Goal: Transaction & Acquisition: Purchase product/service

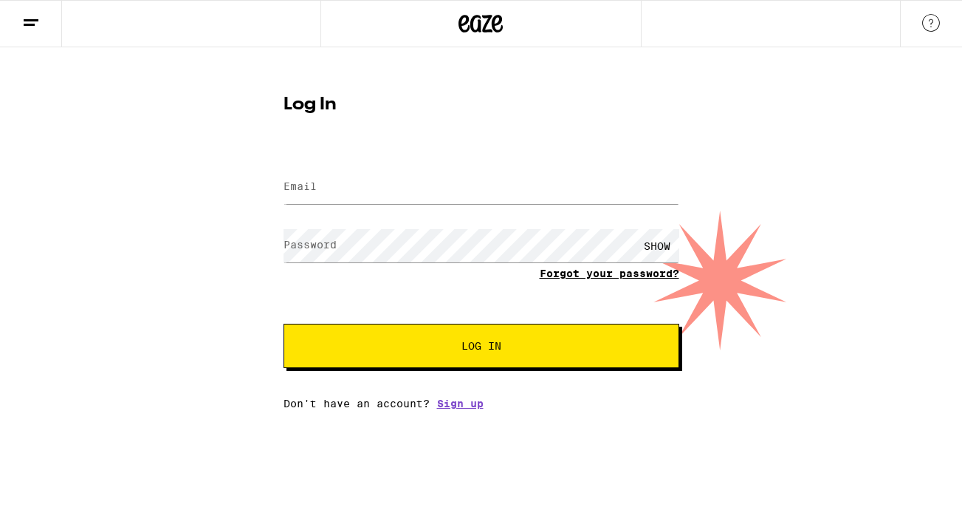
click at [606, 270] on link "Forgot your password?" at bounding box center [610, 273] width 140 height 12
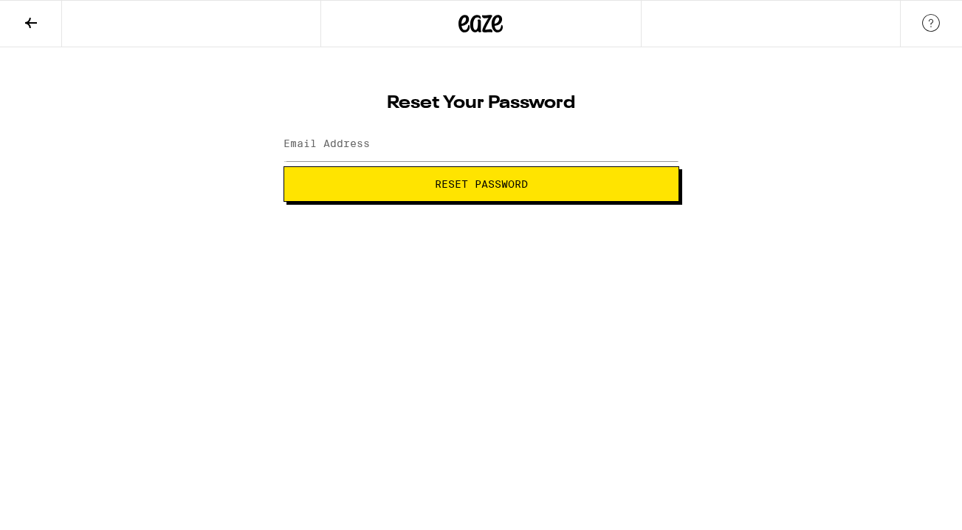
click at [343, 148] on label "Email Address" at bounding box center [327, 143] width 86 height 12
type input "taftmc@gmail.com"
click at [454, 191] on button "Reset Password" at bounding box center [482, 183] width 396 height 35
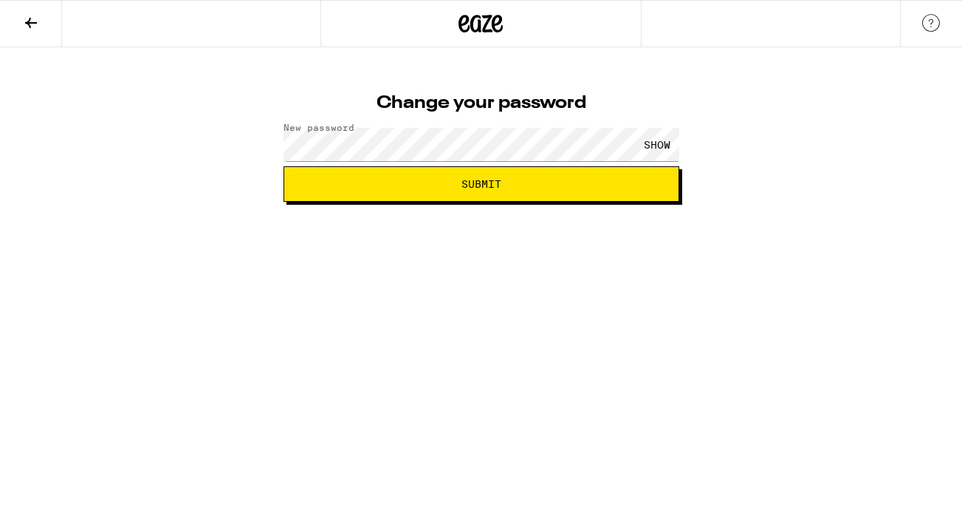
click at [620, 202] on html "Change your password New password SHOW Submit" at bounding box center [481, 101] width 962 height 202
click at [471, 182] on span "Submit" at bounding box center [482, 184] width 40 height 10
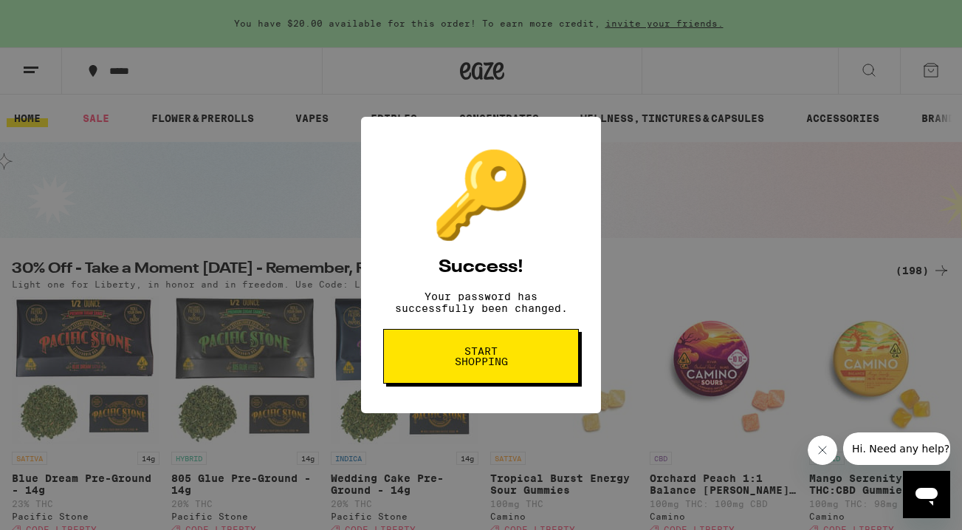
click at [469, 358] on span "Start shopping" at bounding box center [481, 356] width 76 height 21
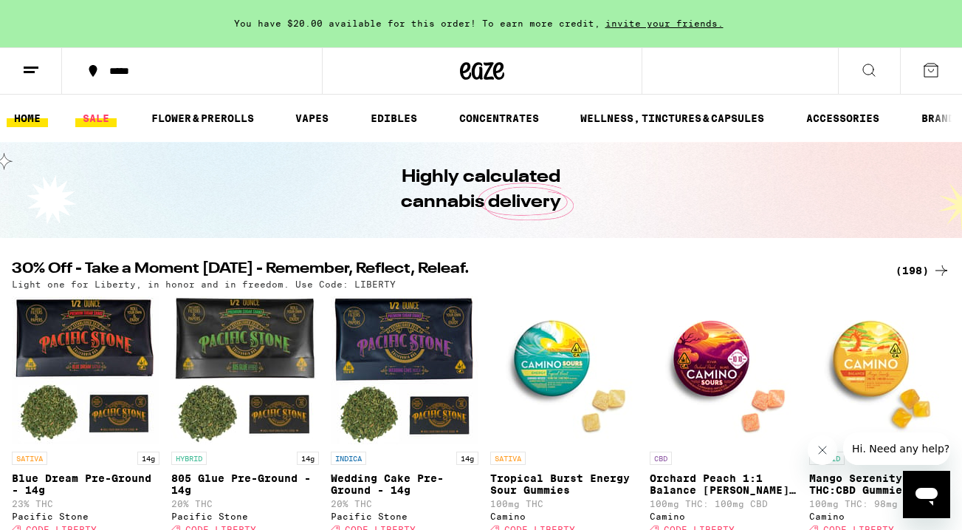
click at [86, 112] on link "SALE" at bounding box center [95, 118] width 41 height 18
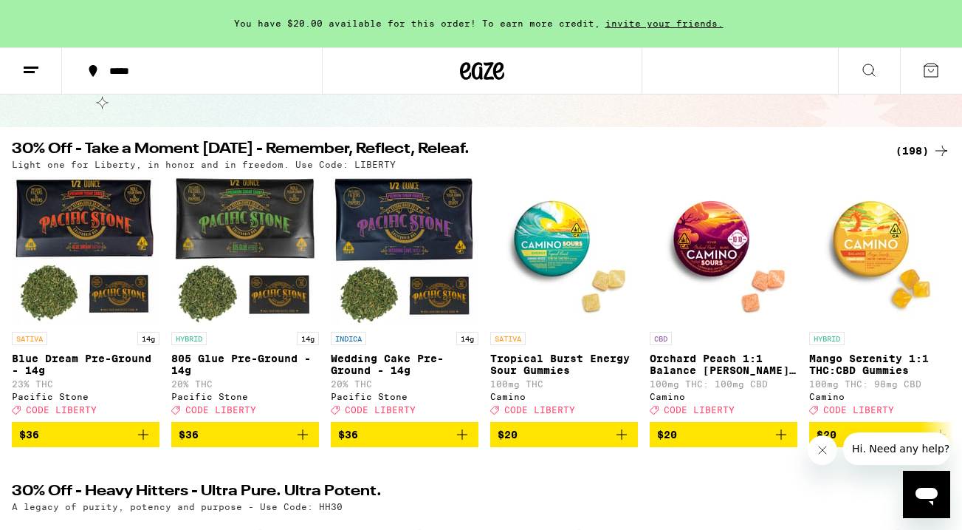
scroll to position [112, 0]
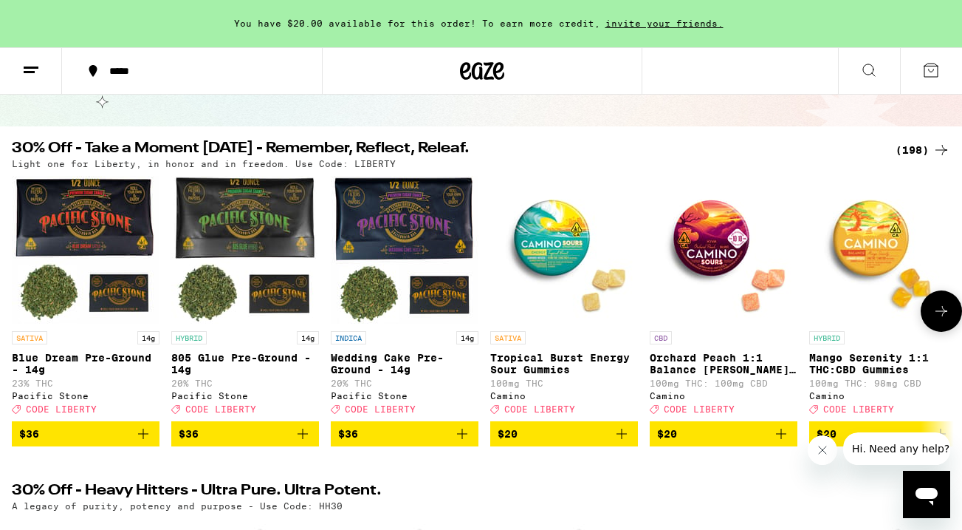
click at [937, 312] on icon at bounding box center [942, 311] width 18 height 18
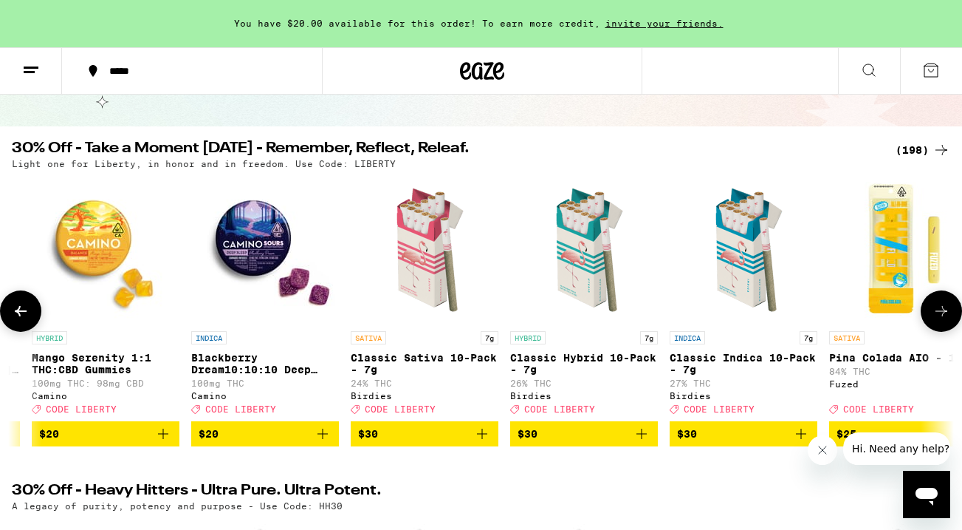
click at [937, 312] on icon at bounding box center [942, 311] width 18 height 18
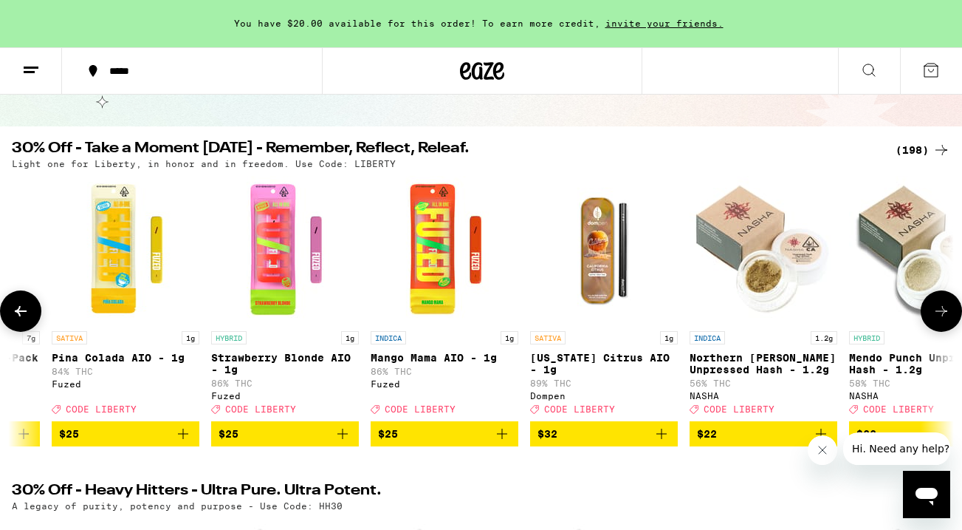
click at [937, 312] on icon at bounding box center [942, 311] width 18 height 18
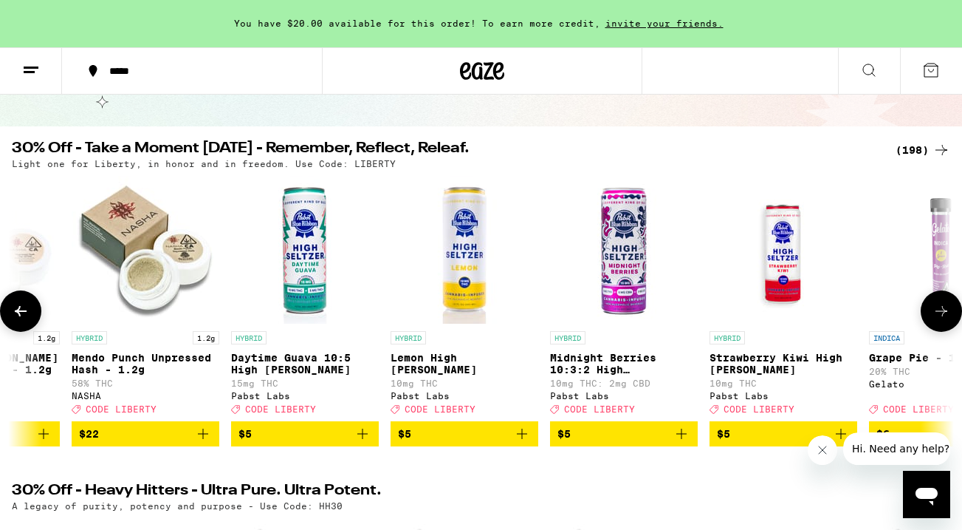
click at [937, 312] on icon at bounding box center [942, 311] width 18 height 18
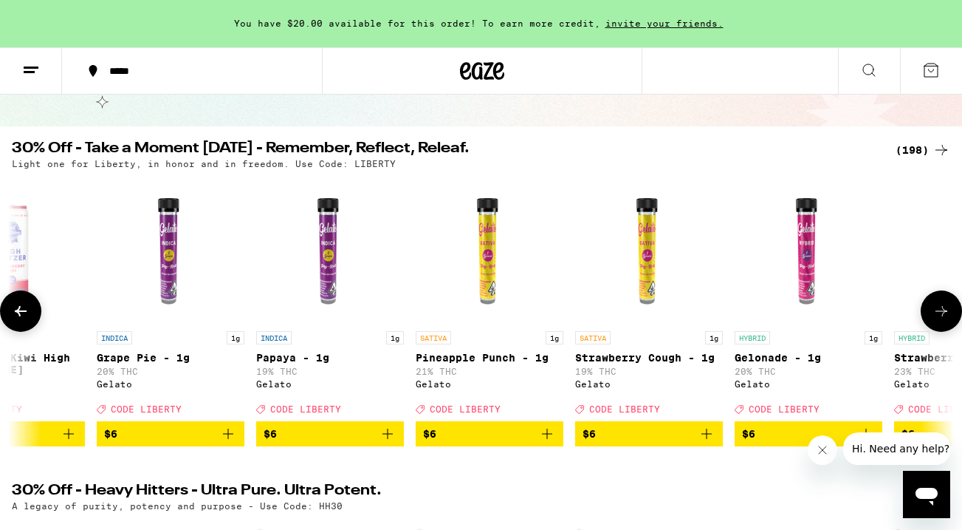
scroll to position [0, 3111]
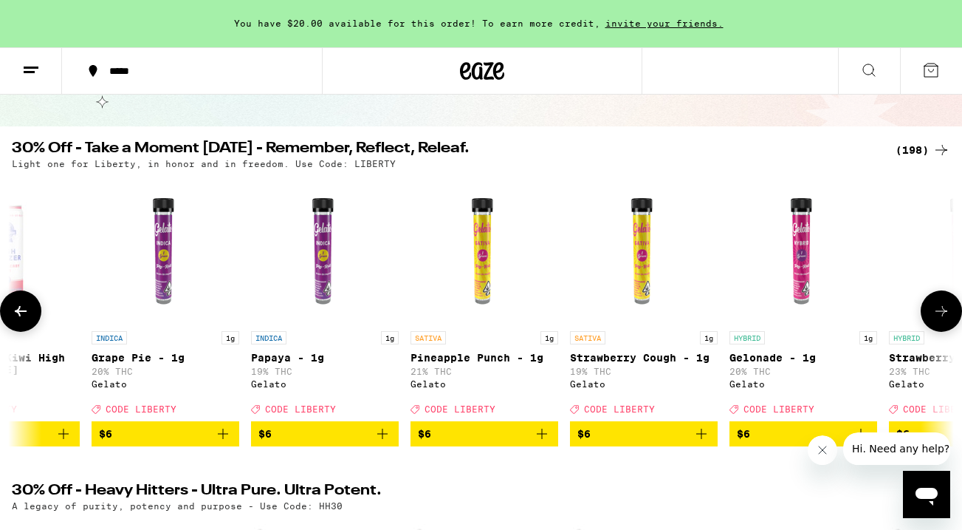
click at [937, 312] on icon at bounding box center [942, 311] width 18 height 18
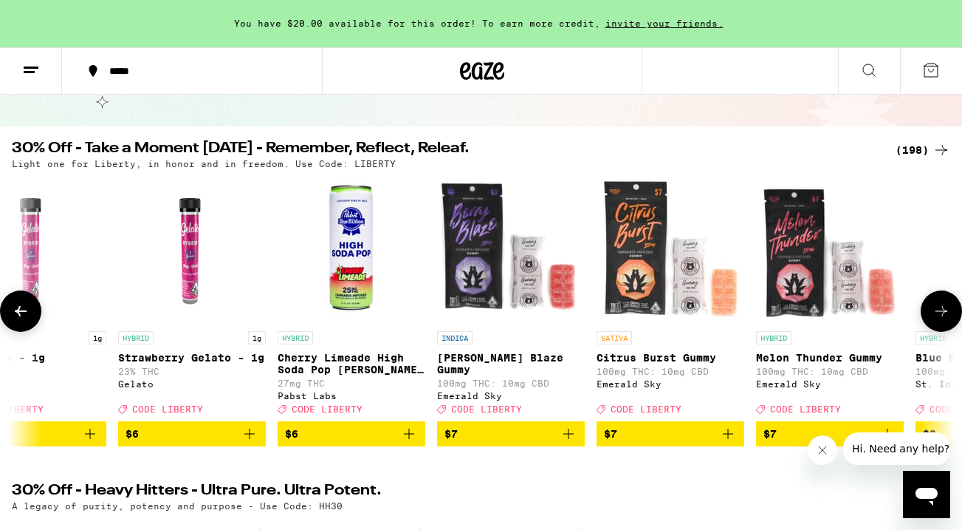
scroll to position [0, 3889]
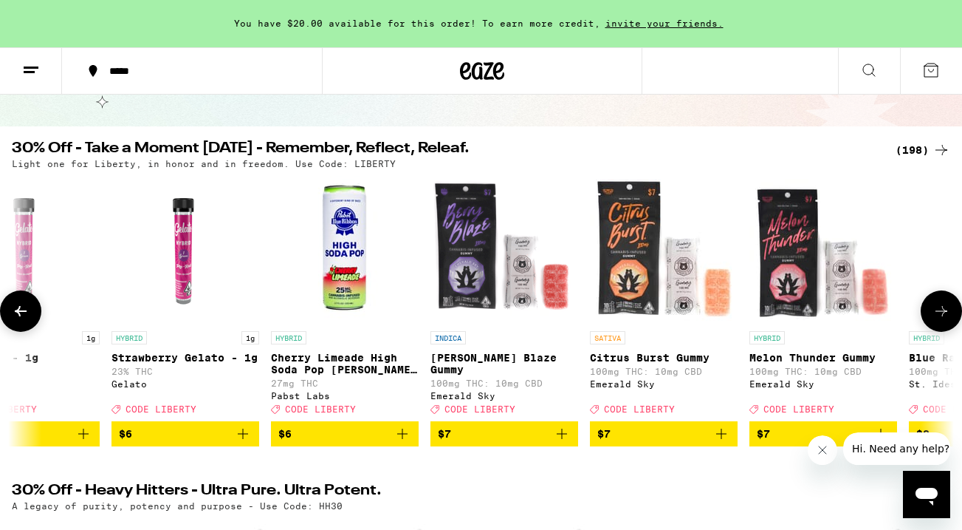
click at [177, 442] on span "$6" at bounding box center [185, 434] width 133 height 18
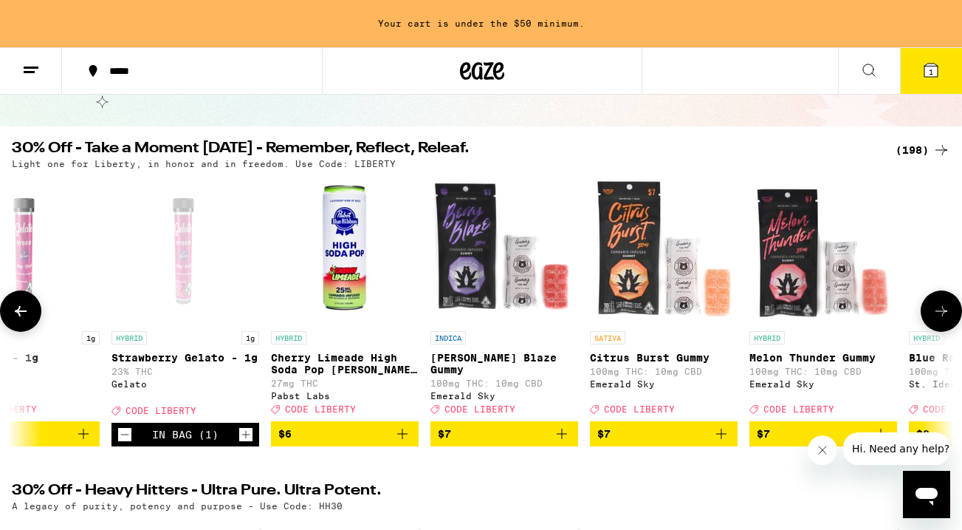
click at [941, 316] on icon at bounding box center [942, 311] width 18 height 18
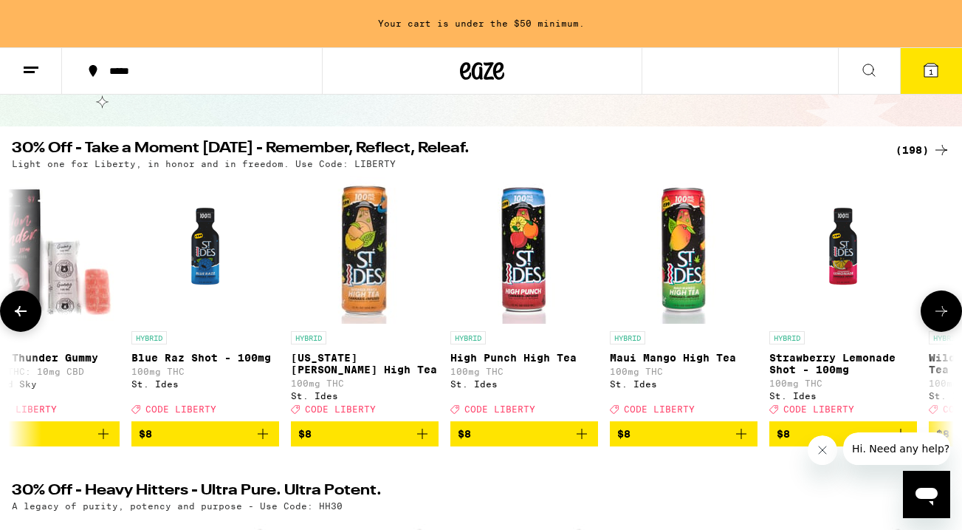
click at [941, 316] on icon at bounding box center [942, 311] width 18 height 18
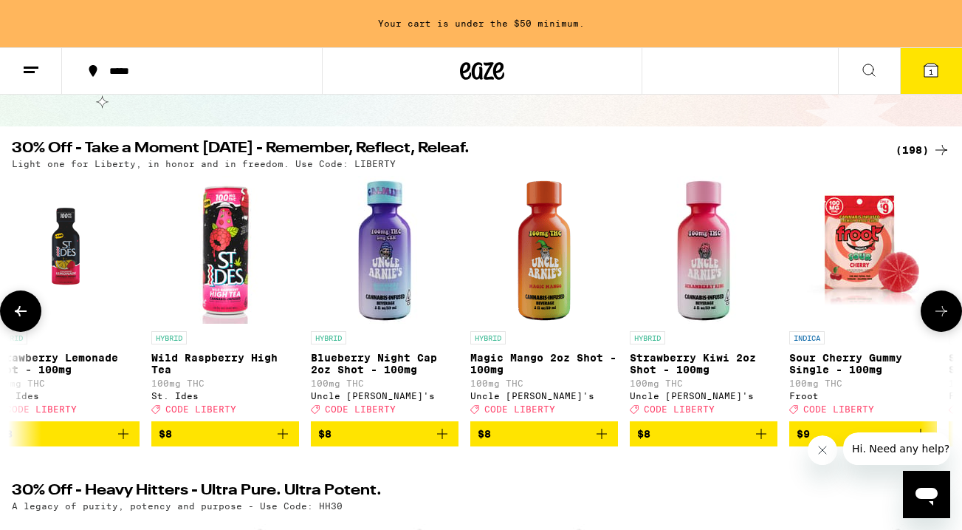
click at [941, 316] on icon at bounding box center [942, 311] width 18 height 18
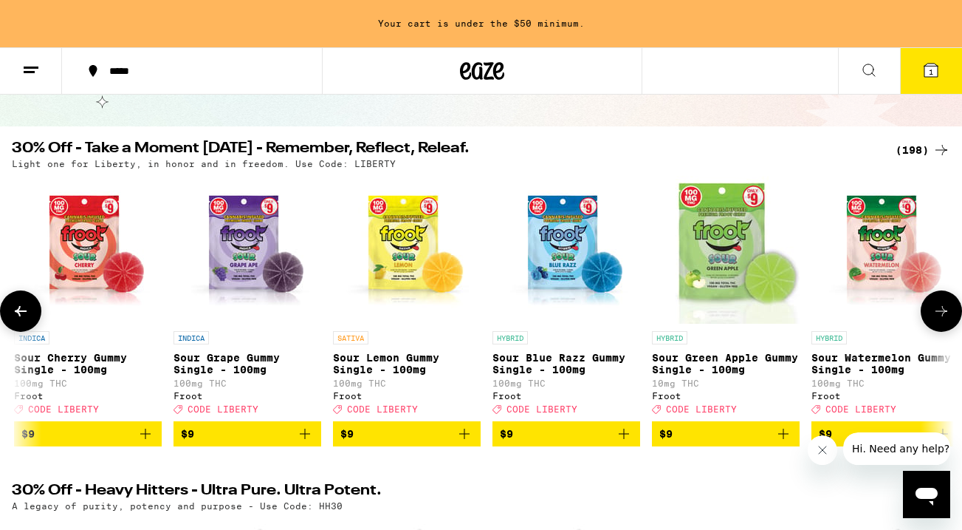
scroll to position [0, 6222]
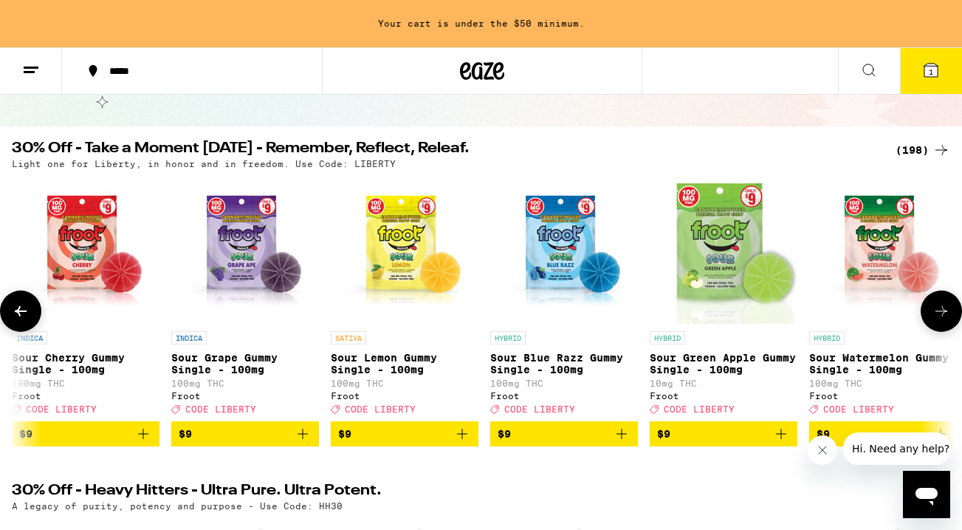
click at [577, 442] on span "$9" at bounding box center [564, 434] width 133 height 18
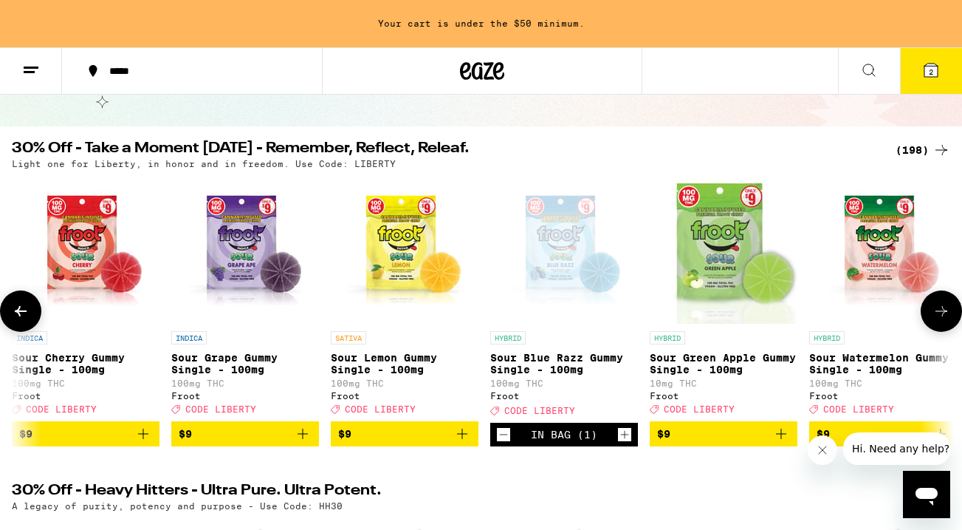
click at [945, 307] on button at bounding box center [941, 310] width 41 height 41
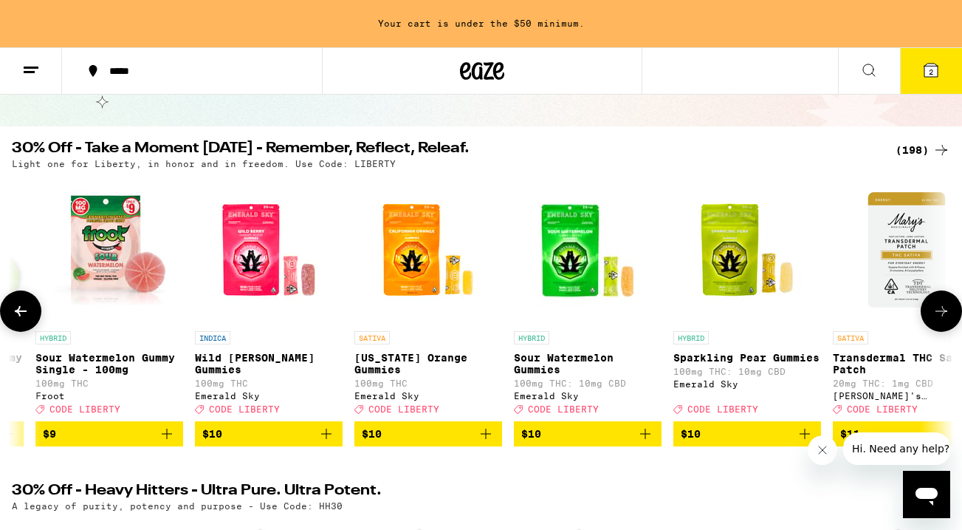
scroll to position [0, 7000]
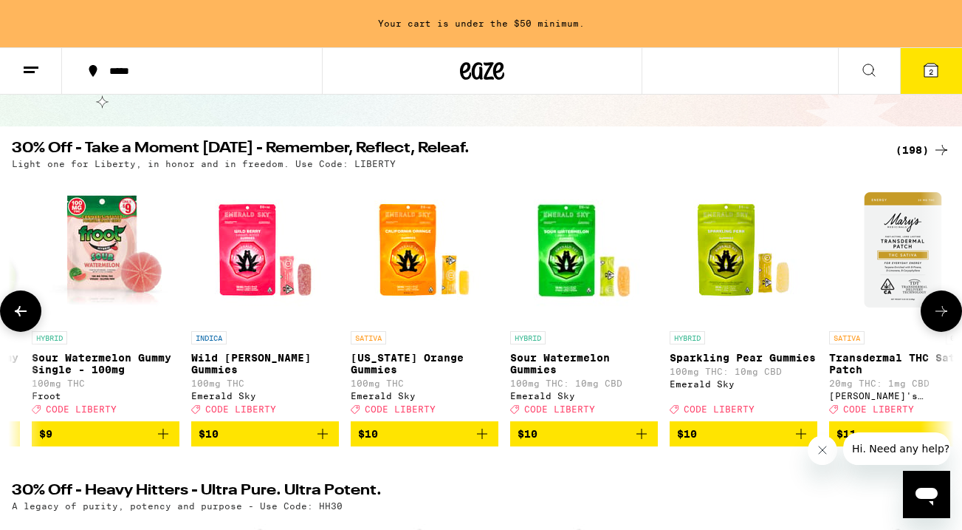
click at [91, 442] on span "$9" at bounding box center [105, 434] width 133 height 18
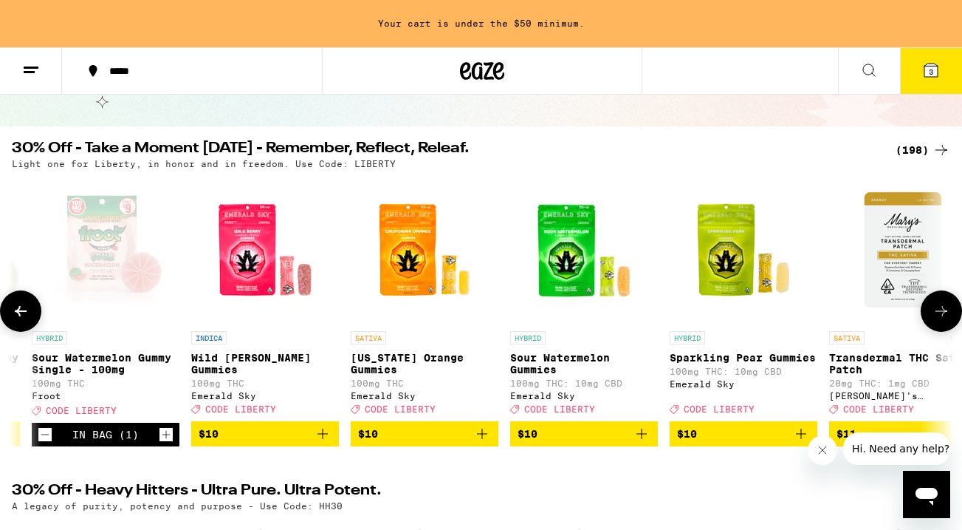
click at [21, 312] on icon at bounding box center [21, 311] width 18 height 18
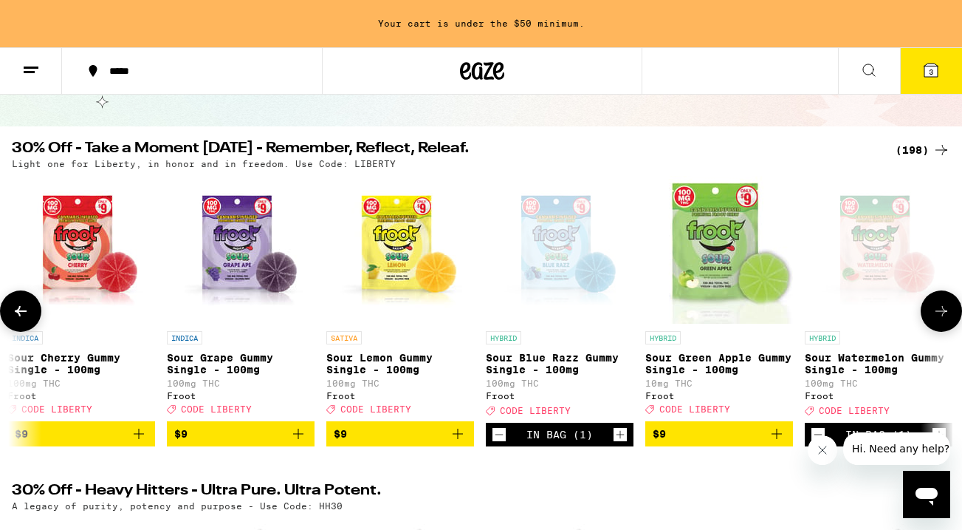
scroll to position [0, 6222]
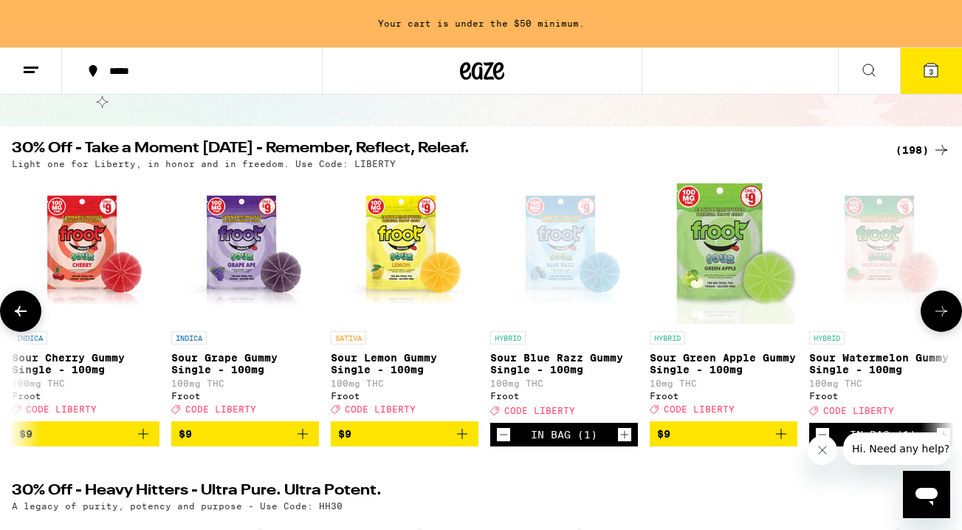
click at [114, 442] on span "$9" at bounding box center [85, 434] width 133 height 18
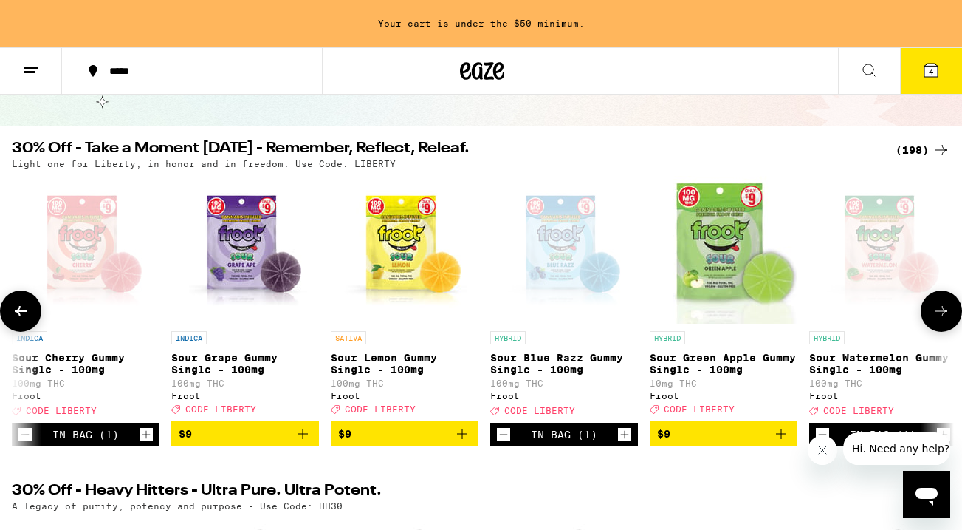
click at [938, 317] on icon at bounding box center [942, 311] width 18 height 18
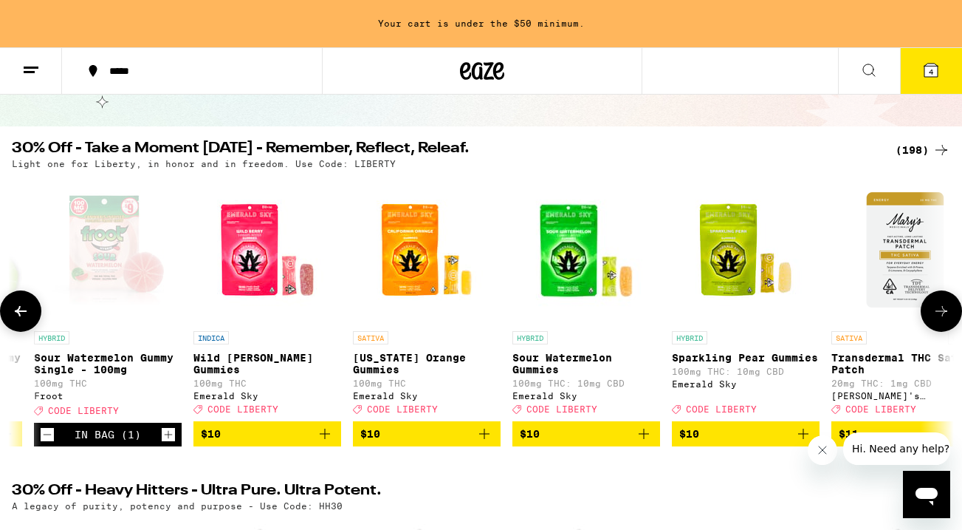
scroll to position [0, 7000]
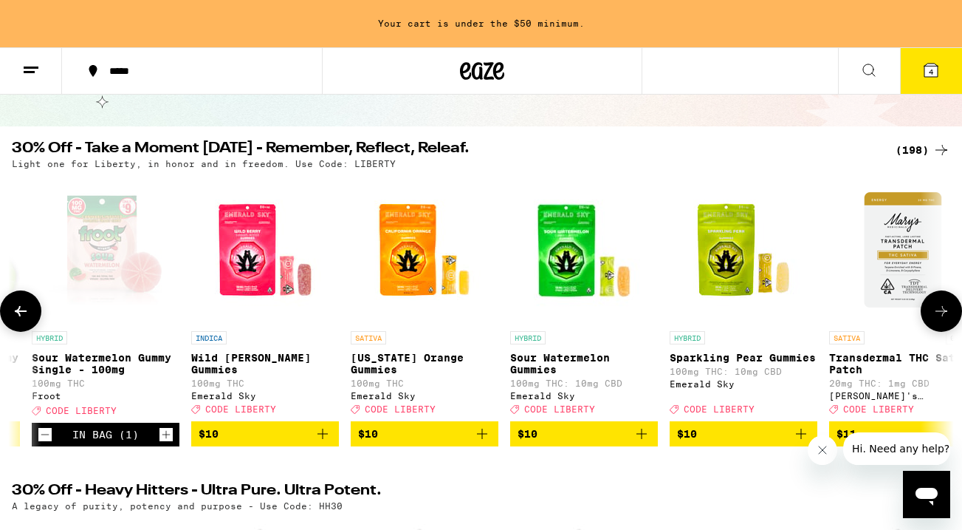
click at [720, 442] on span "$10" at bounding box center [743, 434] width 133 height 18
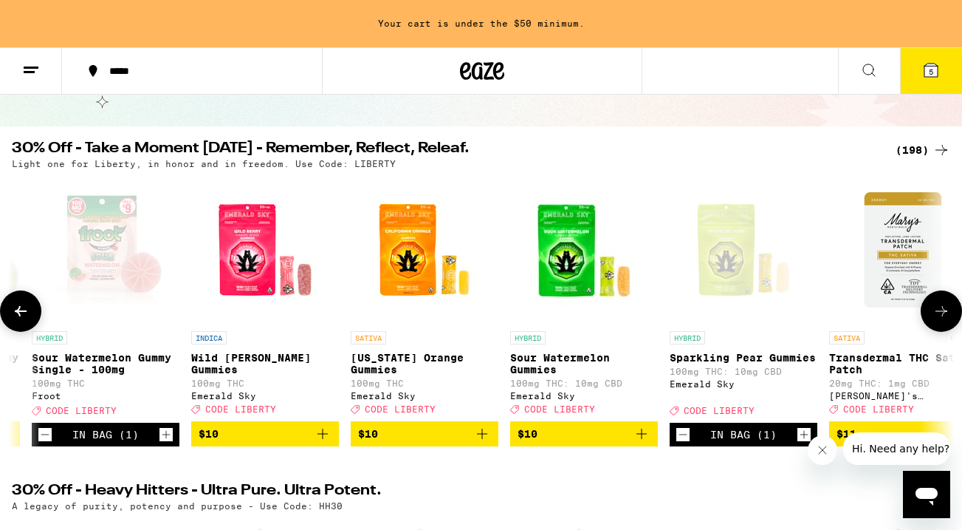
click at [940, 320] on icon at bounding box center [942, 311] width 18 height 18
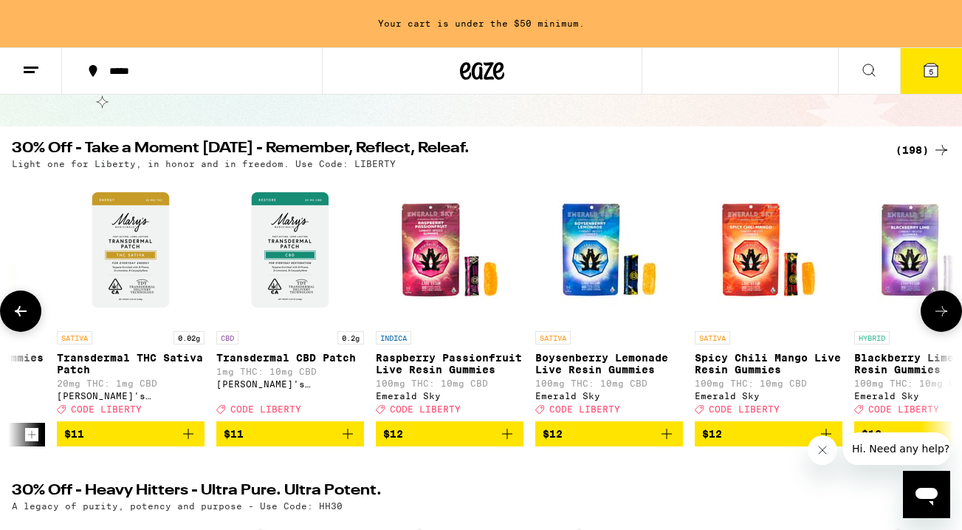
scroll to position [0, 7778]
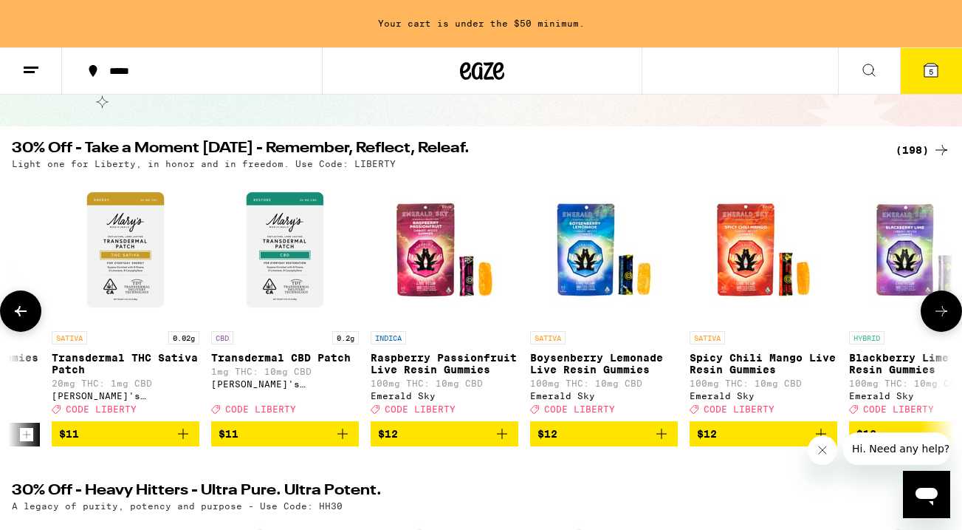
click at [940, 320] on icon at bounding box center [942, 311] width 18 height 18
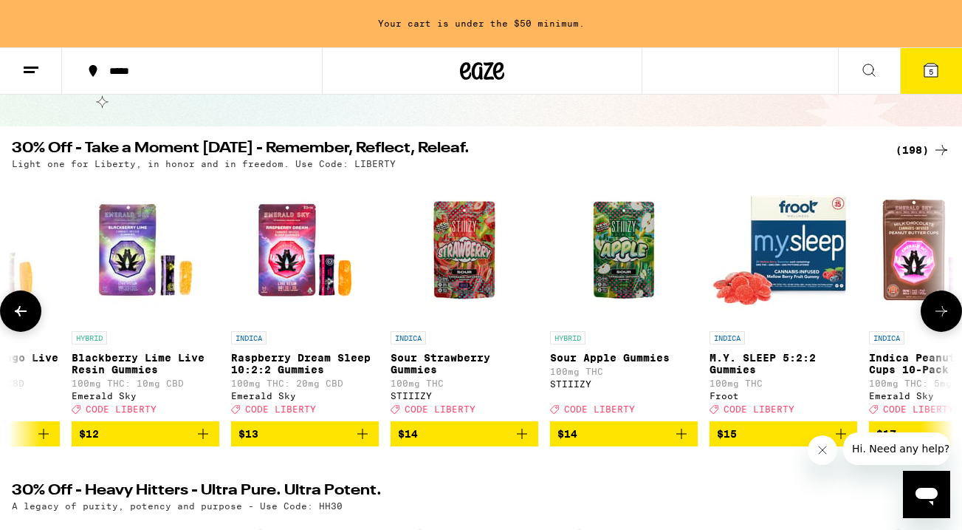
click at [940, 320] on icon at bounding box center [942, 311] width 18 height 18
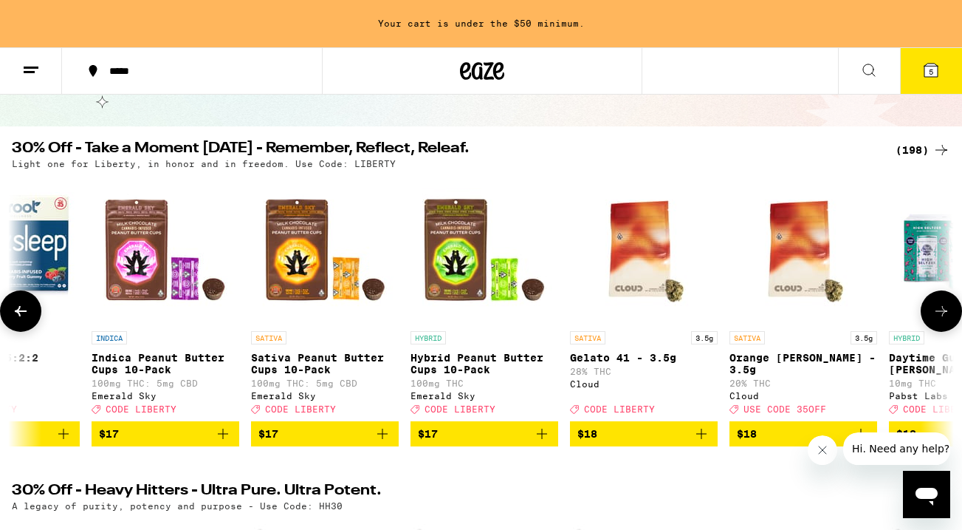
click at [940, 320] on icon at bounding box center [942, 311] width 18 height 18
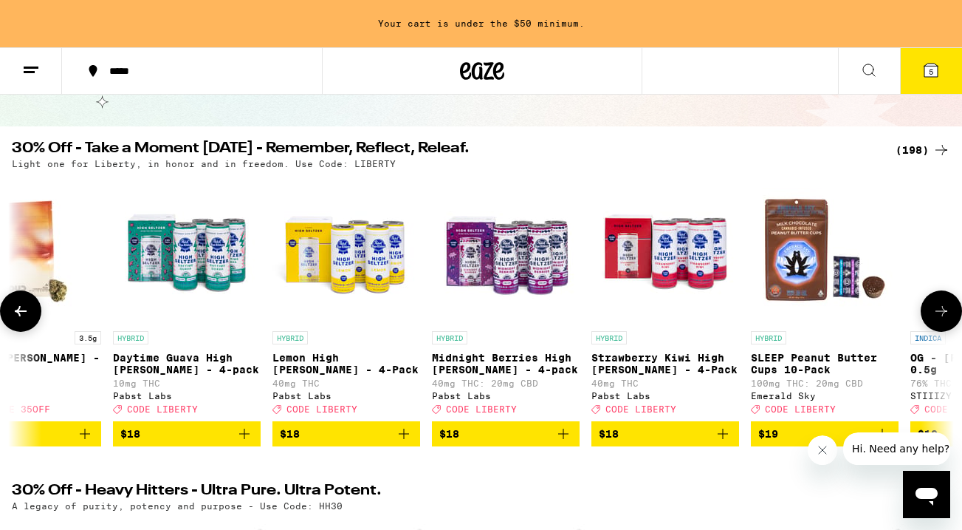
click at [940, 320] on icon at bounding box center [942, 311] width 18 height 18
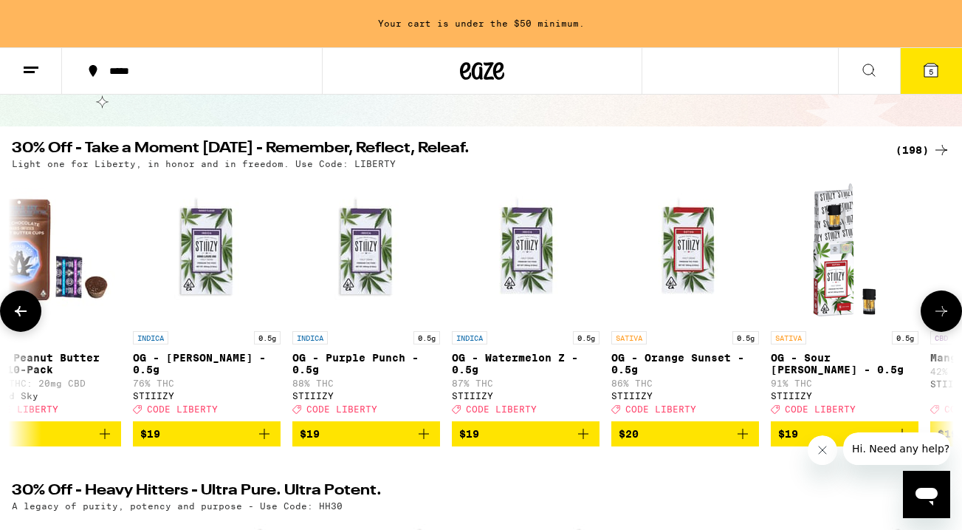
click at [940, 320] on icon at bounding box center [942, 311] width 18 height 18
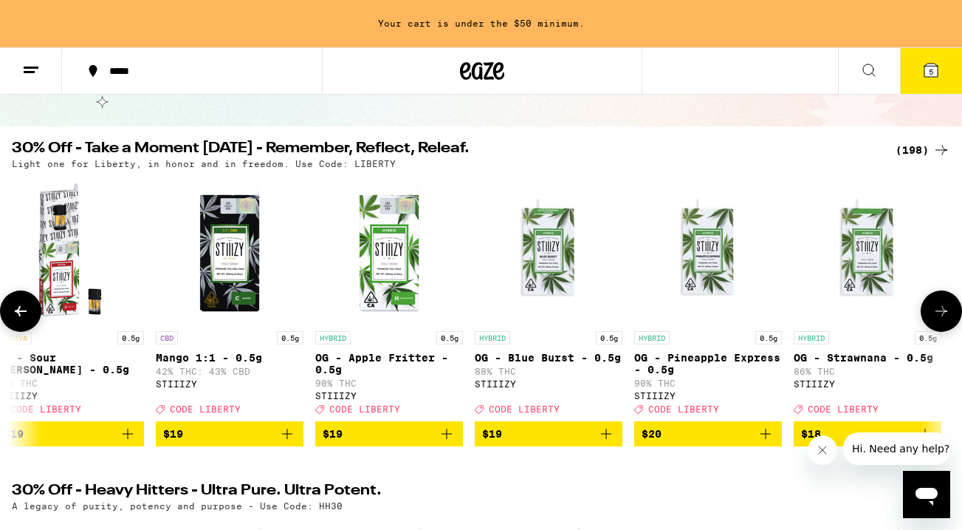
scroll to position [0, 11665]
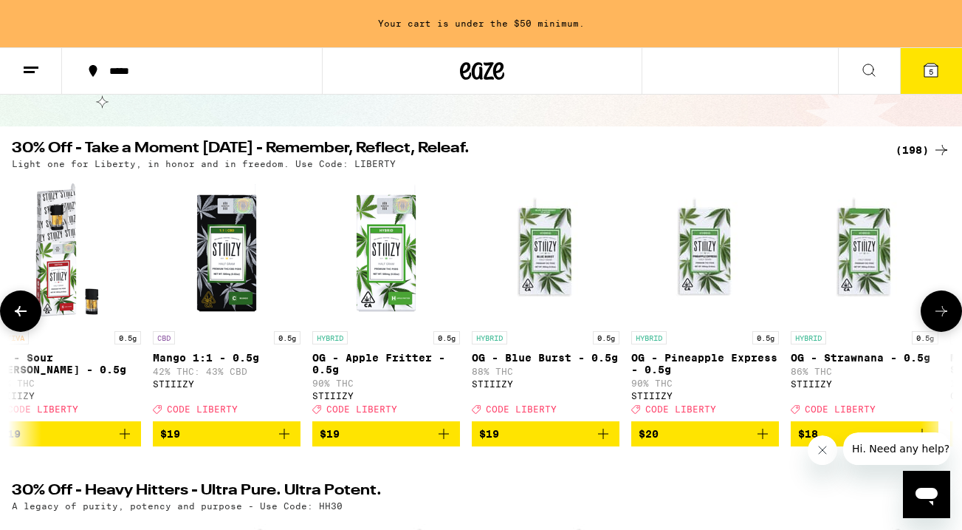
click at [940, 320] on icon at bounding box center [942, 311] width 18 height 18
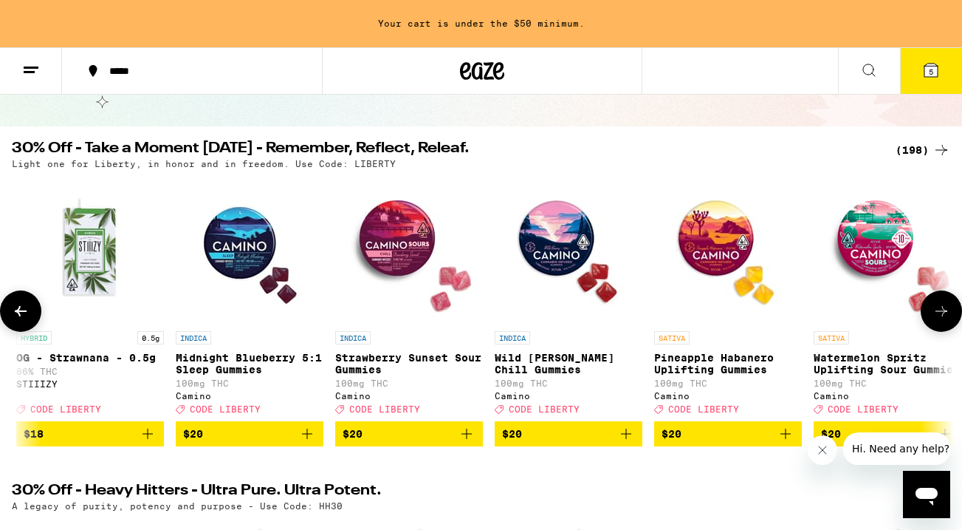
scroll to position [0, 12443]
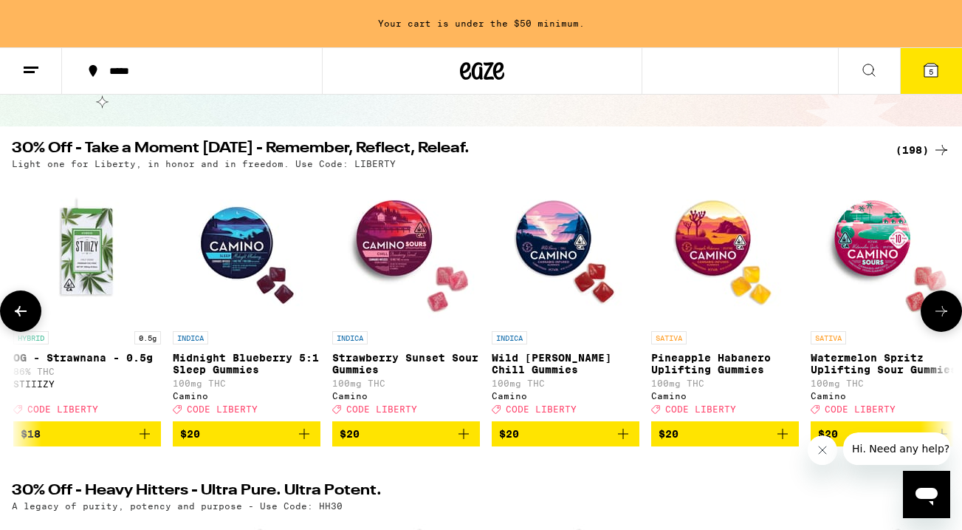
click at [940, 320] on icon at bounding box center [942, 311] width 18 height 18
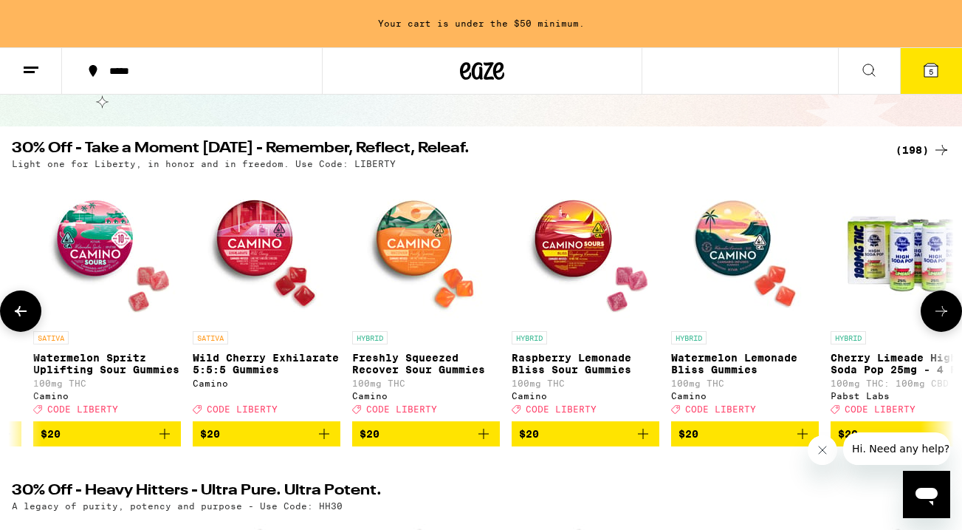
click at [940, 320] on icon at bounding box center [942, 311] width 18 height 18
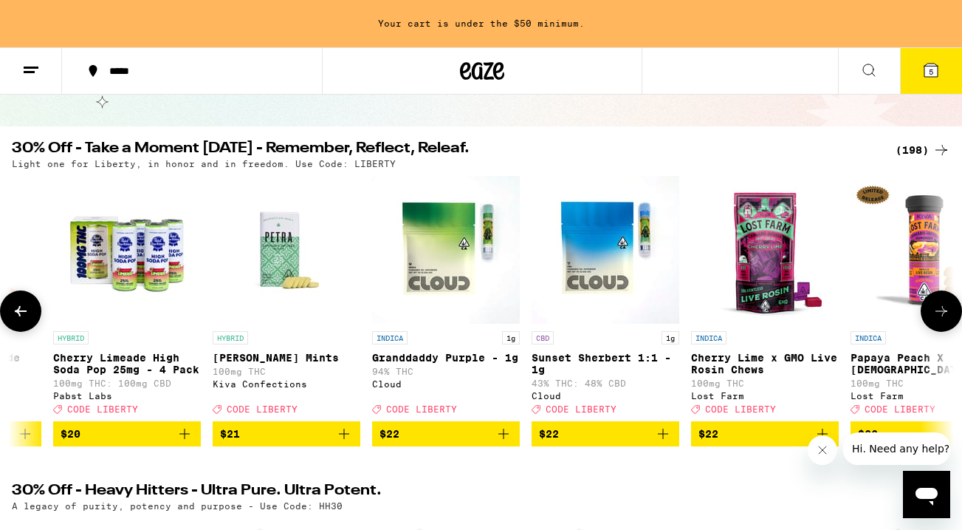
click at [940, 320] on icon at bounding box center [942, 311] width 18 height 18
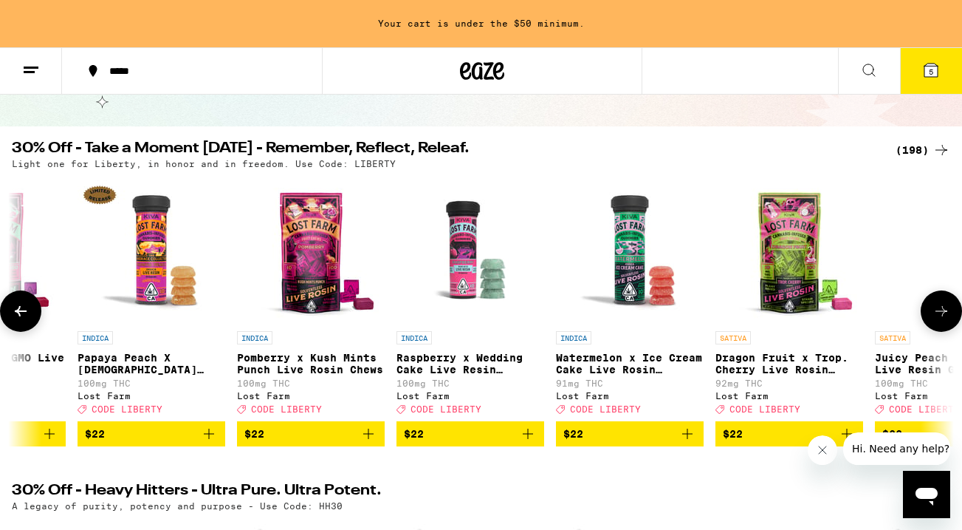
scroll to position [0, 14776]
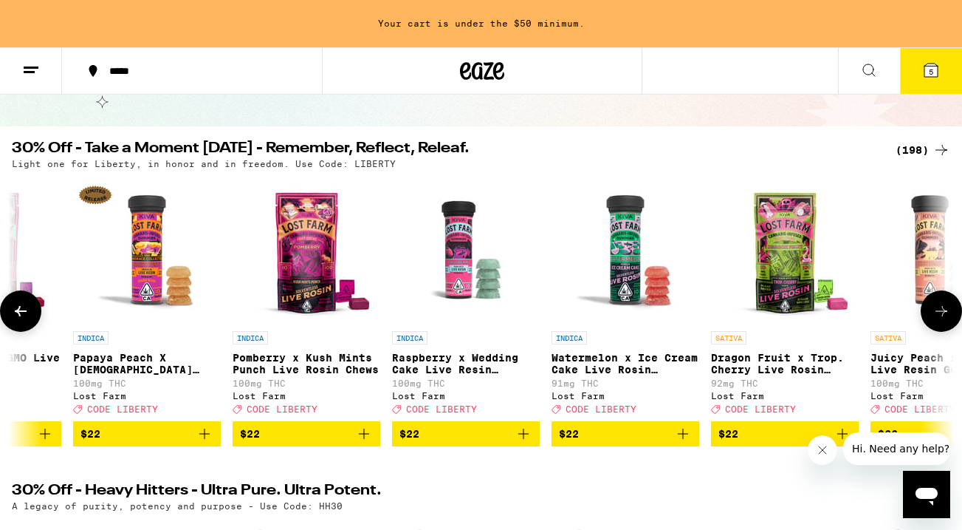
click at [945, 319] on icon at bounding box center [942, 311] width 18 height 18
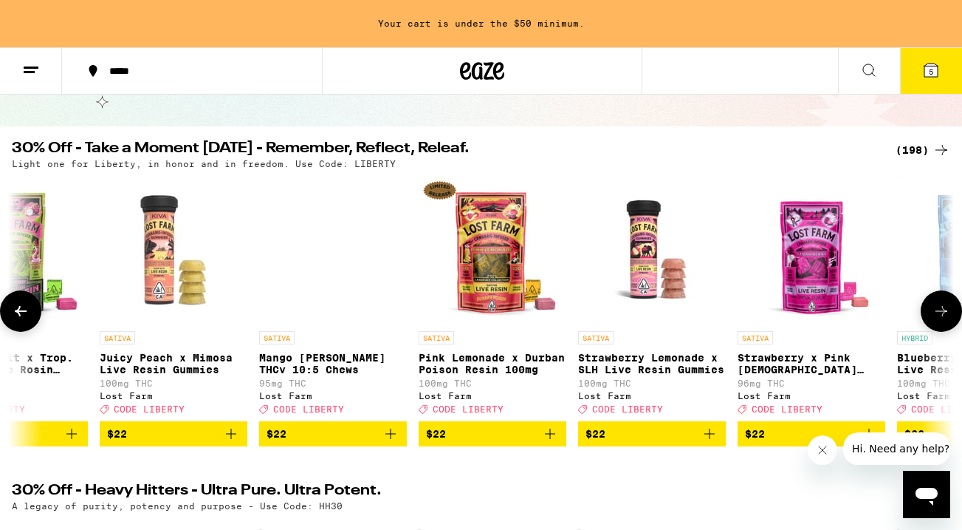
scroll to position [0, 15554]
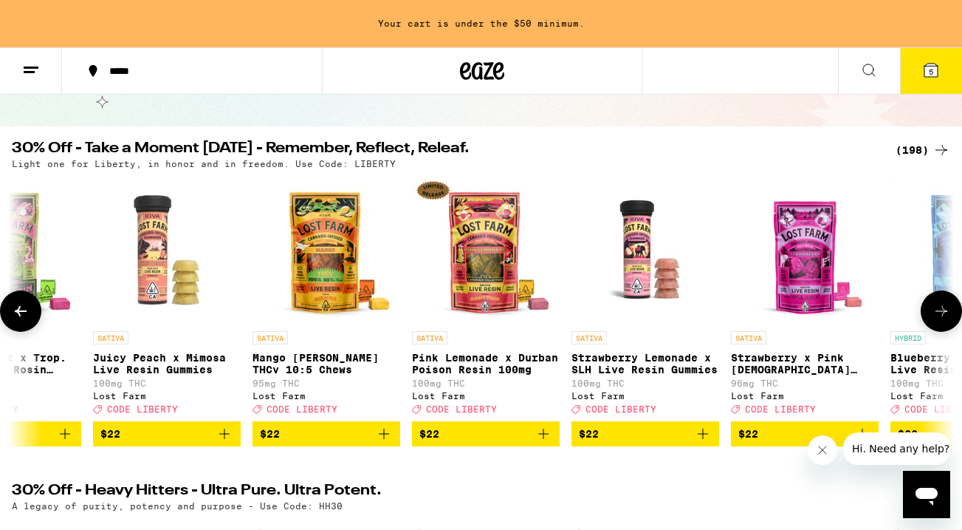
click at [770, 442] on span "$22" at bounding box center [805, 434] width 133 height 18
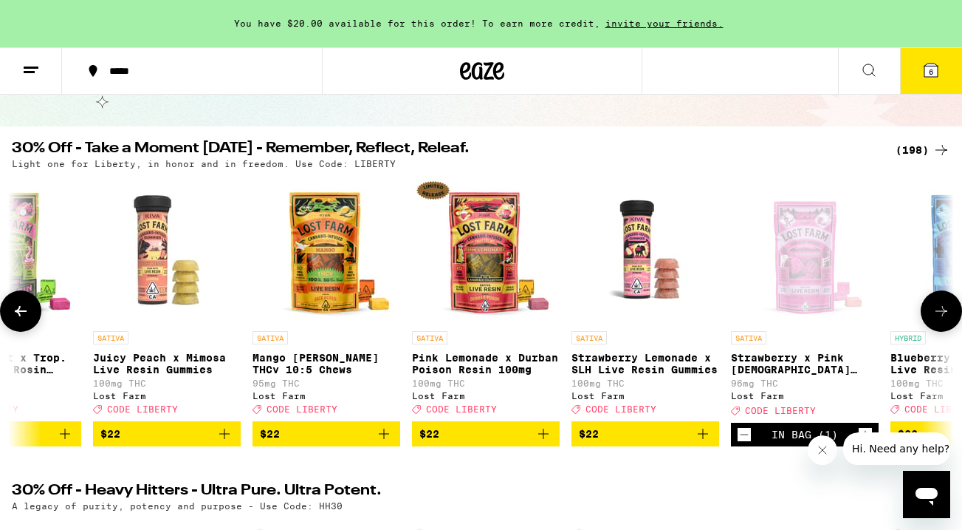
click at [942, 318] on icon at bounding box center [942, 311] width 18 height 18
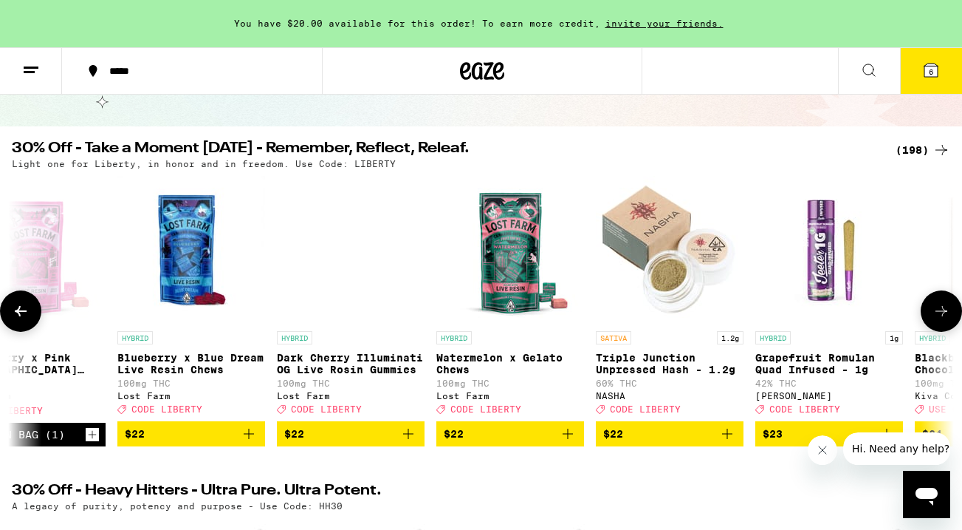
scroll to position [0, 16331]
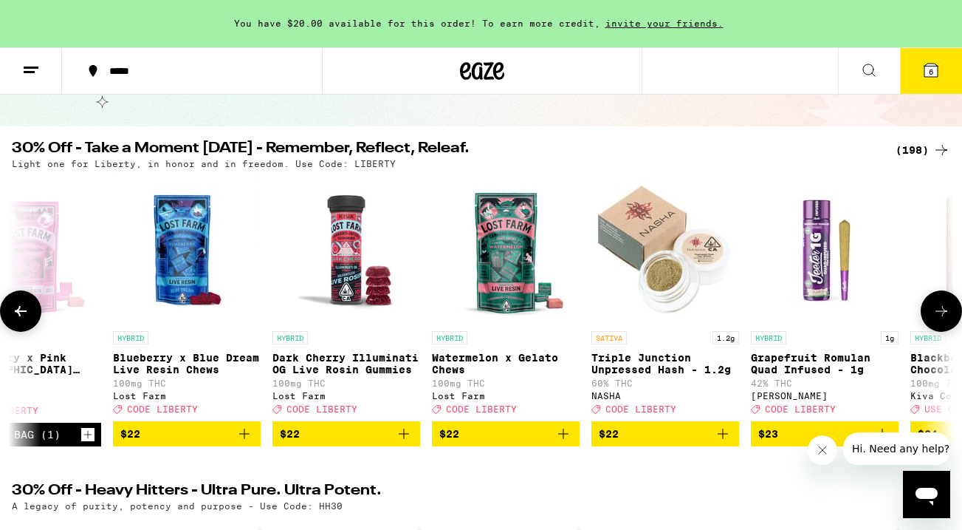
click at [942, 318] on icon at bounding box center [942, 311] width 18 height 18
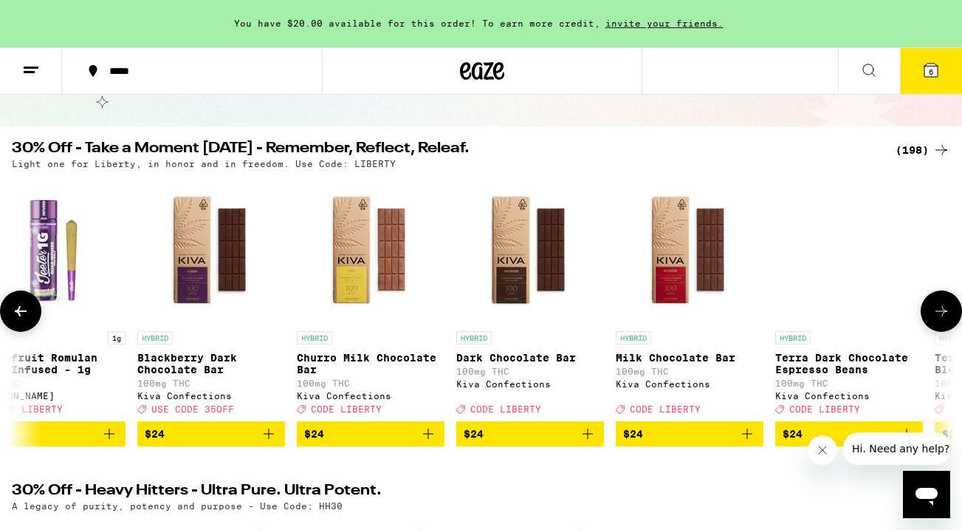
scroll to position [0, 17109]
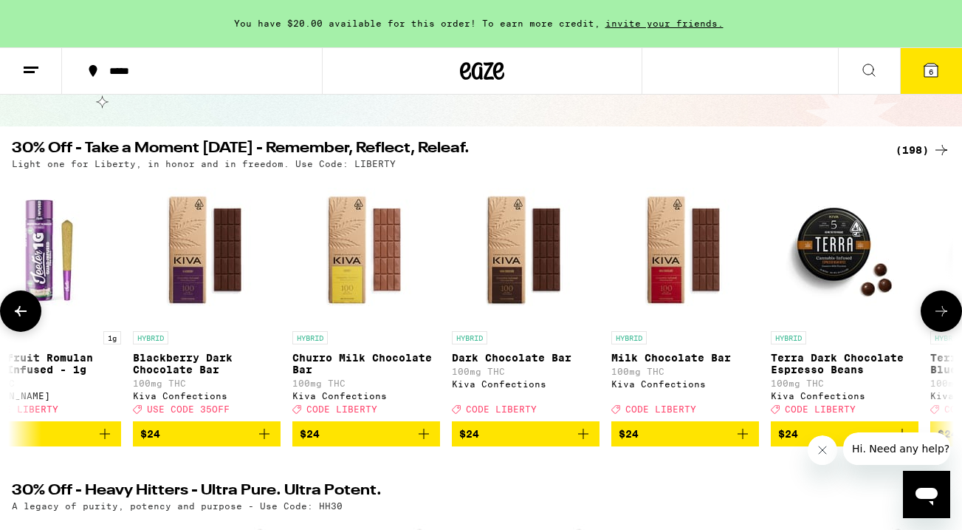
click at [942, 318] on icon at bounding box center [942, 311] width 18 height 18
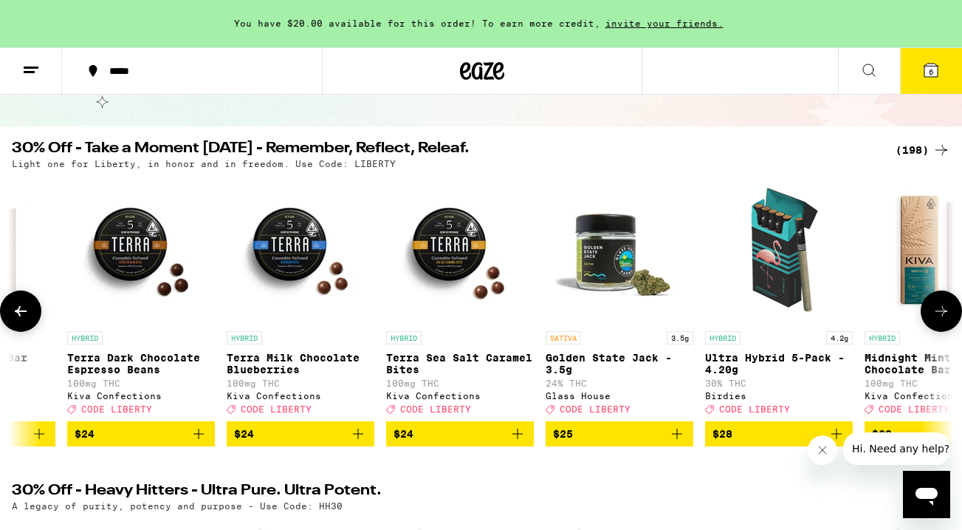
click at [942, 318] on icon at bounding box center [942, 311] width 18 height 18
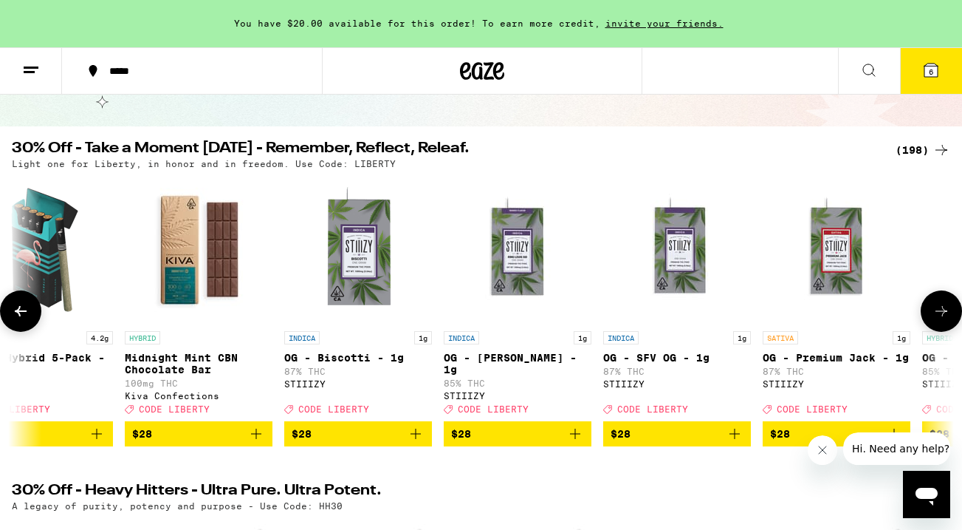
click at [942, 318] on icon at bounding box center [942, 311] width 18 height 18
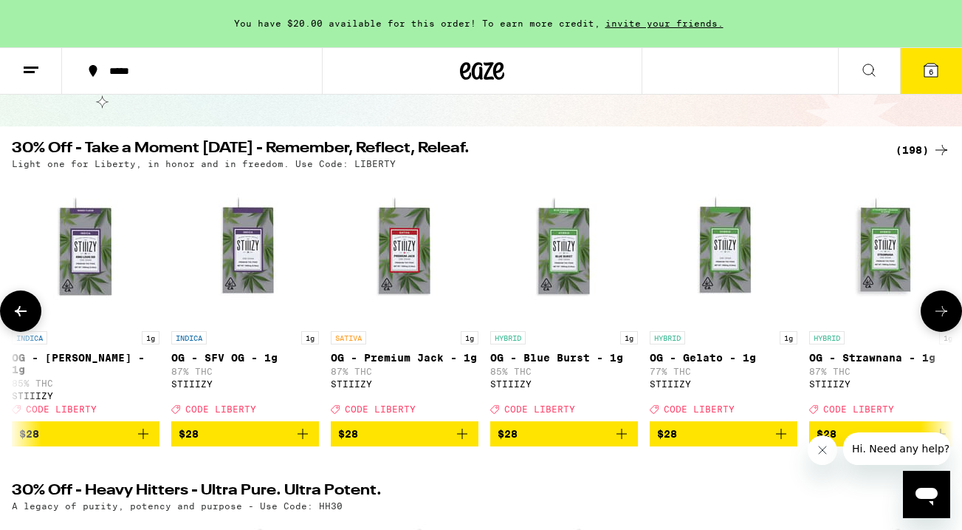
click at [942, 318] on icon at bounding box center [942, 311] width 18 height 18
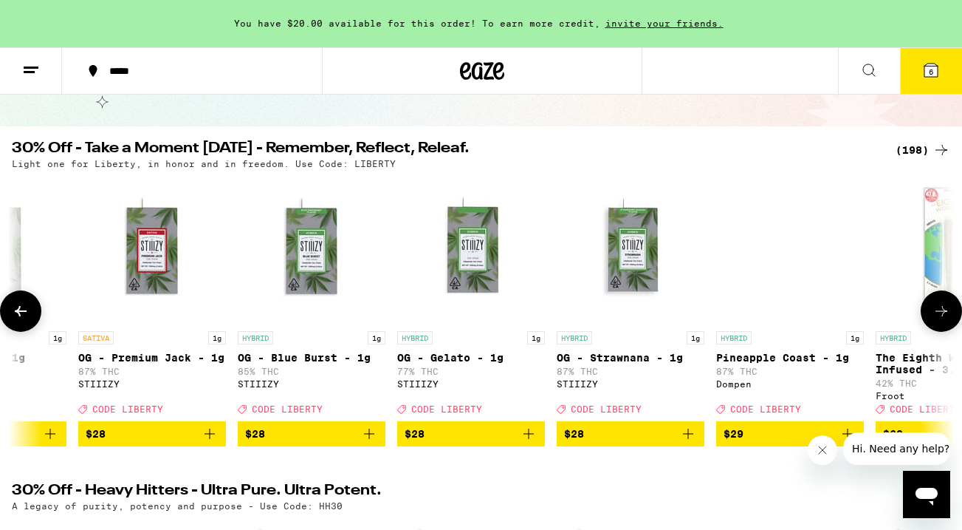
click at [942, 318] on icon at bounding box center [942, 311] width 18 height 18
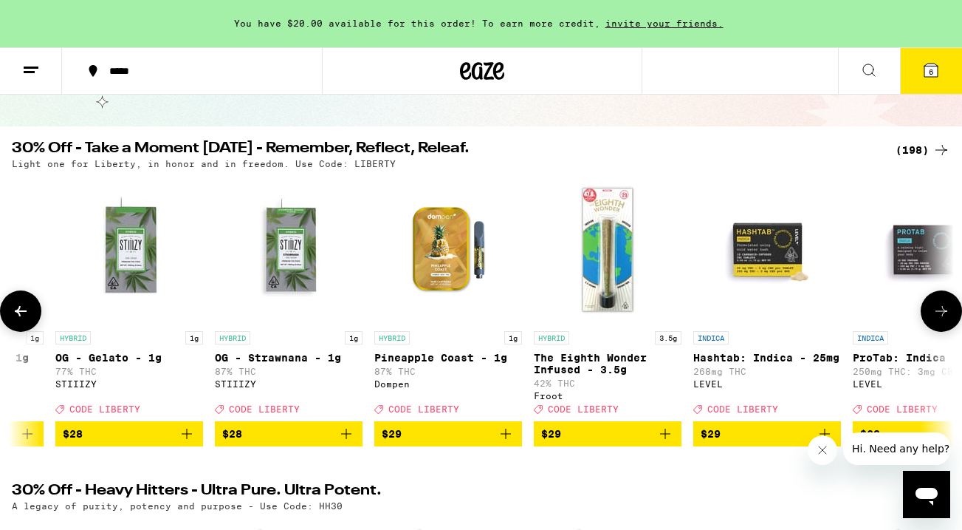
click at [942, 318] on icon at bounding box center [942, 311] width 18 height 18
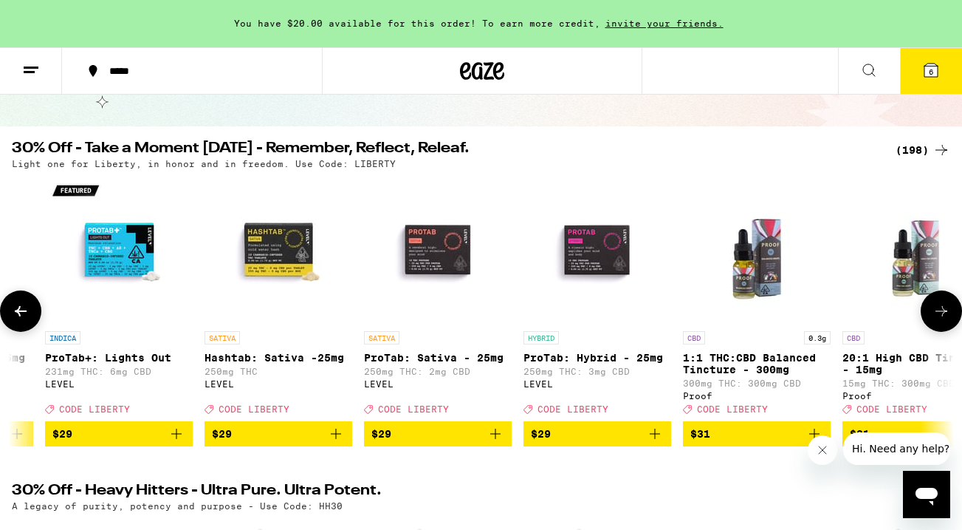
click at [942, 318] on icon at bounding box center [942, 311] width 18 height 18
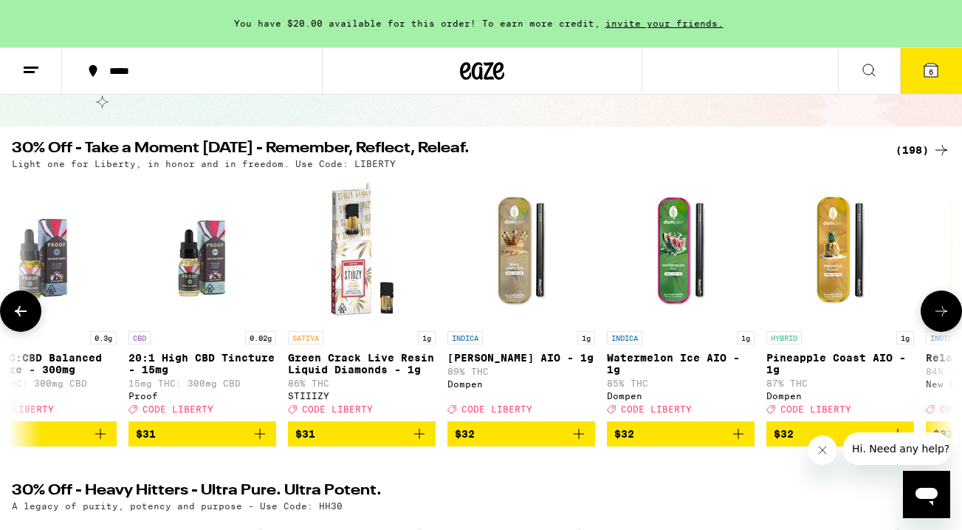
click at [942, 318] on icon at bounding box center [942, 311] width 18 height 18
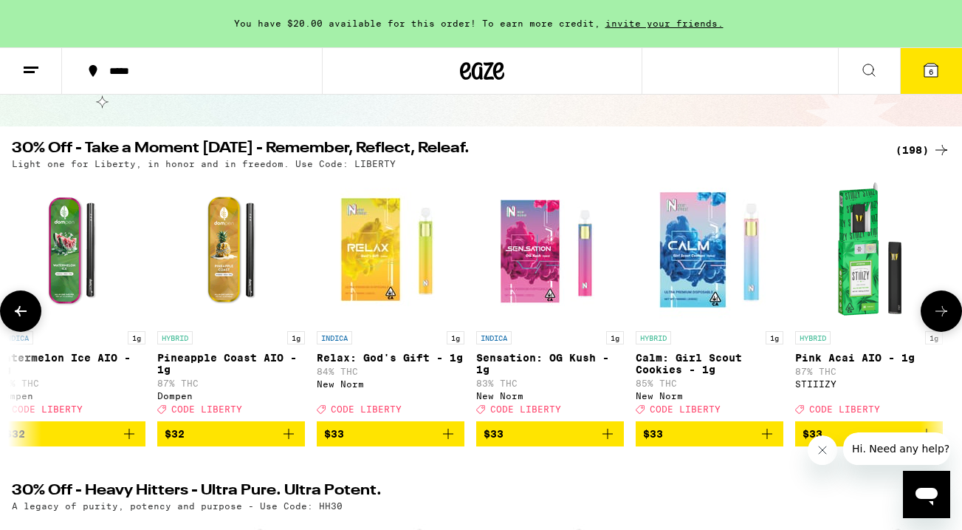
click at [942, 318] on icon at bounding box center [942, 311] width 18 height 18
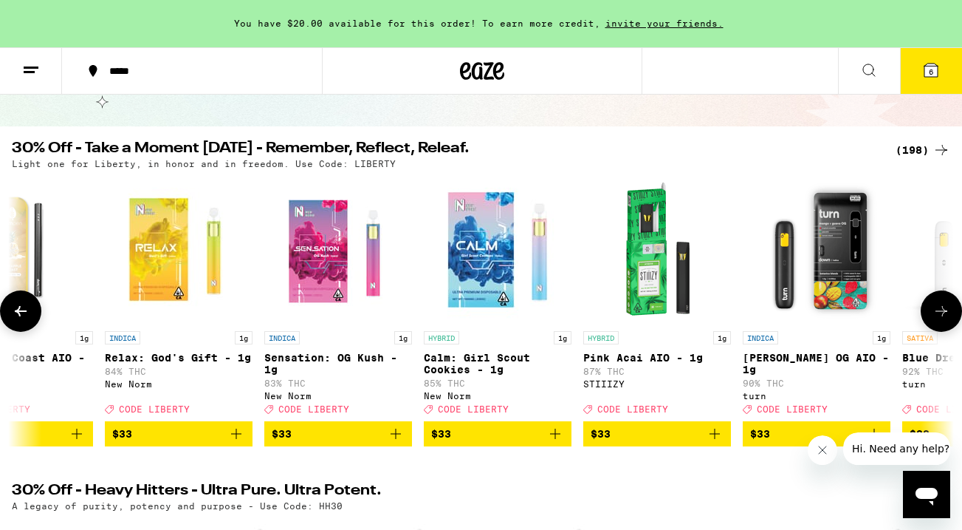
click at [942, 318] on icon at bounding box center [942, 311] width 18 height 18
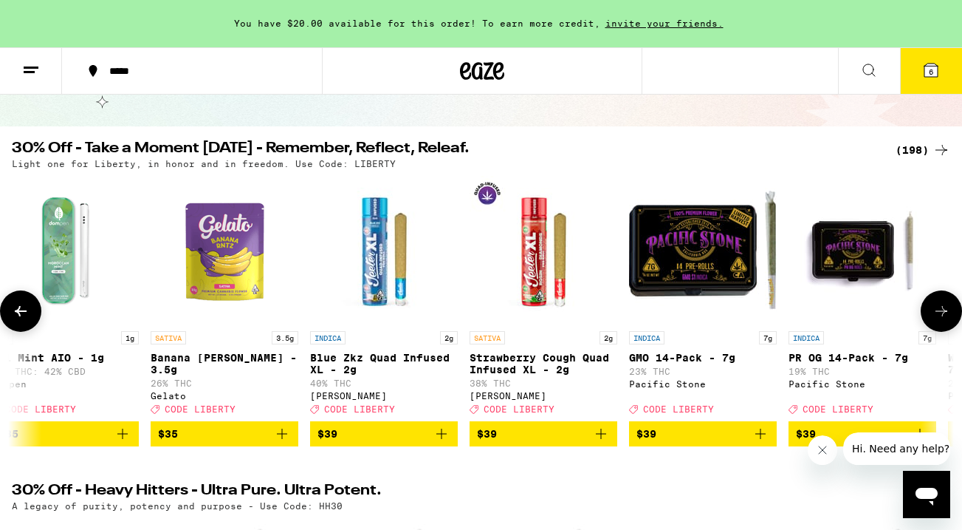
scroll to position [0, 23168]
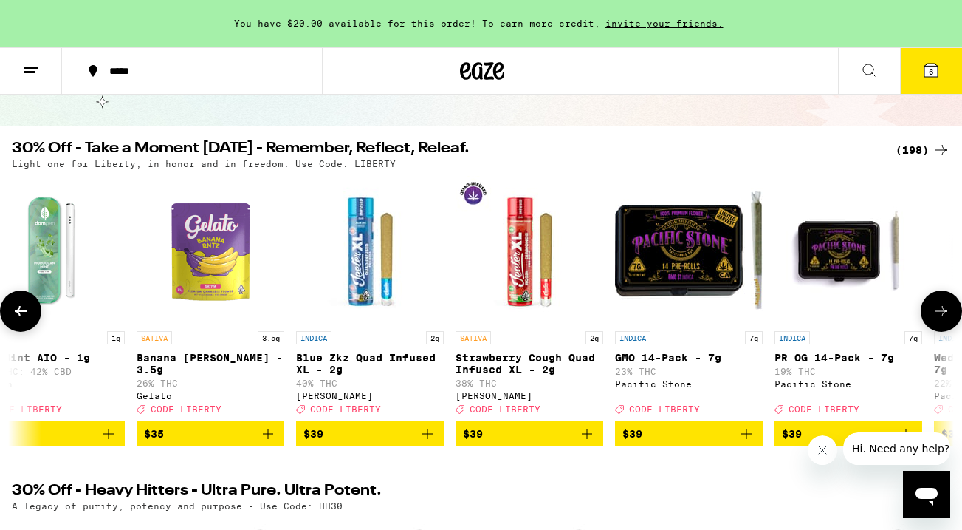
click at [942, 318] on icon at bounding box center [942, 311] width 18 height 18
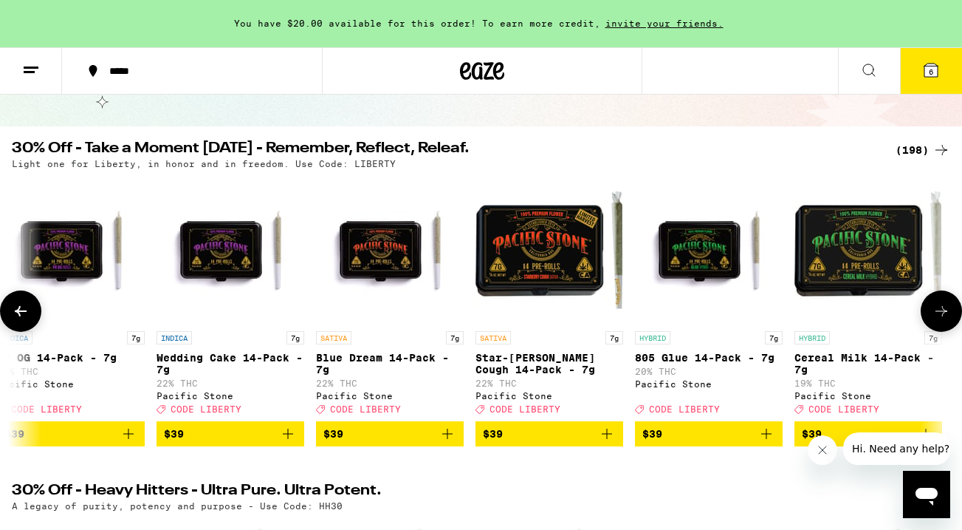
click at [942, 318] on icon at bounding box center [942, 311] width 18 height 18
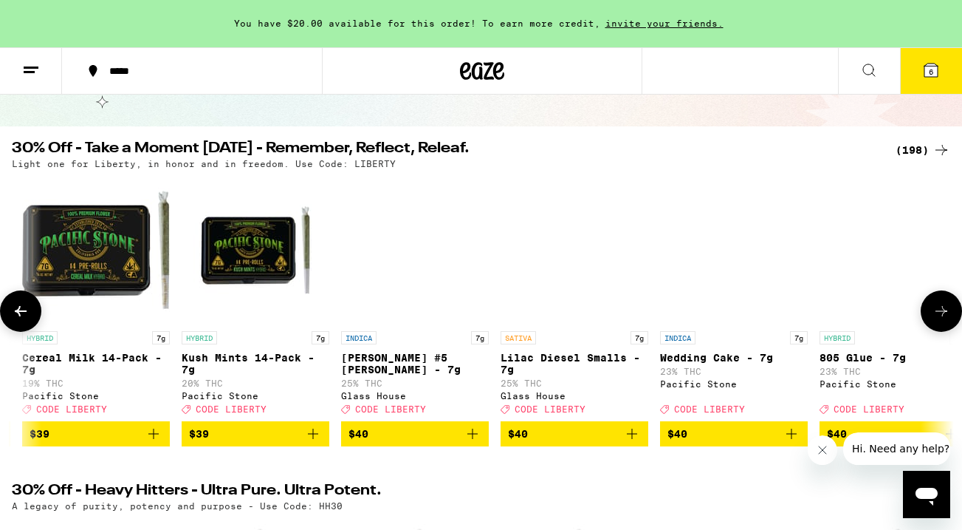
scroll to position [0, 24723]
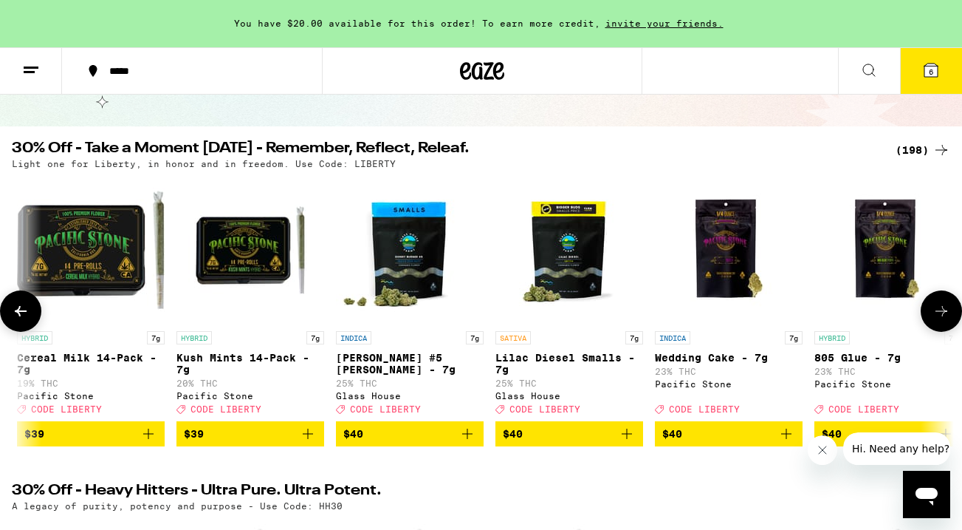
click at [942, 318] on icon at bounding box center [942, 311] width 18 height 18
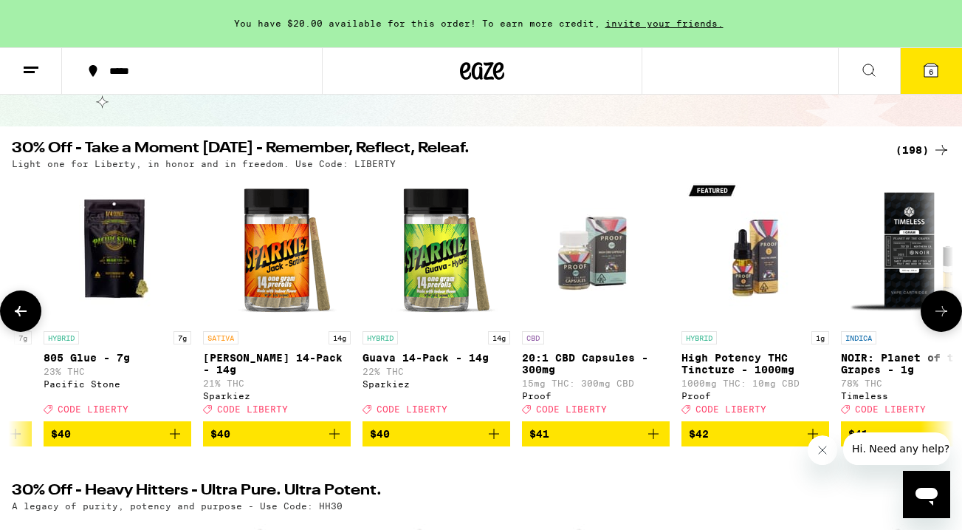
scroll to position [0, 25501]
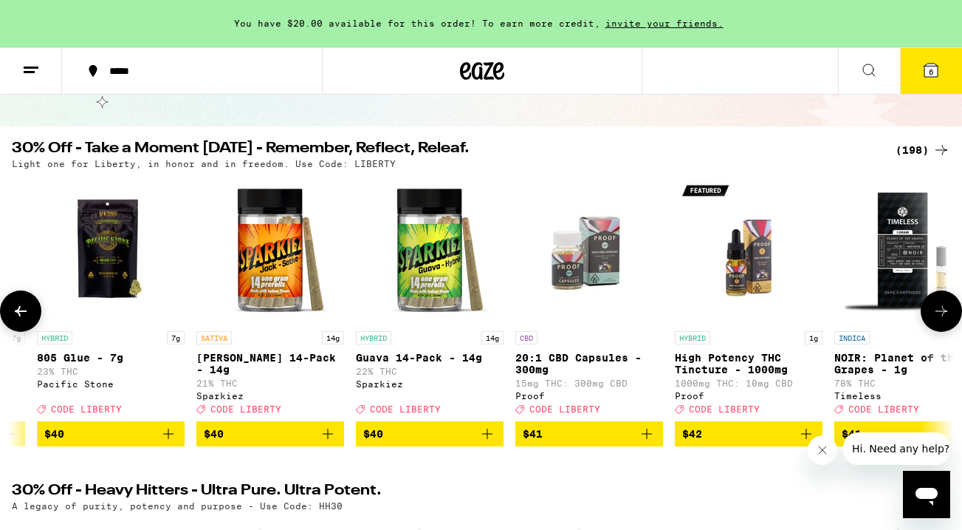
click at [942, 318] on icon at bounding box center [942, 311] width 18 height 18
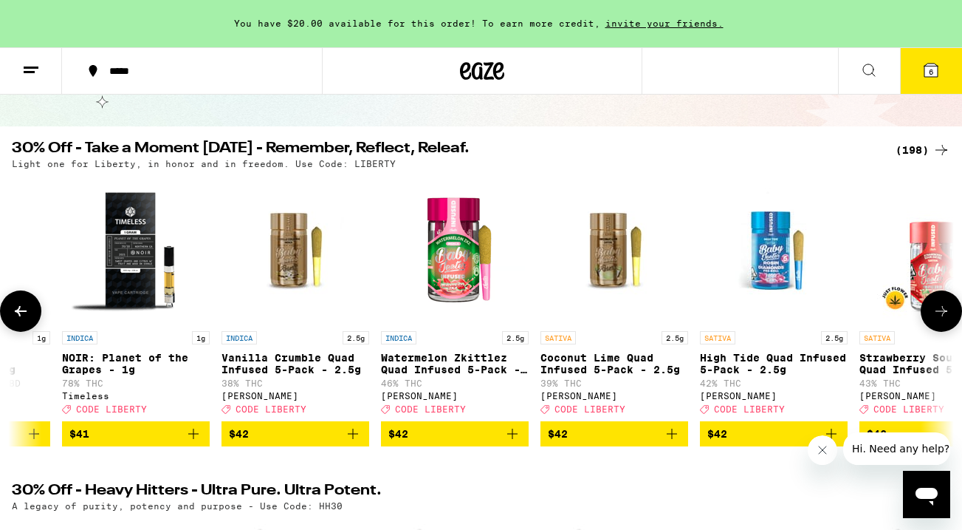
scroll to position [0, 26279]
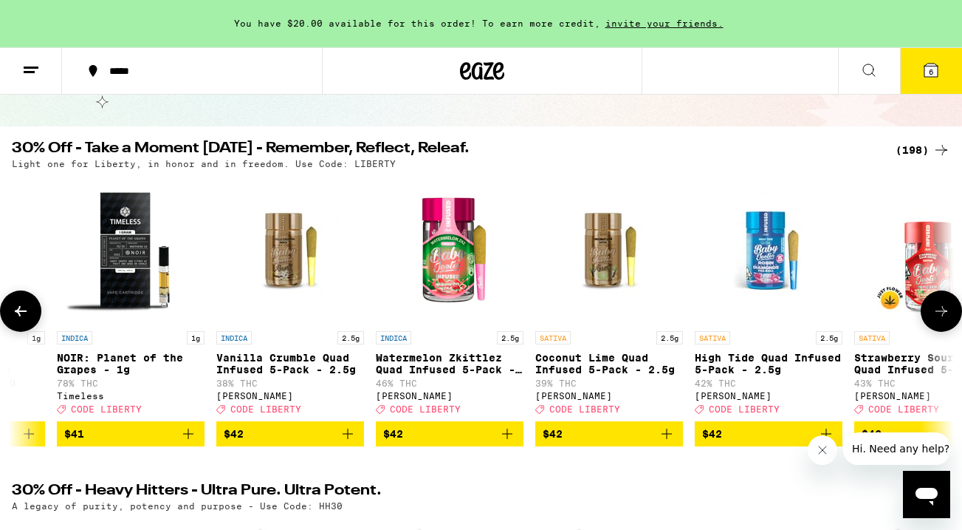
click at [456, 441] on span "$42" at bounding box center [449, 434] width 133 height 18
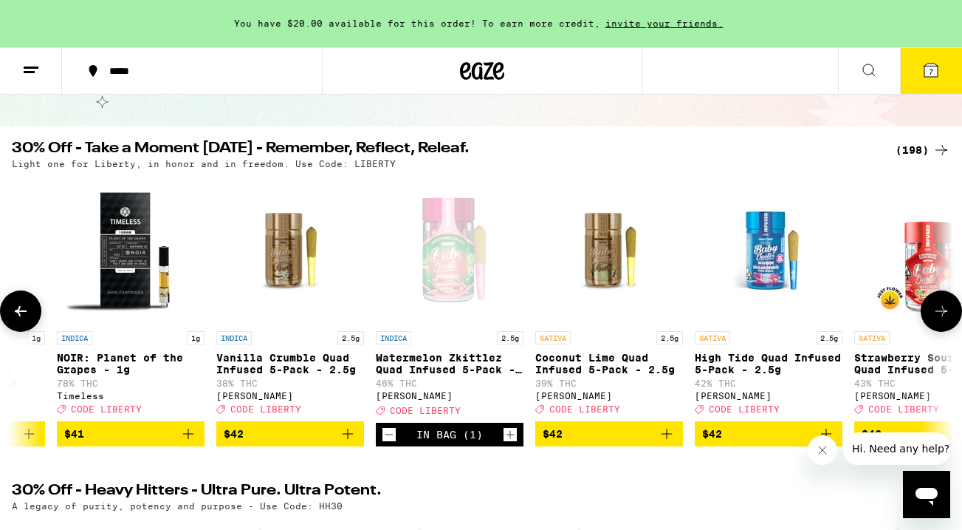
click at [945, 316] on icon at bounding box center [942, 311] width 12 height 10
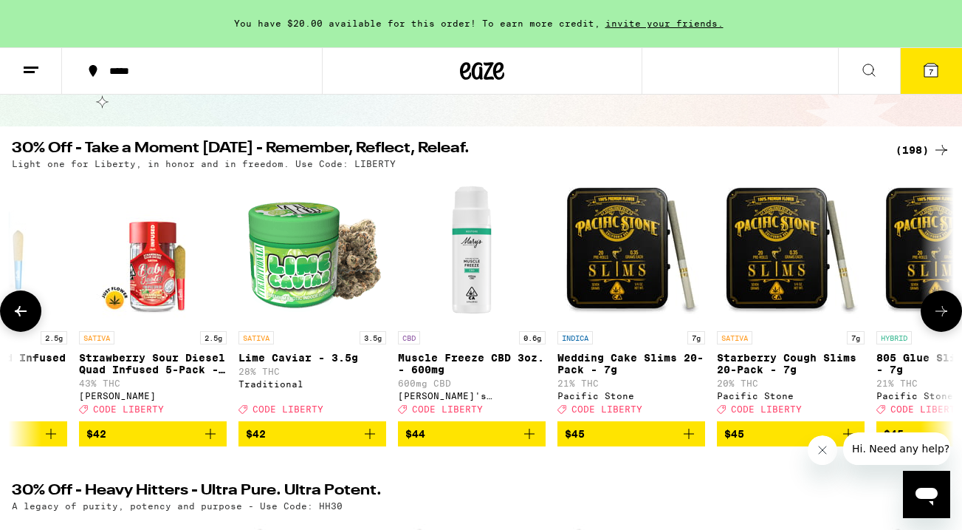
scroll to position [0, 27057]
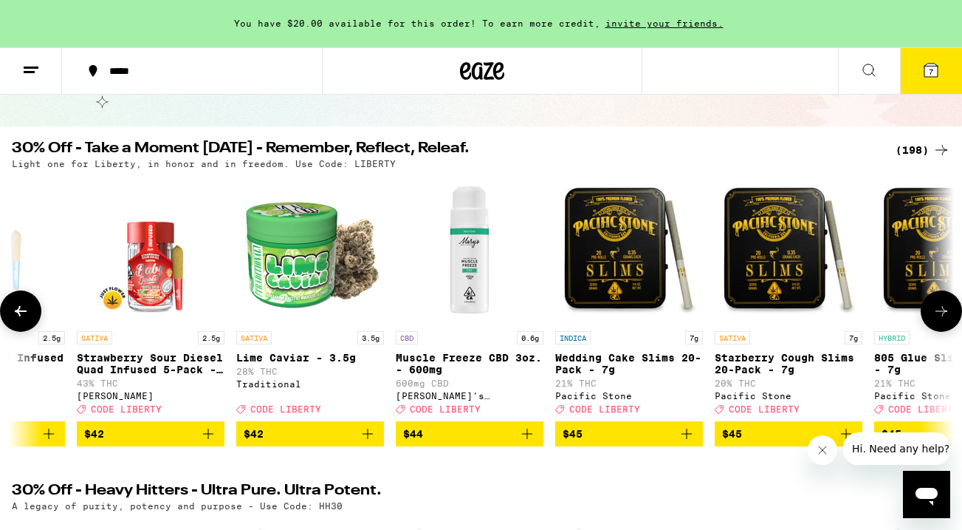
click at [940, 315] on icon at bounding box center [942, 311] width 18 height 18
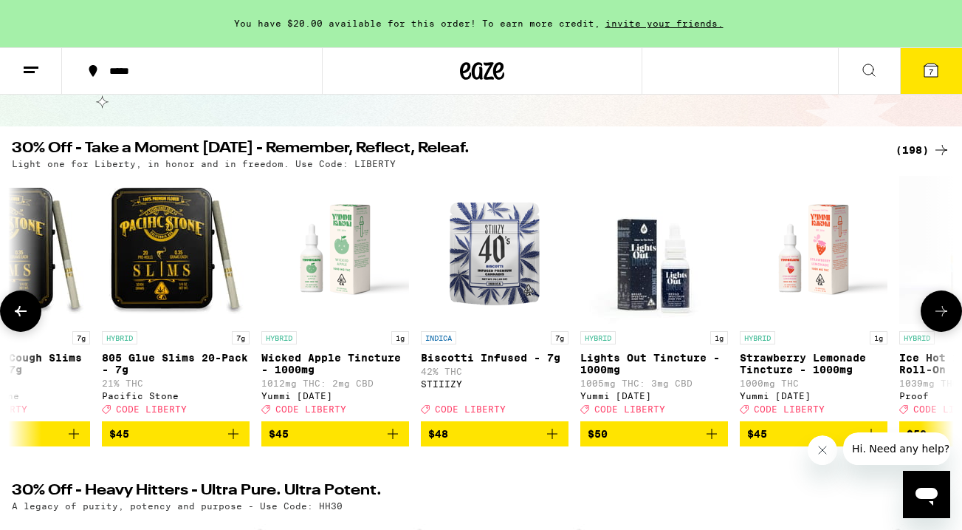
scroll to position [0, 27834]
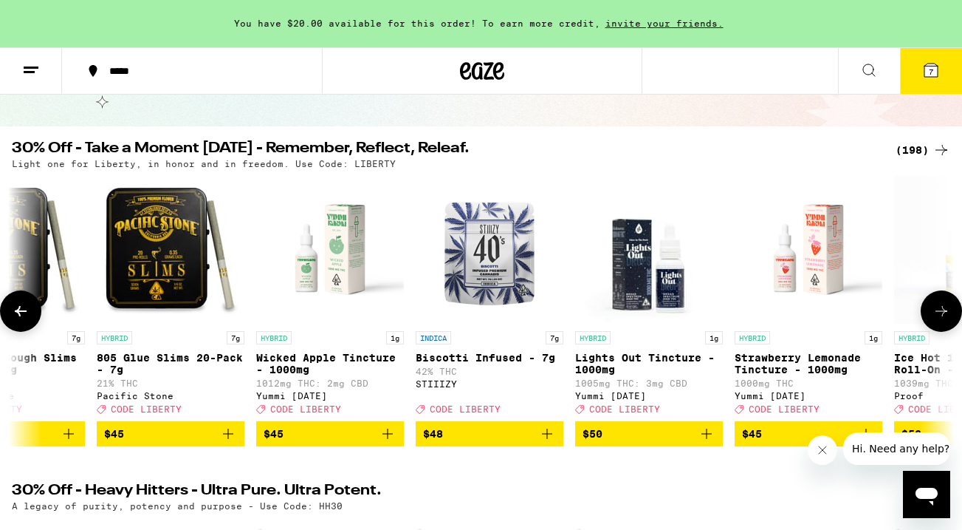
click at [151, 442] on span "$45" at bounding box center [170, 434] width 133 height 18
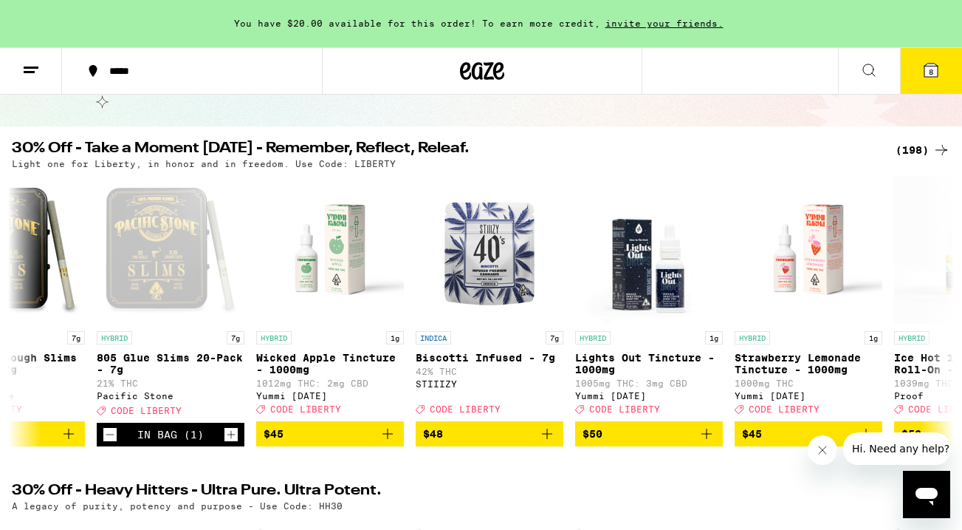
click at [923, 77] on icon at bounding box center [932, 70] width 18 height 18
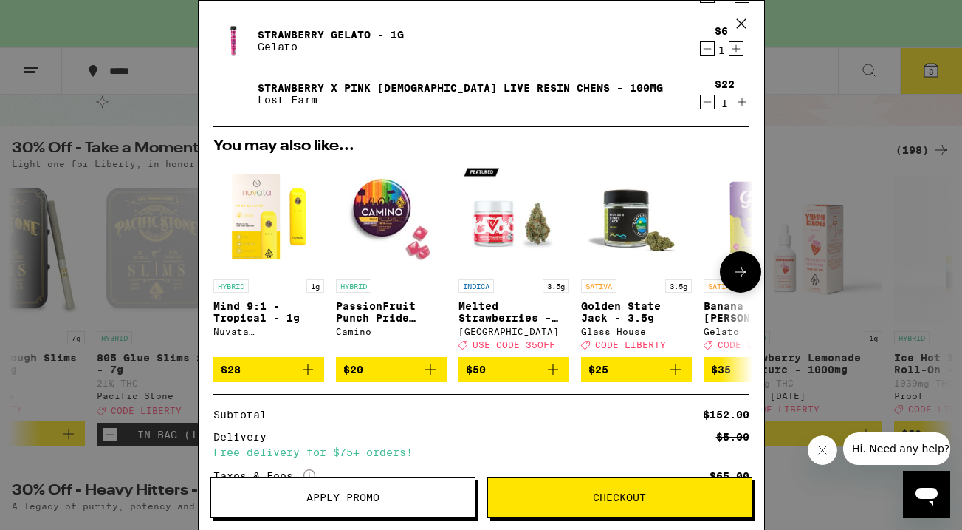
scroll to position [544, 0]
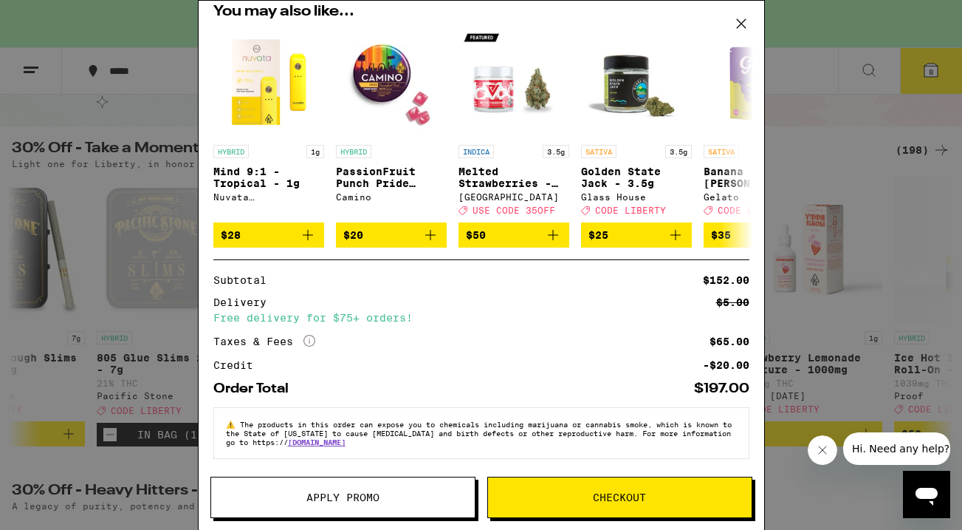
click at [354, 506] on button "Apply Promo" at bounding box center [343, 496] width 265 height 41
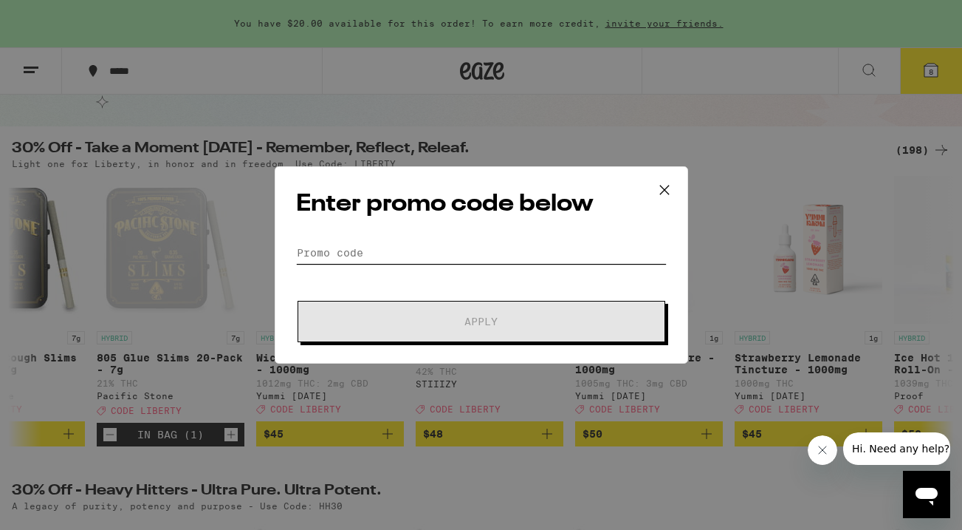
click at [458, 250] on input "Promo Code" at bounding box center [481, 253] width 371 height 22
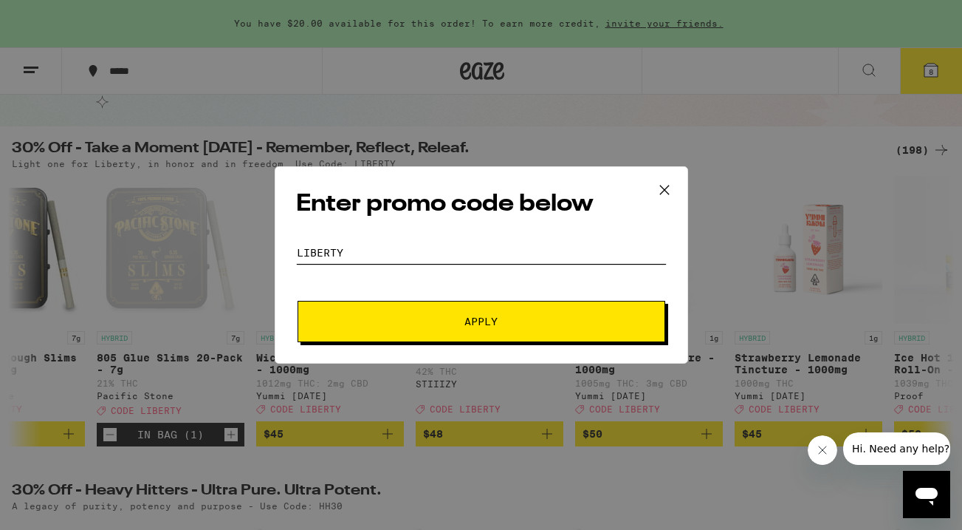
type input "liberty"
click at [442, 335] on button "Apply" at bounding box center [482, 321] width 368 height 41
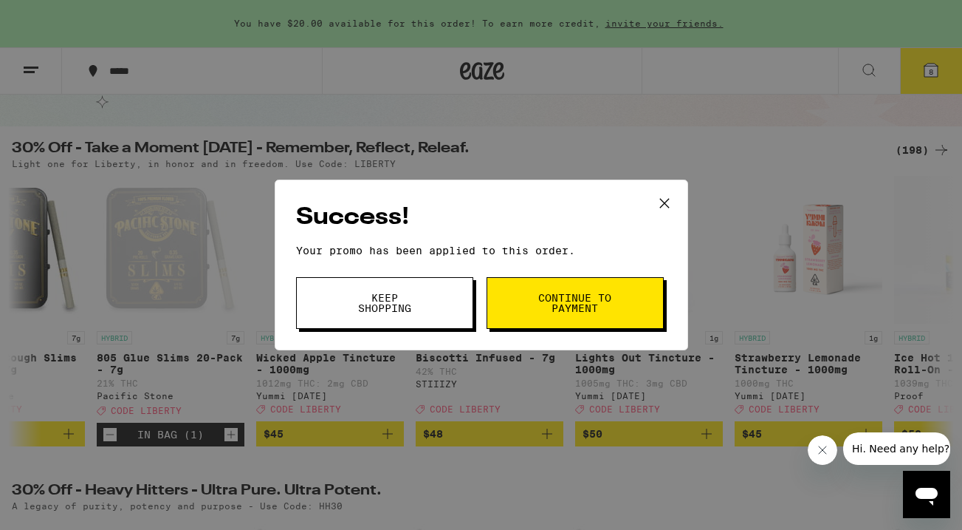
click at [409, 308] on span "Keep Shopping" at bounding box center [384, 302] width 75 height 21
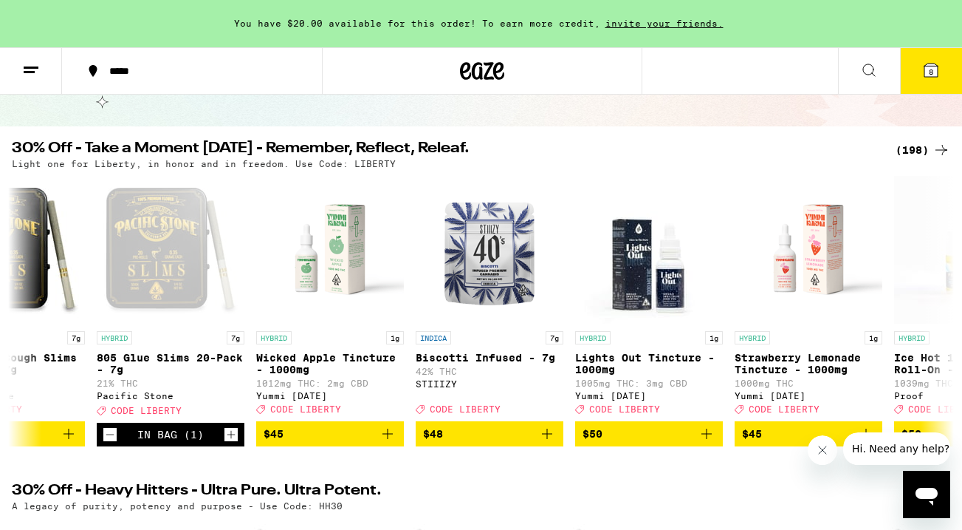
click at [932, 73] on span "8" at bounding box center [931, 71] width 4 height 9
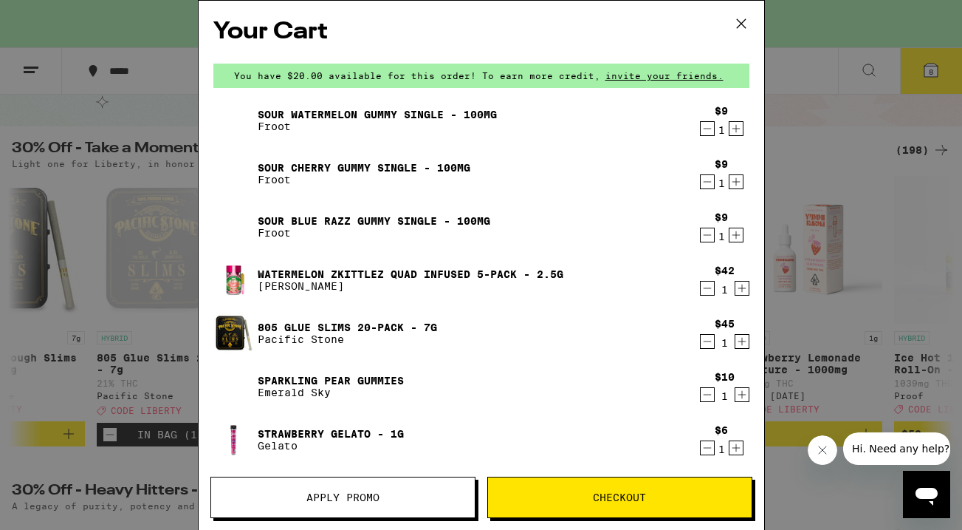
click at [742, 21] on icon at bounding box center [741, 24] width 22 height 22
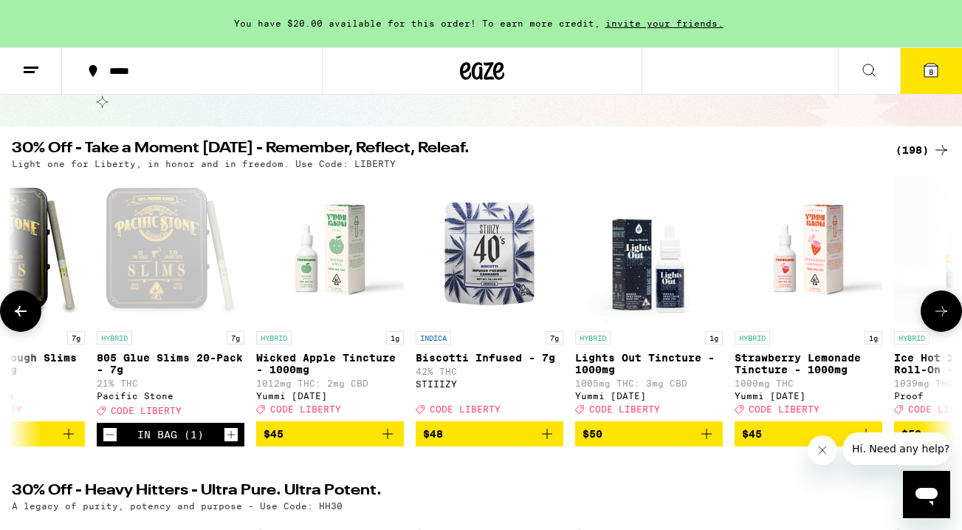
click at [25, 314] on icon at bounding box center [21, 311] width 18 height 18
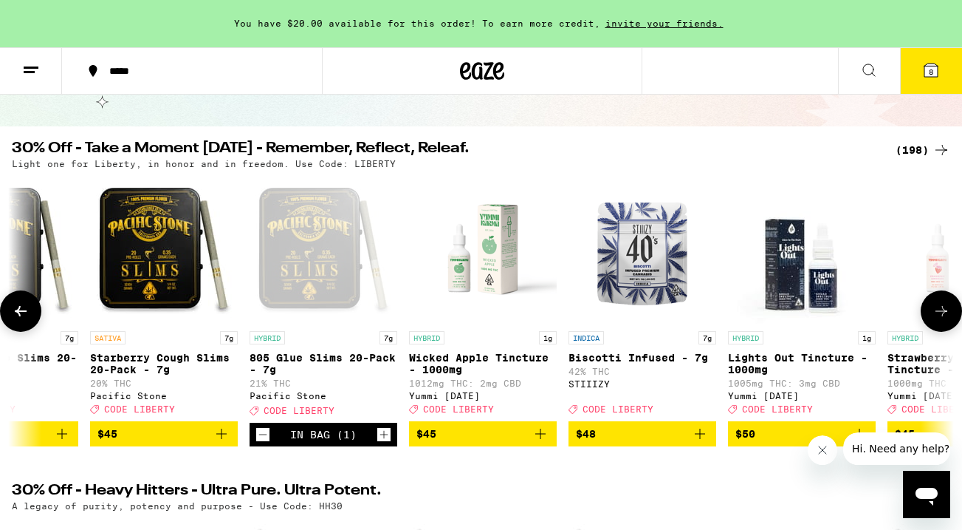
click at [25, 314] on icon at bounding box center [21, 311] width 18 height 18
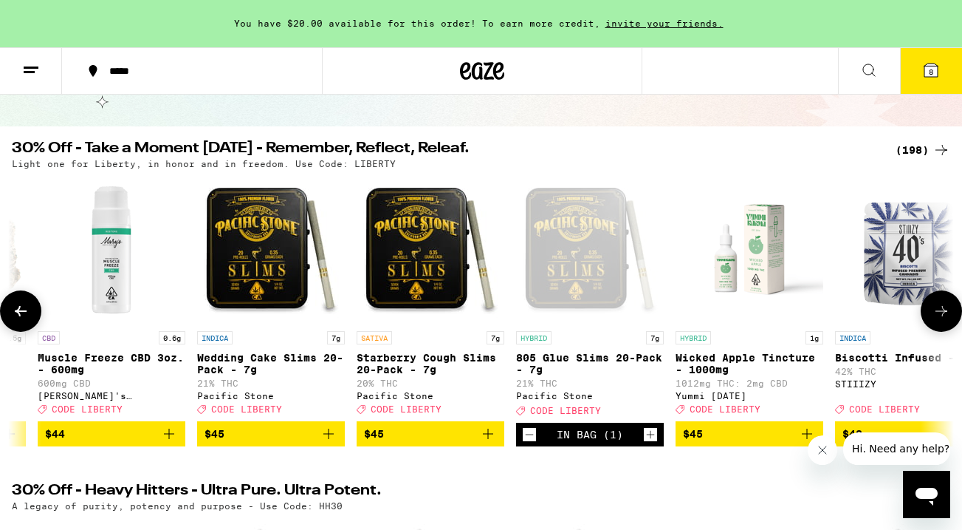
click at [25, 314] on icon at bounding box center [21, 311] width 18 height 18
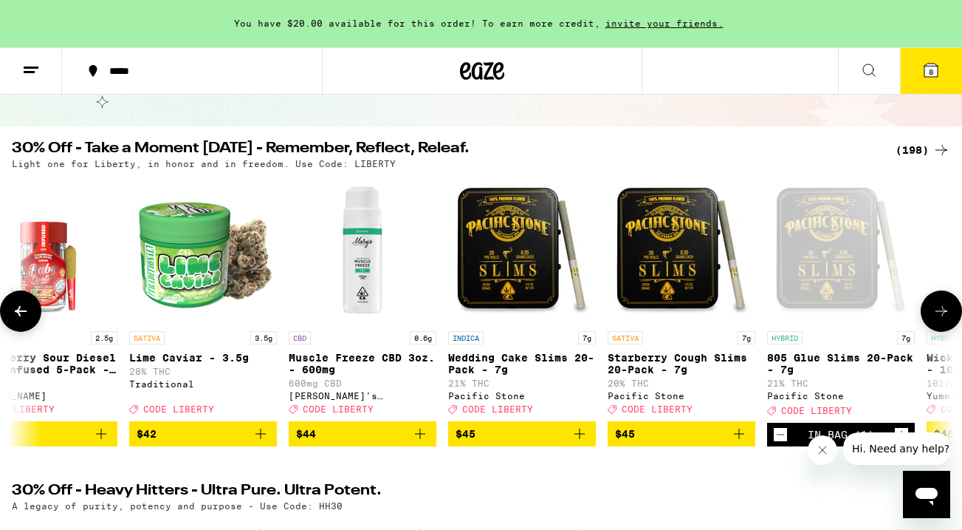
click at [25, 314] on icon at bounding box center [21, 311] width 18 height 18
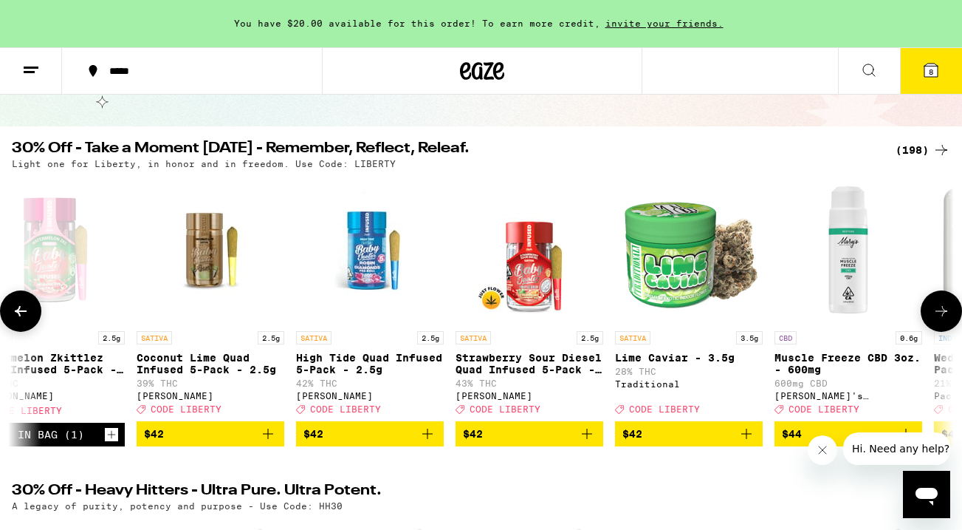
click at [25, 314] on icon at bounding box center [21, 311] width 18 height 18
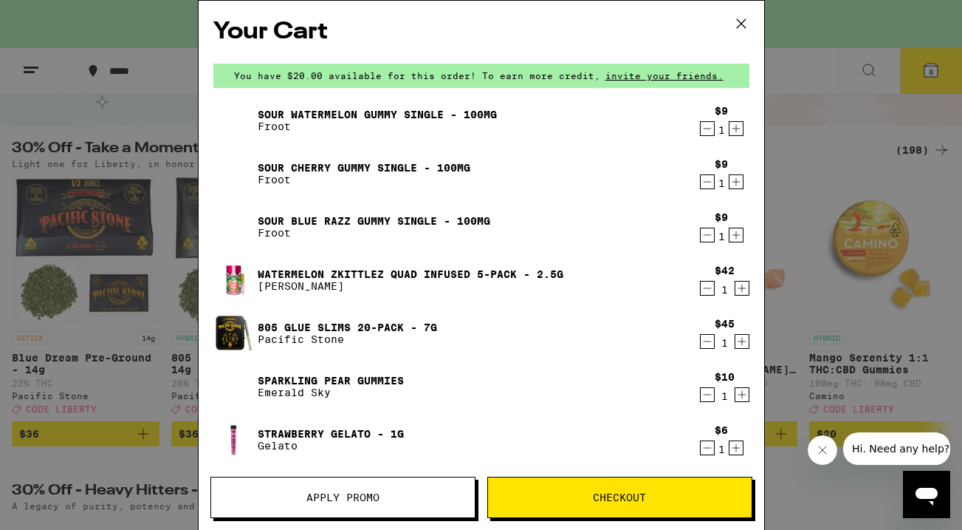
click at [745, 23] on icon at bounding box center [741, 24] width 22 height 22
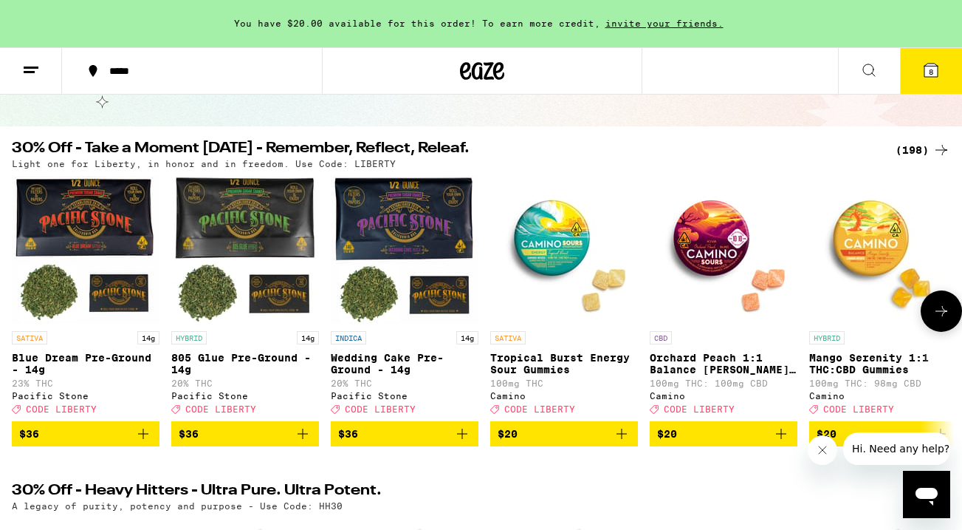
click at [935, 320] on icon at bounding box center [942, 311] width 18 height 18
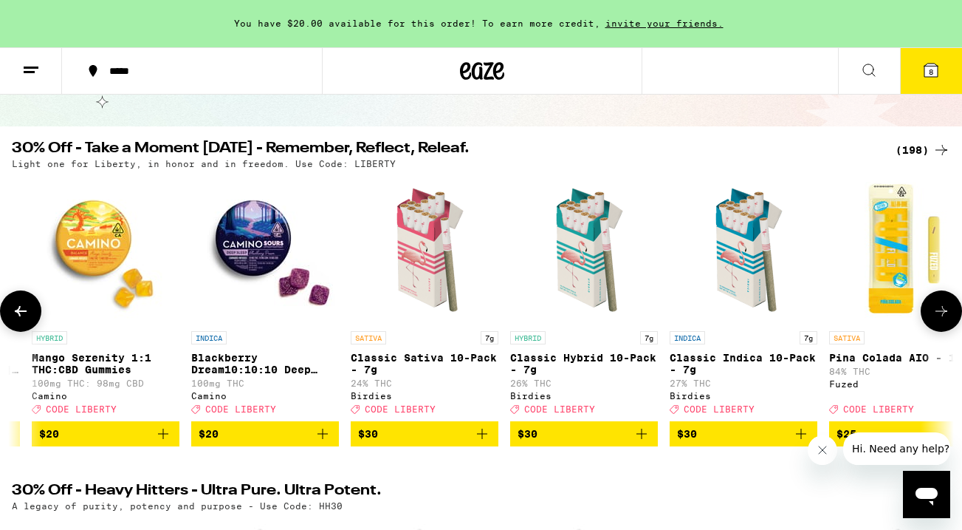
click at [935, 320] on icon at bounding box center [942, 311] width 18 height 18
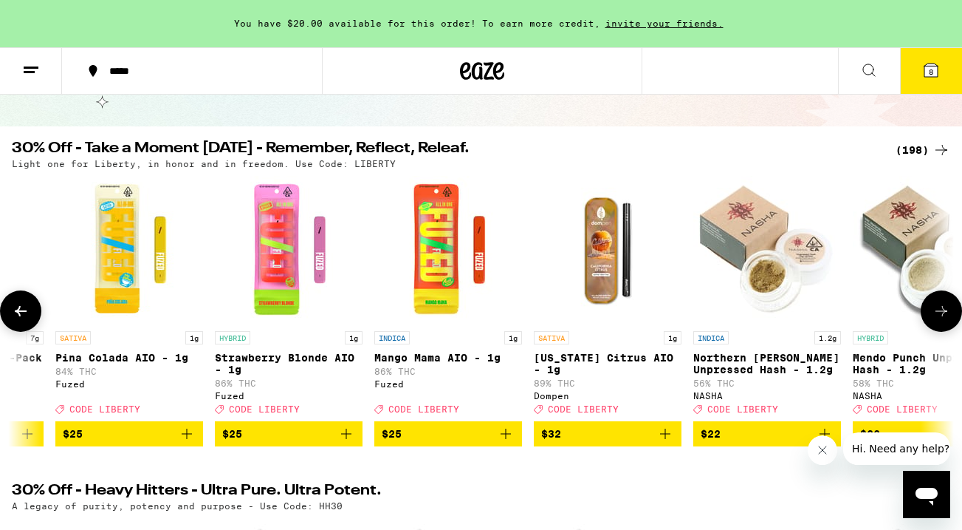
click at [935, 320] on icon at bounding box center [942, 311] width 18 height 18
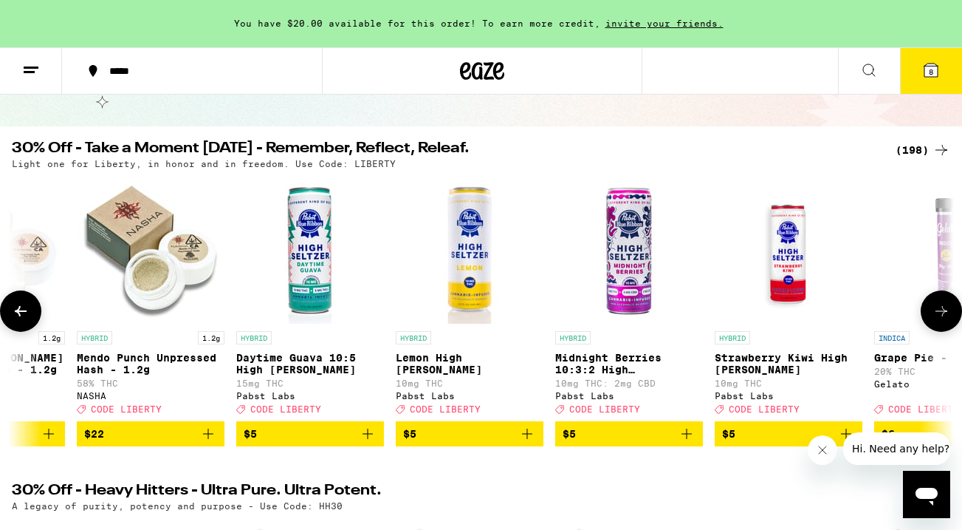
click at [935, 320] on icon at bounding box center [942, 311] width 18 height 18
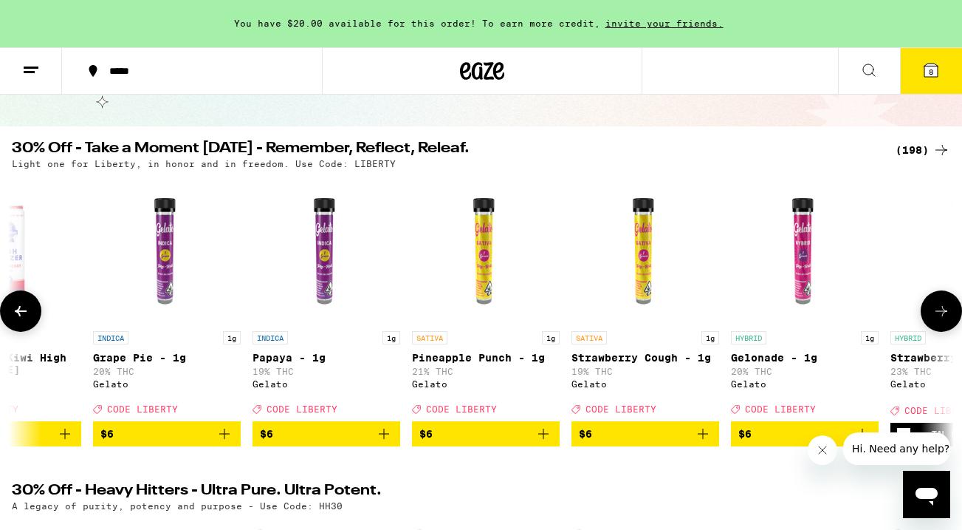
click at [935, 320] on icon at bounding box center [942, 311] width 18 height 18
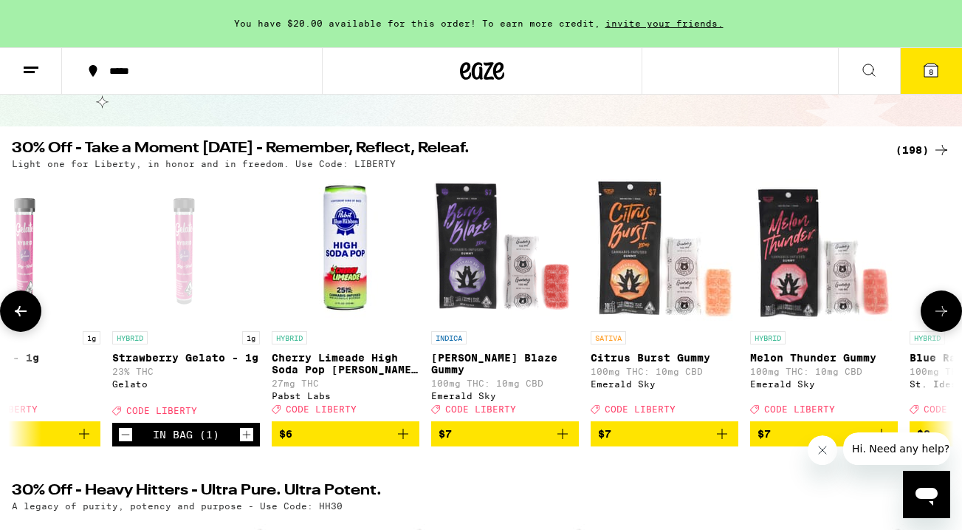
click at [935, 320] on icon at bounding box center [942, 311] width 18 height 18
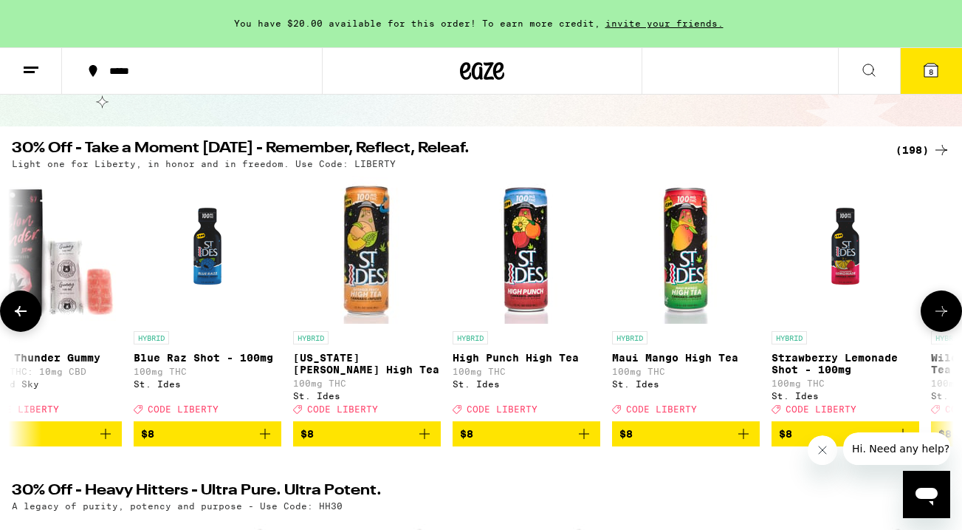
click at [935, 320] on icon at bounding box center [942, 311] width 18 height 18
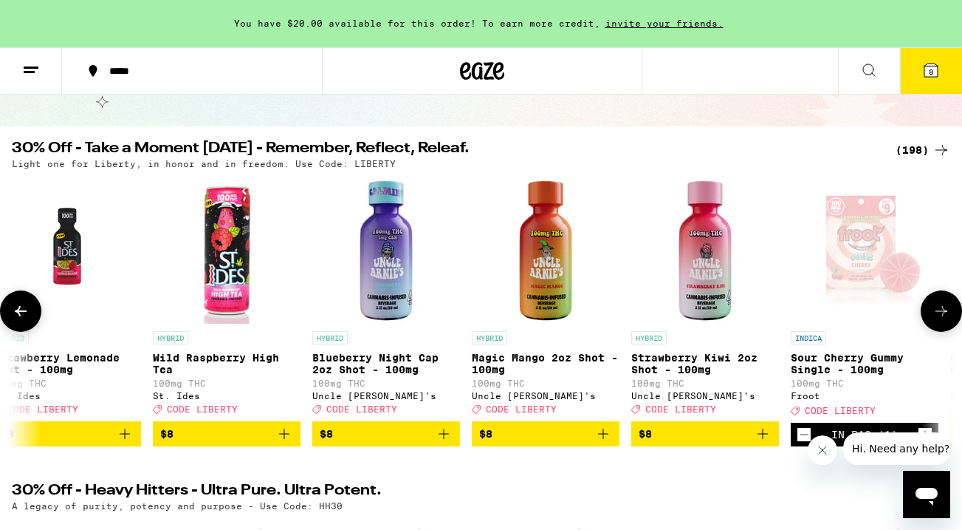
click at [935, 320] on icon at bounding box center [942, 311] width 18 height 18
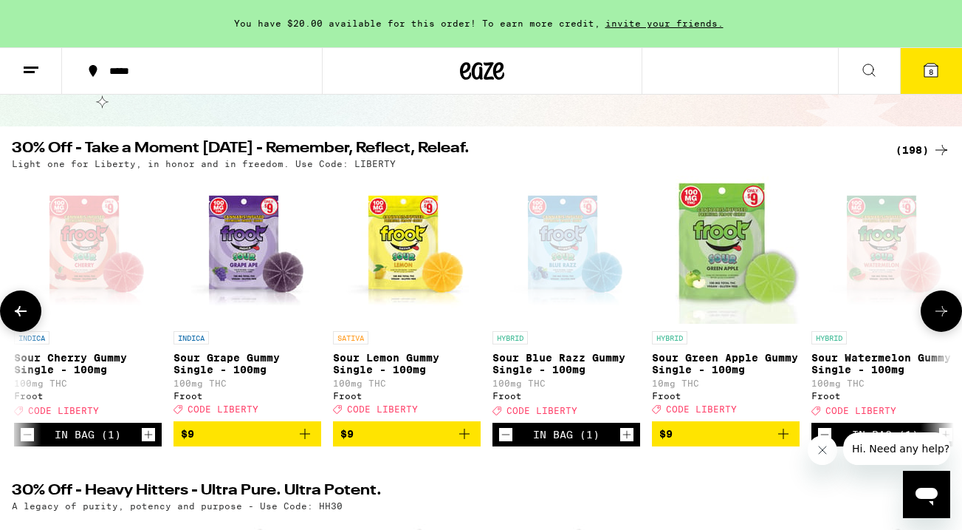
scroll to position [0, 6221]
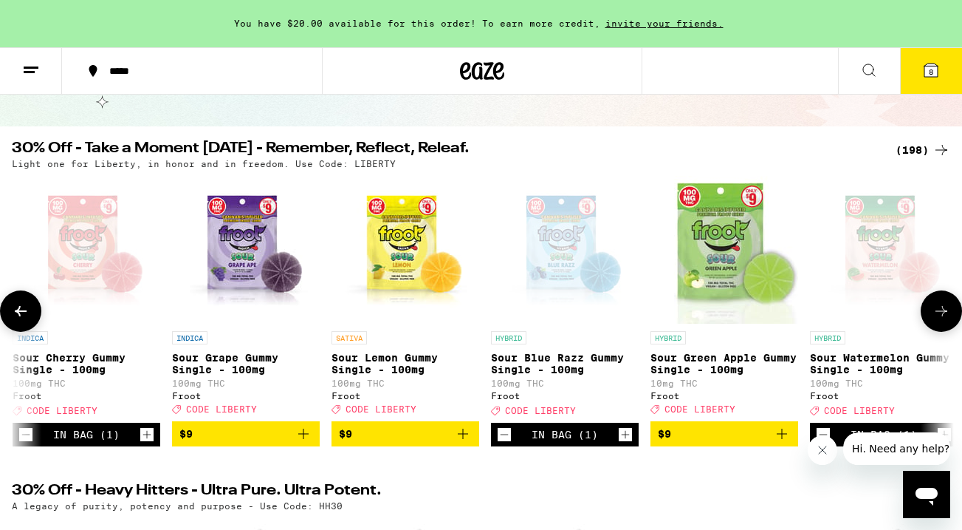
click at [22, 312] on icon at bounding box center [21, 311] width 18 height 18
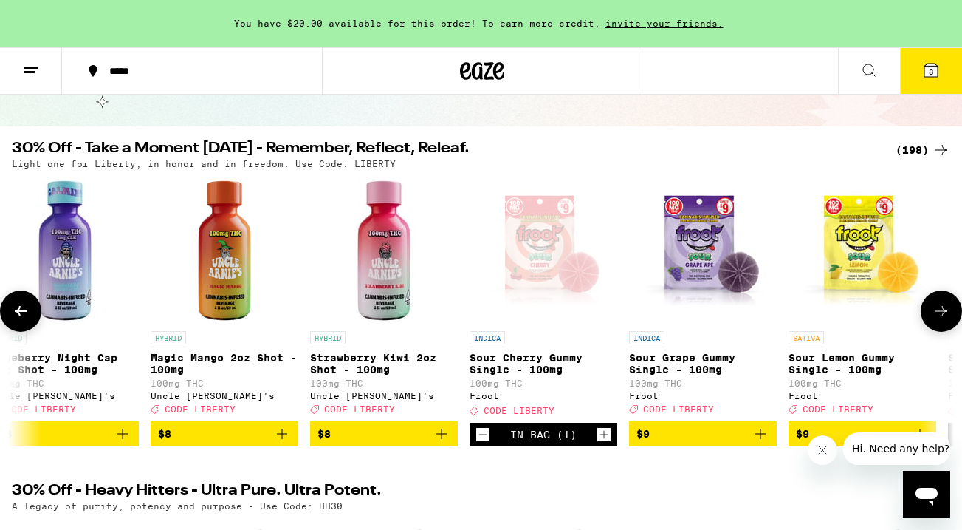
click at [22, 312] on icon at bounding box center [21, 311] width 18 height 18
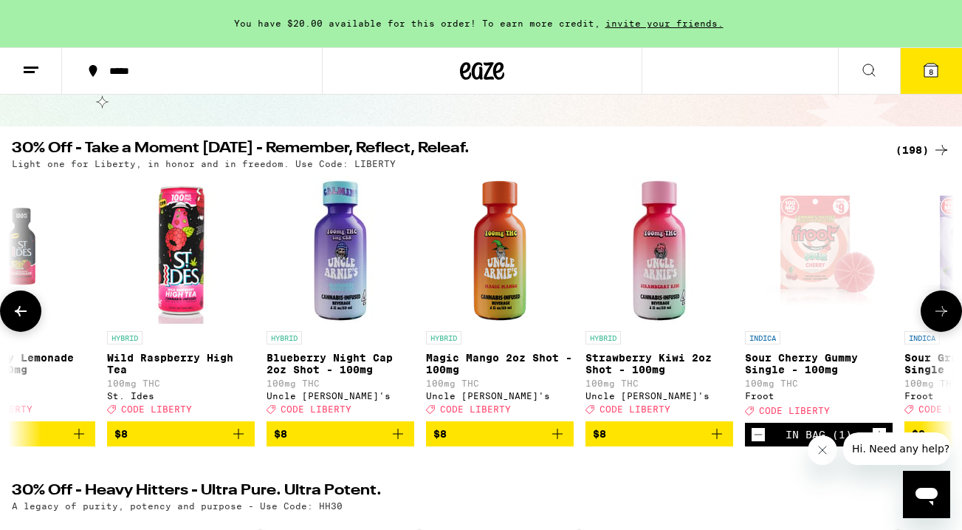
click at [22, 312] on icon at bounding box center [21, 311] width 18 height 18
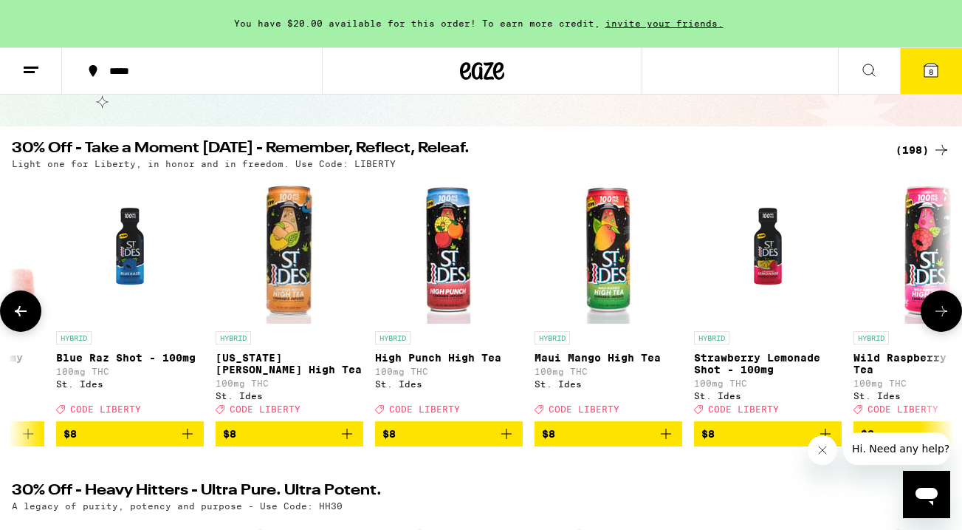
click at [22, 312] on icon at bounding box center [21, 311] width 18 height 18
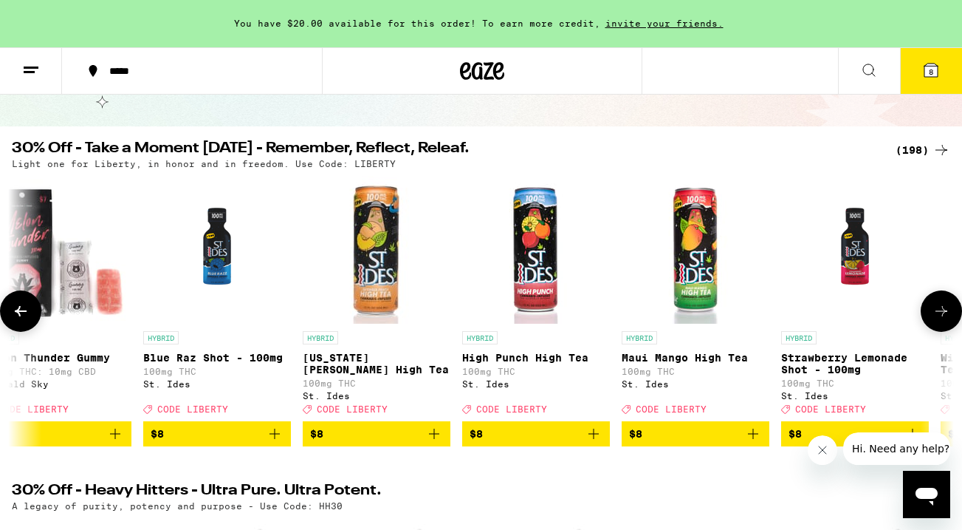
click at [22, 312] on icon at bounding box center [21, 311] width 18 height 18
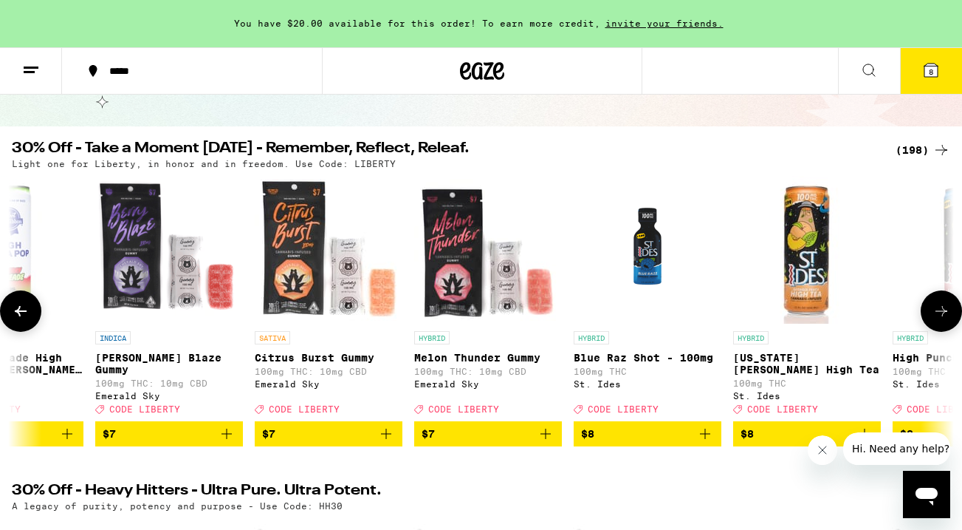
click at [22, 312] on icon at bounding box center [21, 311] width 18 height 18
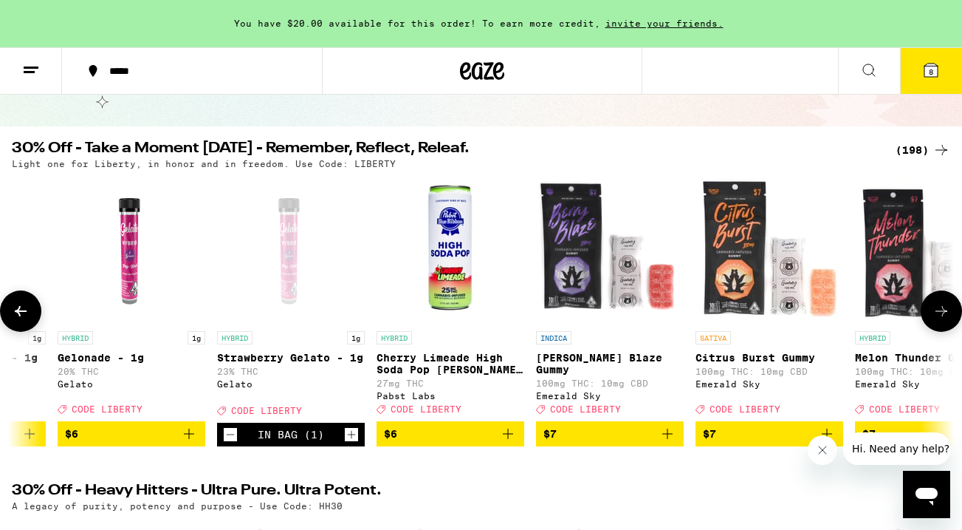
click at [22, 312] on icon at bounding box center [21, 311] width 18 height 18
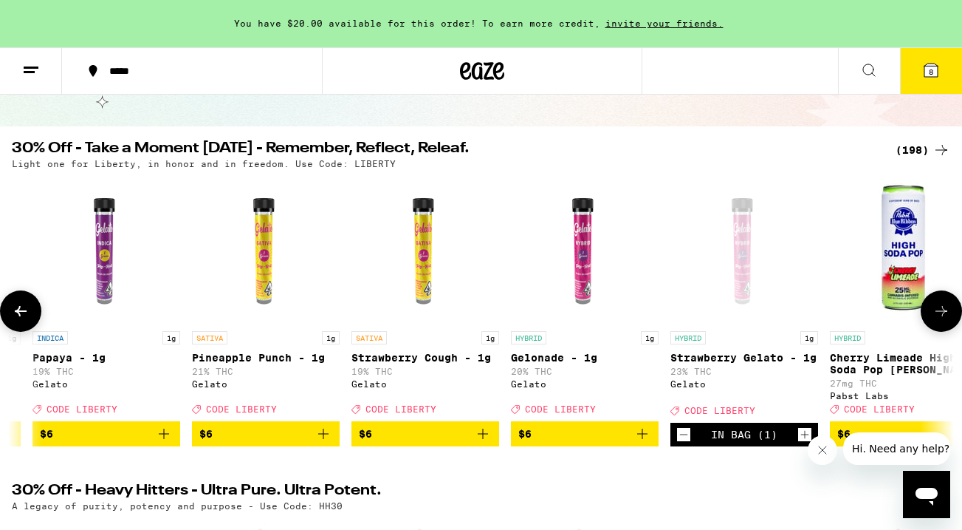
click at [22, 312] on icon at bounding box center [21, 311] width 18 height 18
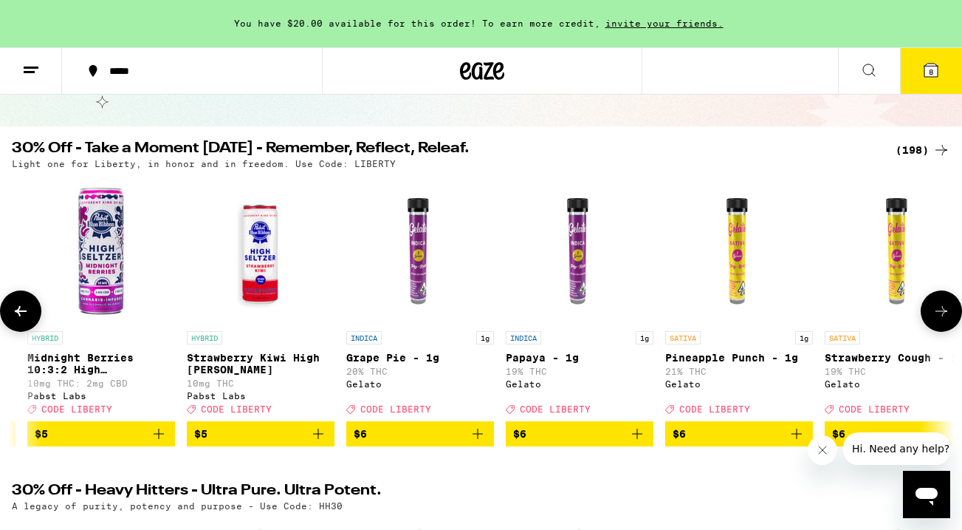
click at [22, 312] on icon at bounding box center [21, 311] width 18 height 18
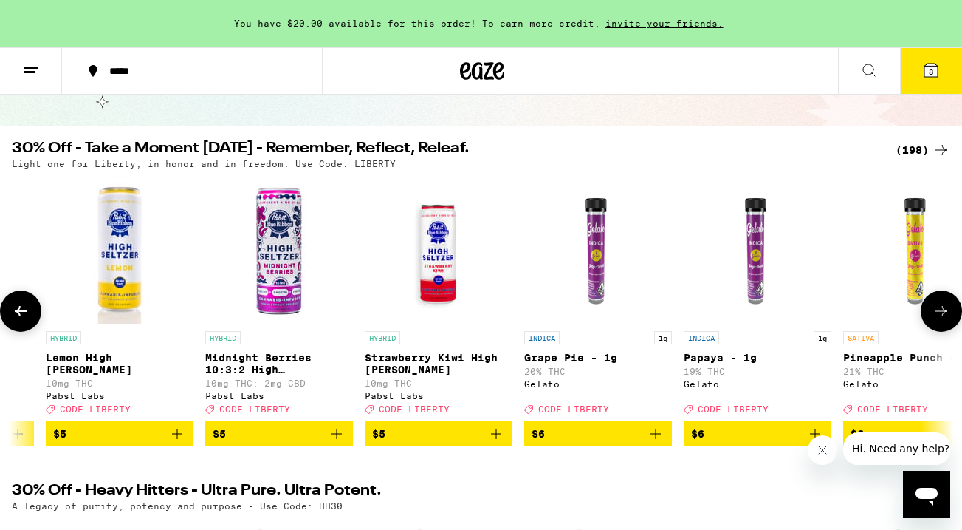
click at [22, 312] on icon at bounding box center [21, 311] width 18 height 18
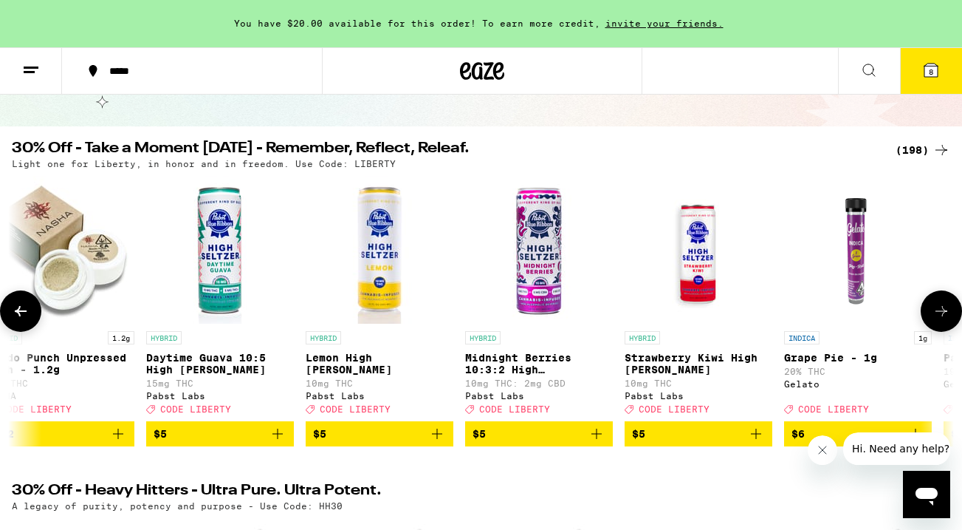
click at [22, 312] on icon at bounding box center [21, 311] width 18 height 18
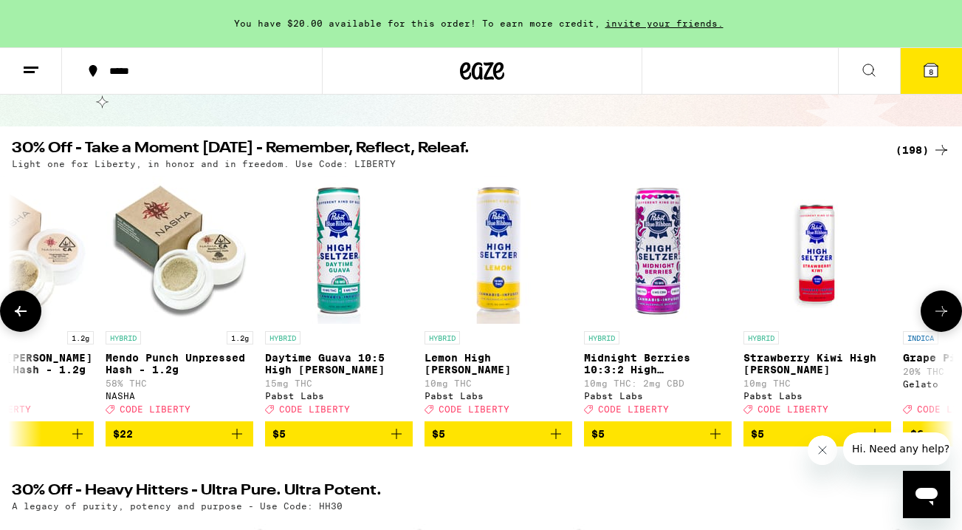
click at [22, 312] on icon at bounding box center [21, 311] width 18 height 18
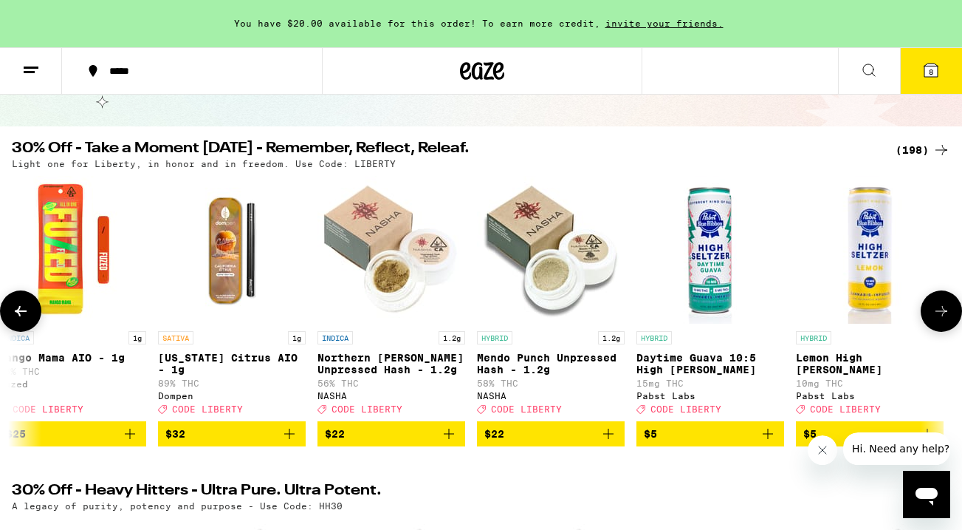
click at [22, 312] on icon at bounding box center [21, 311] width 18 height 18
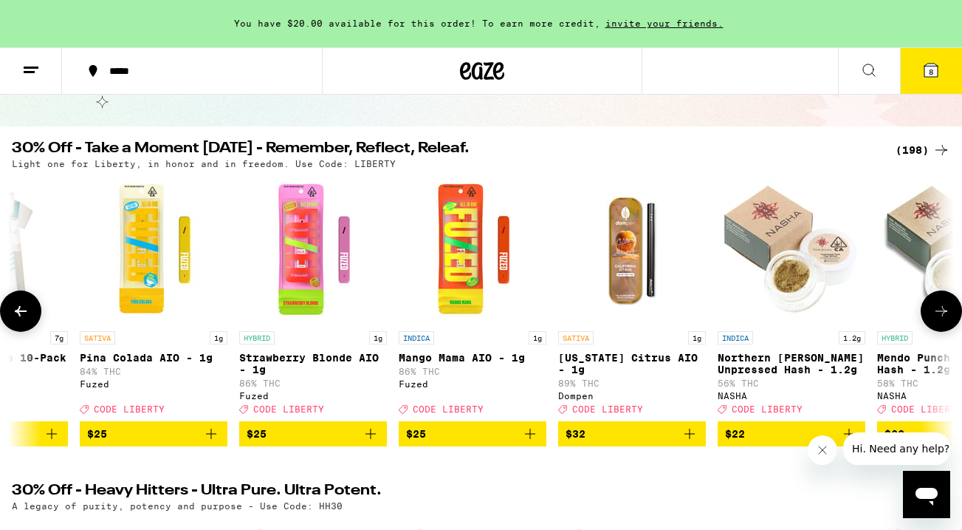
click at [22, 312] on icon at bounding box center [21, 311] width 18 height 18
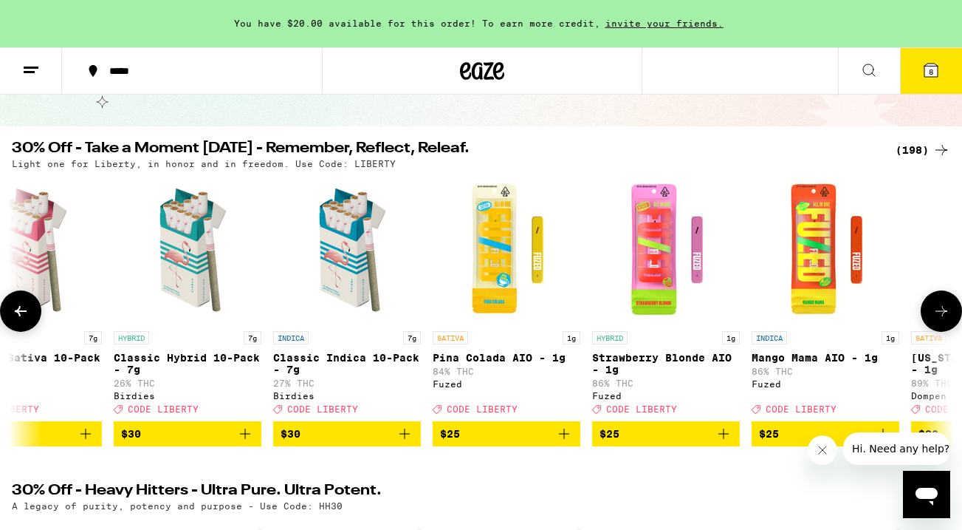
click at [22, 312] on icon at bounding box center [21, 311] width 18 height 18
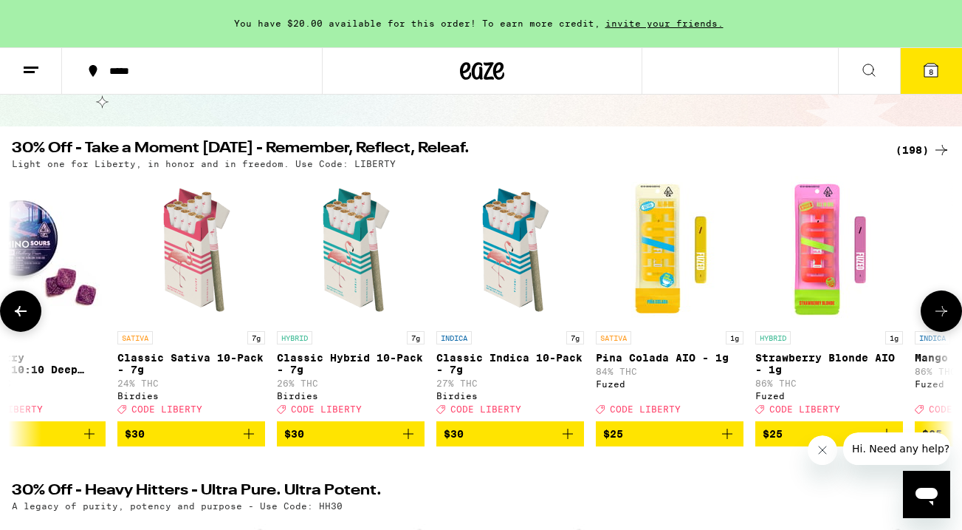
click at [22, 312] on icon at bounding box center [21, 311] width 18 height 18
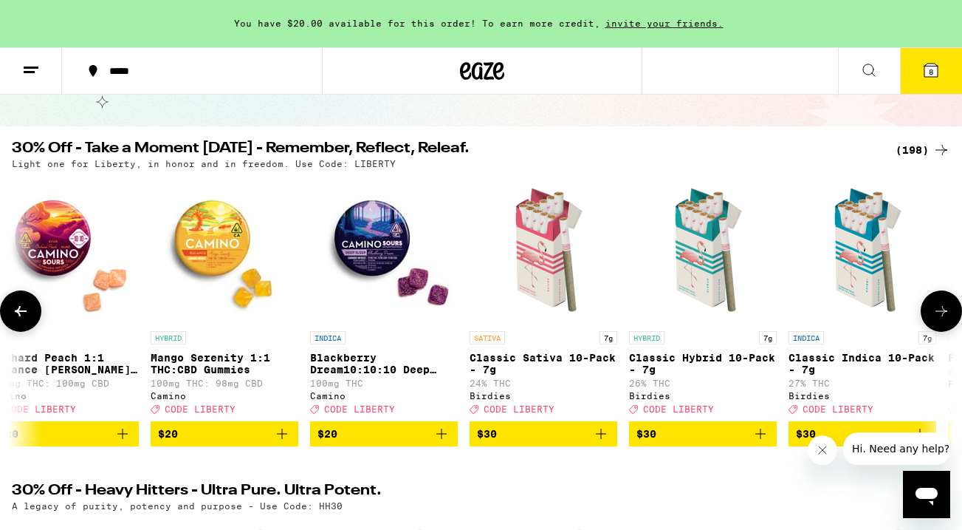
click at [22, 312] on icon at bounding box center [21, 311] width 18 height 18
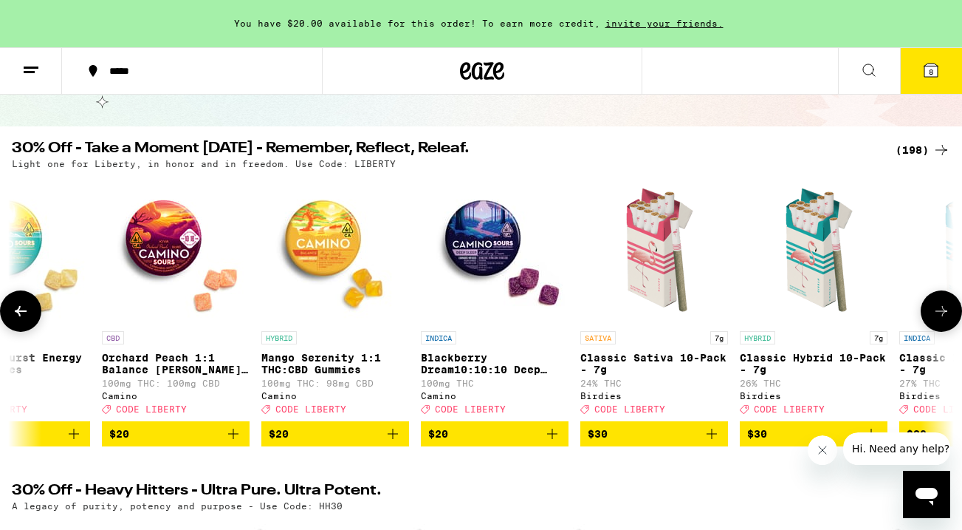
click at [22, 312] on icon at bounding box center [21, 311] width 18 height 18
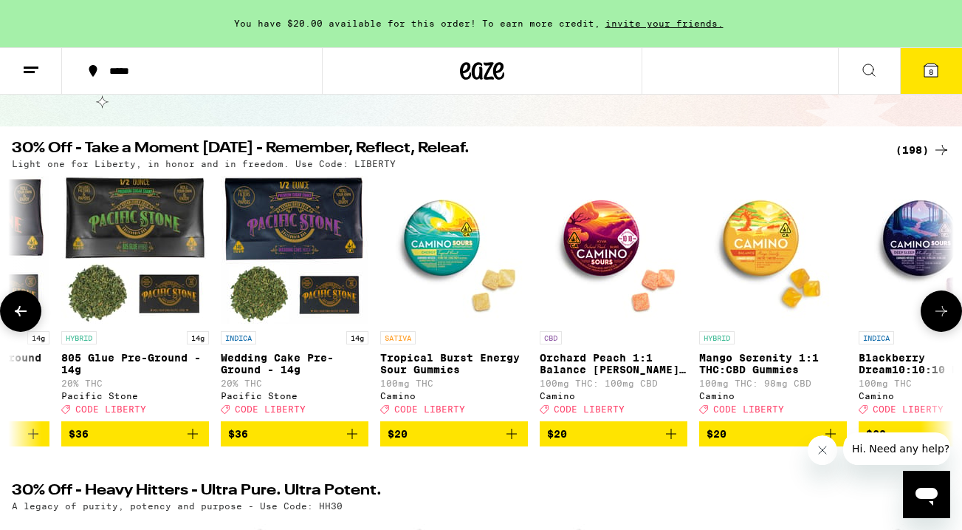
click at [22, 312] on icon at bounding box center [21, 311] width 18 height 18
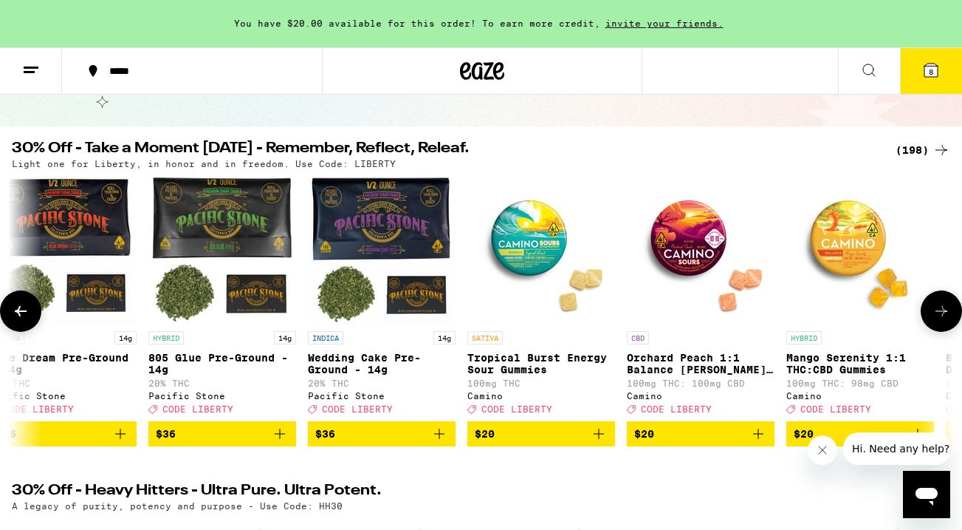
click at [22, 312] on icon at bounding box center [21, 311] width 18 height 18
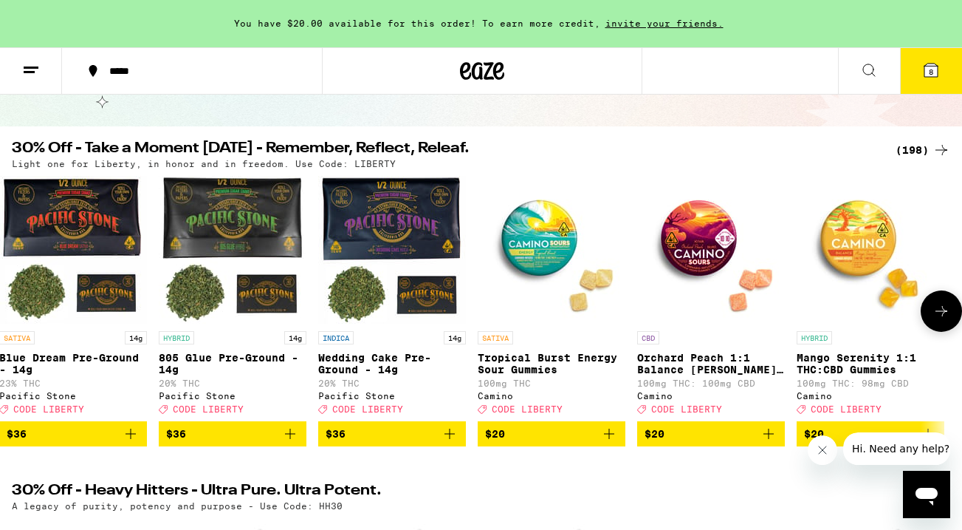
scroll to position [0, 0]
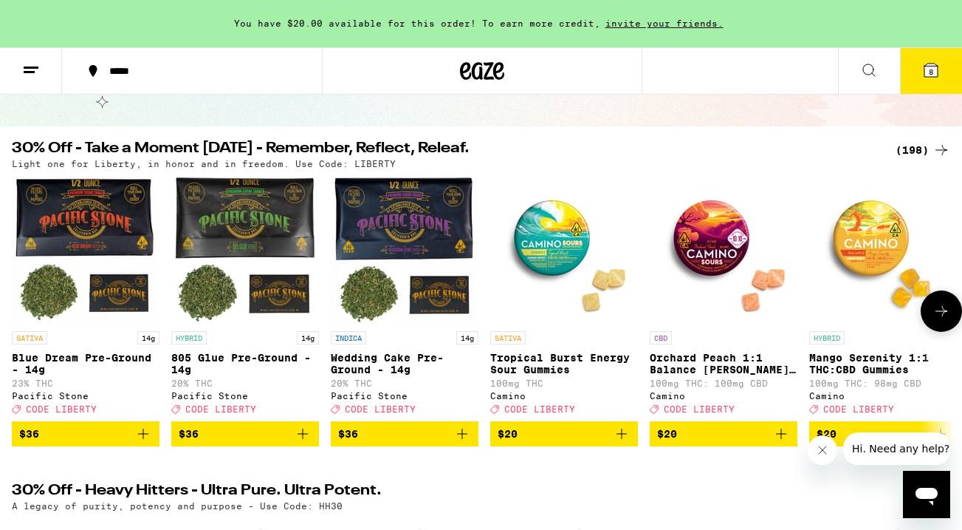
click at [21, 311] on icon at bounding box center [21, 311] width 0 height 0
click at [22, 312] on div at bounding box center [20, 310] width 41 height 41
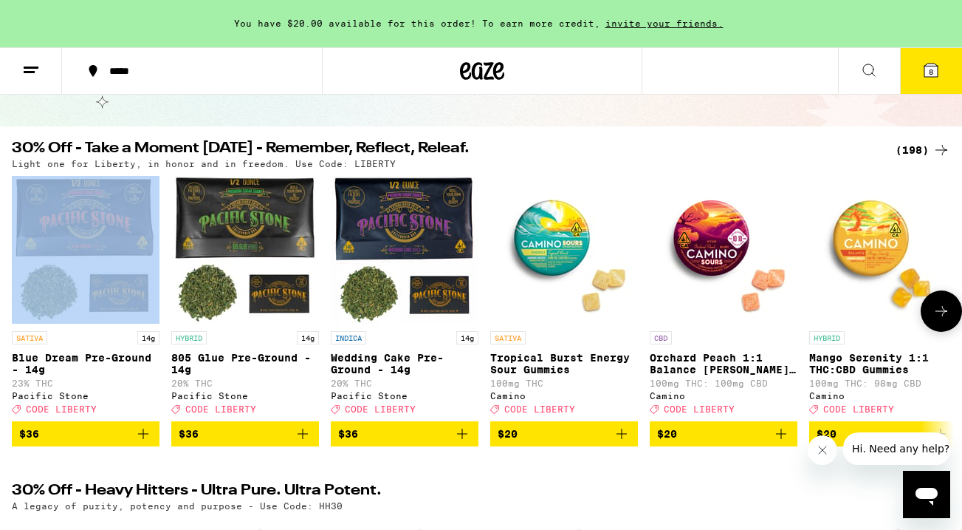
click at [22, 312] on div at bounding box center [20, 310] width 41 height 41
click at [940, 316] on icon at bounding box center [942, 311] width 12 height 10
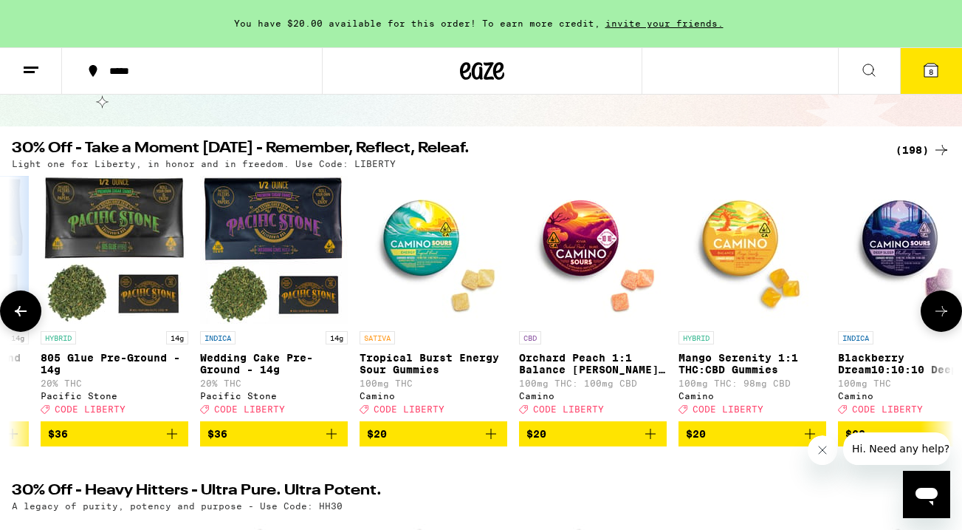
click at [940, 316] on icon at bounding box center [942, 311] width 12 height 10
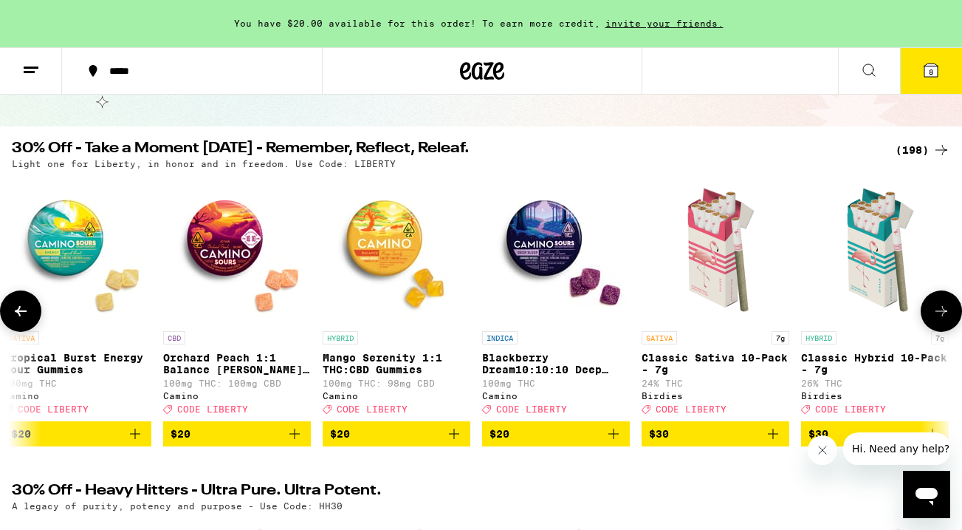
click at [940, 316] on icon at bounding box center [942, 311] width 12 height 10
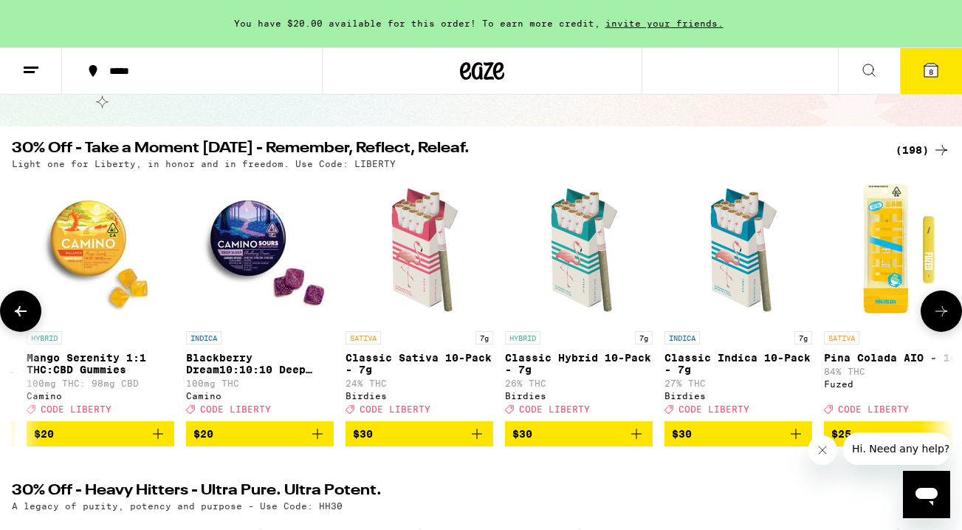
click at [940, 316] on icon at bounding box center [942, 311] width 12 height 10
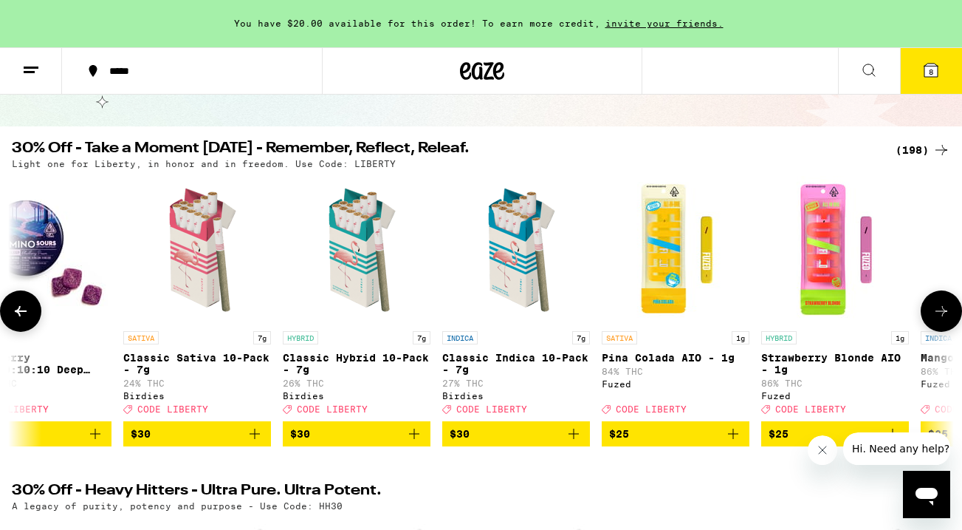
click at [940, 316] on icon at bounding box center [942, 311] width 12 height 10
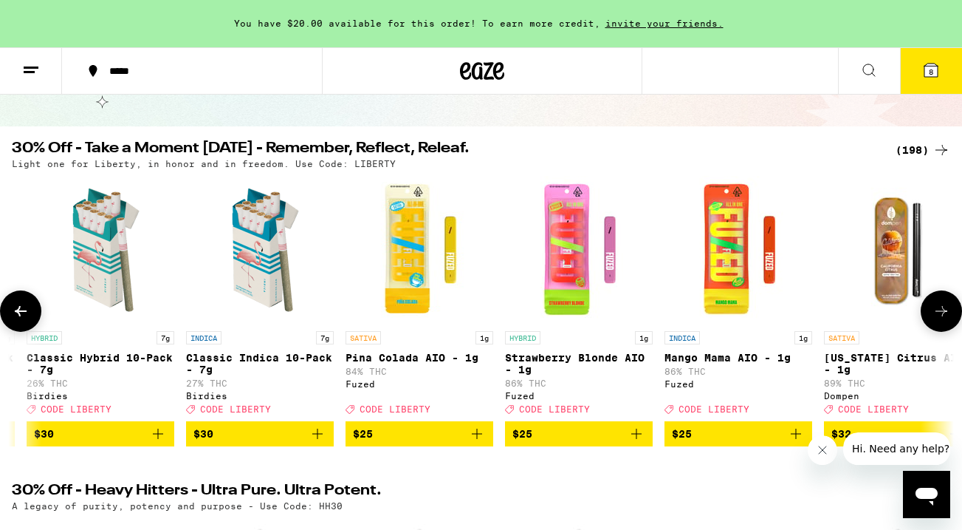
click at [940, 316] on icon at bounding box center [942, 311] width 12 height 10
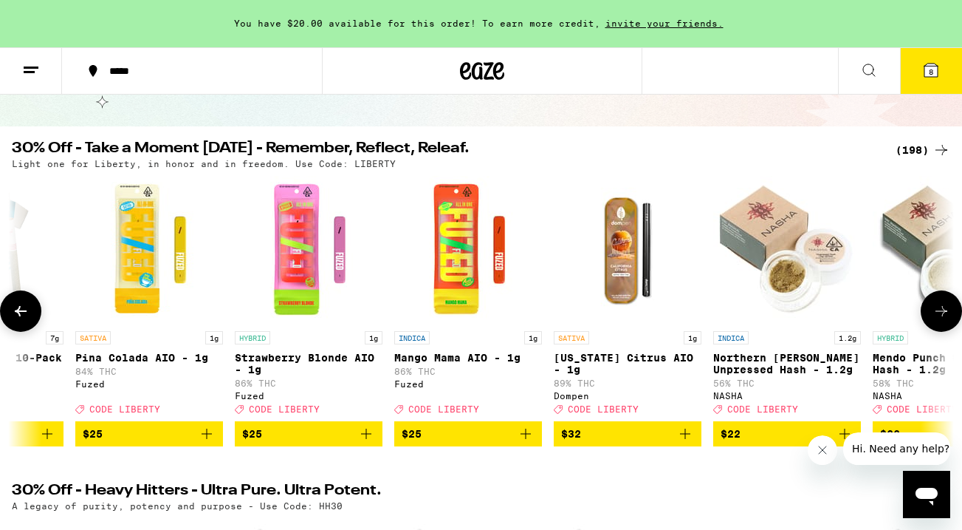
click at [940, 316] on icon at bounding box center [942, 311] width 12 height 10
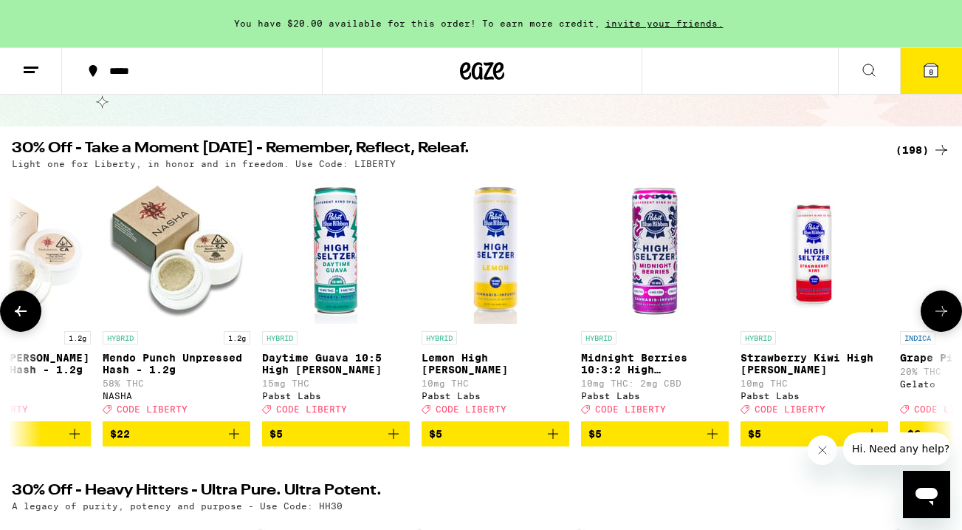
click at [940, 316] on icon at bounding box center [942, 311] width 12 height 10
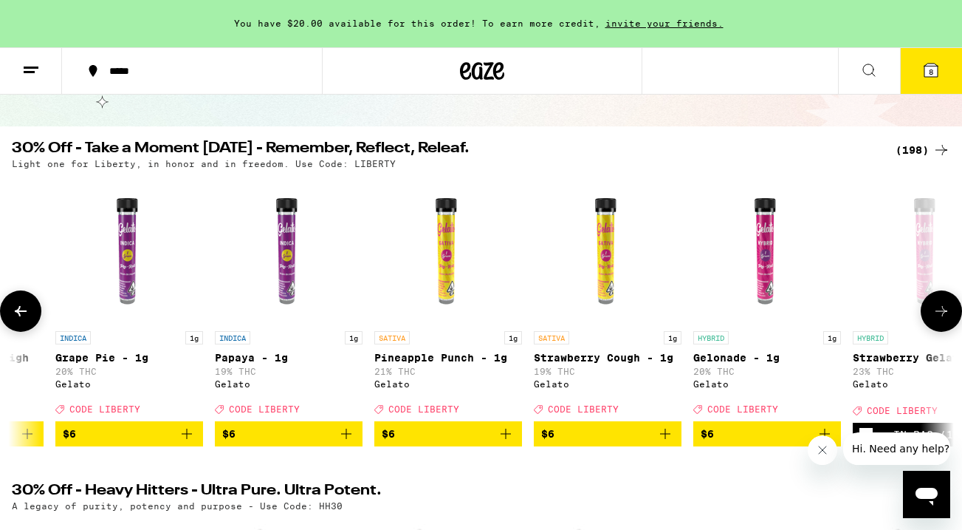
click at [940, 316] on icon at bounding box center [942, 311] width 12 height 10
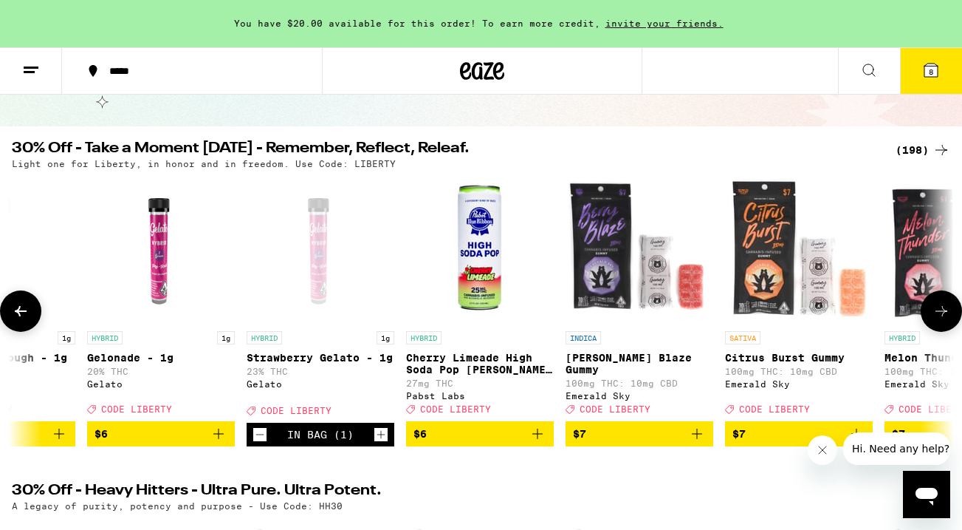
click at [940, 316] on icon at bounding box center [942, 311] width 12 height 10
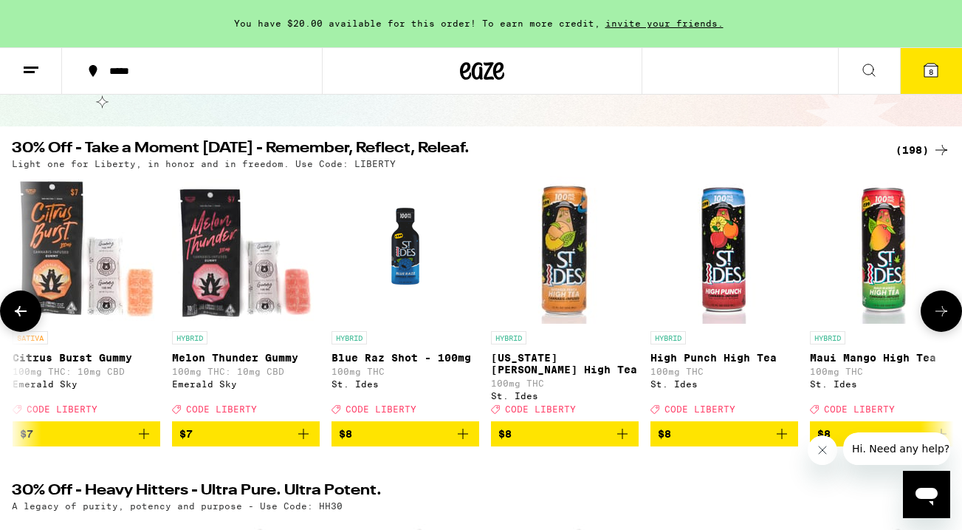
click at [940, 316] on icon at bounding box center [942, 311] width 12 height 10
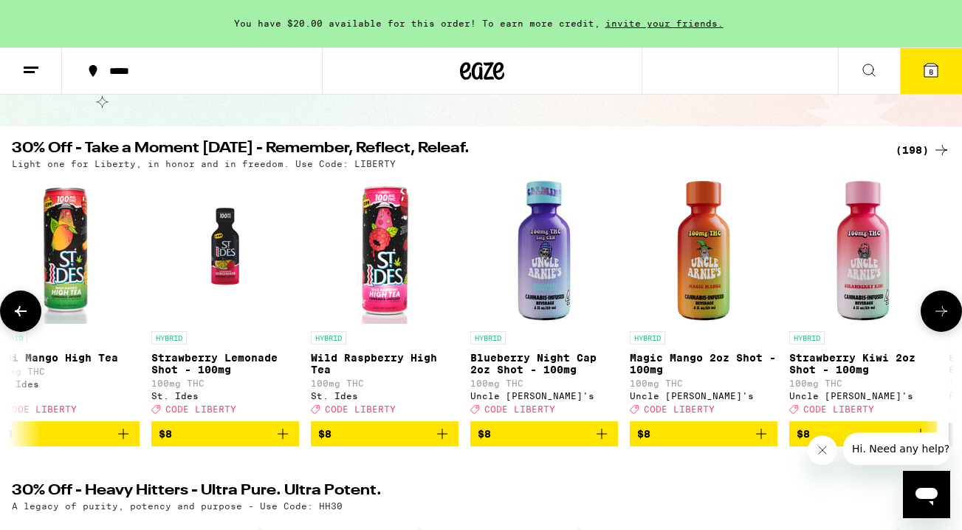
scroll to position [0, 5285]
click at [21, 309] on icon at bounding box center [21, 311] width 18 height 18
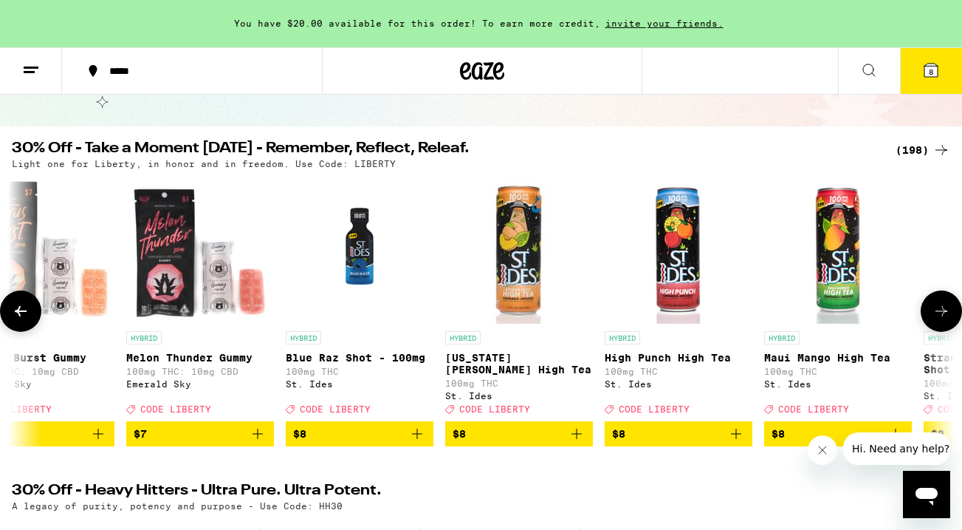
click at [21, 309] on icon at bounding box center [21, 311] width 18 height 18
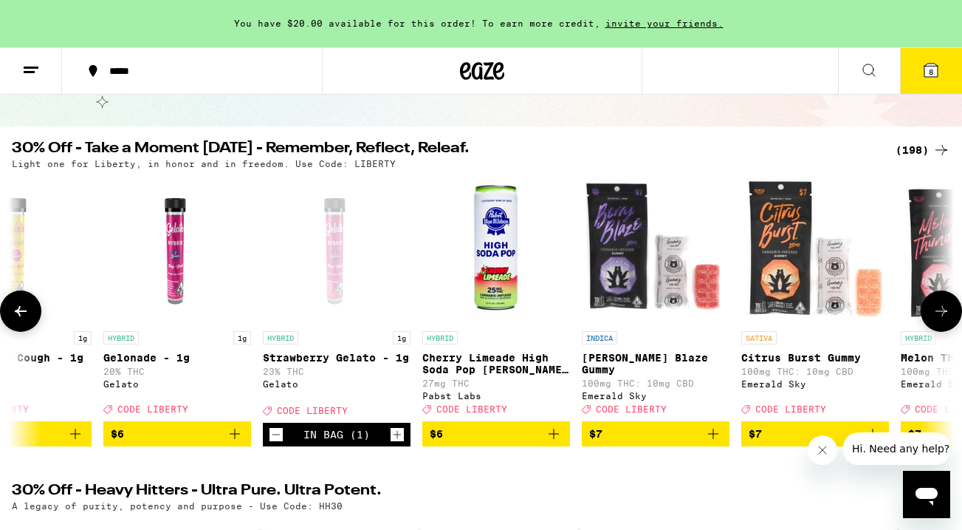
scroll to position [0, 3734]
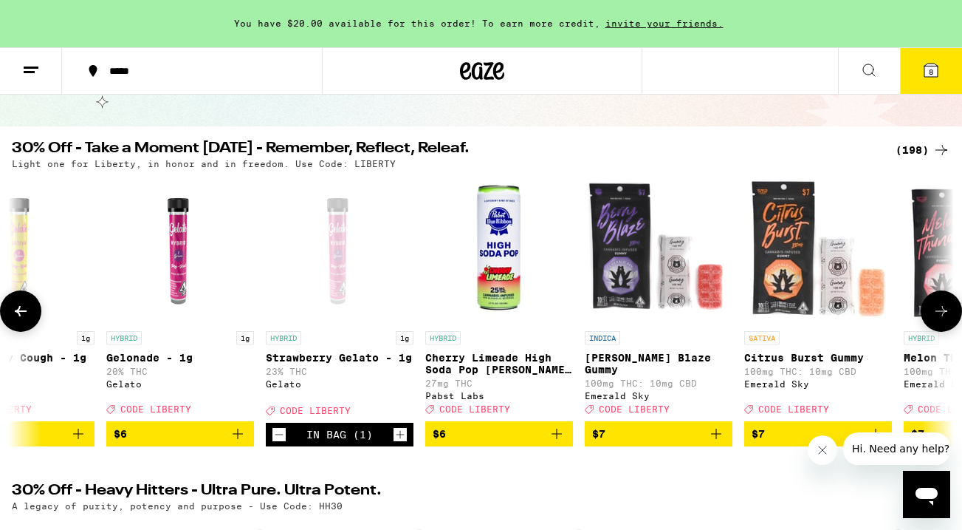
click at [21, 309] on icon at bounding box center [21, 311] width 18 height 18
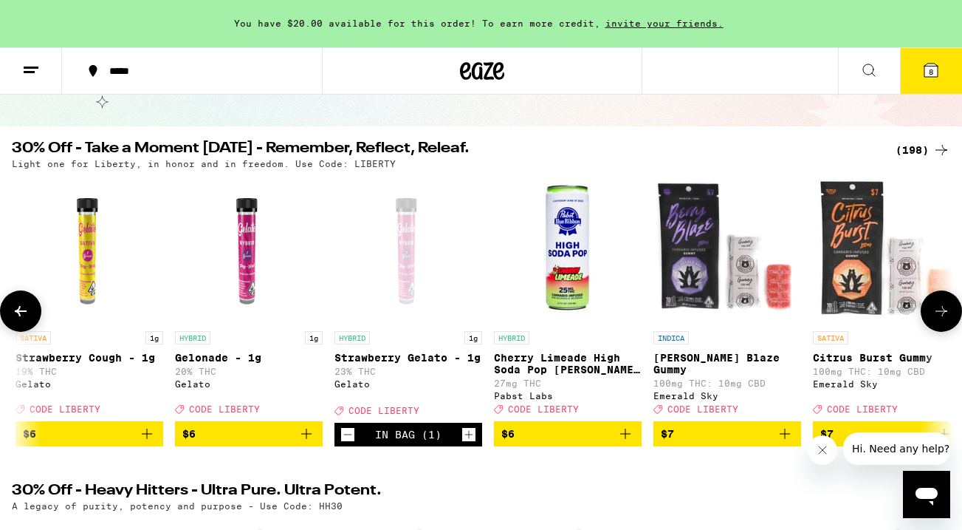
click at [21, 309] on icon at bounding box center [21, 311] width 18 height 18
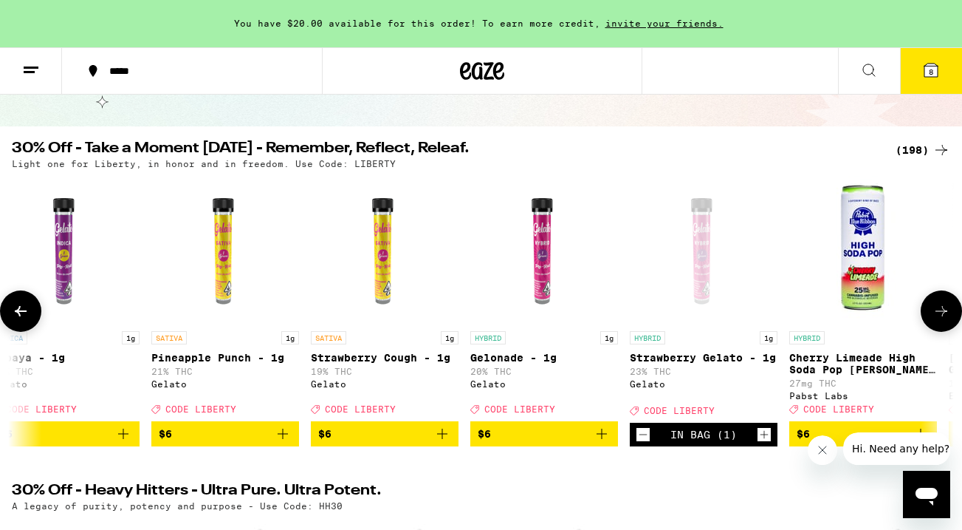
click at [21, 309] on icon at bounding box center [21, 311] width 18 height 18
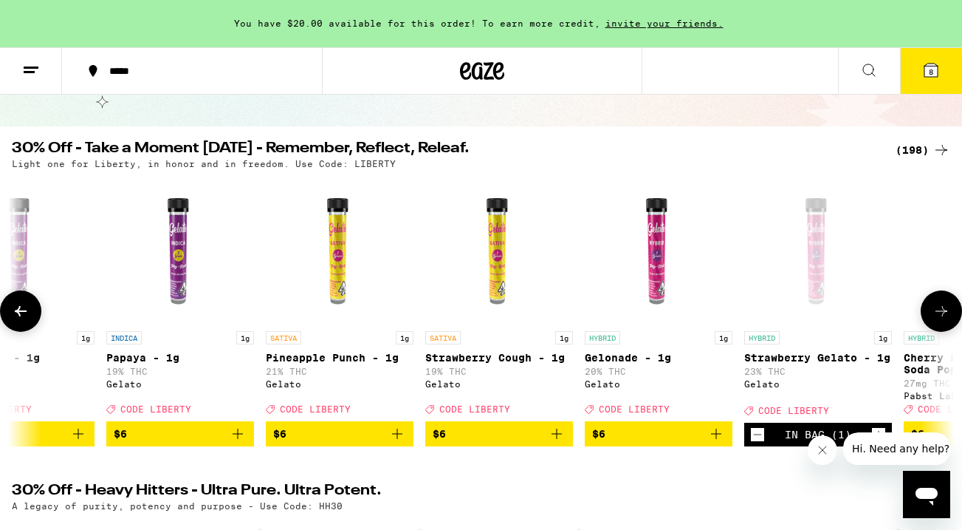
click at [21, 309] on icon at bounding box center [21, 311] width 18 height 18
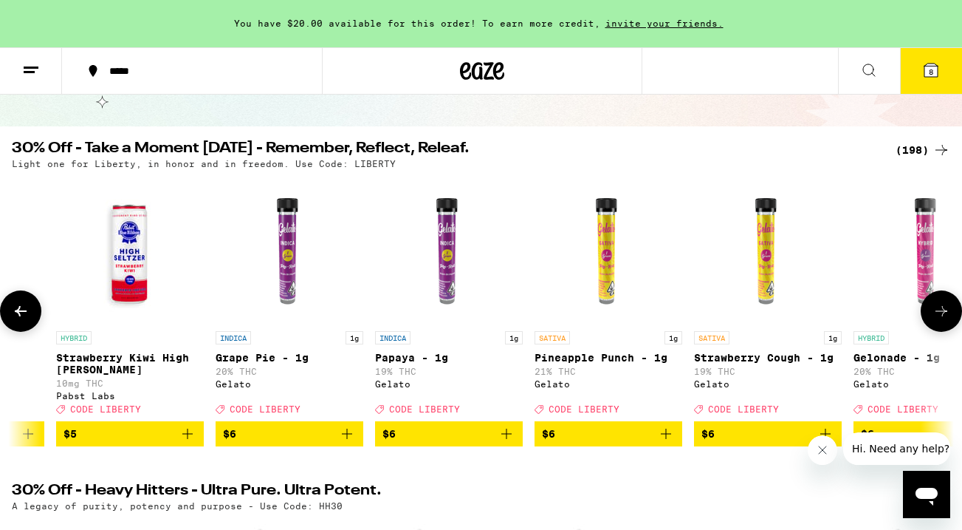
click at [21, 309] on icon at bounding box center [21, 311] width 18 height 18
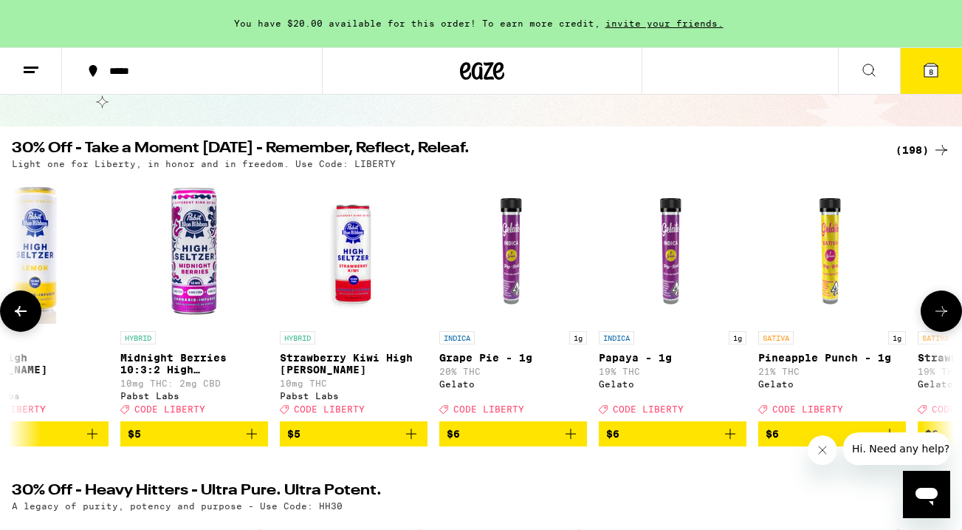
click at [21, 309] on icon at bounding box center [21, 311] width 18 height 18
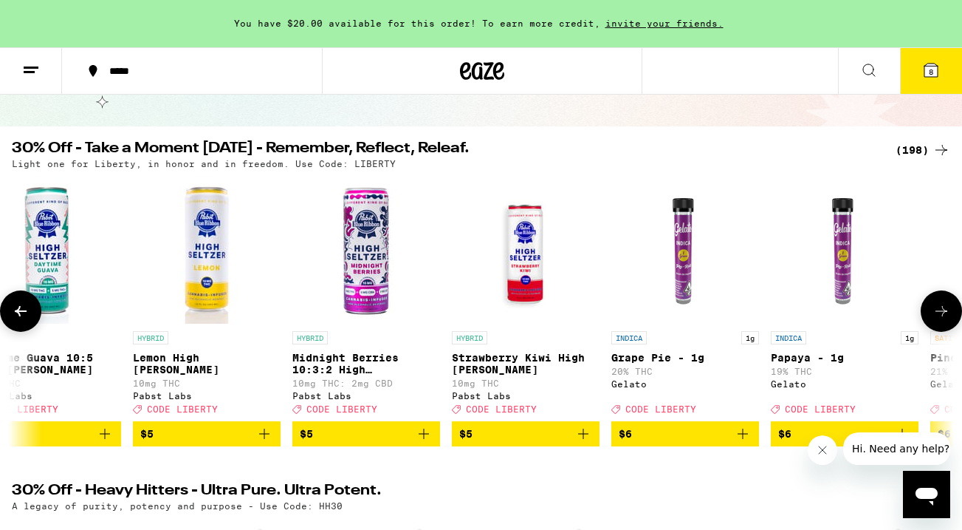
click at [21, 309] on icon at bounding box center [21, 311] width 18 height 18
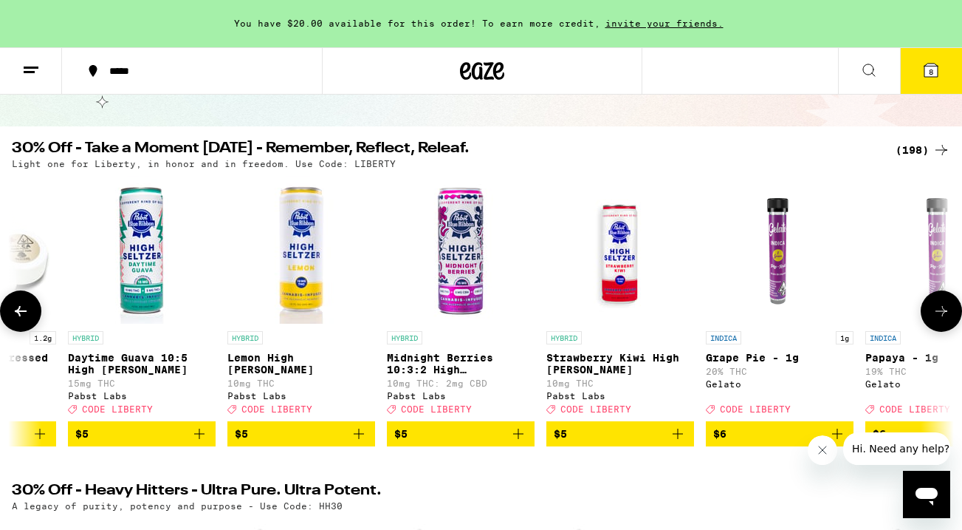
click at [21, 309] on icon at bounding box center [21, 311] width 18 height 18
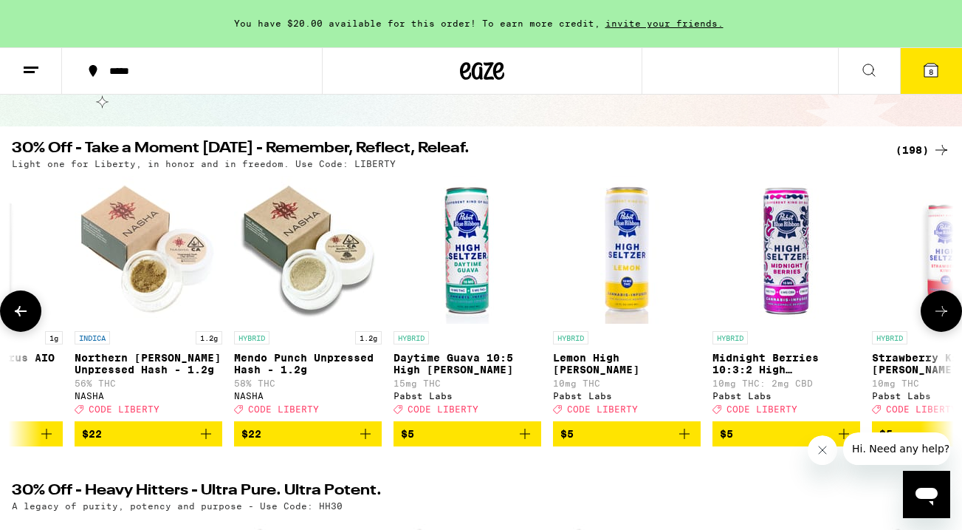
click at [21, 309] on icon at bounding box center [21, 311] width 18 height 18
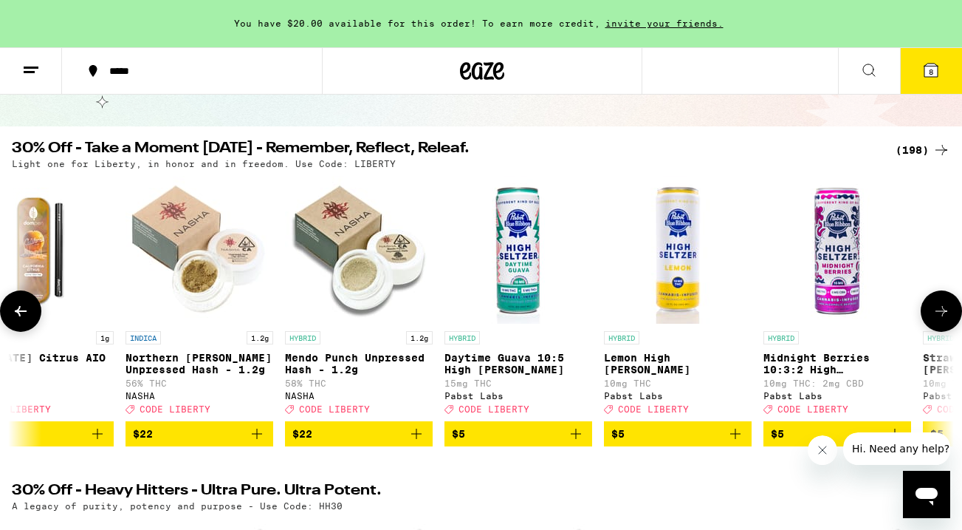
click at [21, 309] on icon at bounding box center [21, 311] width 18 height 18
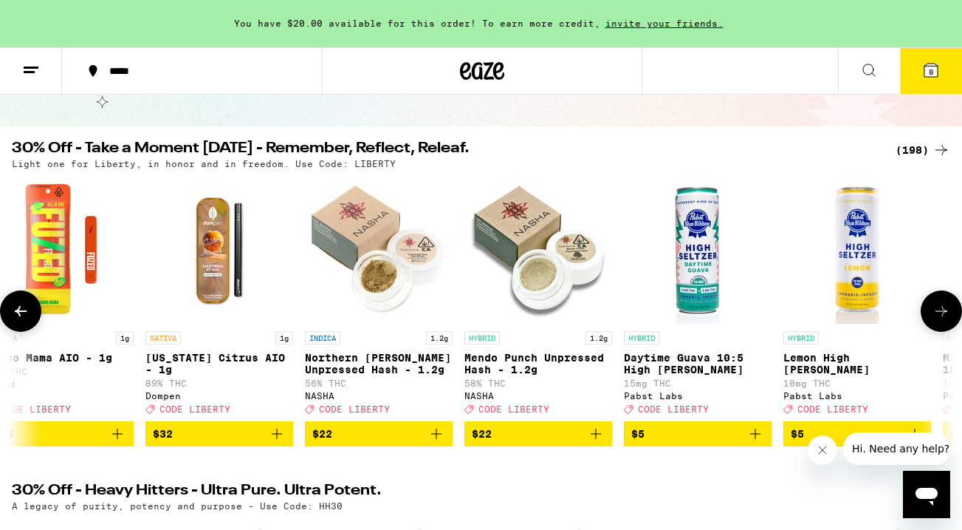
click at [21, 309] on icon at bounding box center [21, 311] width 18 height 18
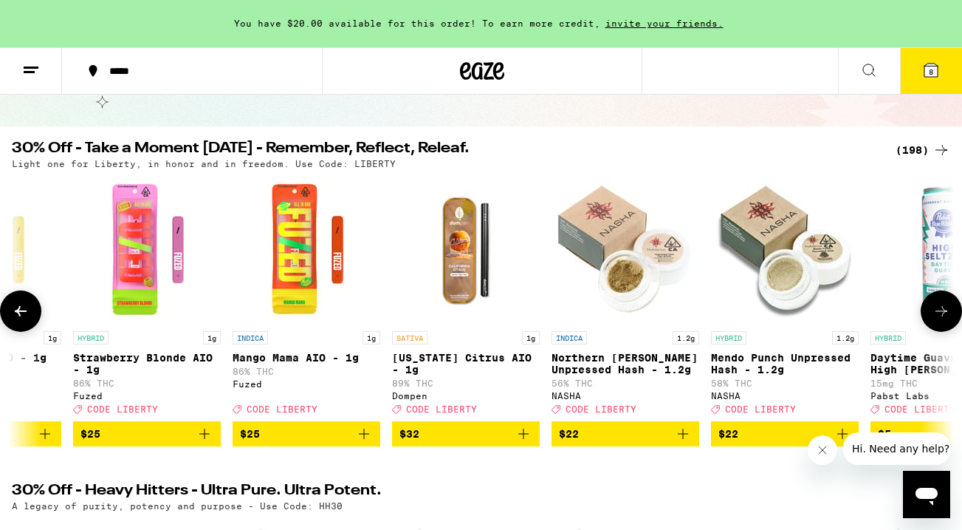
click at [21, 309] on icon at bounding box center [21, 311] width 18 height 18
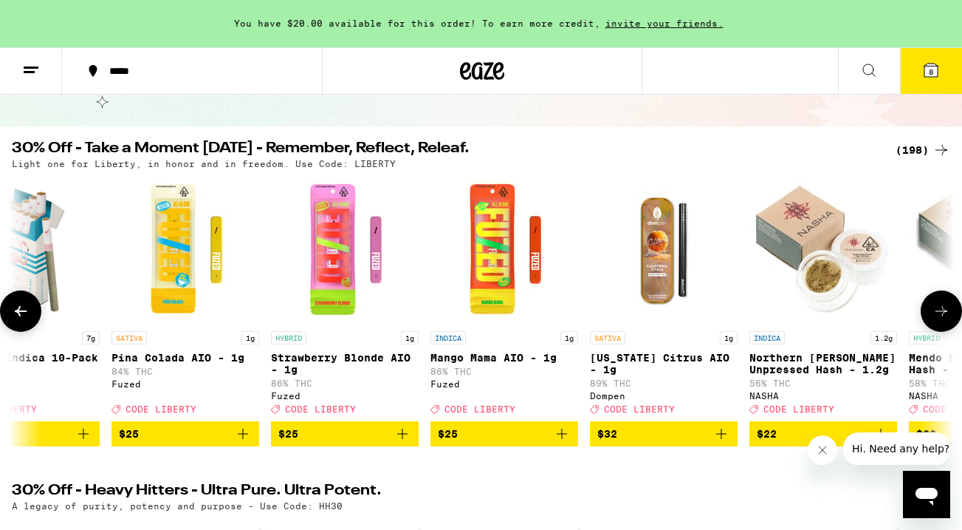
click at [21, 309] on icon at bounding box center [21, 311] width 18 height 18
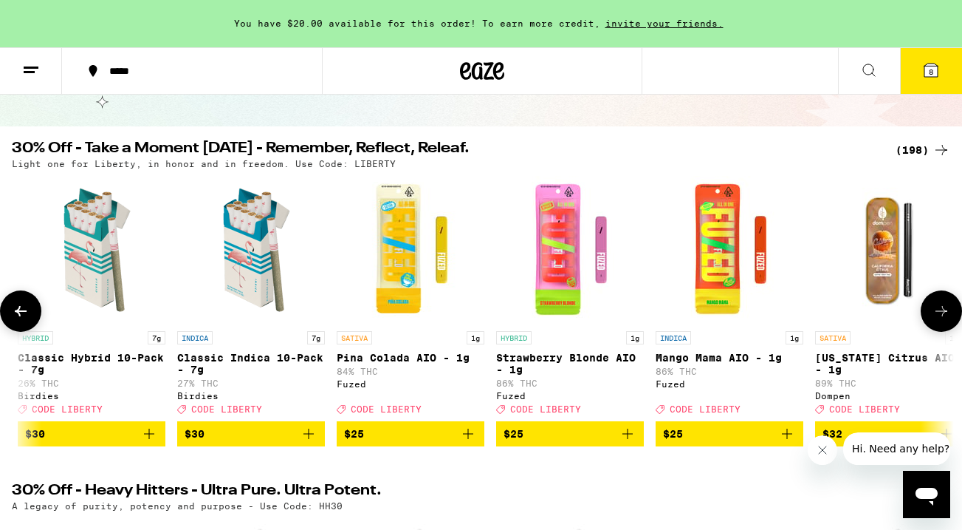
click at [21, 309] on icon at bounding box center [21, 311] width 18 height 18
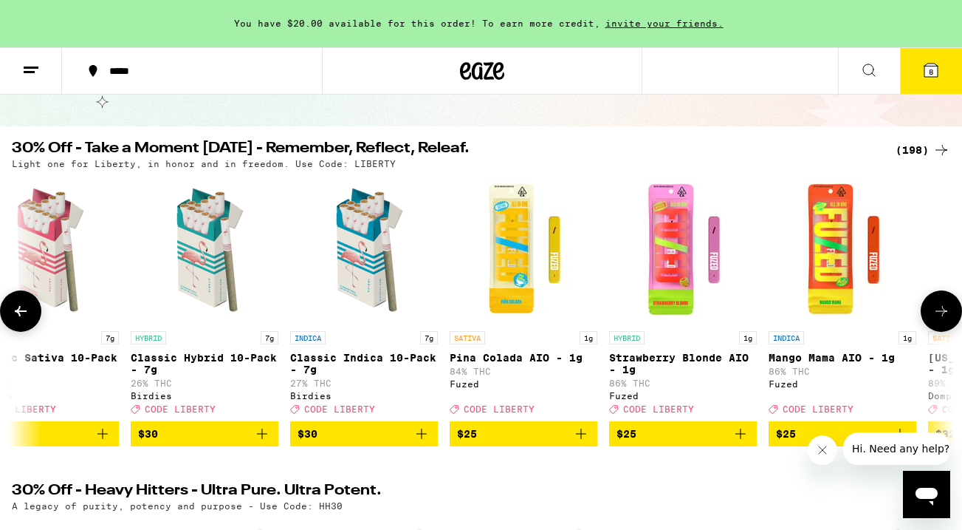
click at [21, 309] on icon at bounding box center [21, 311] width 18 height 18
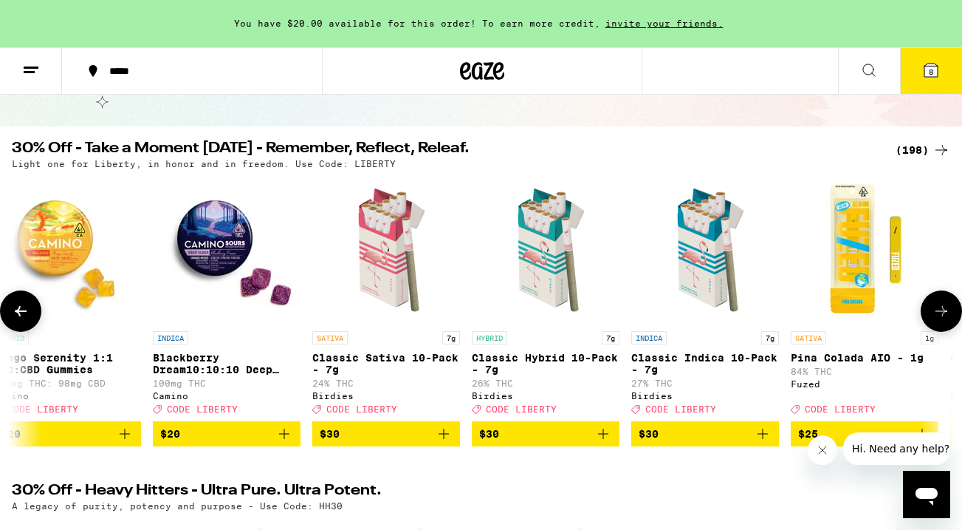
click at [21, 309] on icon at bounding box center [21, 311] width 18 height 18
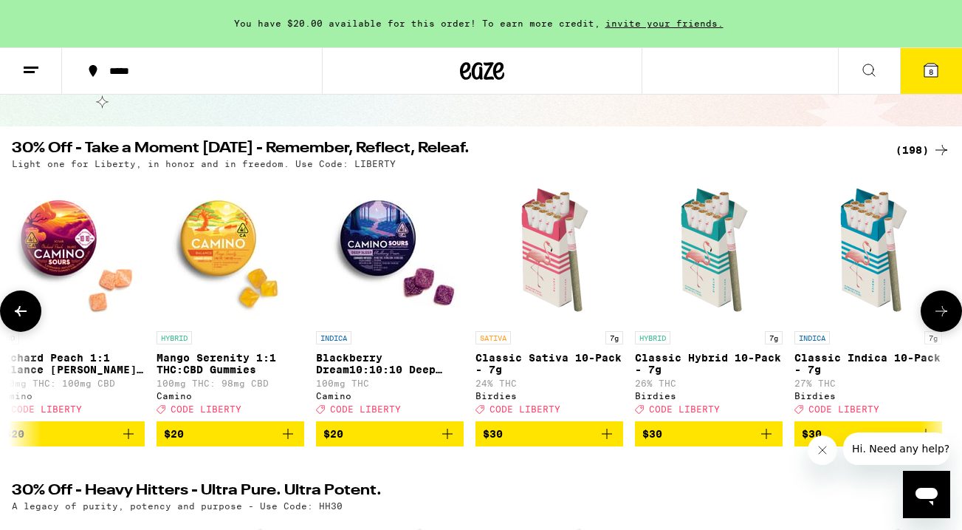
click at [21, 309] on icon at bounding box center [21, 311] width 18 height 18
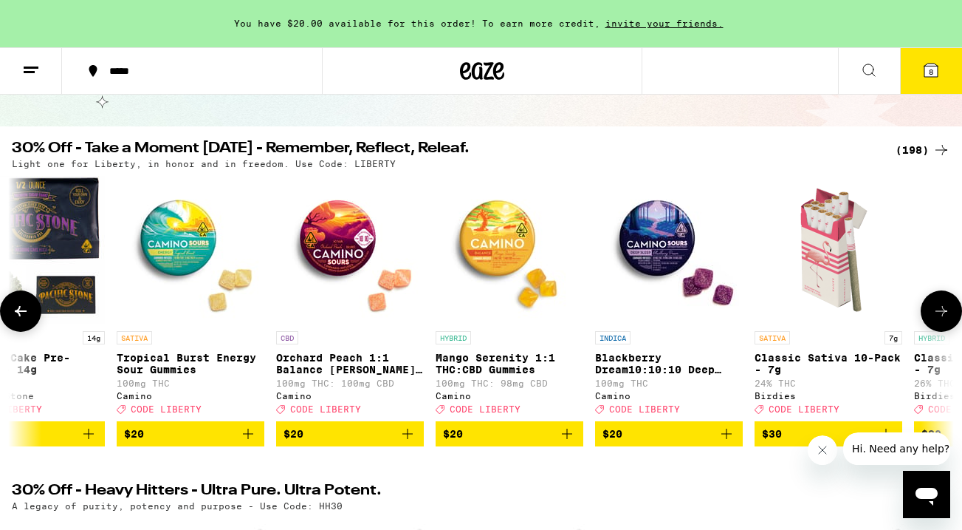
click at [21, 309] on icon at bounding box center [21, 311] width 18 height 18
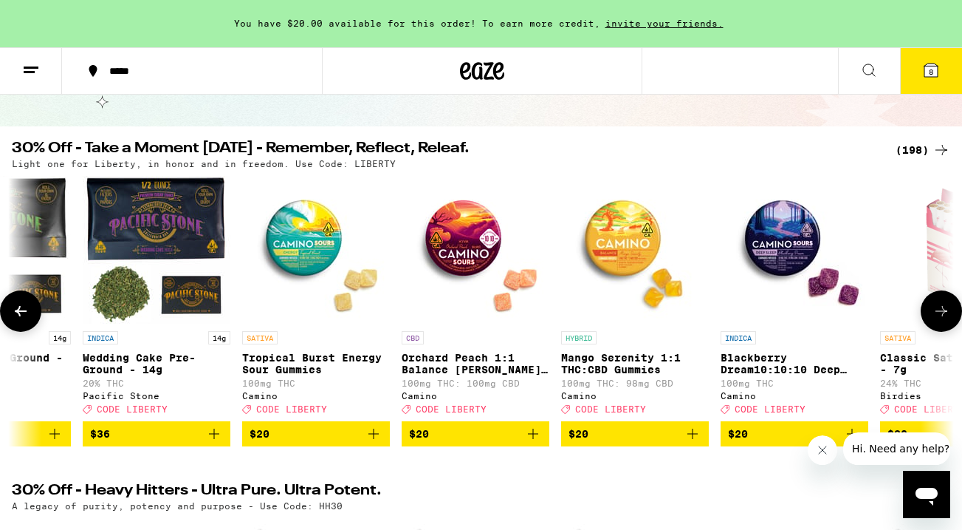
click at [21, 309] on icon at bounding box center [21, 311] width 18 height 18
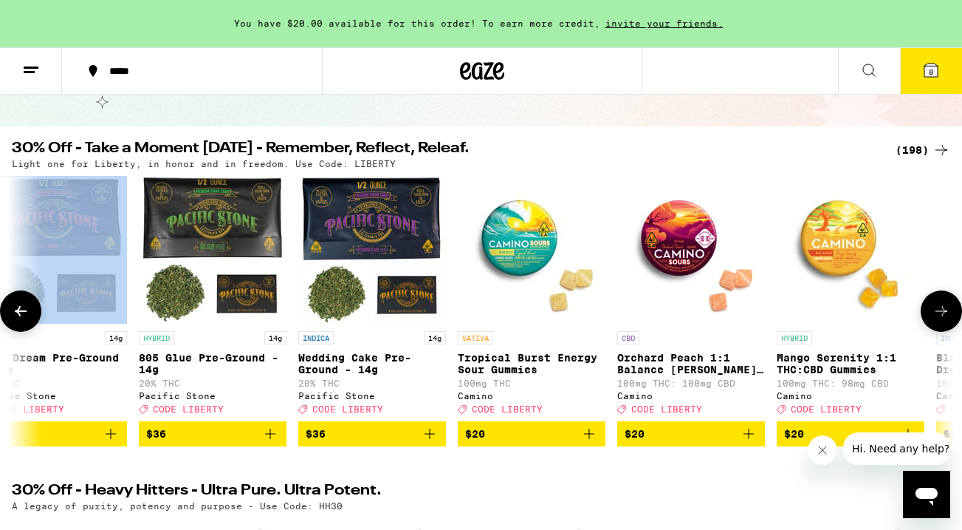
click at [21, 309] on icon at bounding box center [21, 311] width 18 height 18
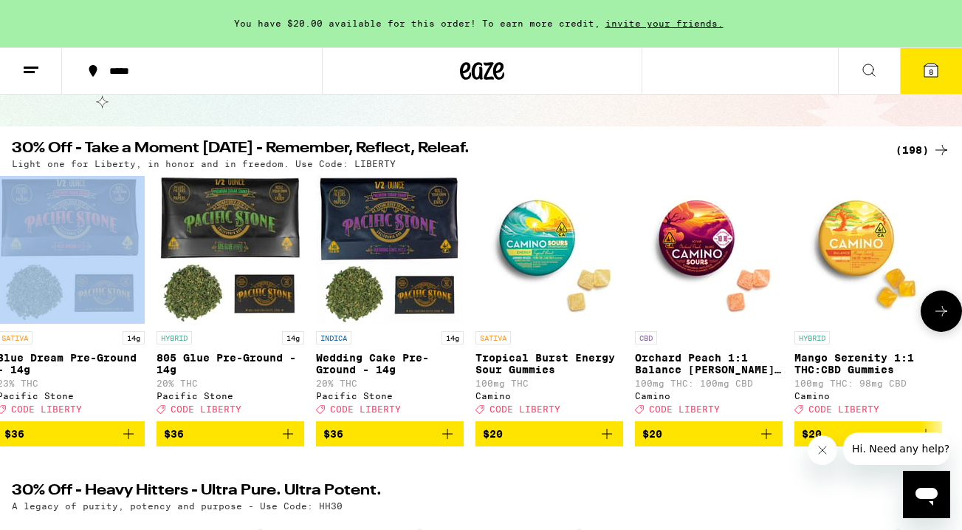
scroll to position [0, 1]
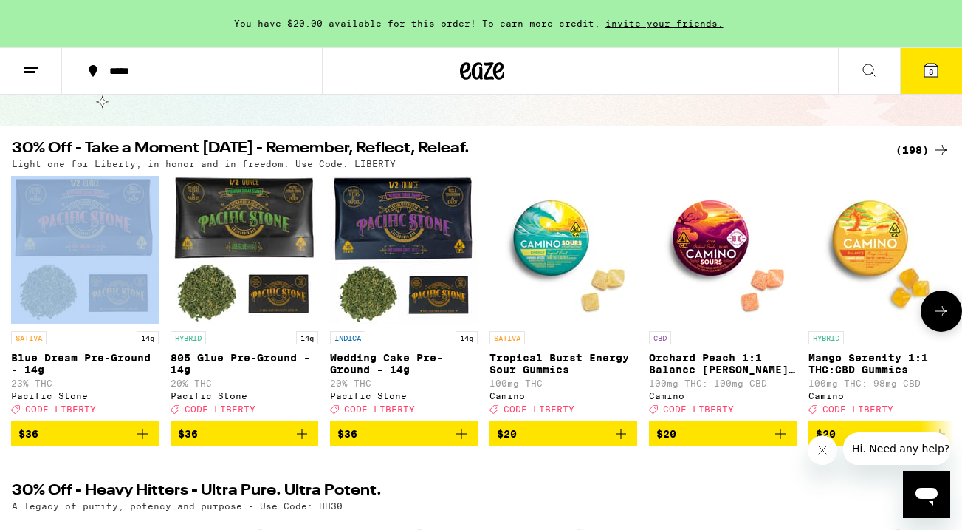
click at [21, 311] on button at bounding box center [21, 311] width 0 height 0
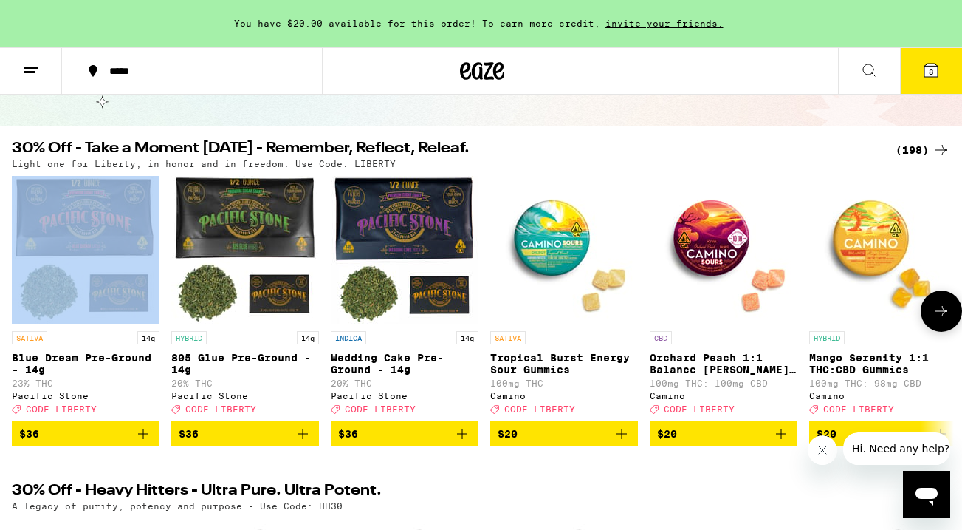
click at [21, 309] on div at bounding box center [20, 310] width 41 height 41
click at [936, 316] on icon at bounding box center [942, 311] width 12 height 10
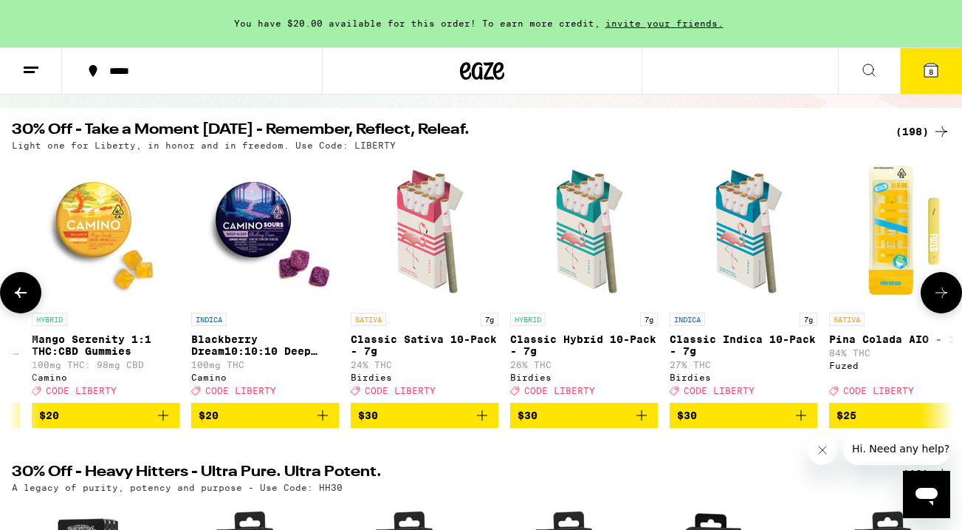
scroll to position [124, 0]
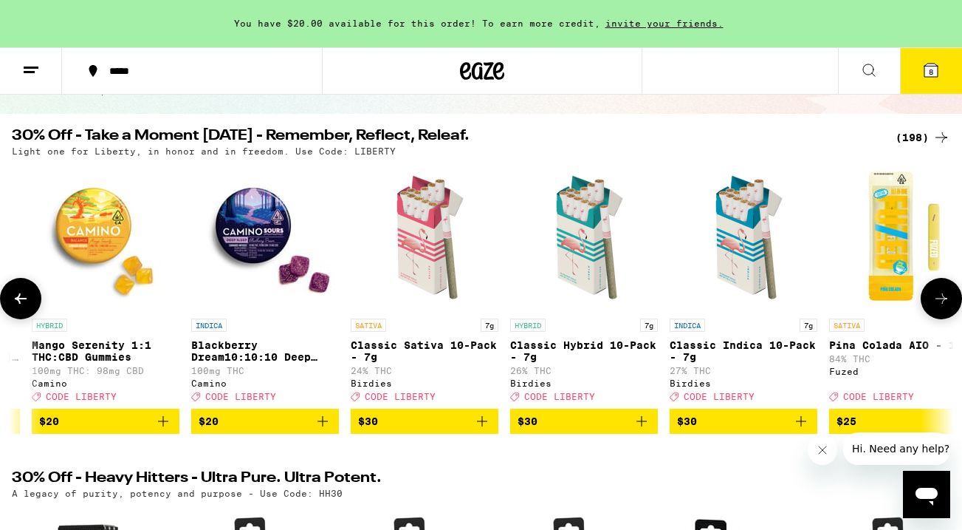
click at [946, 307] on icon at bounding box center [942, 299] width 18 height 18
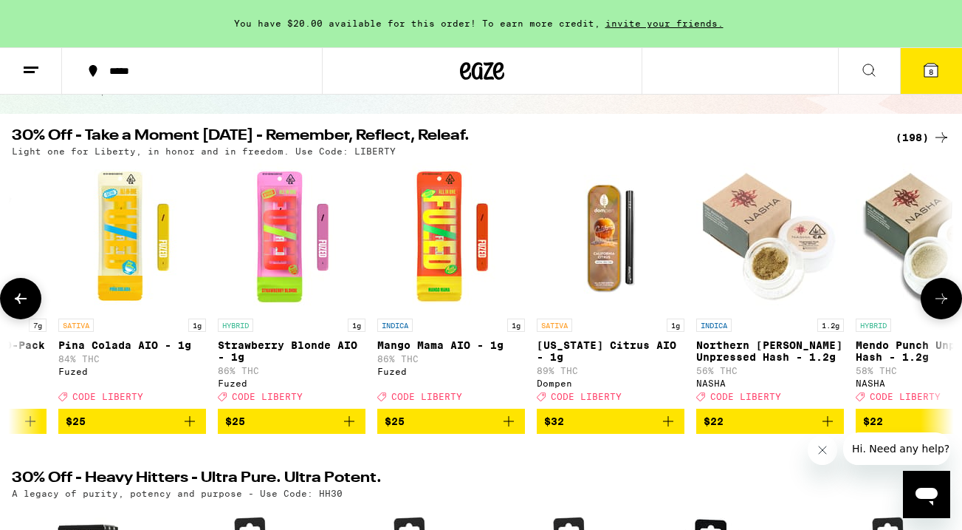
scroll to position [0, 1556]
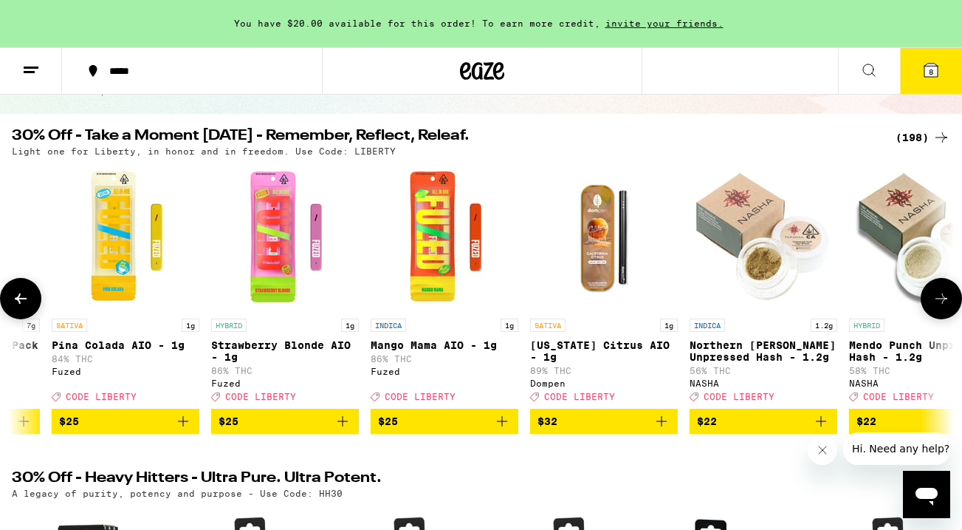
click at [946, 307] on icon at bounding box center [942, 299] width 18 height 18
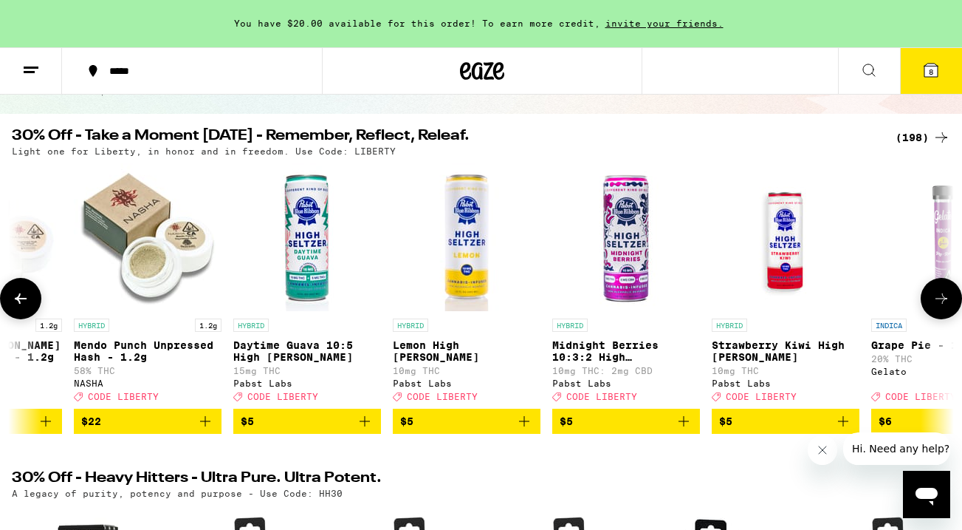
scroll to position [0, 2333]
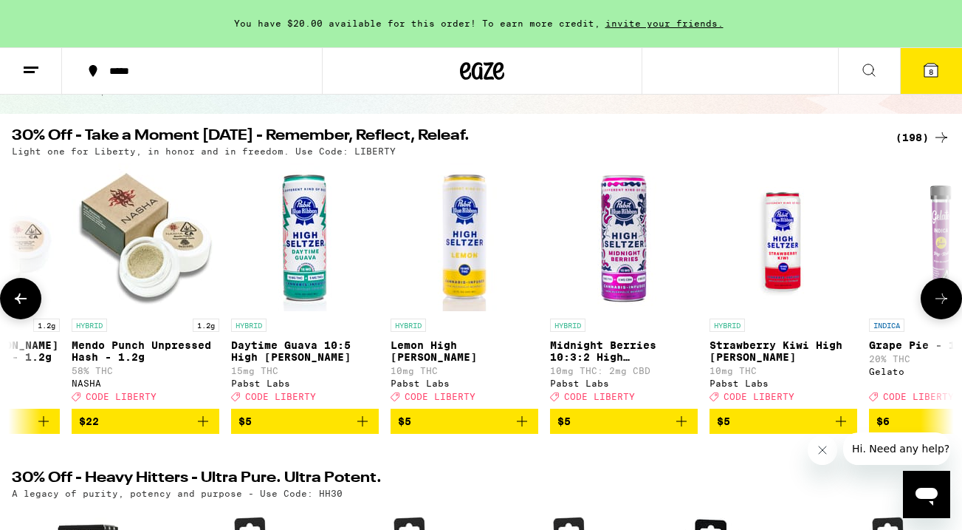
click at [940, 314] on button at bounding box center [941, 298] width 41 height 41
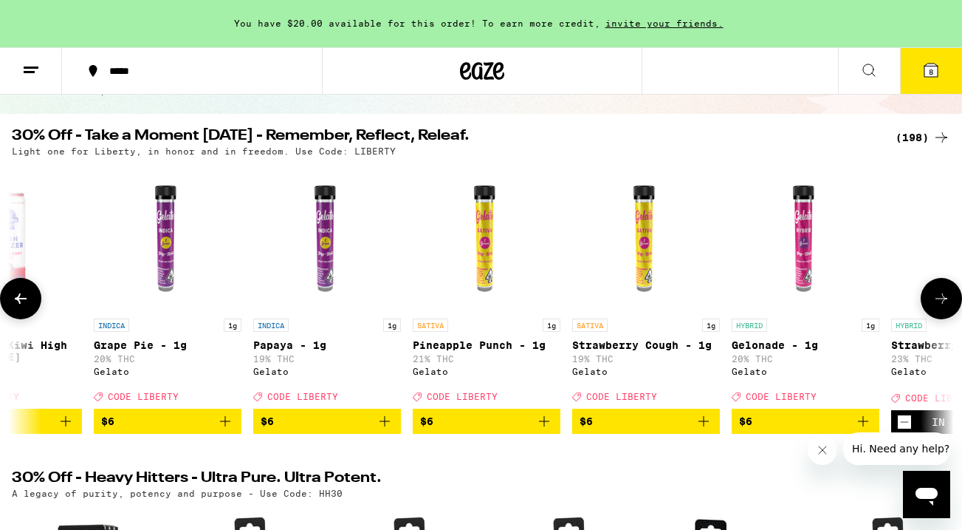
scroll to position [0, 3111]
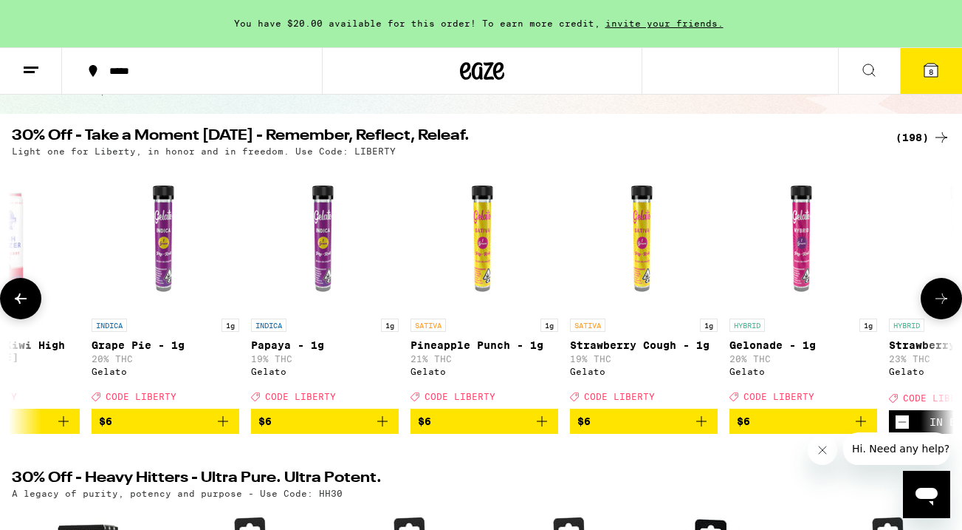
click at [940, 315] on button at bounding box center [941, 298] width 41 height 41
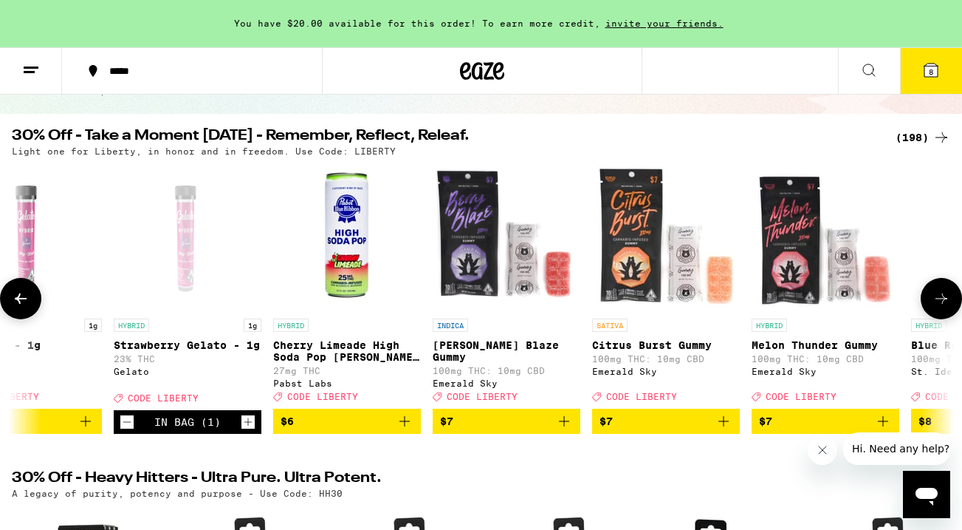
scroll to position [0, 3889]
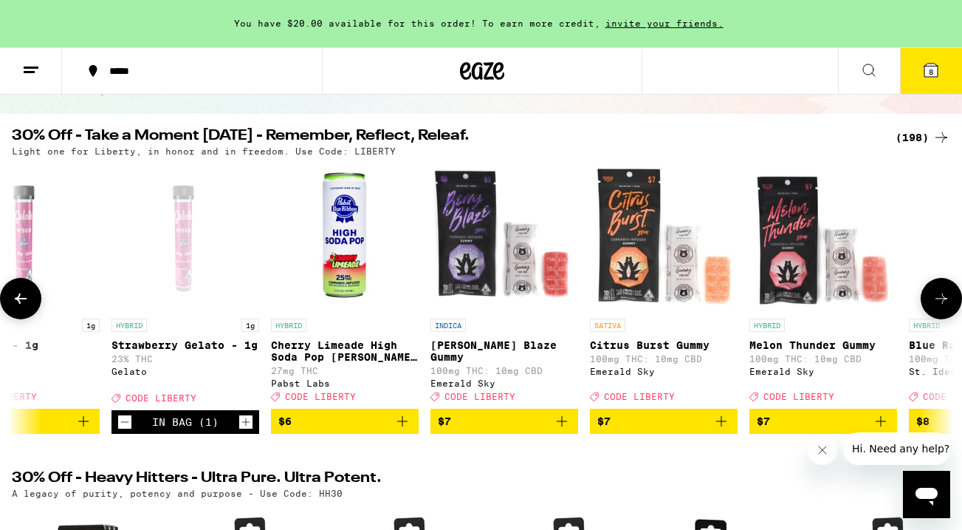
click at [29, 307] on icon at bounding box center [21, 299] width 18 height 18
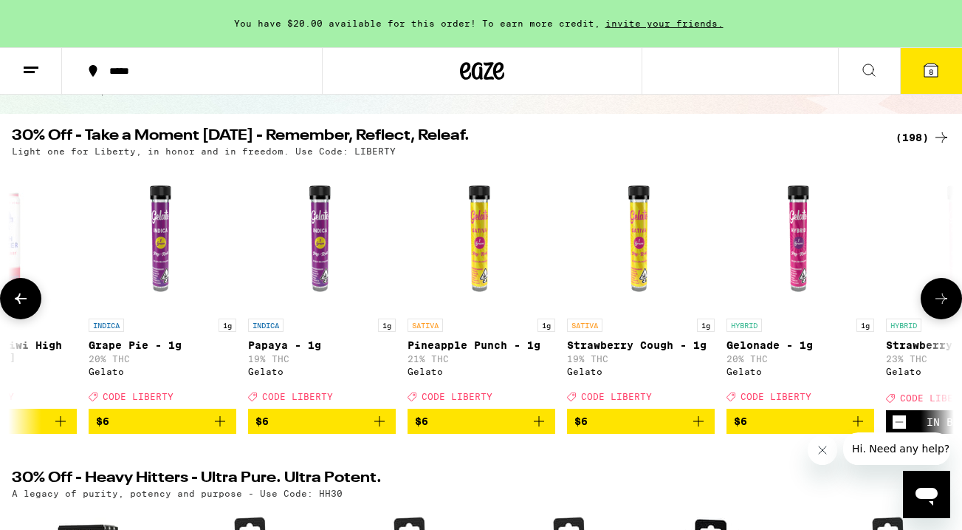
scroll to position [0, 3111]
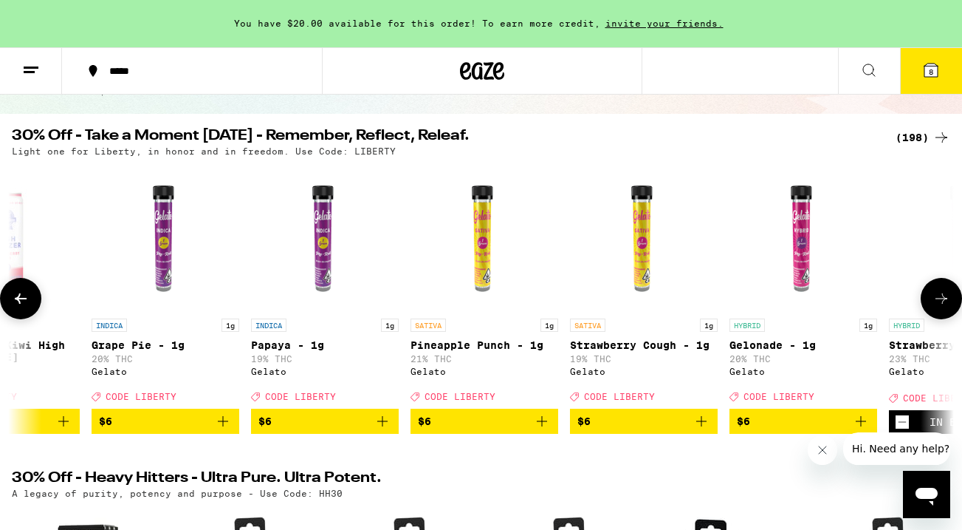
click at [943, 307] on icon at bounding box center [942, 299] width 18 height 18
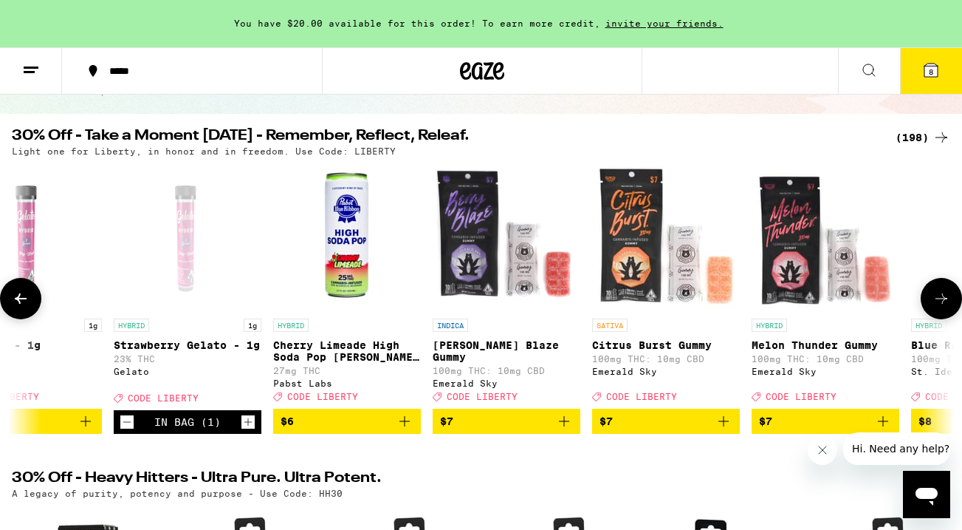
scroll to position [0, 3889]
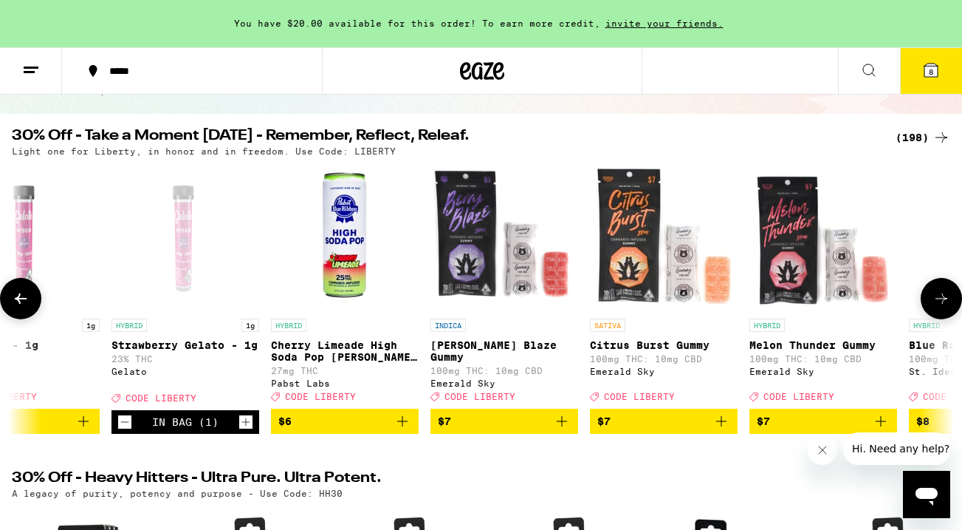
click at [21, 304] on icon at bounding box center [21, 298] width 12 height 10
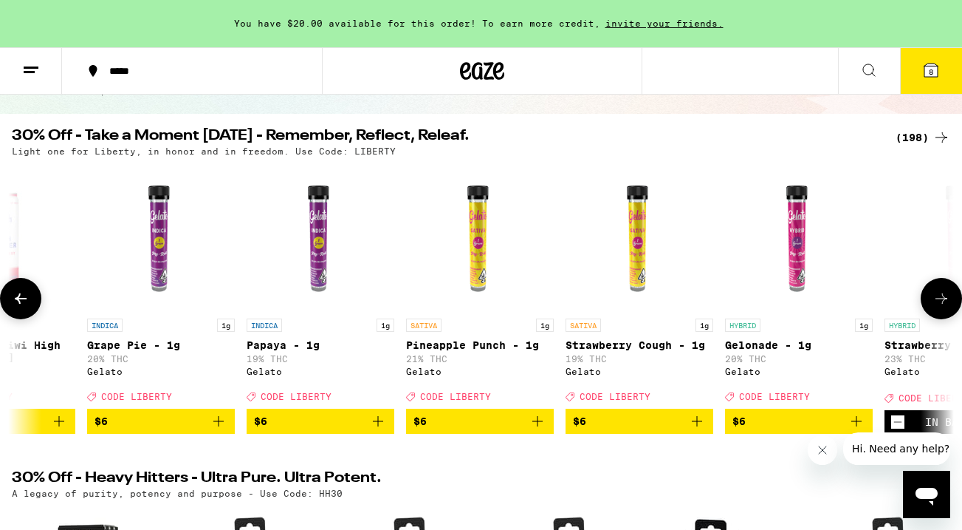
scroll to position [0, 3111]
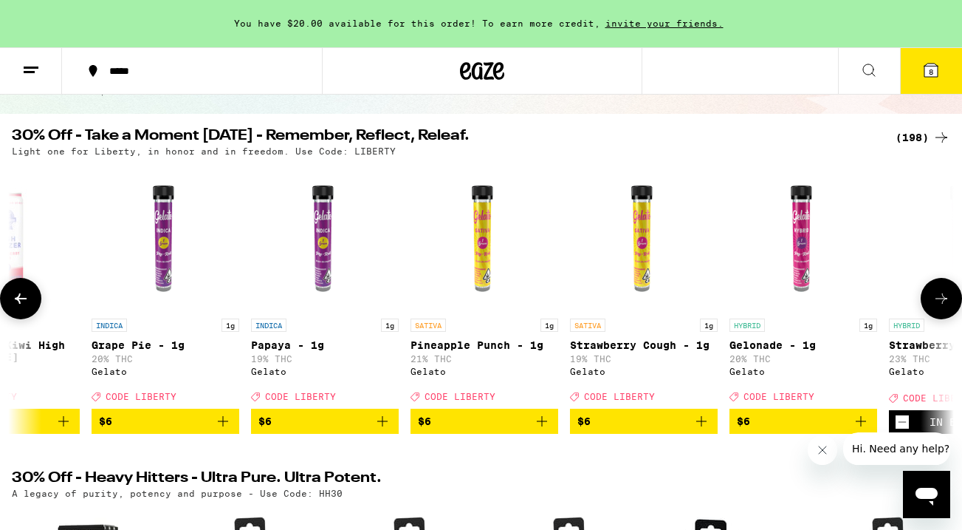
click at [947, 307] on icon at bounding box center [942, 299] width 18 height 18
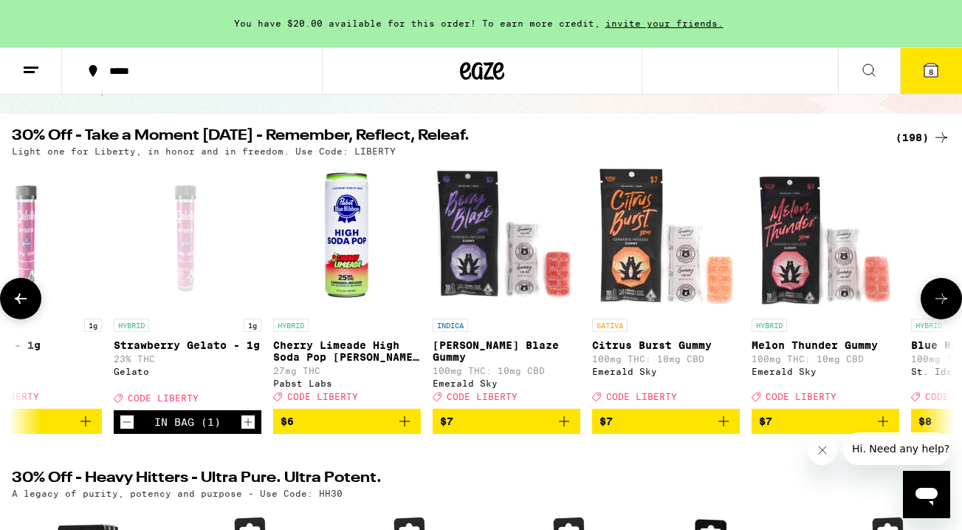
scroll to position [0, 3889]
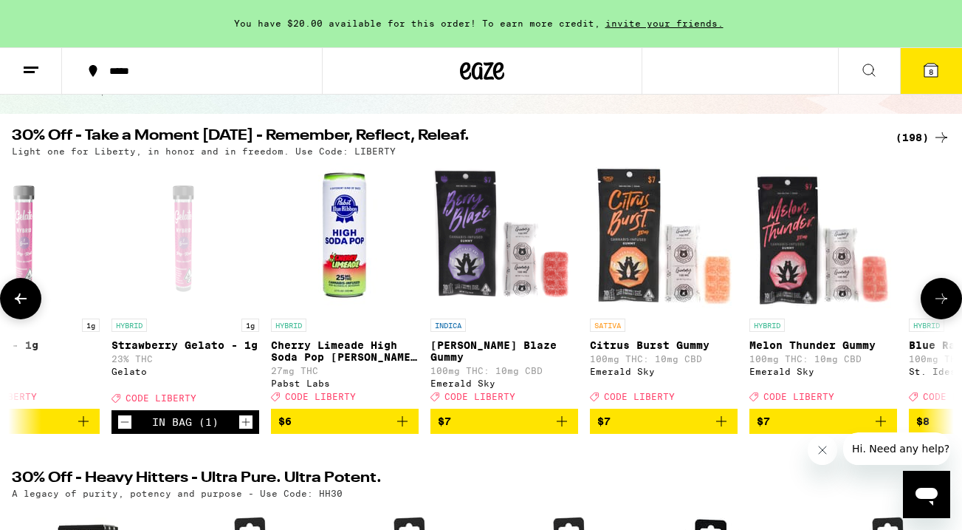
click at [947, 307] on icon at bounding box center [942, 299] width 18 height 18
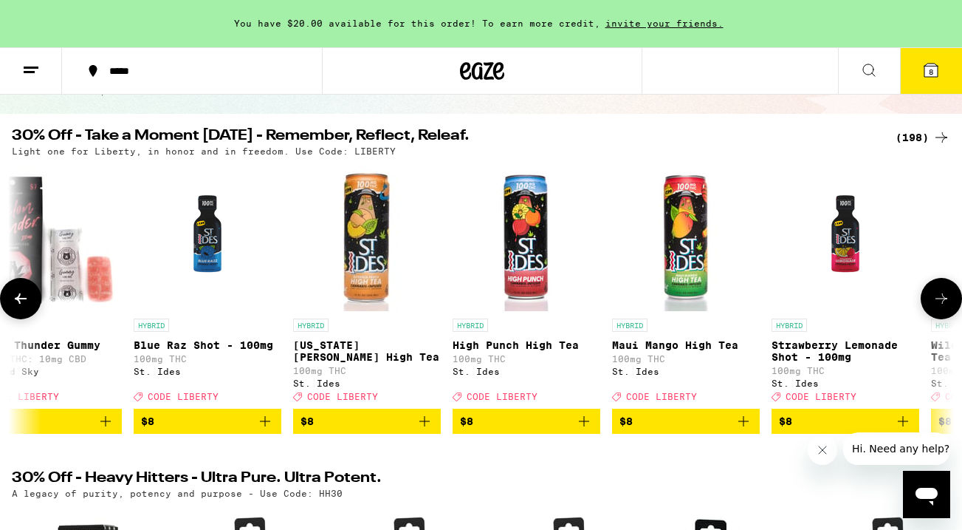
scroll to position [0, 4667]
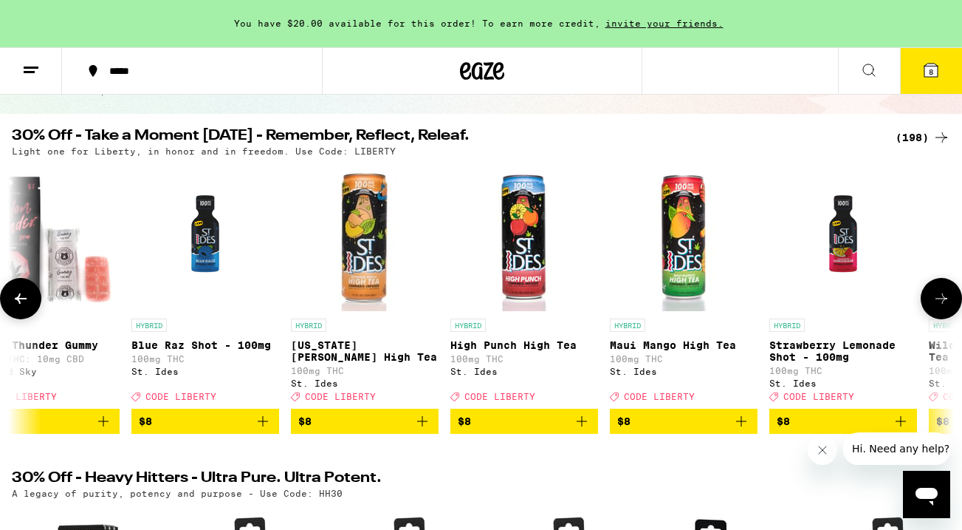
click at [945, 306] on icon at bounding box center [942, 299] width 18 height 18
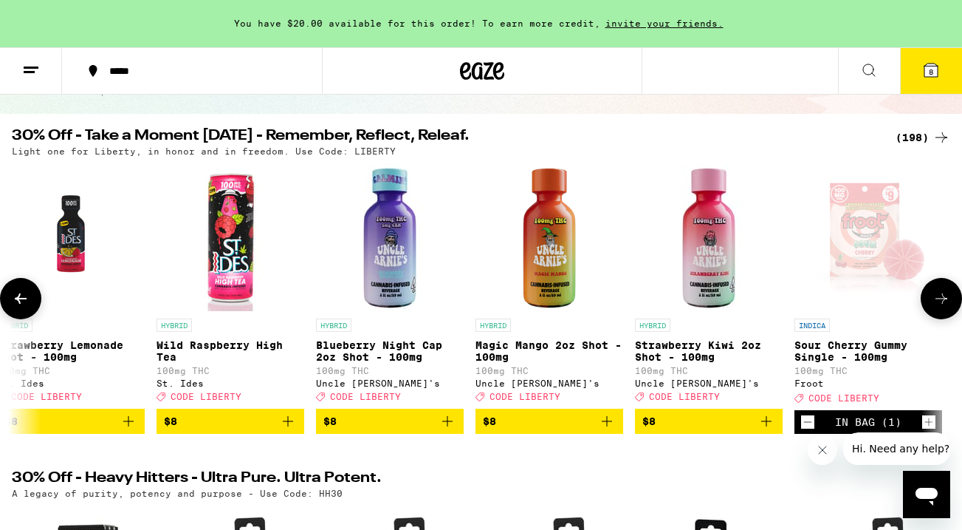
scroll to position [0, 5444]
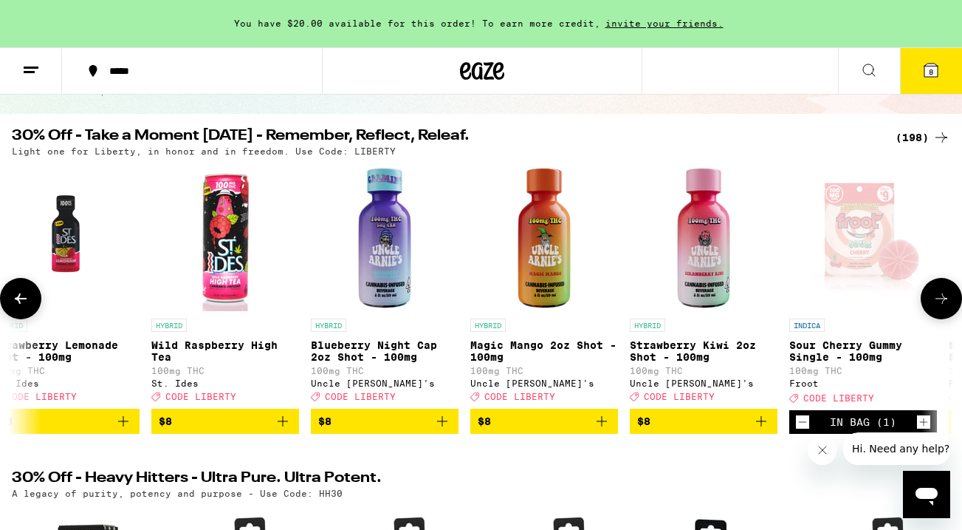
click at [945, 306] on icon at bounding box center [942, 299] width 18 height 18
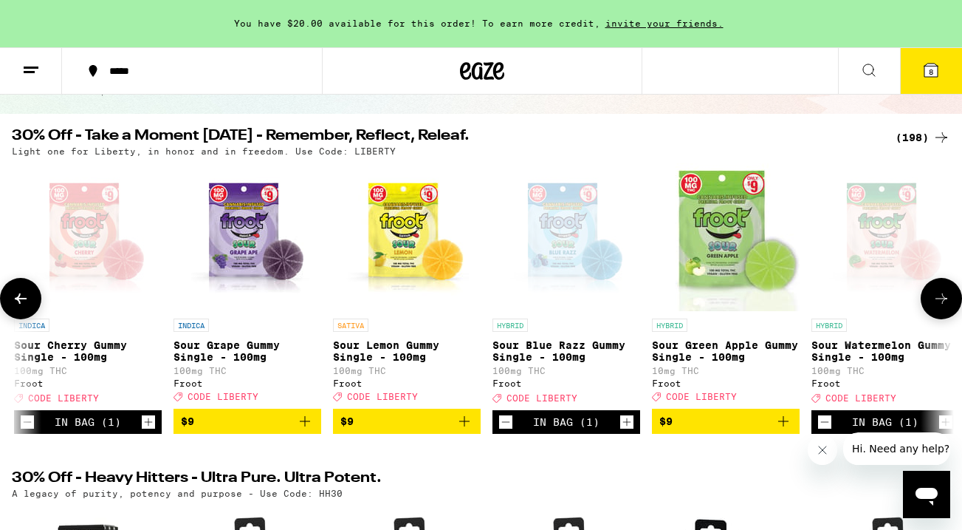
scroll to position [0, 6222]
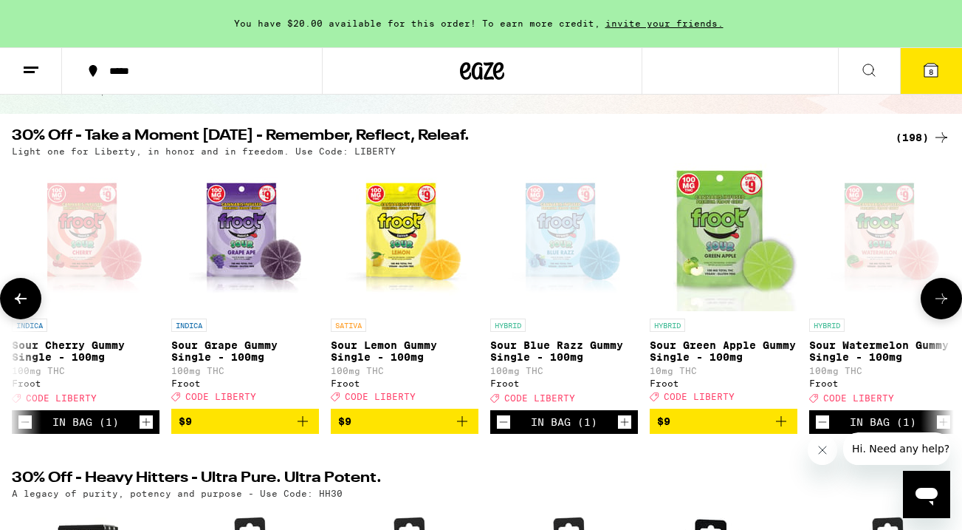
click at [945, 306] on icon at bounding box center [942, 299] width 18 height 18
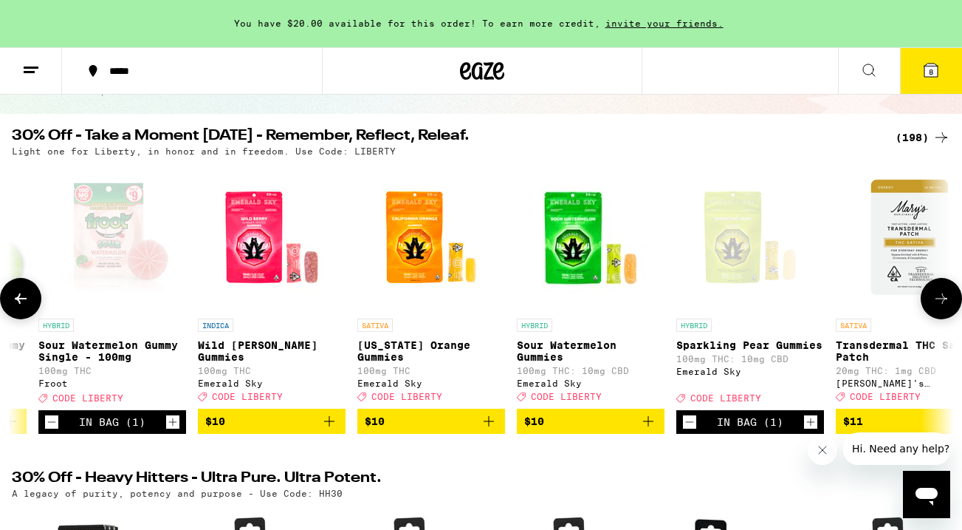
scroll to position [0, 7000]
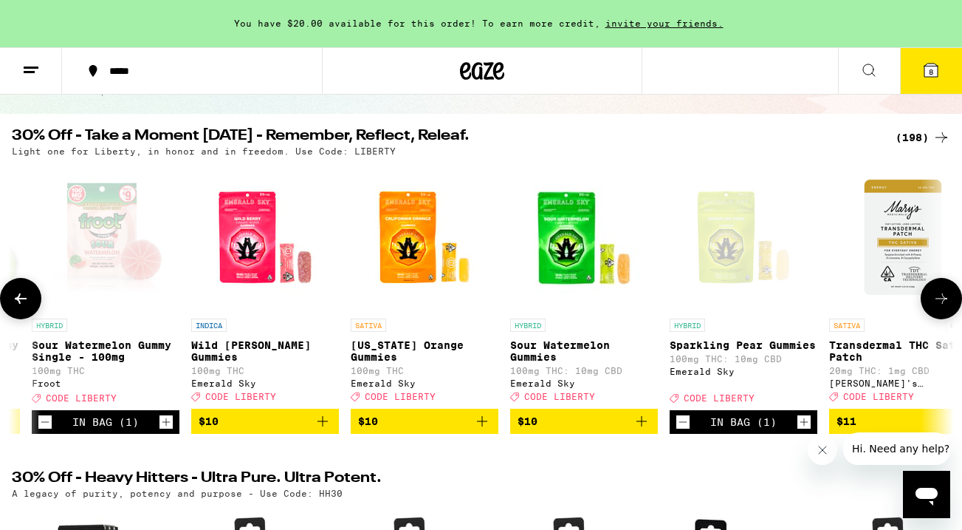
click at [945, 306] on icon at bounding box center [942, 299] width 18 height 18
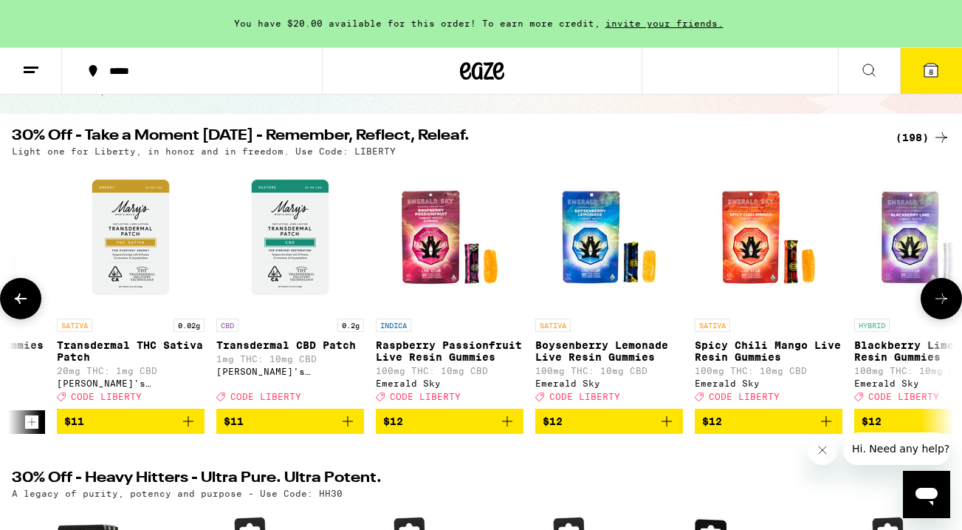
scroll to position [0, 7778]
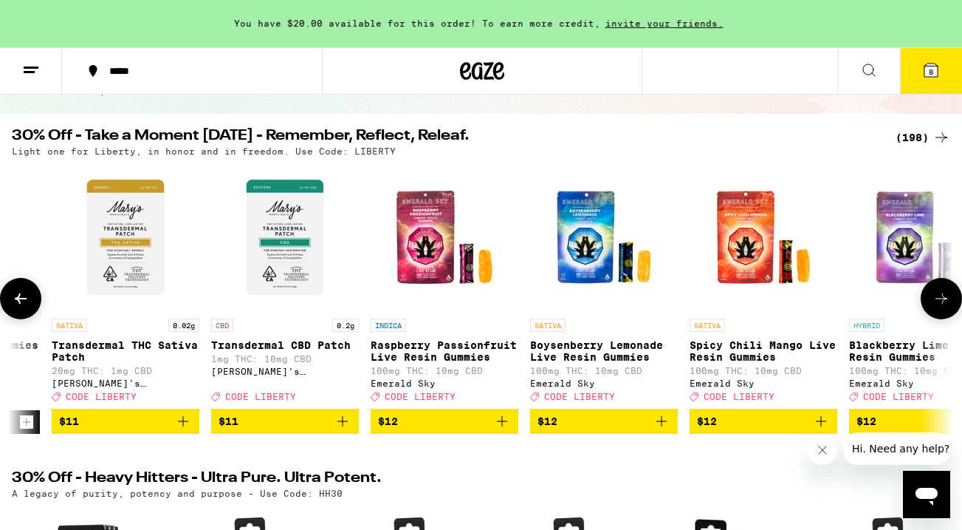
click at [945, 307] on icon at bounding box center [942, 299] width 18 height 18
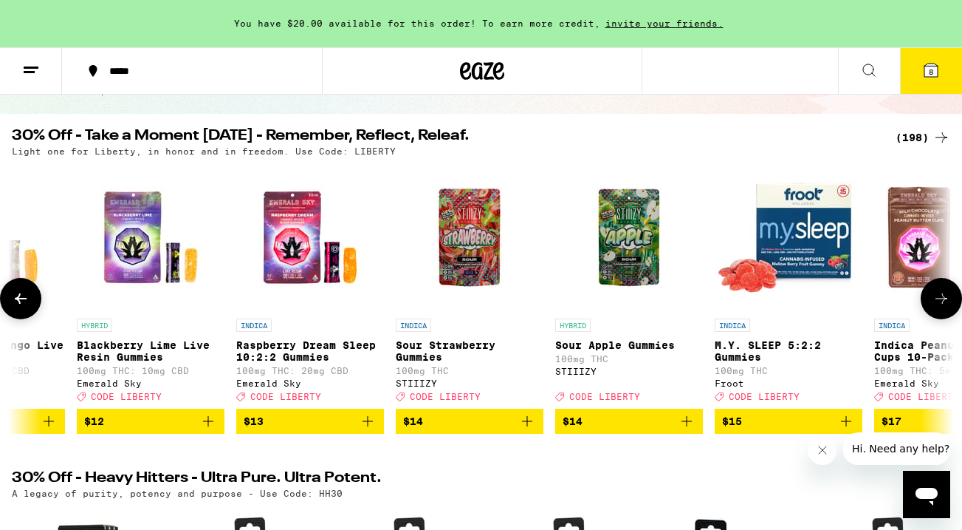
scroll to position [0, 8555]
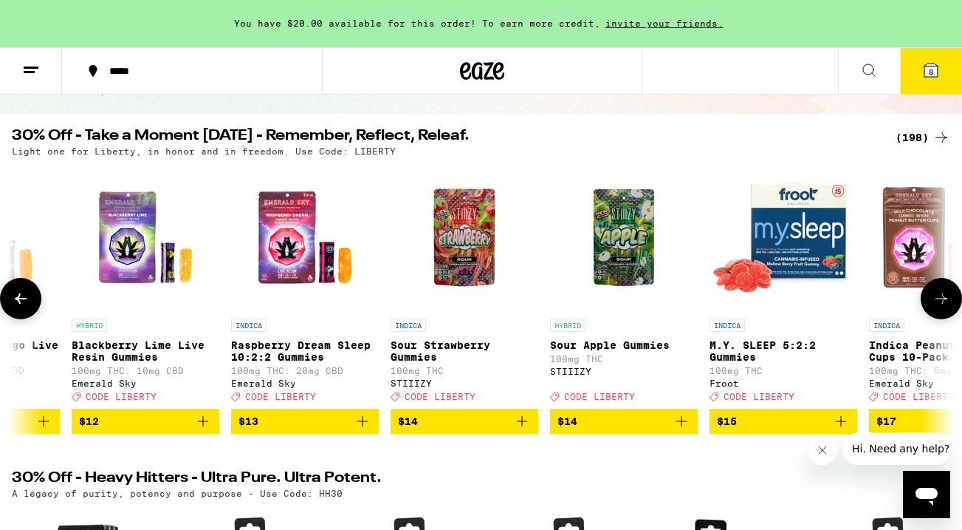
click at [945, 307] on icon at bounding box center [942, 299] width 18 height 18
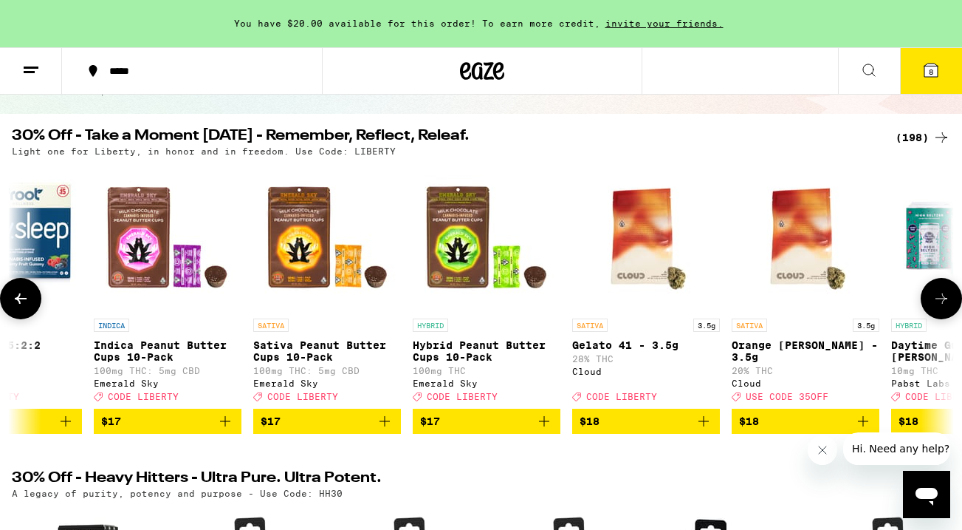
scroll to position [0, 9333]
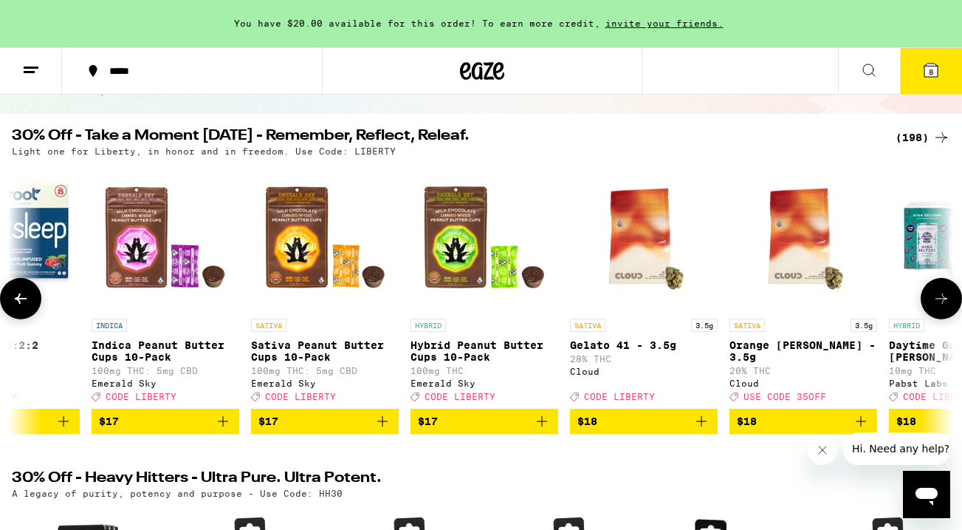
click at [945, 307] on icon at bounding box center [942, 299] width 18 height 18
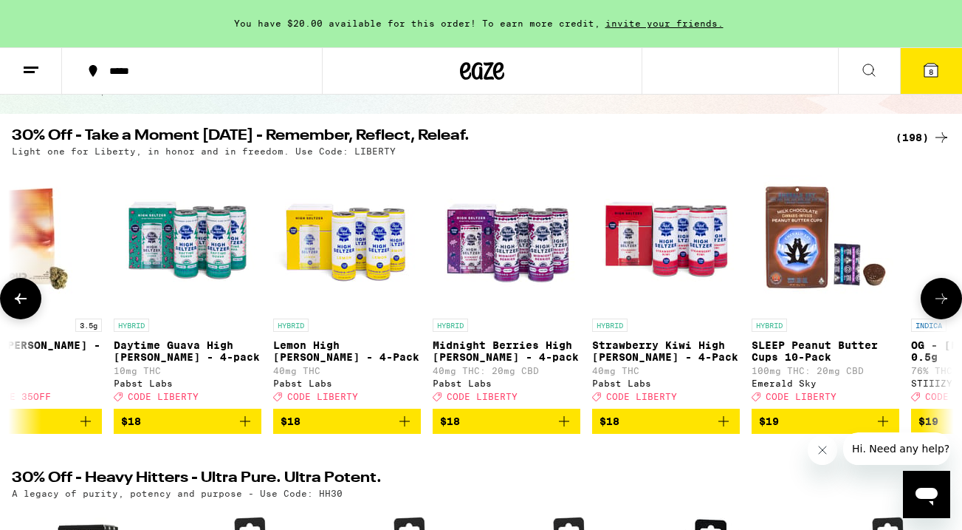
scroll to position [0, 10111]
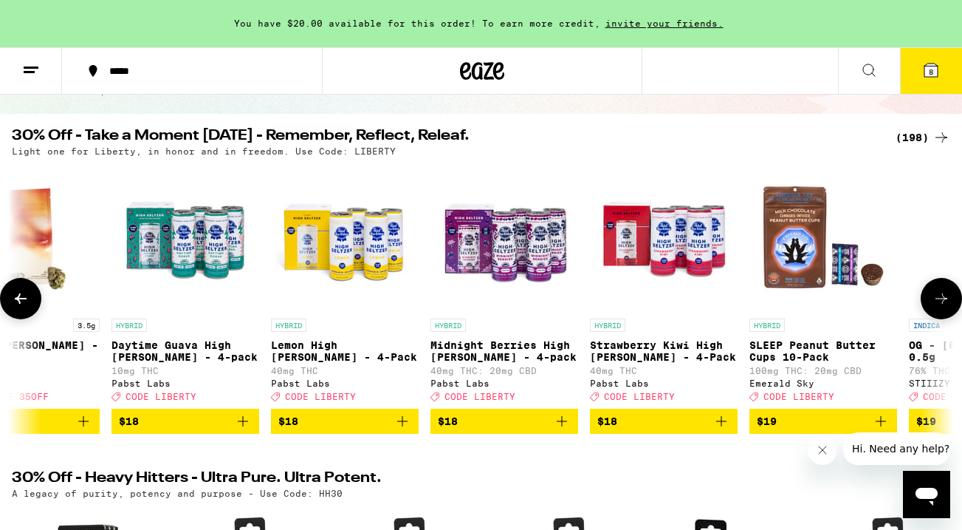
click at [945, 307] on icon at bounding box center [942, 299] width 18 height 18
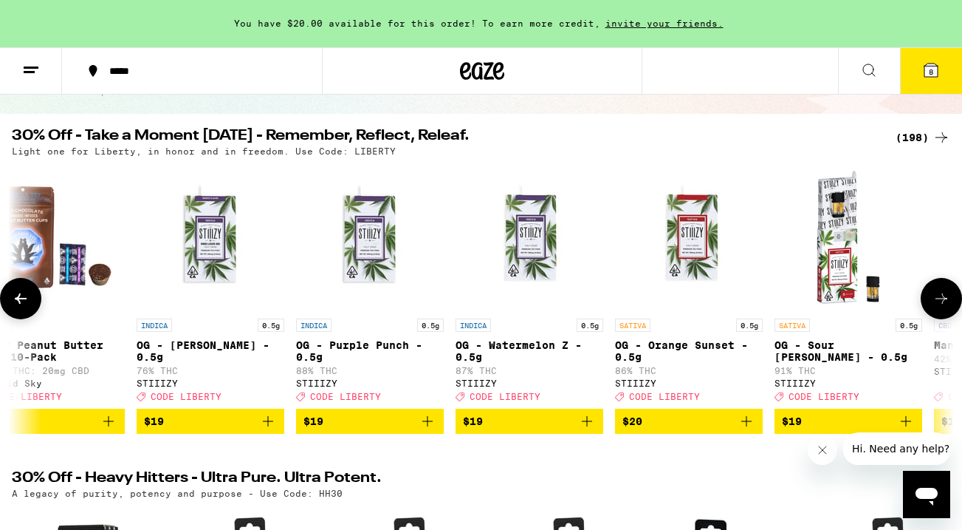
scroll to position [0, 10889]
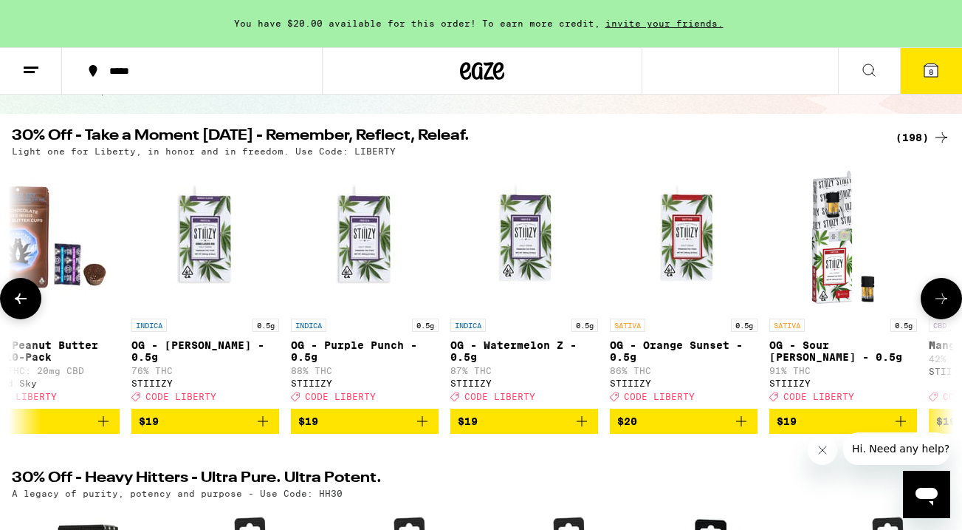
click at [945, 307] on icon at bounding box center [942, 299] width 18 height 18
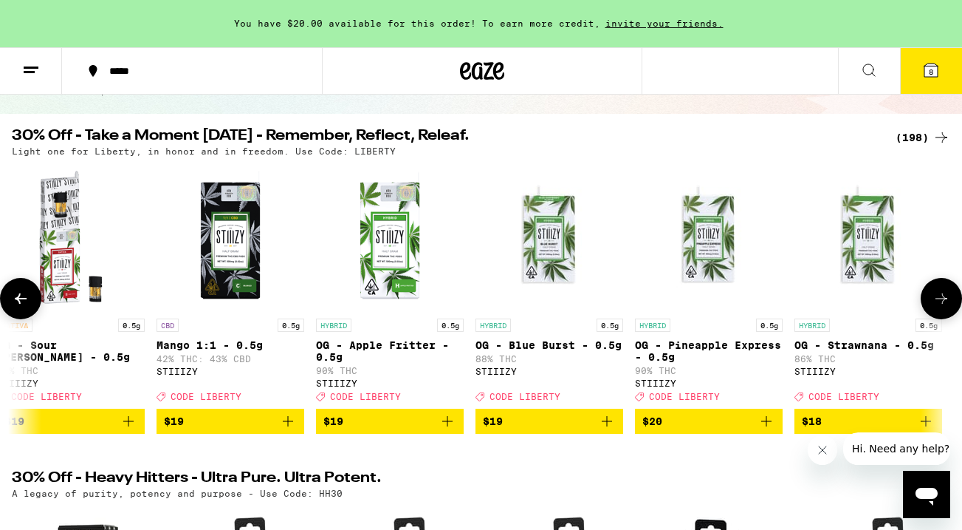
scroll to position [0, 11666]
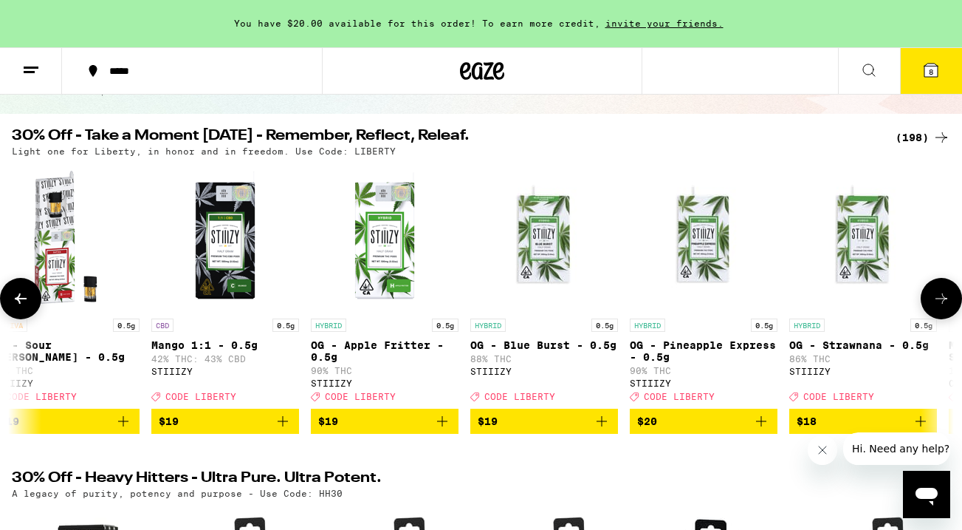
click at [945, 307] on icon at bounding box center [942, 299] width 18 height 18
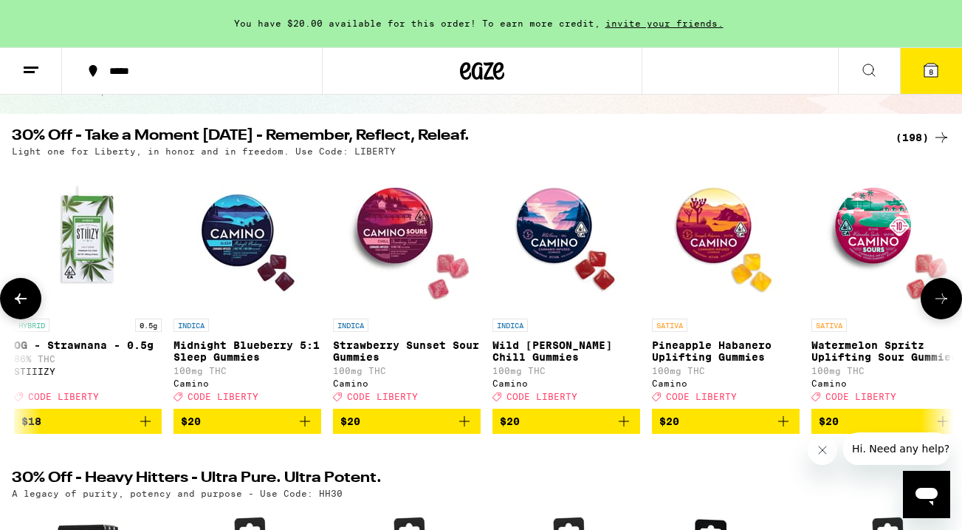
scroll to position [0, 12444]
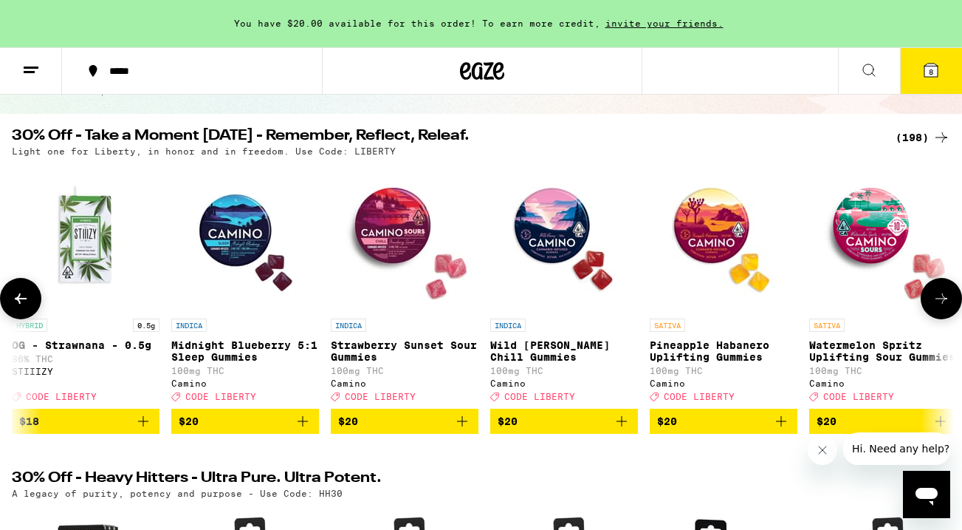
click at [945, 307] on icon at bounding box center [942, 299] width 18 height 18
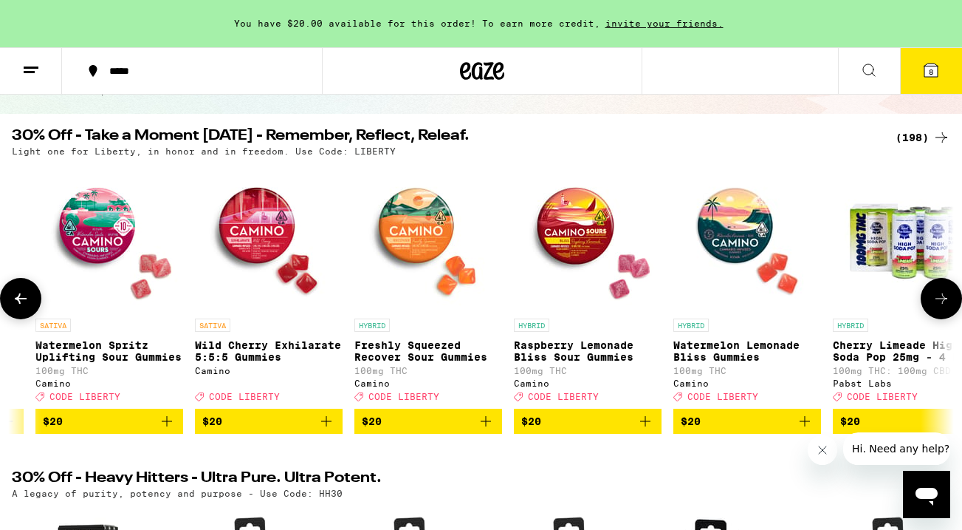
scroll to position [0, 13222]
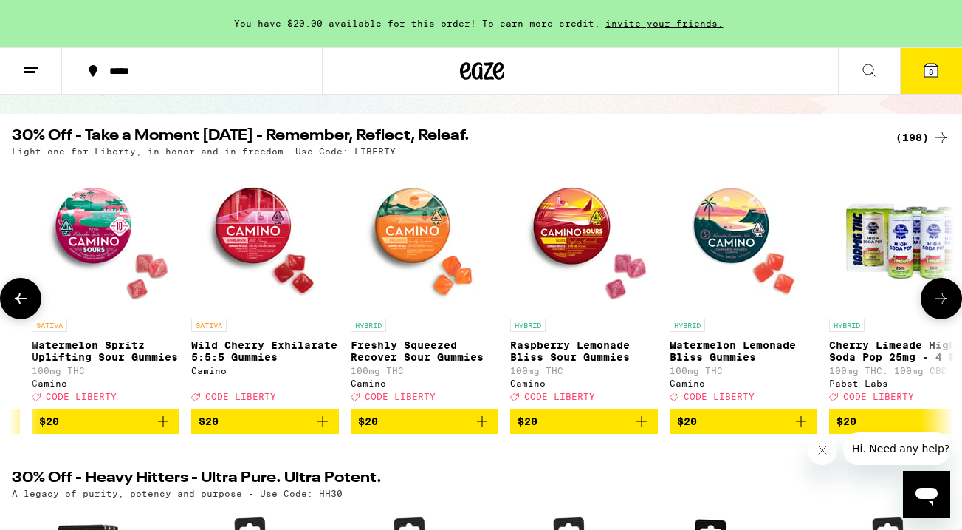
click at [945, 307] on icon at bounding box center [942, 299] width 18 height 18
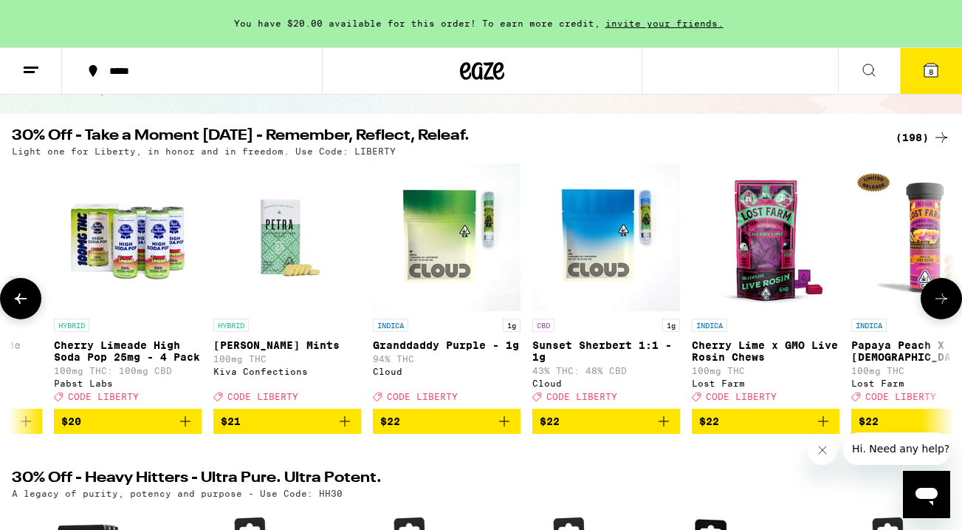
scroll to position [0, 14000]
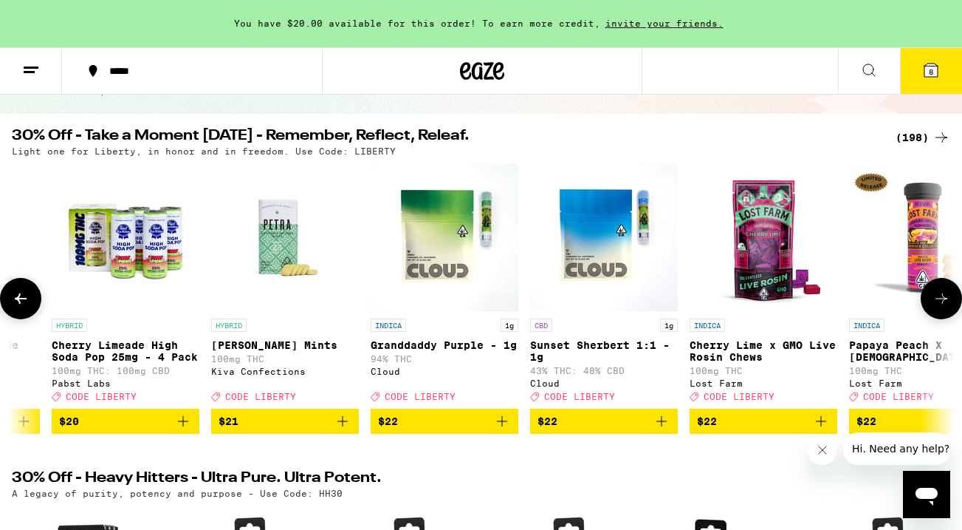
click at [946, 307] on icon at bounding box center [942, 299] width 18 height 18
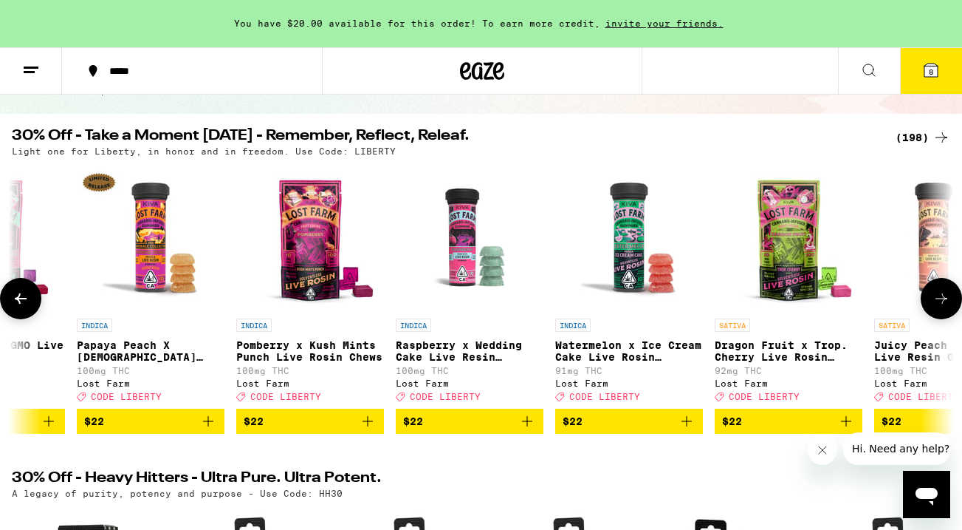
scroll to position [0, 14777]
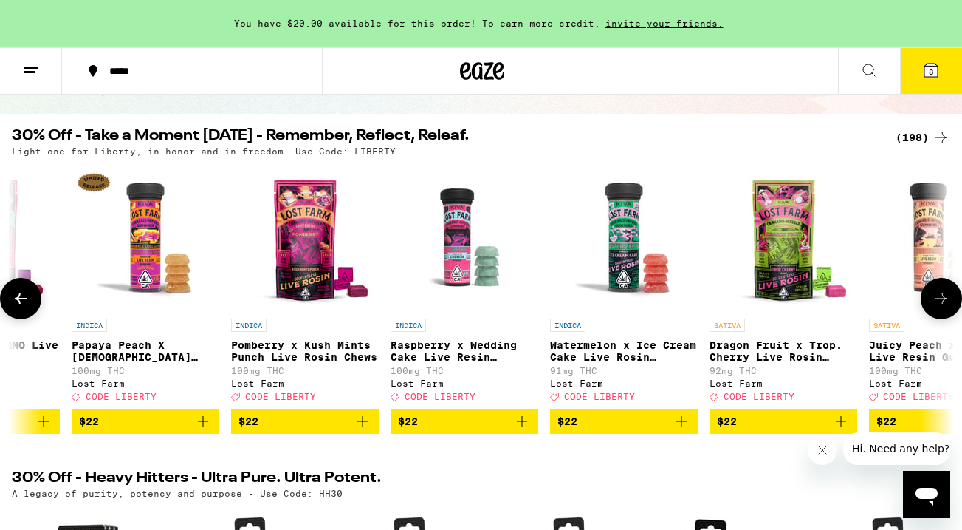
click at [946, 307] on icon at bounding box center [942, 299] width 18 height 18
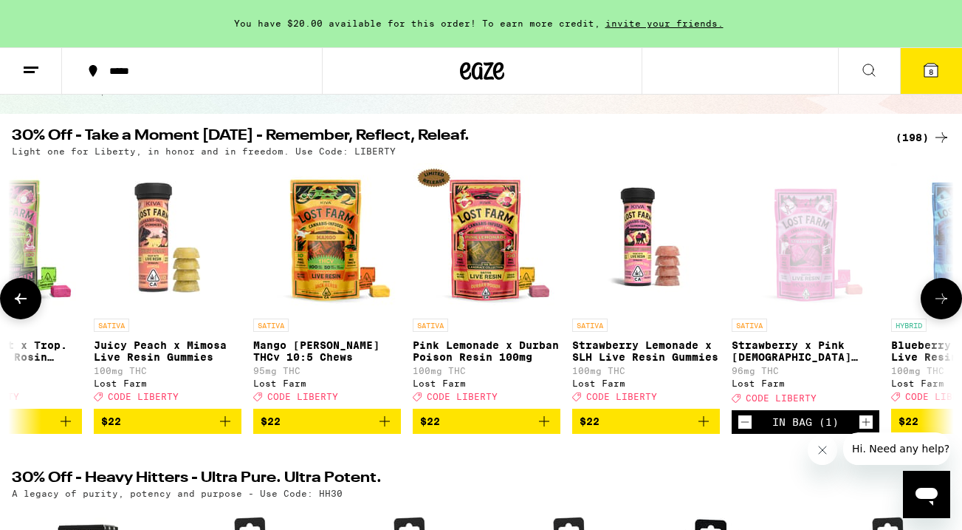
scroll to position [0, 15555]
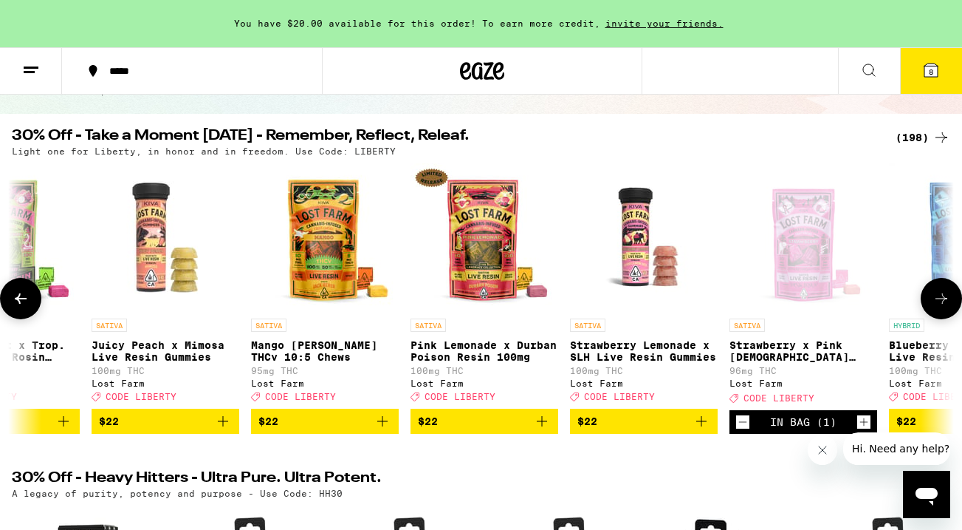
click at [946, 307] on icon at bounding box center [942, 299] width 18 height 18
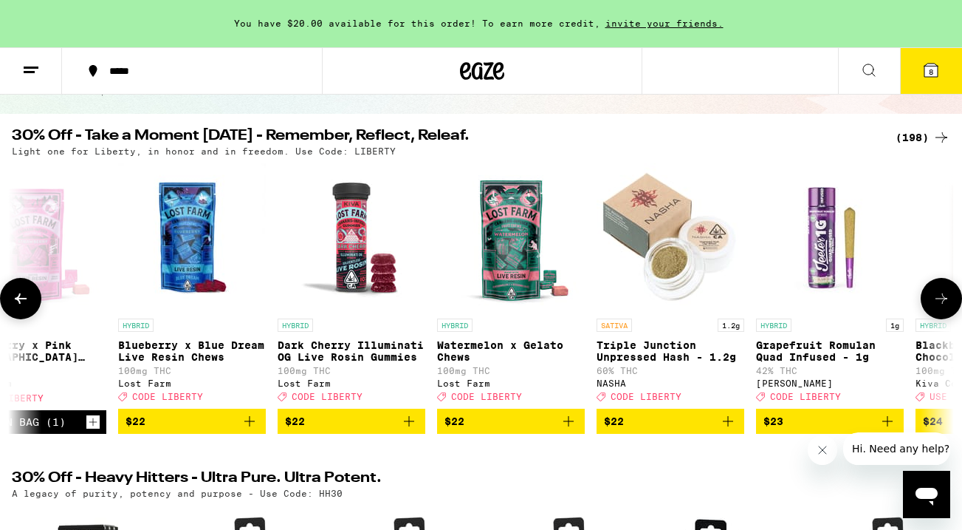
scroll to position [0, 16333]
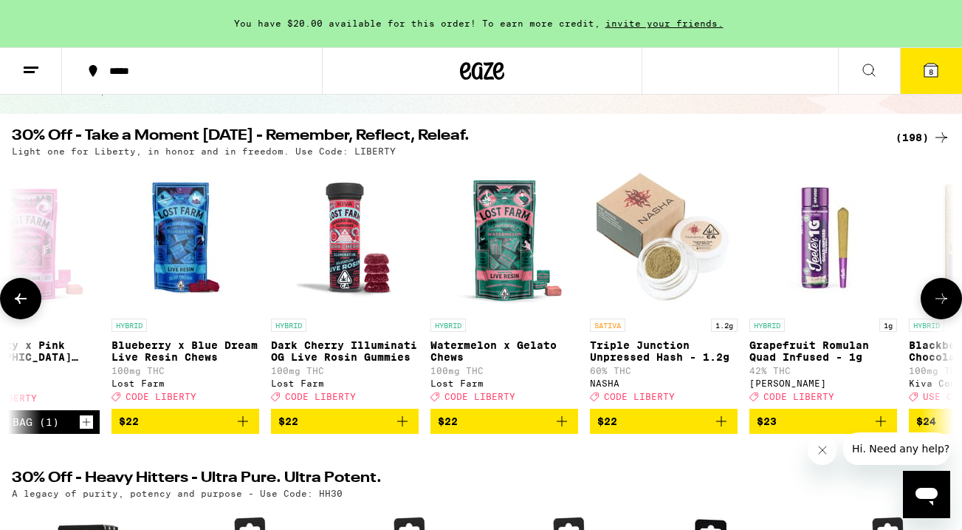
click at [21, 307] on icon at bounding box center [21, 299] width 18 height 18
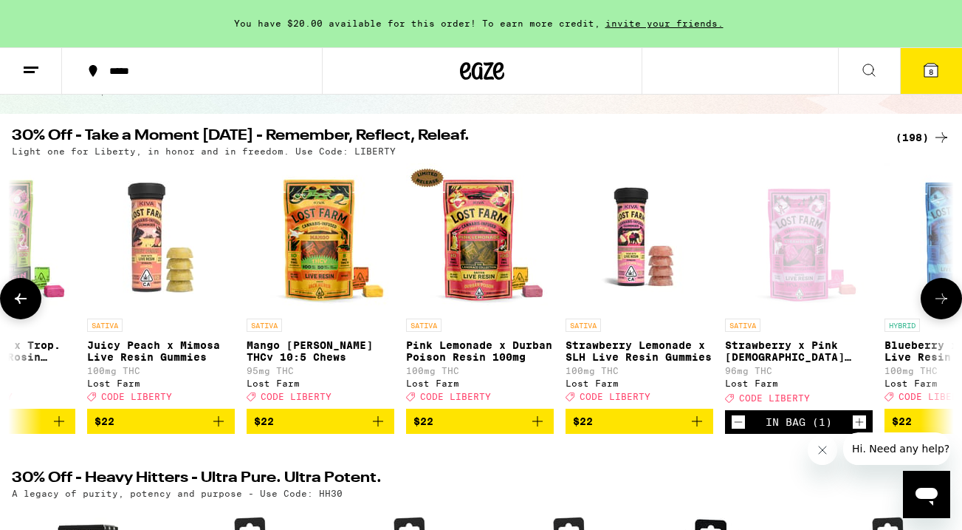
scroll to position [0, 15555]
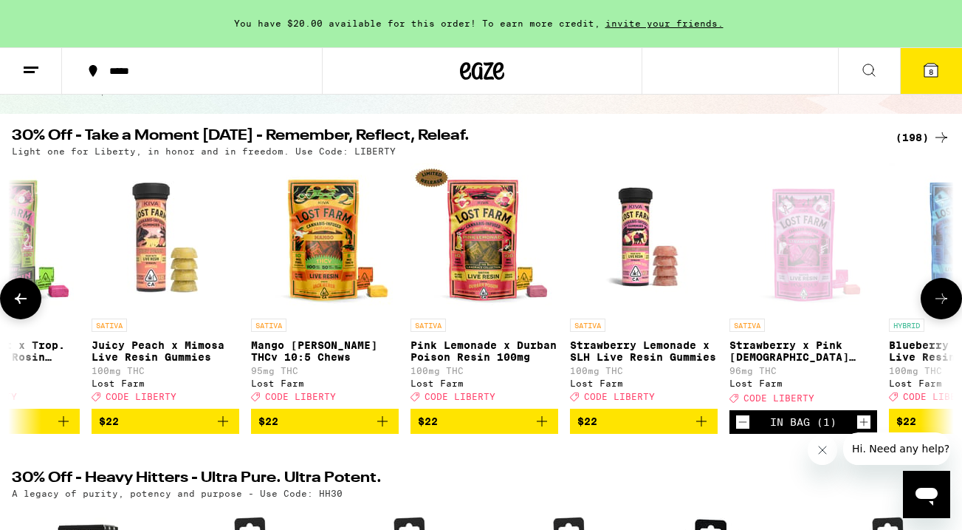
click at [933, 307] on icon at bounding box center [942, 299] width 18 height 18
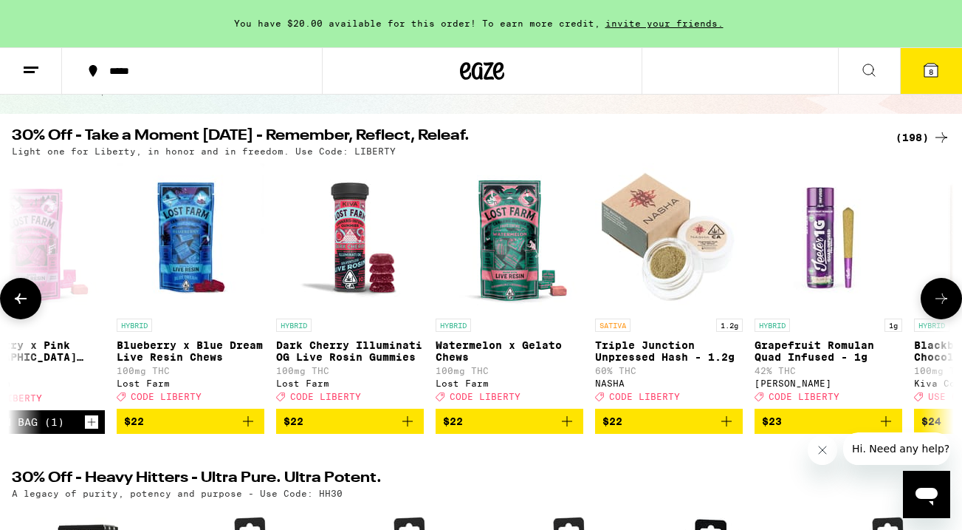
scroll to position [0, 16333]
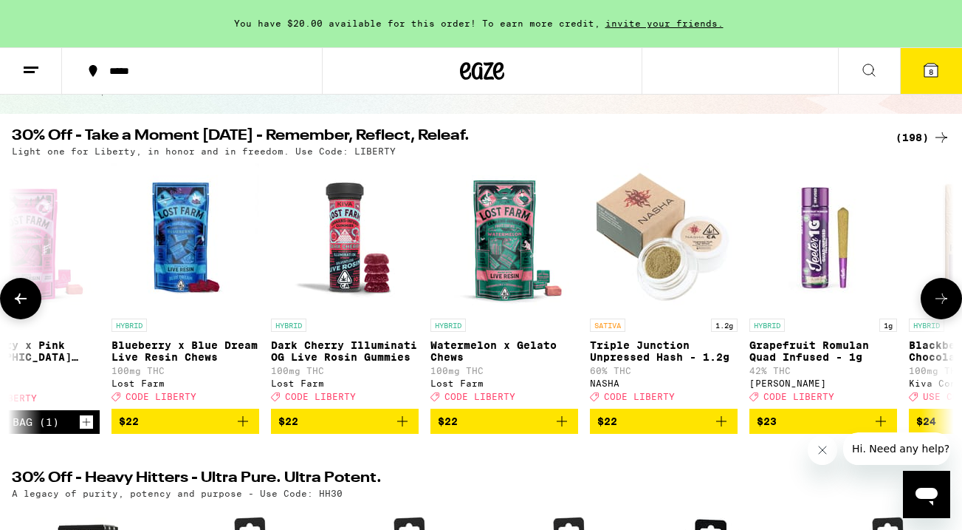
click at [942, 304] on icon at bounding box center [942, 298] width 12 height 10
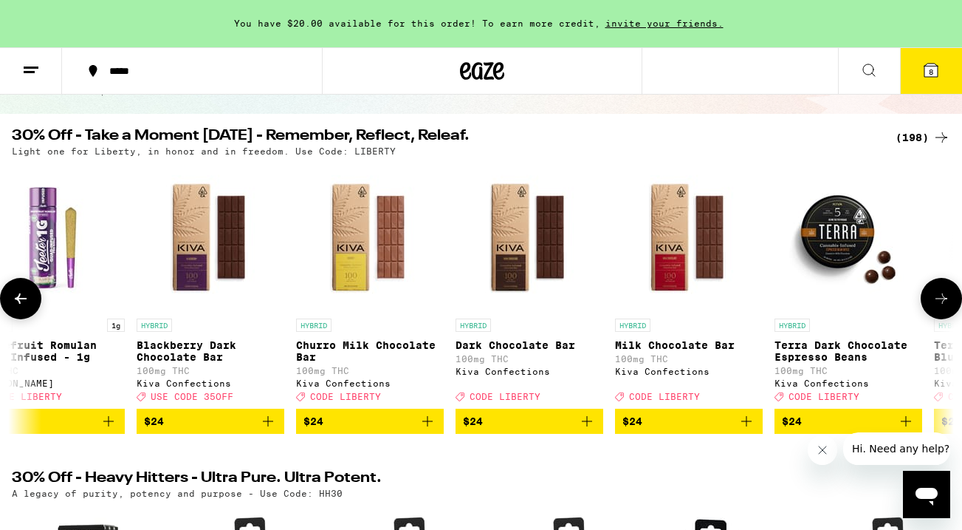
scroll to position [0, 17111]
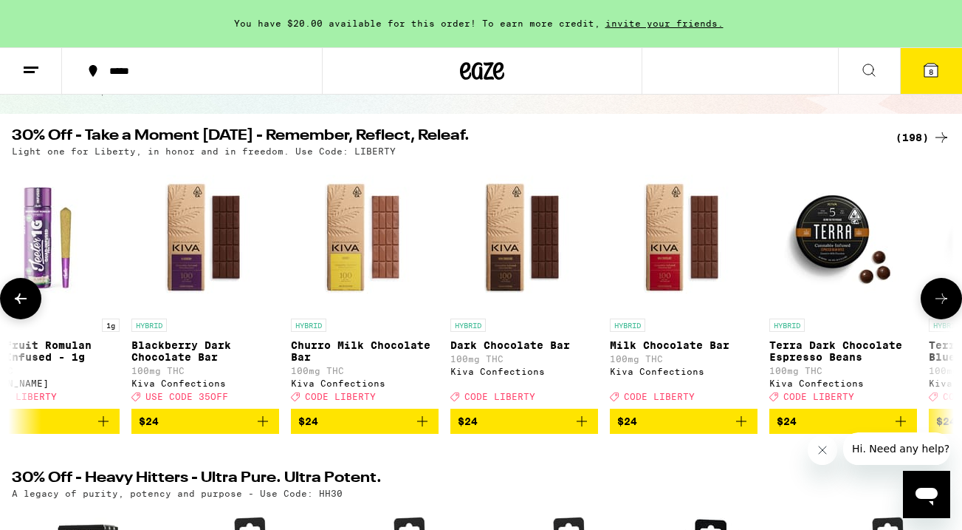
click at [942, 304] on icon at bounding box center [942, 298] width 12 height 10
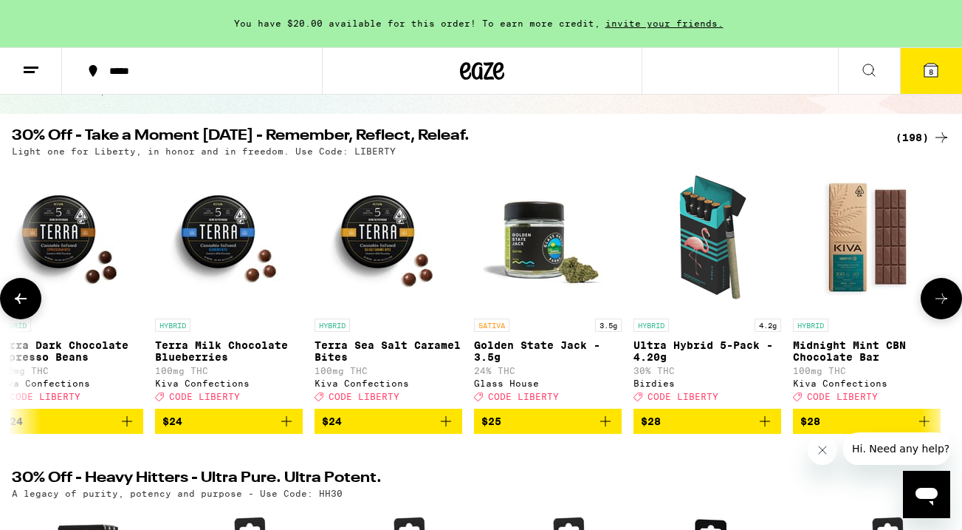
scroll to position [0, 17888]
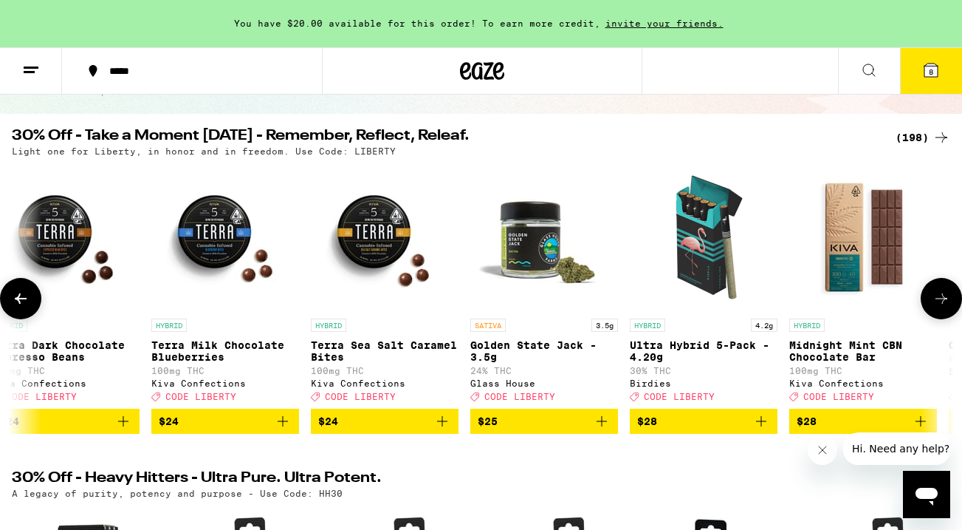
click at [942, 304] on icon at bounding box center [942, 298] width 12 height 10
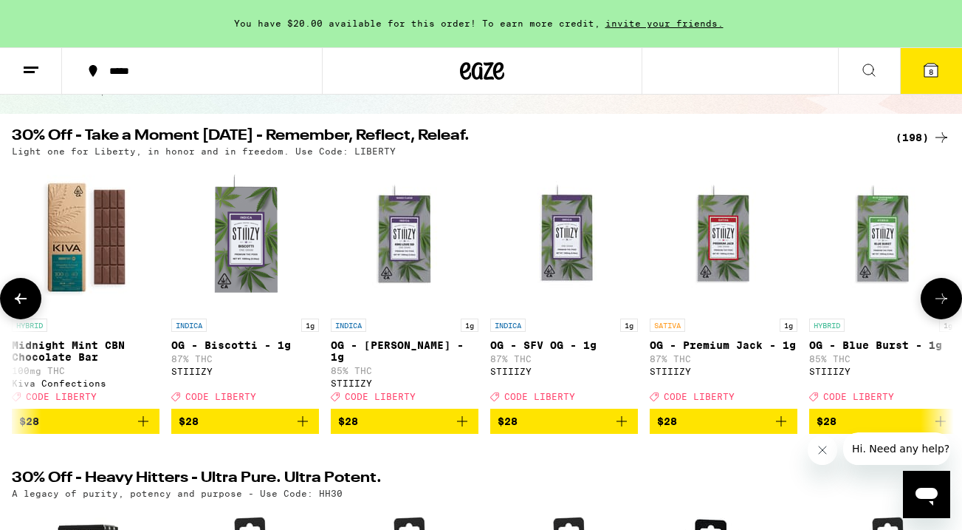
click at [942, 304] on icon at bounding box center [942, 298] width 12 height 10
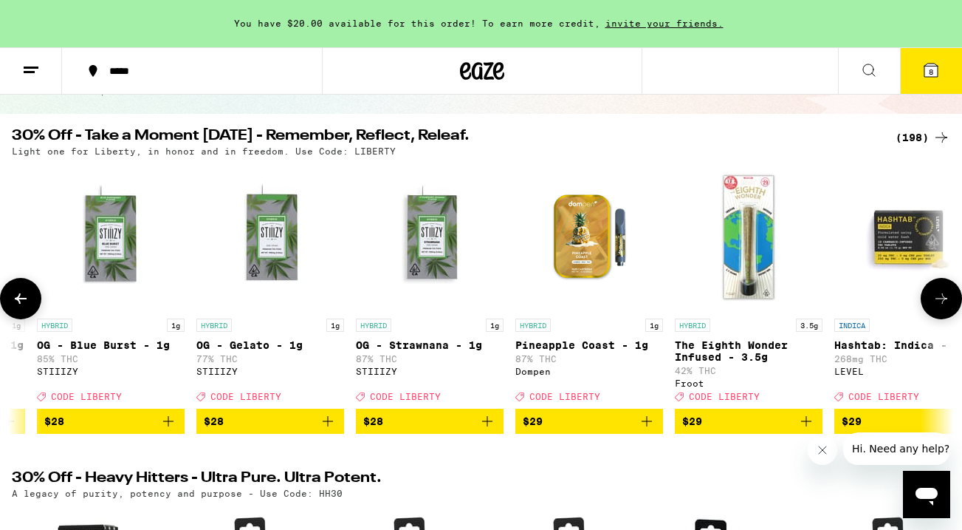
scroll to position [0, 19444]
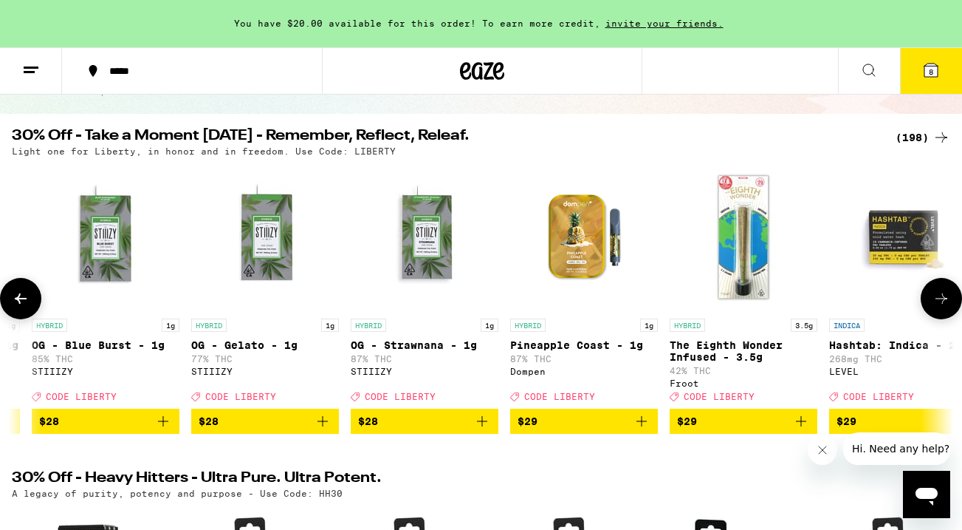
click at [942, 304] on icon at bounding box center [942, 298] width 12 height 10
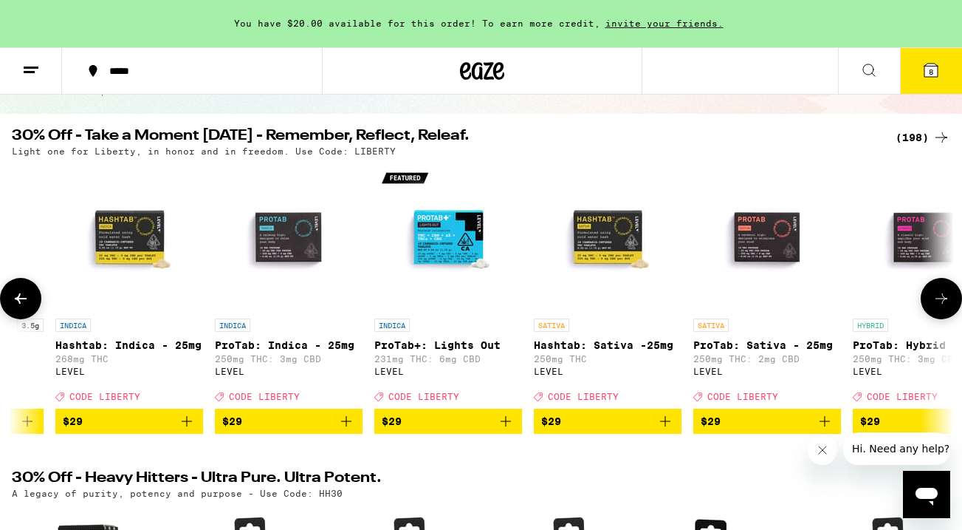
scroll to position [0, 20222]
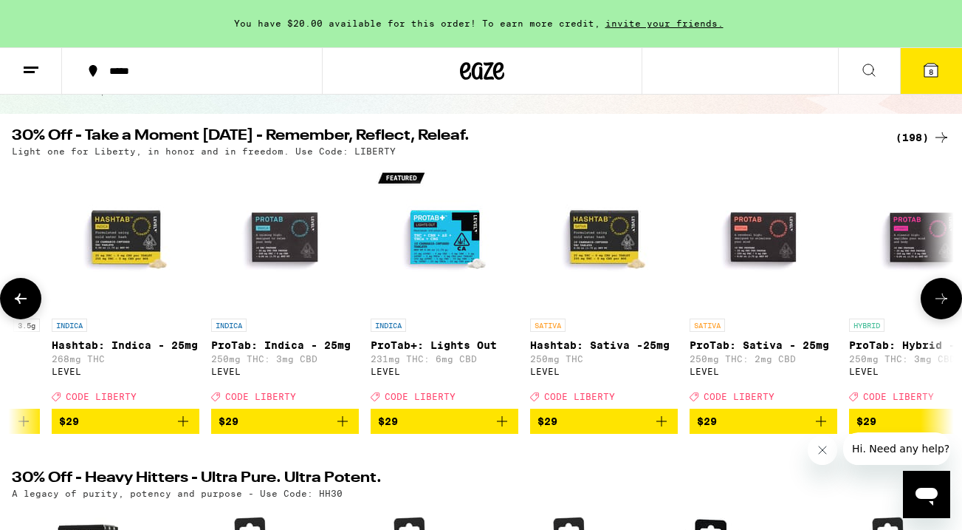
click at [942, 304] on icon at bounding box center [942, 298] width 12 height 10
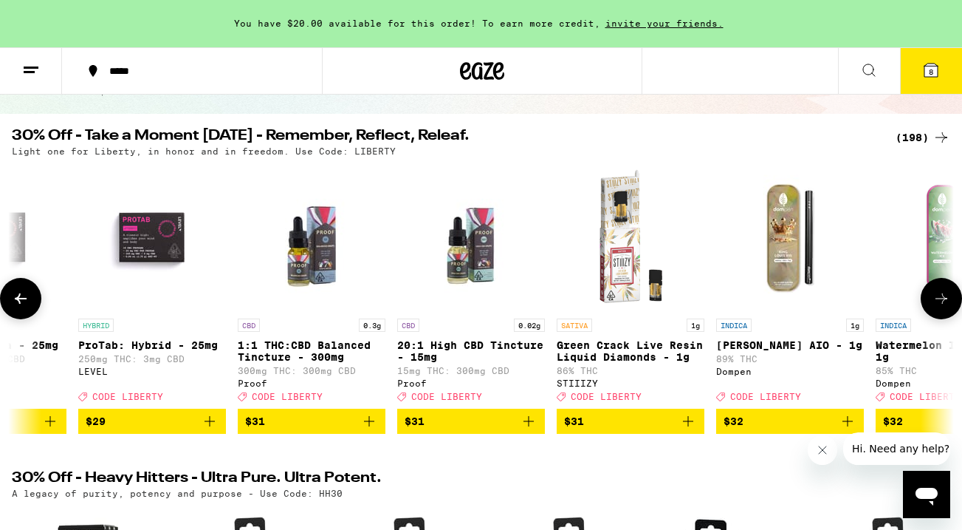
scroll to position [0, 20999]
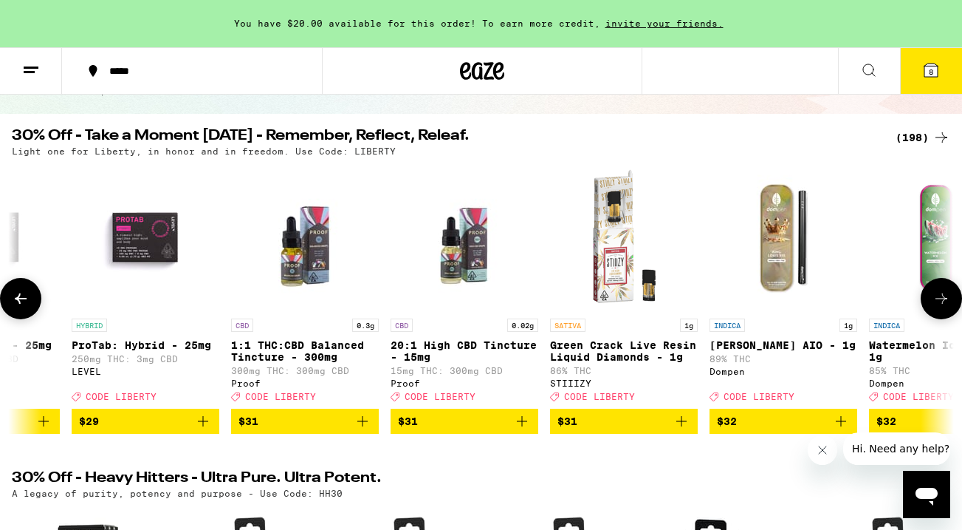
click at [942, 304] on icon at bounding box center [942, 298] width 12 height 10
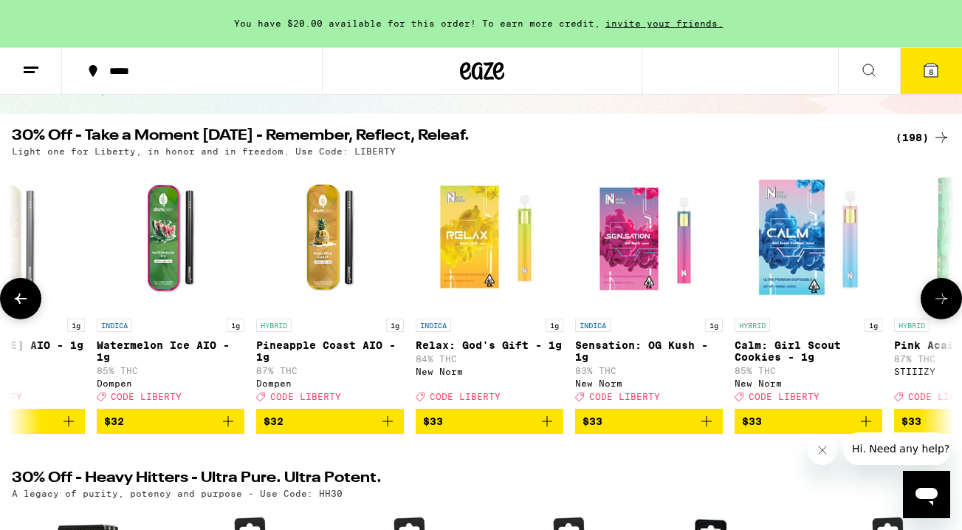
scroll to position [0, 21777]
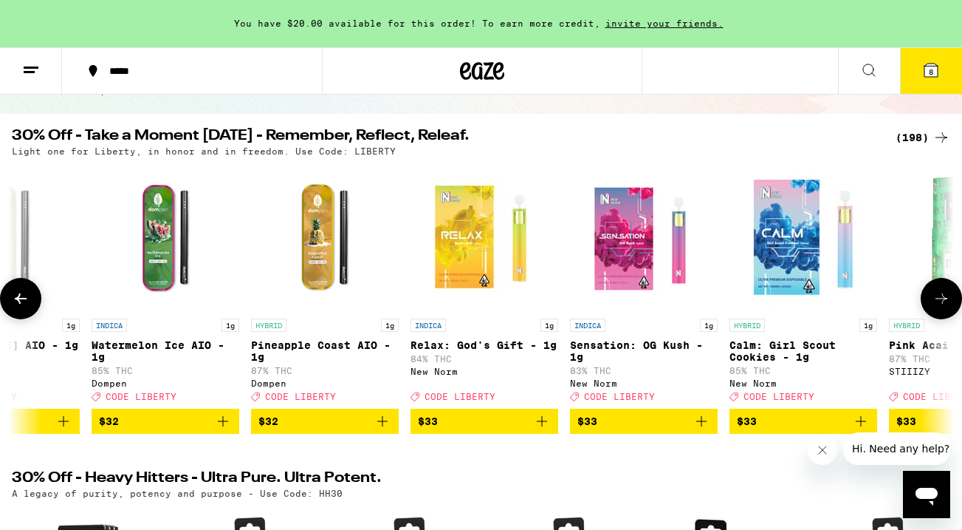
click at [942, 304] on icon at bounding box center [942, 298] width 12 height 10
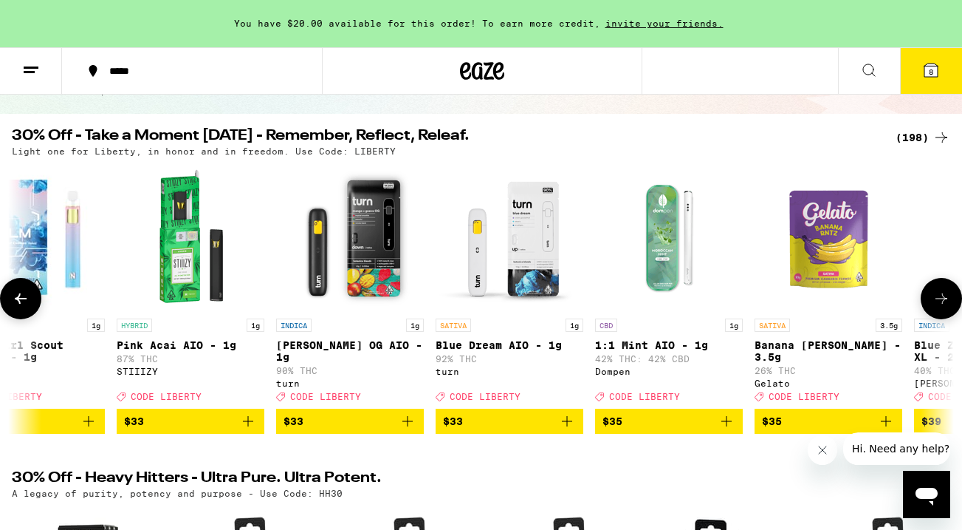
scroll to position [0, 22555]
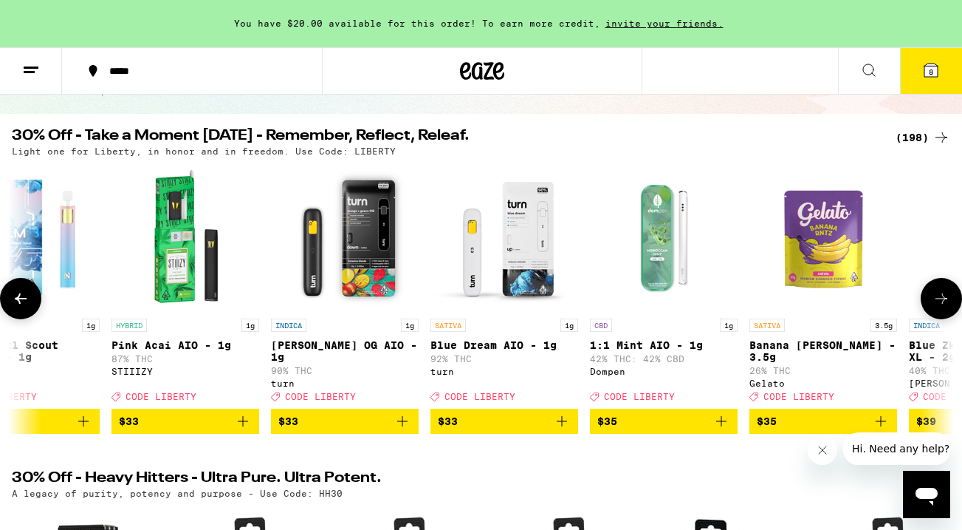
click at [942, 304] on icon at bounding box center [942, 298] width 12 height 10
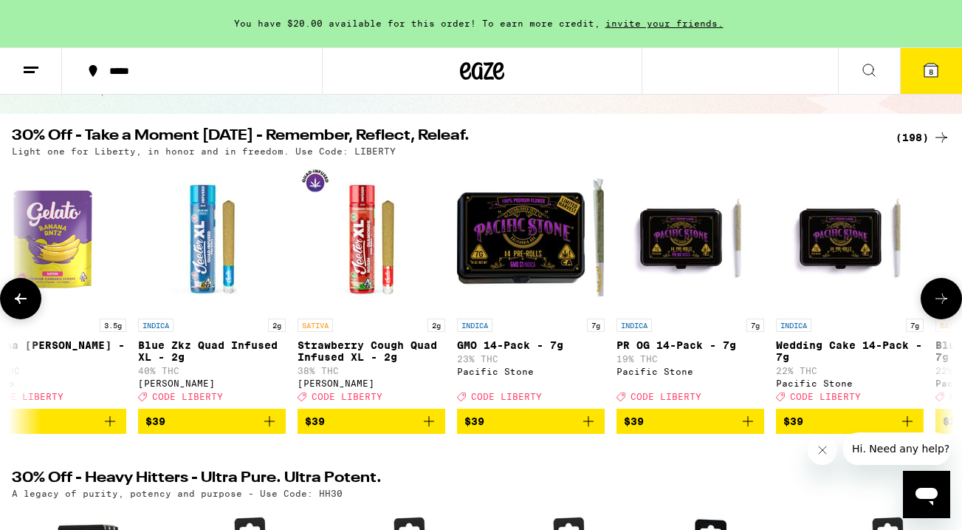
scroll to position [0, 23333]
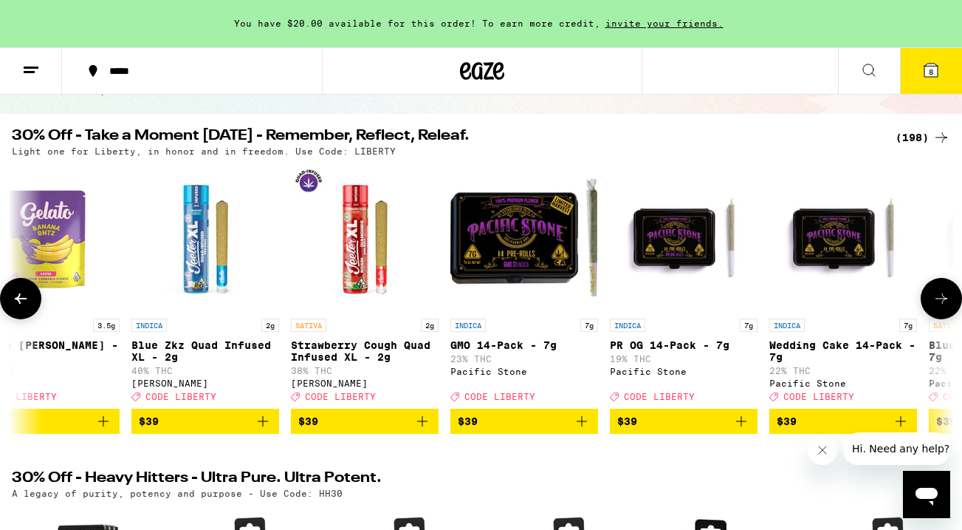
click at [942, 304] on icon at bounding box center [942, 298] width 12 height 10
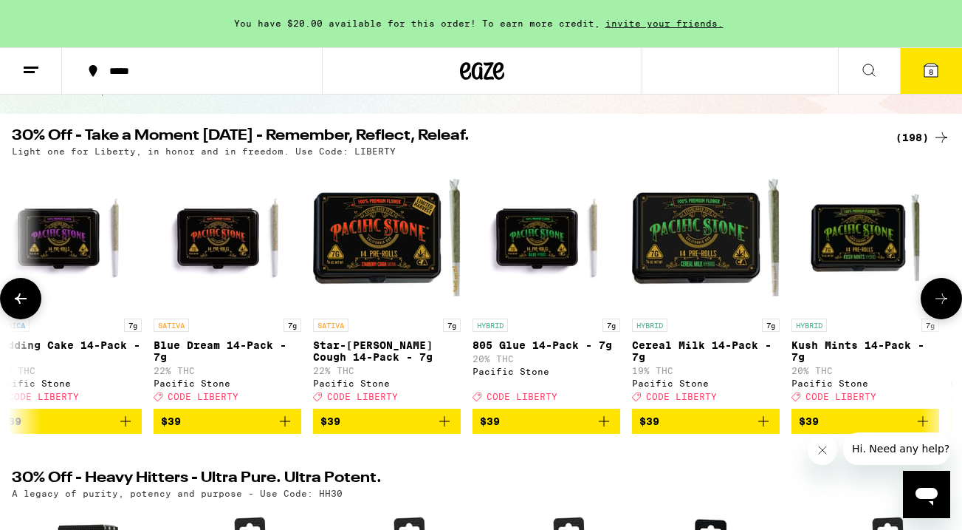
scroll to position [0, 24110]
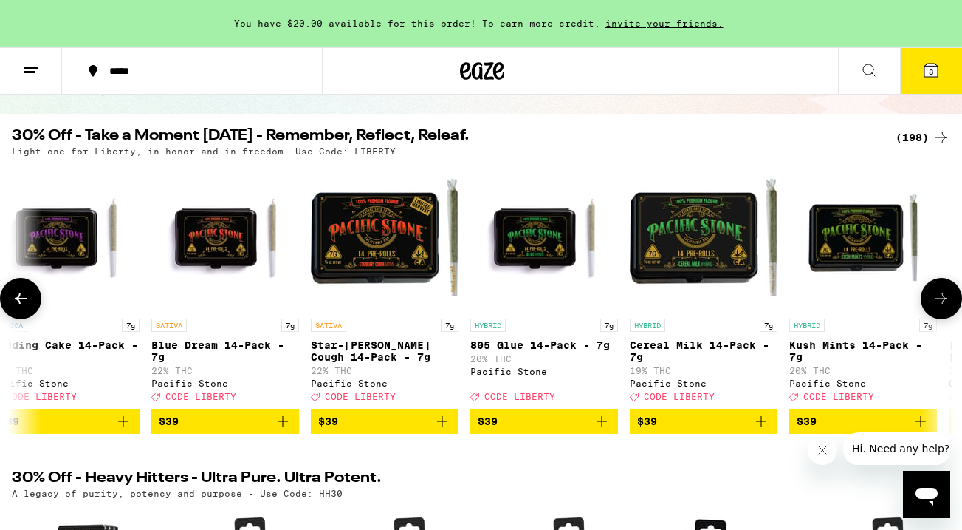
click at [942, 304] on icon at bounding box center [942, 298] width 12 height 10
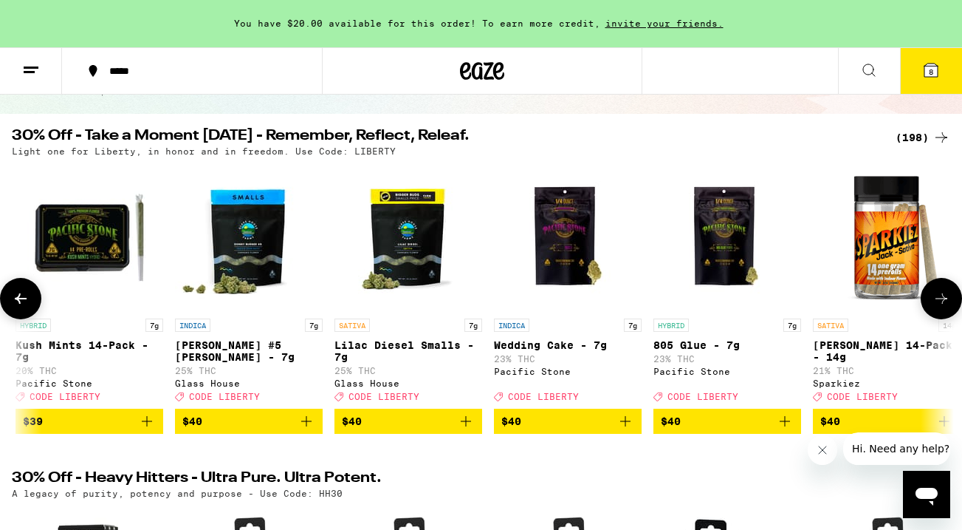
scroll to position [0, 24888]
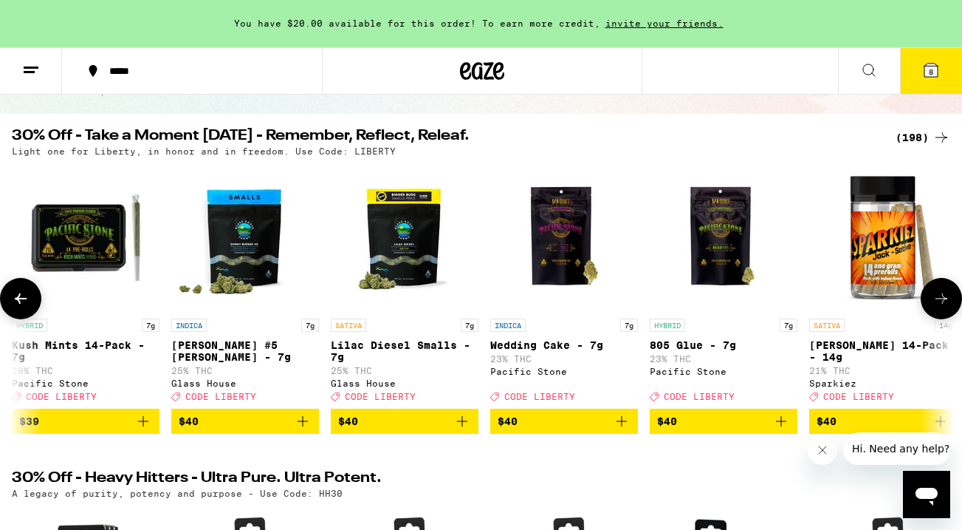
click at [942, 304] on icon at bounding box center [942, 298] width 12 height 10
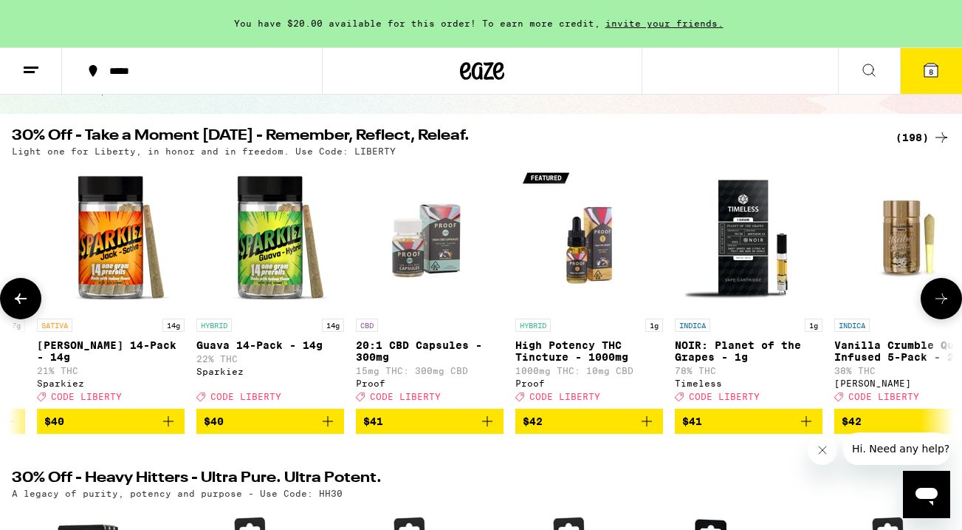
scroll to position [0, 25666]
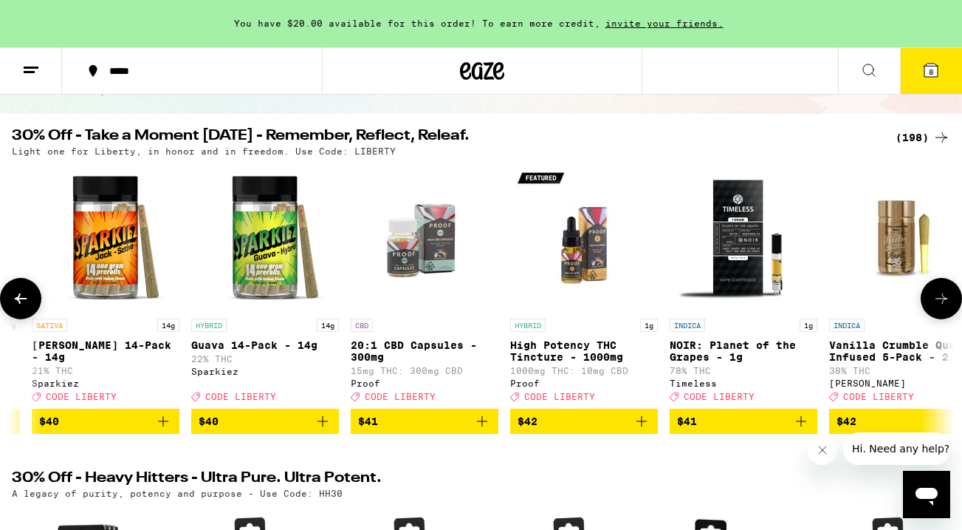
click at [942, 304] on icon at bounding box center [942, 298] width 12 height 10
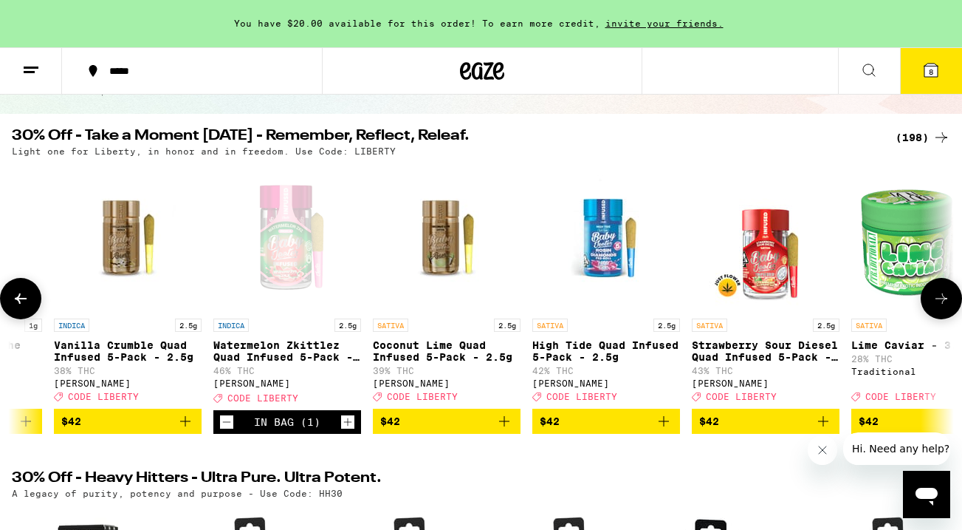
scroll to position [0, 26444]
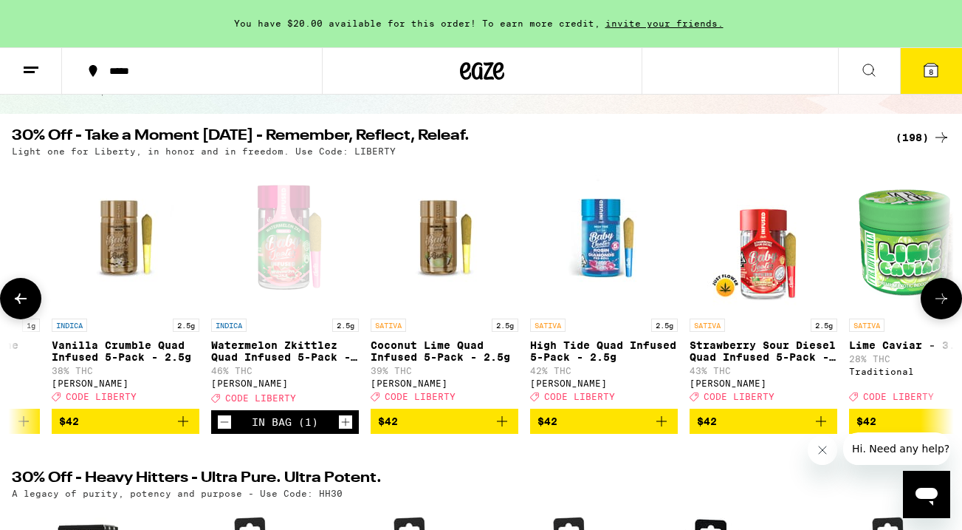
click at [942, 304] on icon at bounding box center [942, 298] width 12 height 10
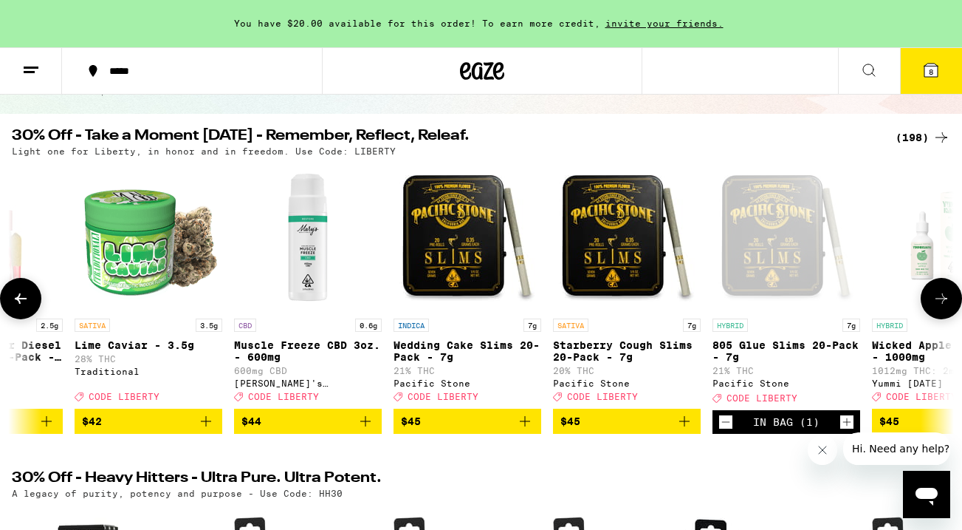
scroll to position [0, 27221]
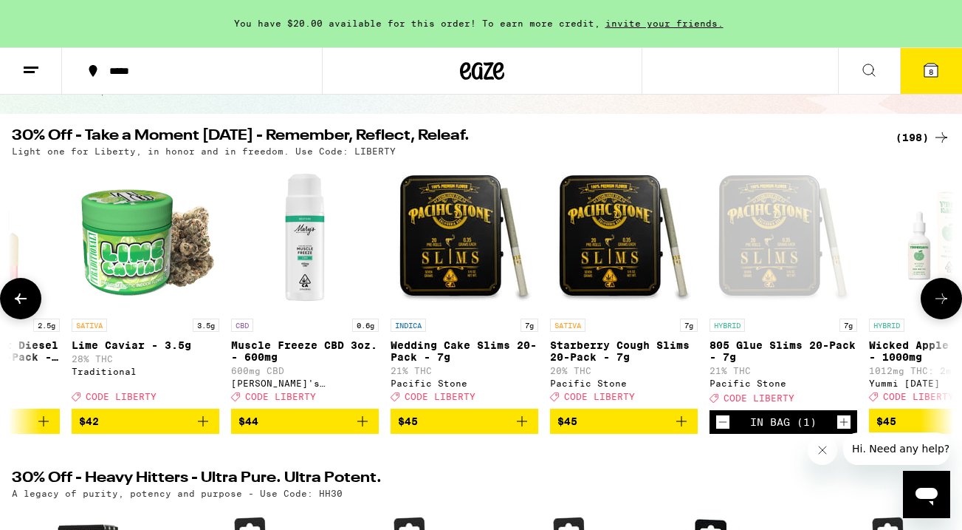
click at [942, 304] on icon at bounding box center [942, 298] width 12 height 10
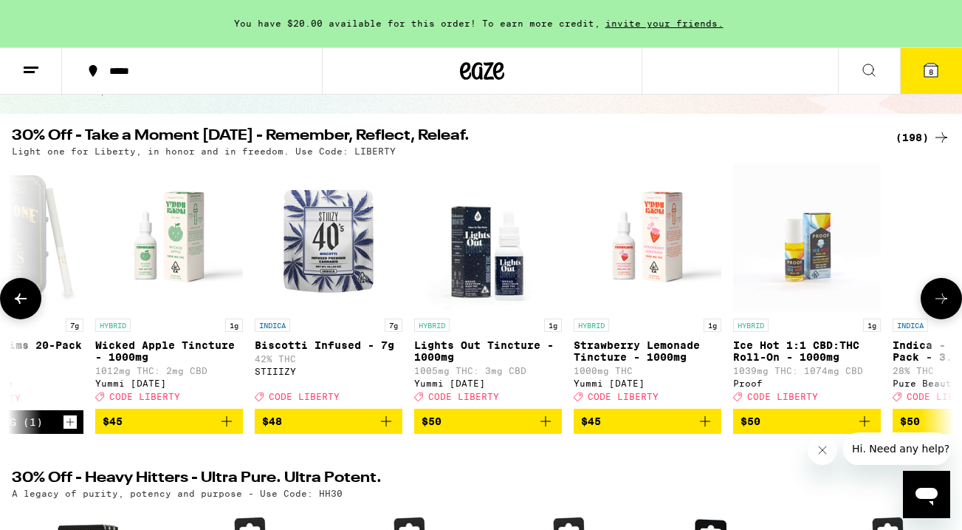
scroll to position [0, 27999]
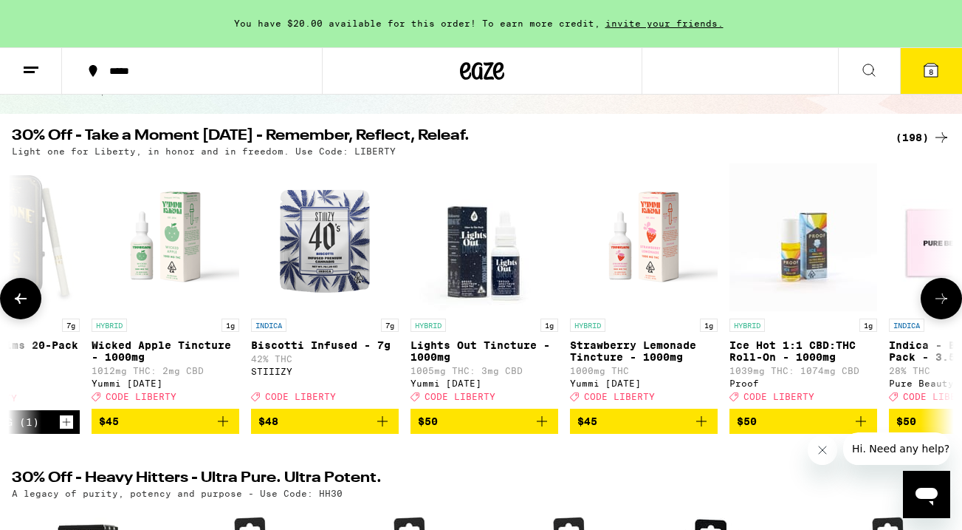
click at [20, 307] on icon at bounding box center [21, 299] width 18 height 18
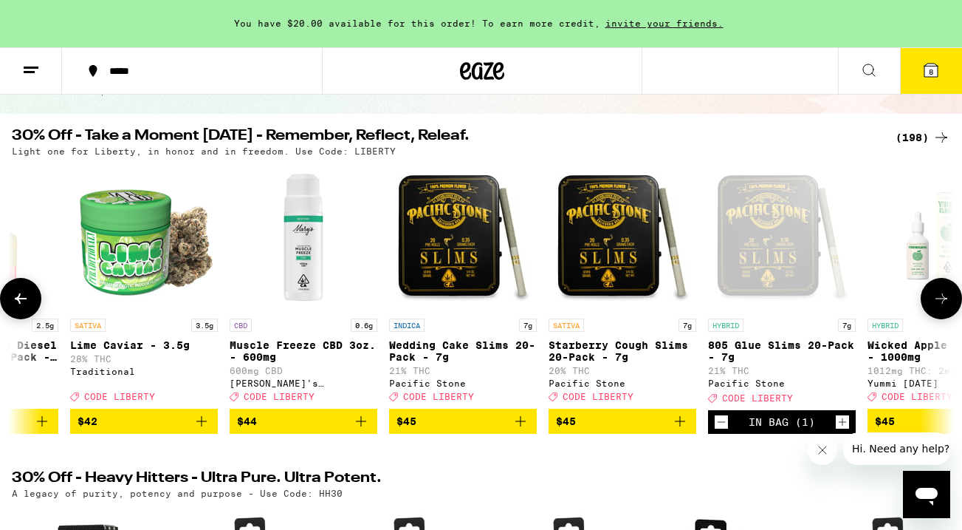
scroll to position [0, 27221]
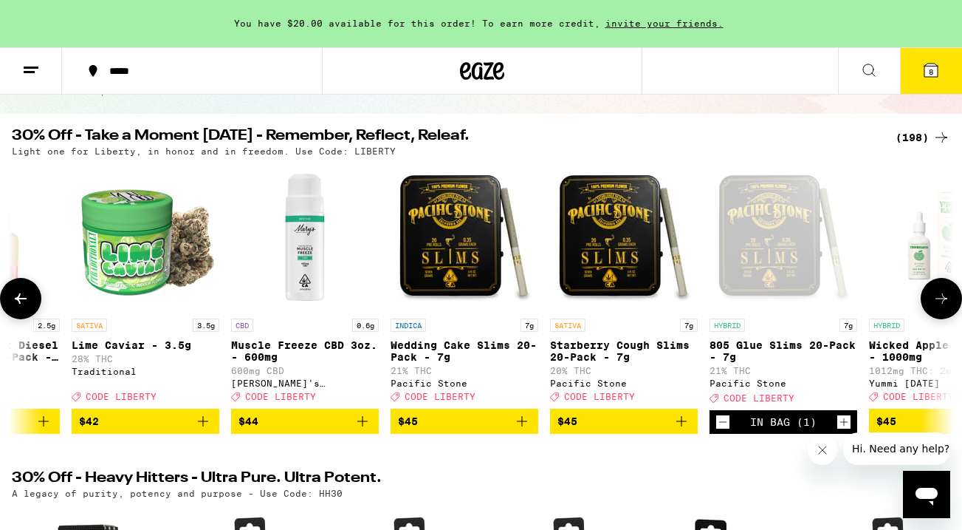
click at [940, 298] on icon at bounding box center [942, 299] width 18 height 18
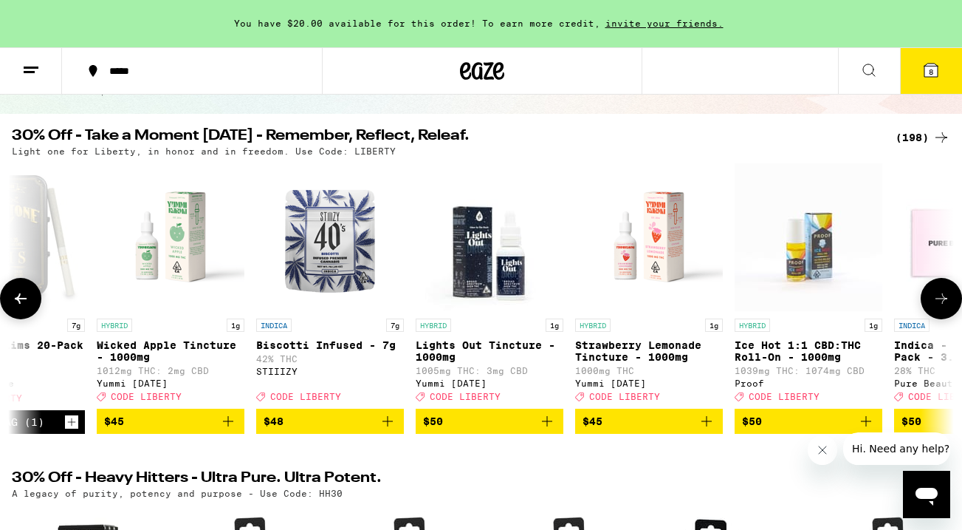
scroll to position [0, 27999]
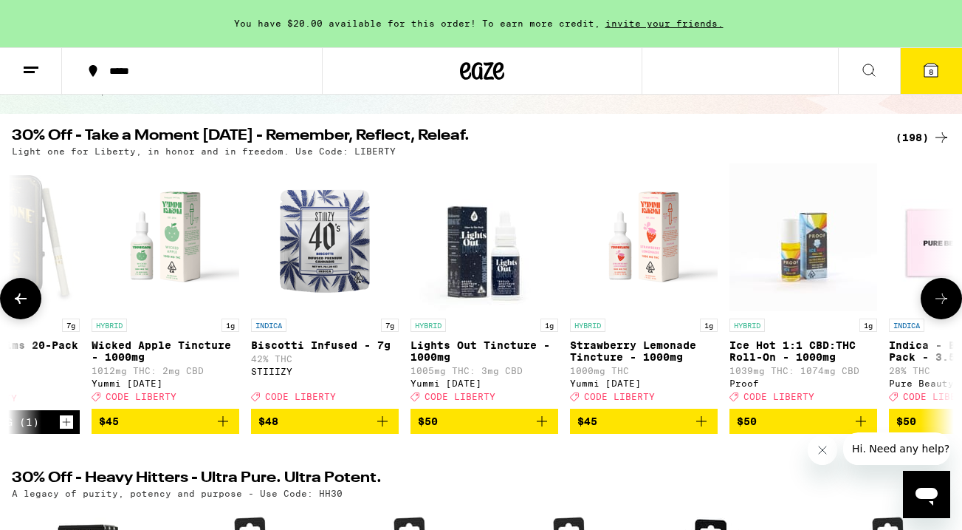
click at [940, 298] on icon at bounding box center [942, 299] width 18 height 18
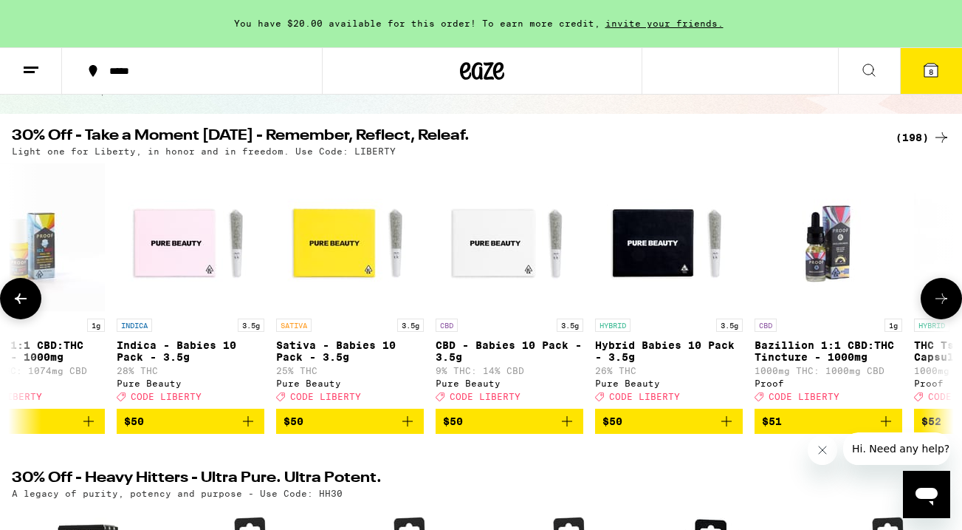
scroll to position [0, 28777]
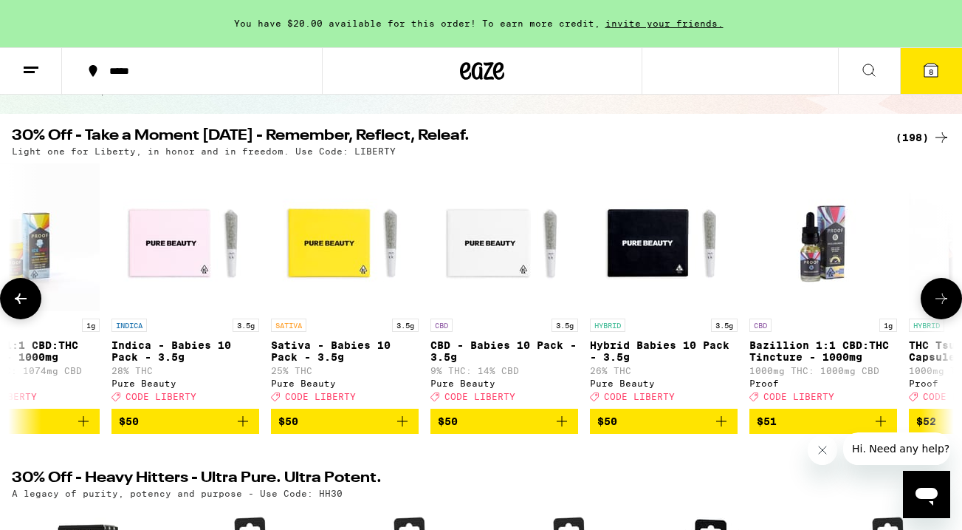
click at [940, 298] on icon at bounding box center [942, 299] width 18 height 18
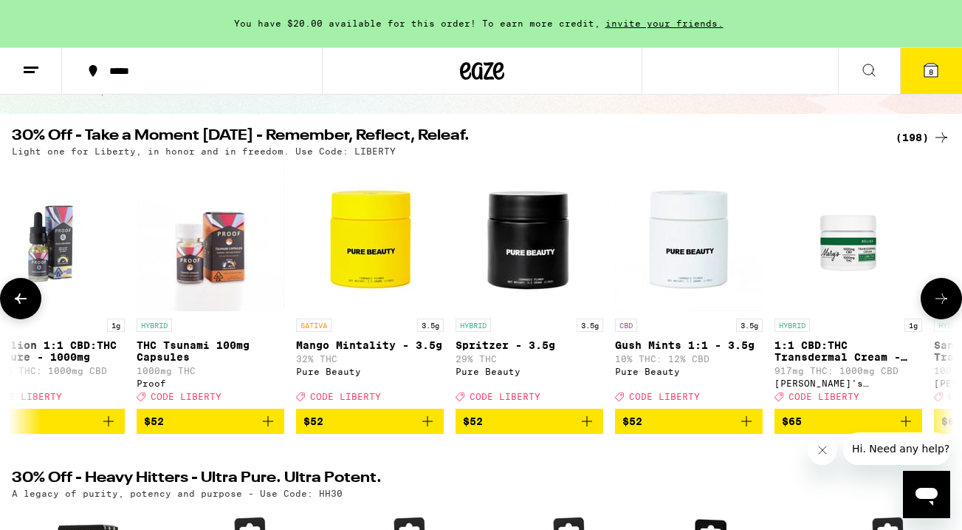
scroll to position [0, 29555]
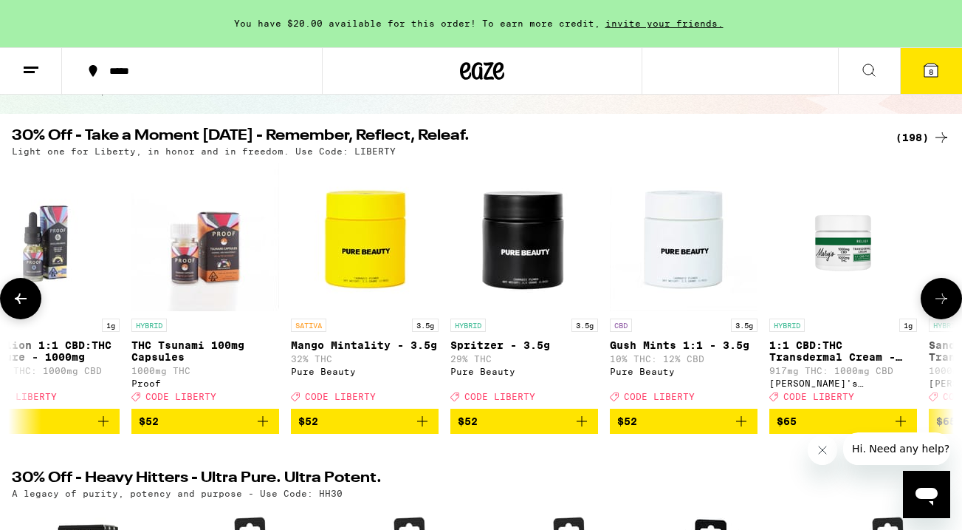
click at [940, 298] on icon at bounding box center [942, 299] width 18 height 18
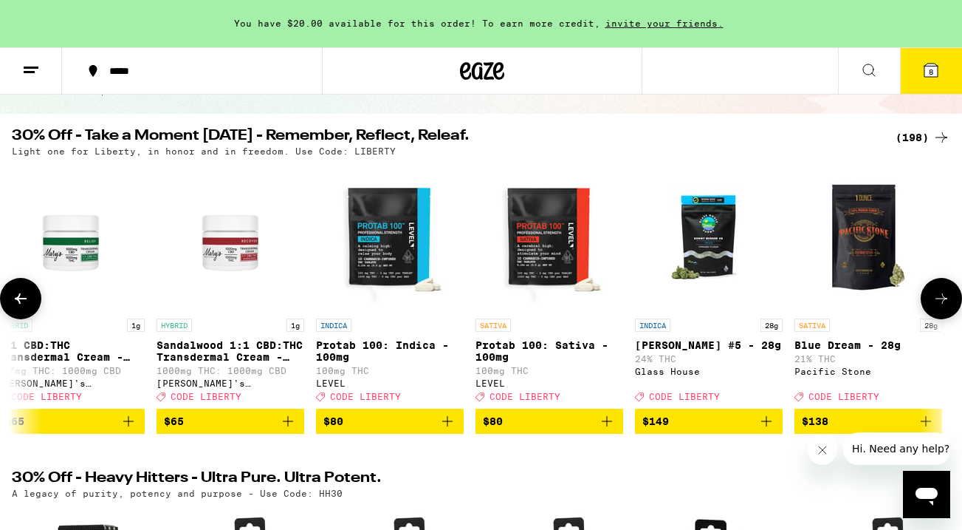
scroll to position [0, 30332]
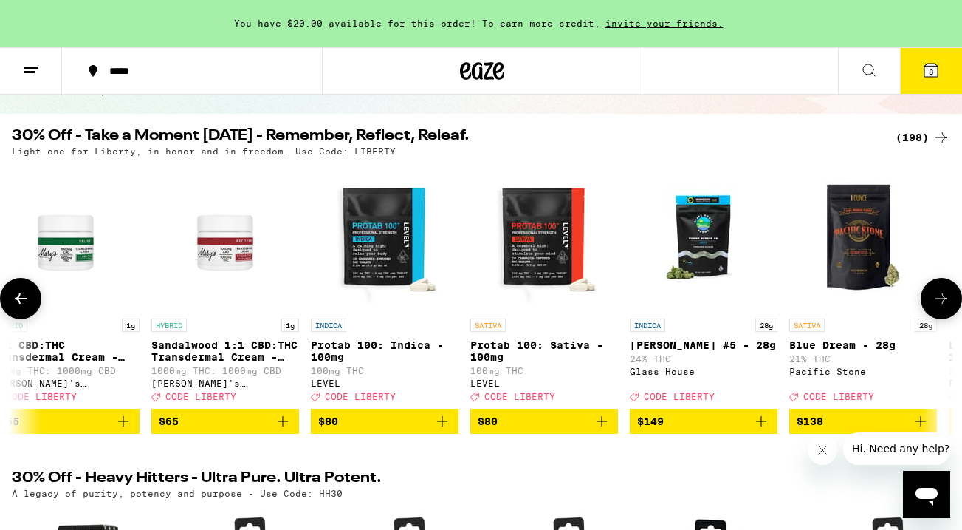
click at [940, 298] on icon at bounding box center [942, 299] width 18 height 18
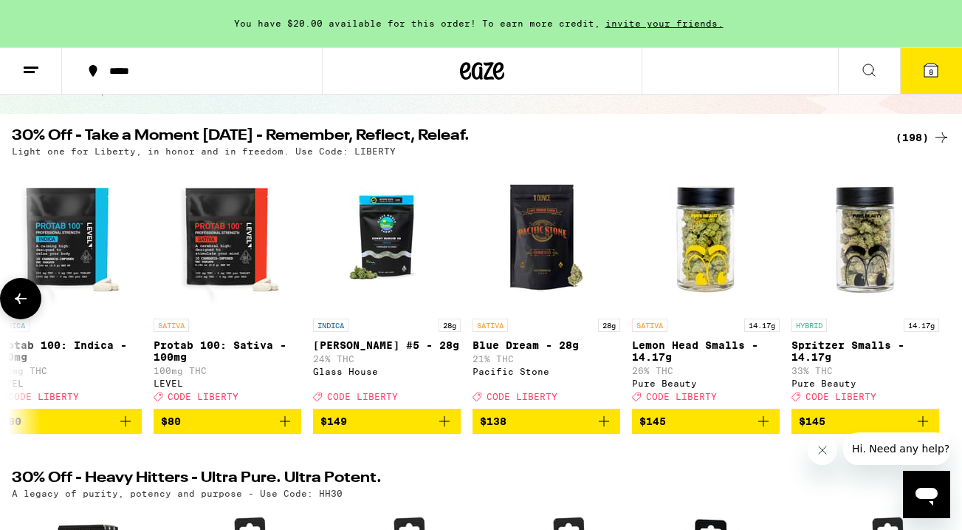
scroll to position [0, 30650]
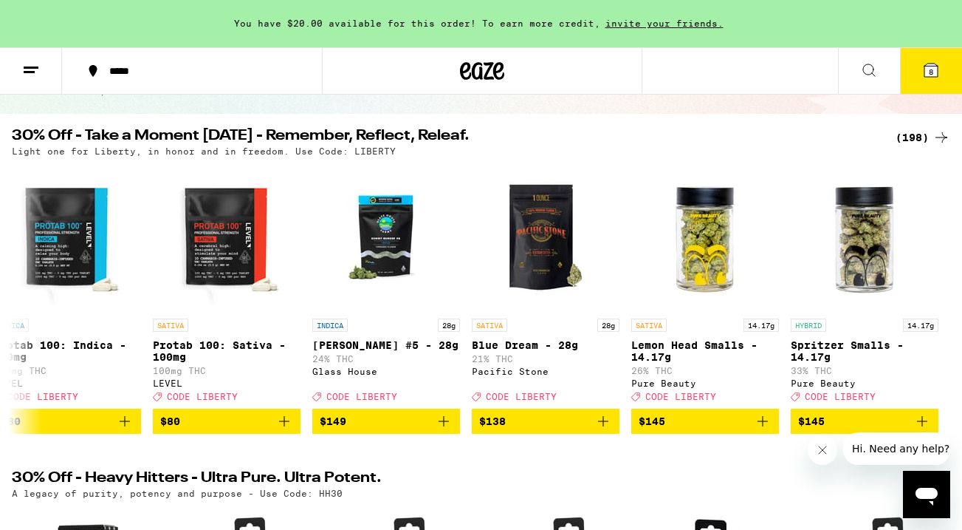
click at [928, 77] on icon at bounding box center [931, 70] width 13 height 13
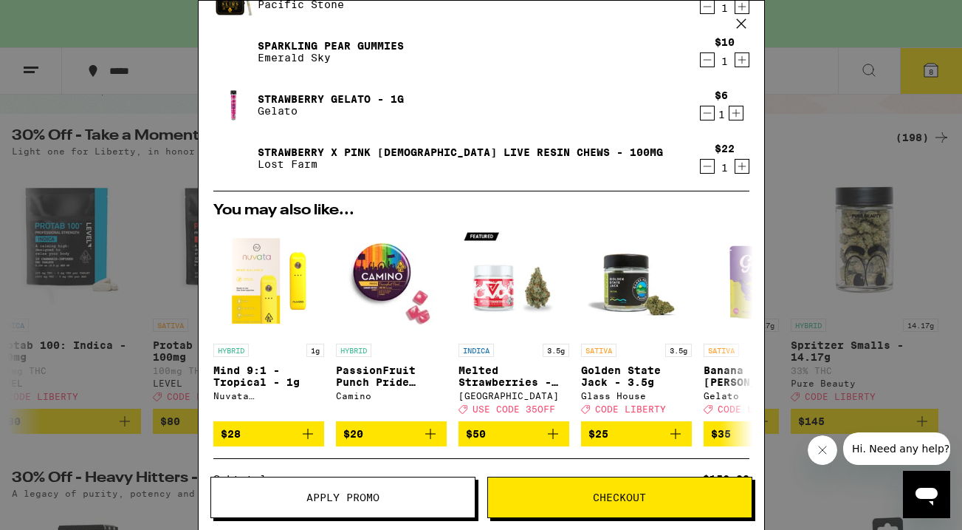
scroll to position [337, 0]
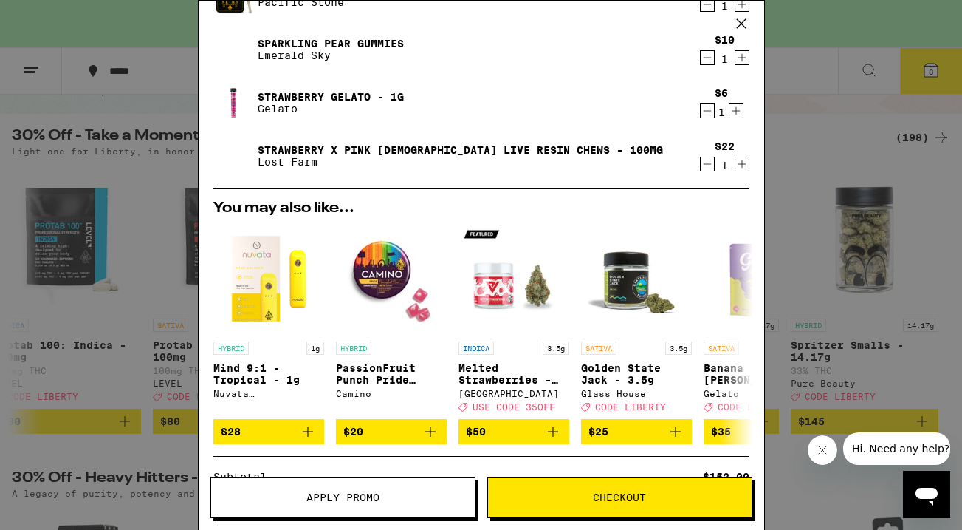
click at [790, 97] on div "Your Cart You have $20.00 available for this order! To earn more credit, invite…" at bounding box center [481, 265] width 962 height 530
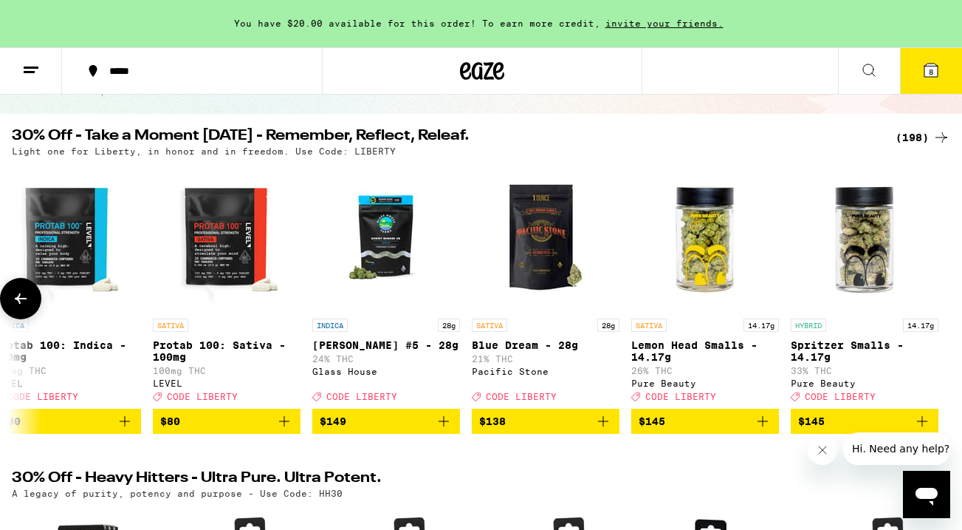
click at [19, 301] on icon at bounding box center [21, 298] width 12 height 10
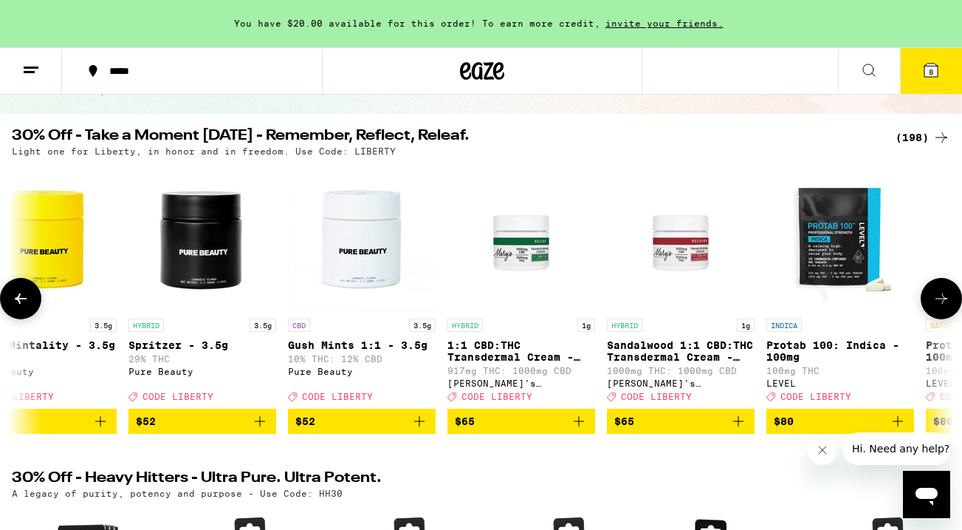
scroll to position [0, 29872]
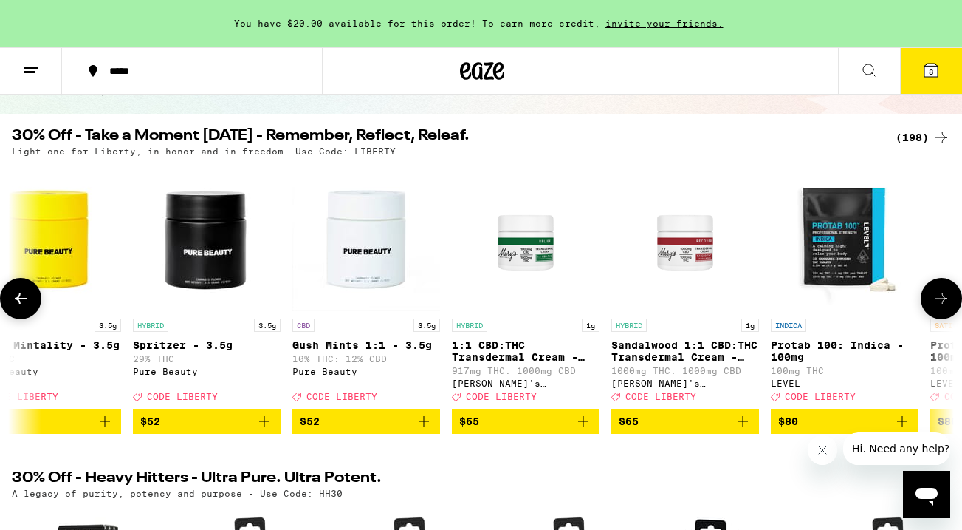
click at [19, 301] on icon at bounding box center [21, 298] width 12 height 10
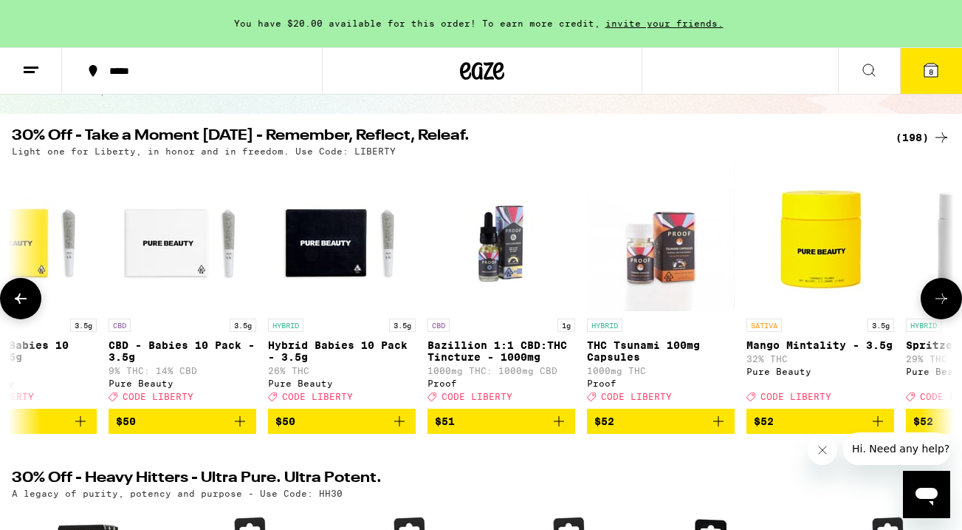
scroll to position [0, 29094]
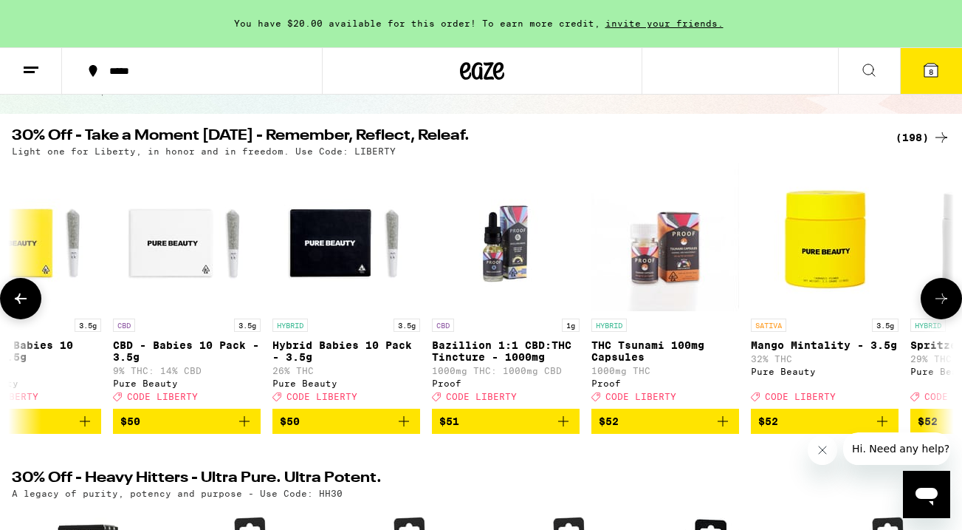
click at [19, 301] on icon at bounding box center [21, 298] width 12 height 10
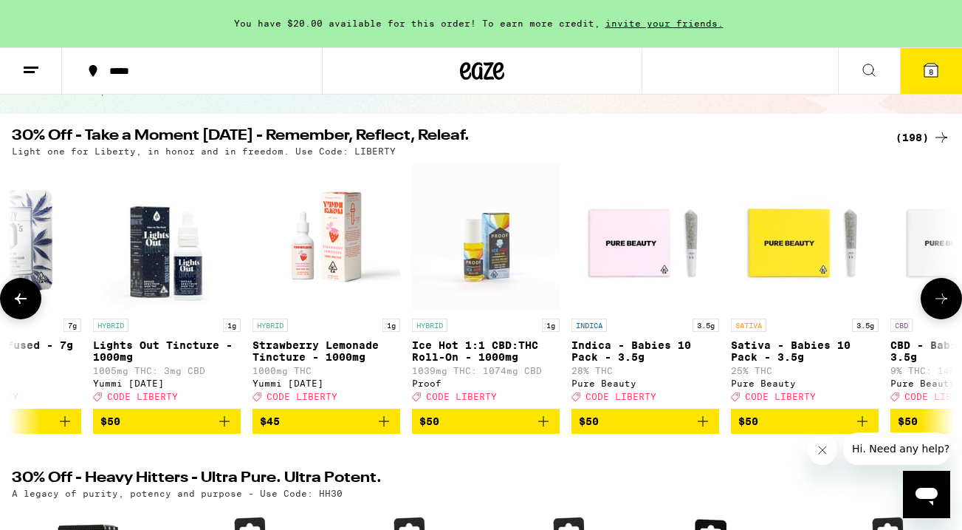
click at [19, 301] on icon at bounding box center [21, 298] width 12 height 10
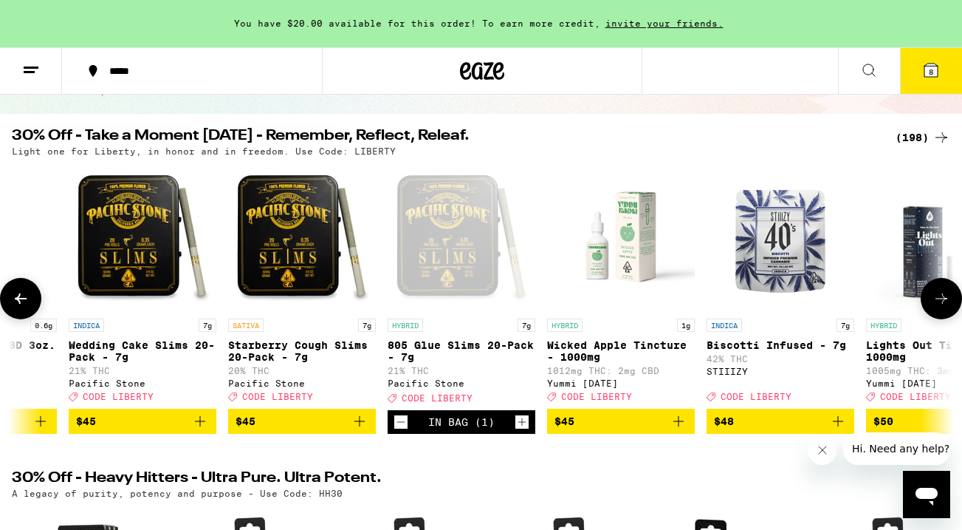
scroll to position [0, 27539]
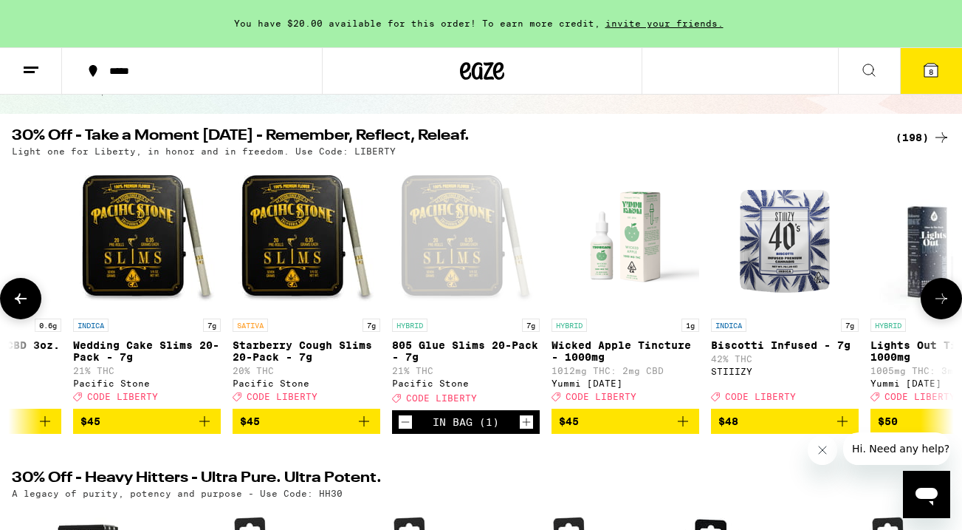
click at [12, 301] on icon at bounding box center [21, 299] width 18 height 18
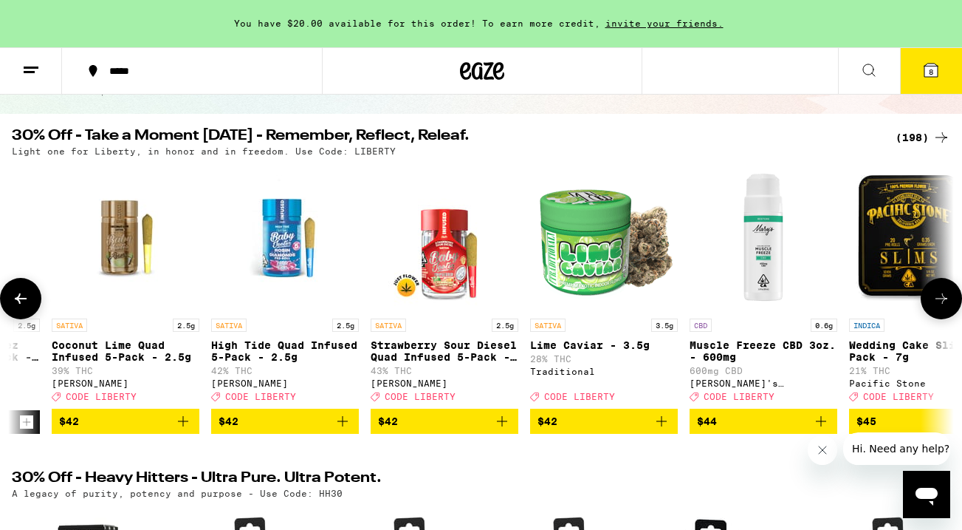
scroll to position [0, 26761]
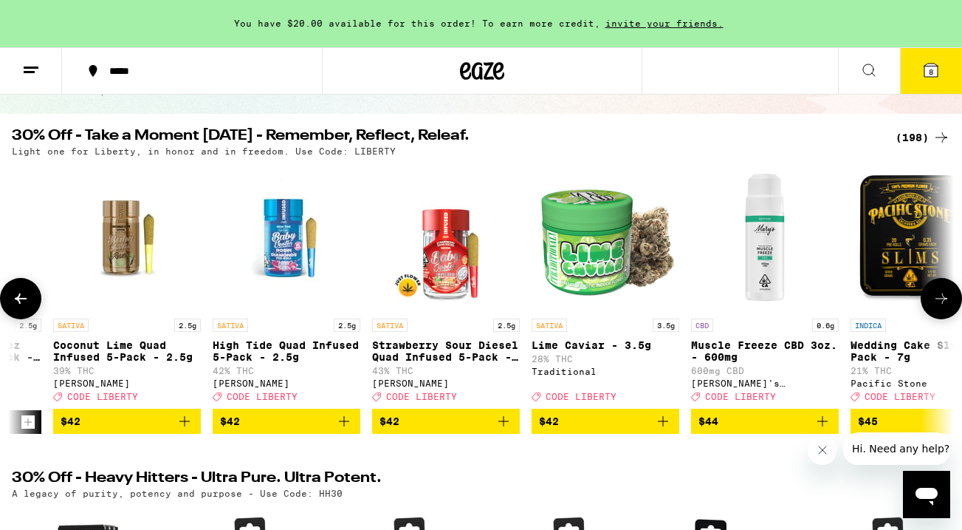
click at [12, 301] on icon at bounding box center [21, 299] width 18 height 18
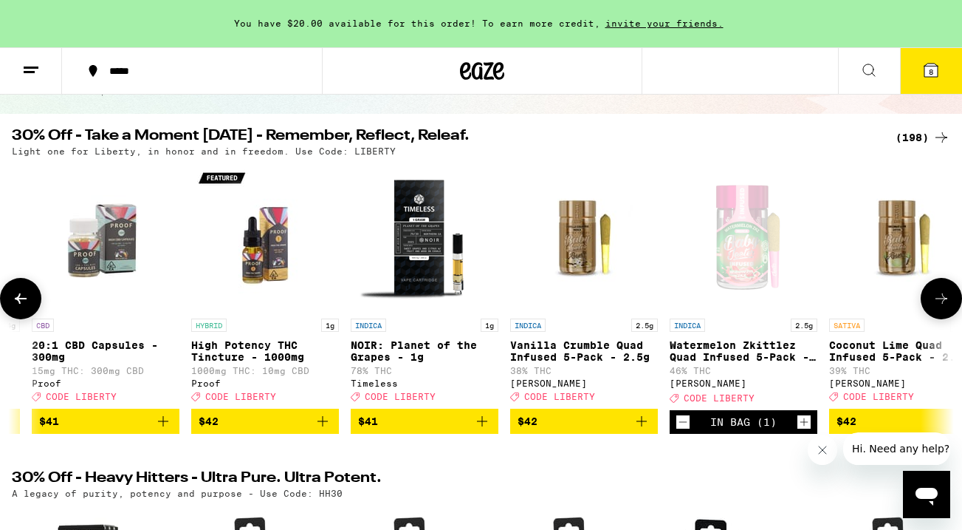
scroll to position [0, 25983]
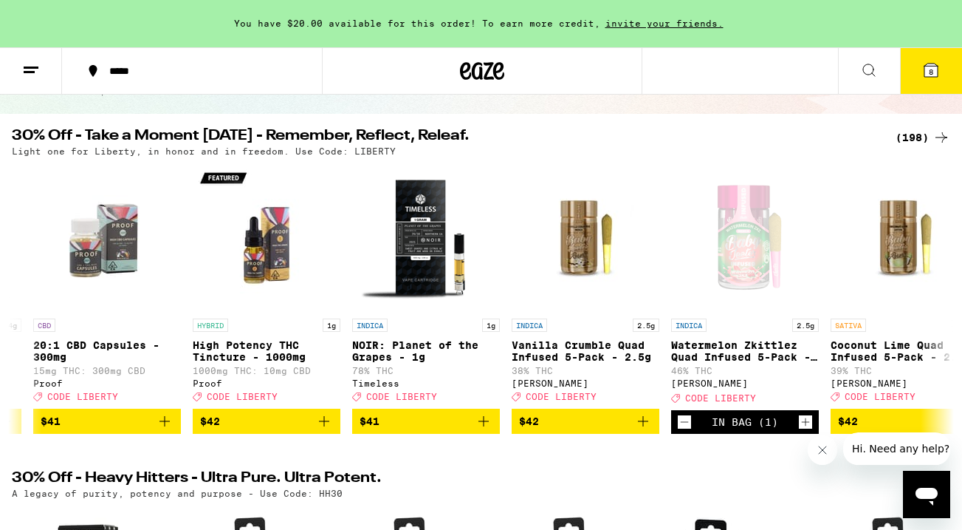
click at [930, 66] on icon at bounding box center [931, 70] width 13 height 13
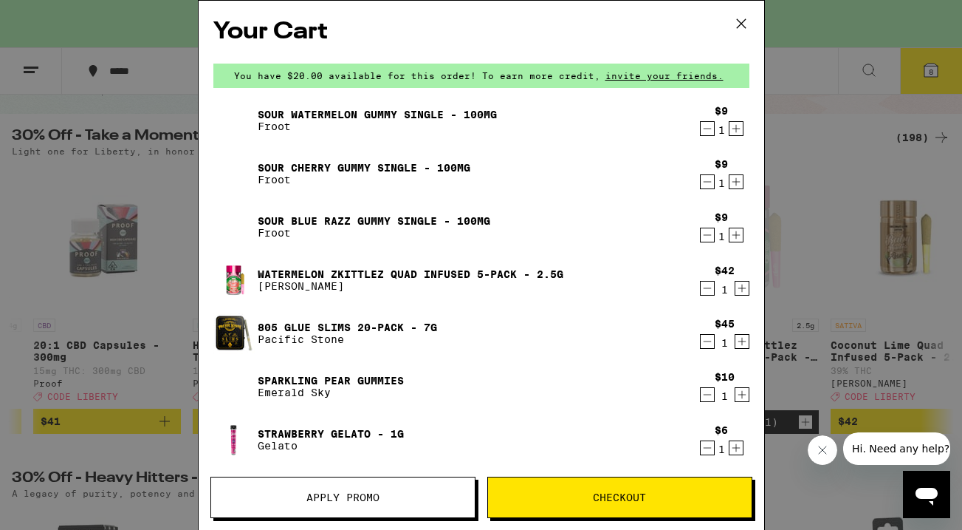
click at [629, 506] on button "Checkout" at bounding box center [619, 496] width 265 height 41
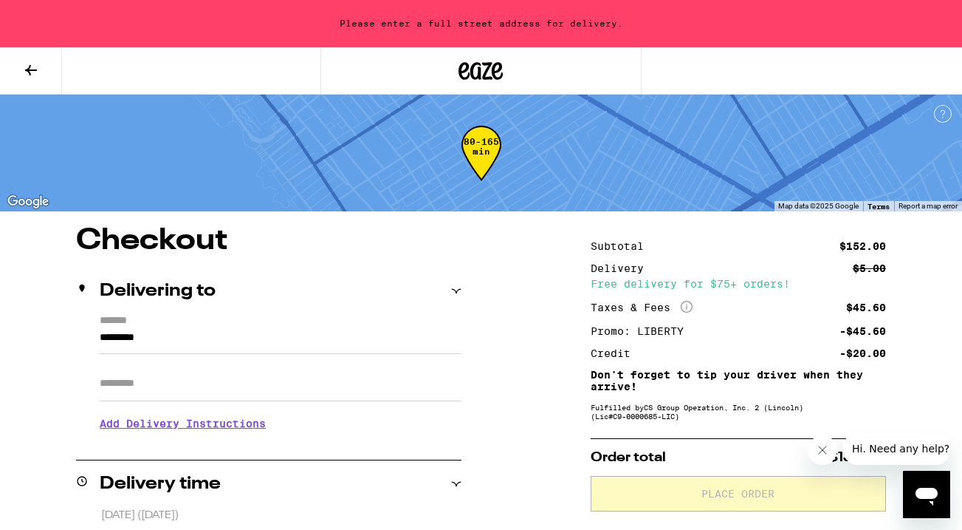
click at [199, 343] on input "*********" at bounding box center [281, 341] width 362 height 25
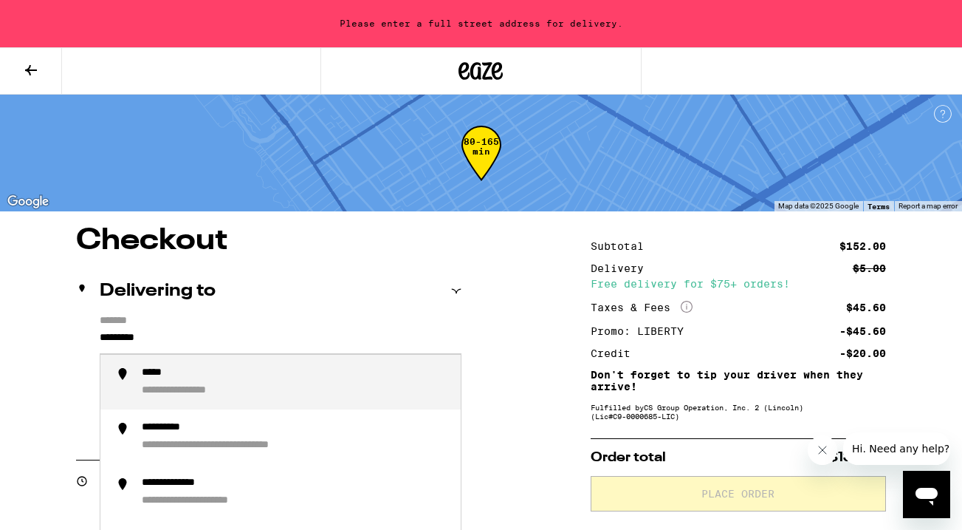
click at [199, 343] on input "*********" at bounding box center [281, 341] width 362 height 25
click at [196, 374] on div "**********" at bounding box center [202, 373] width 120 height 14
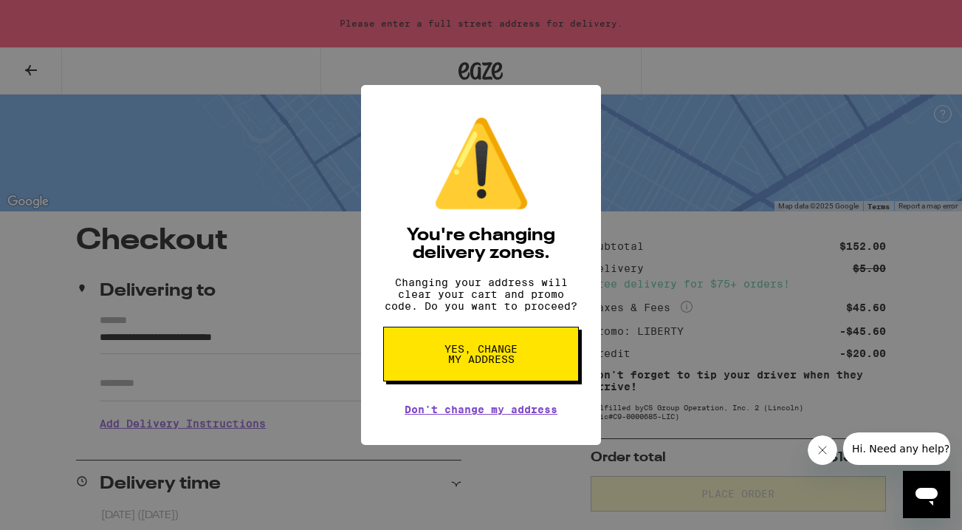
click at [490, 356] on span "Yes, change my address" at bounding box center [481, 353] width 76 height 21
type input "**********"
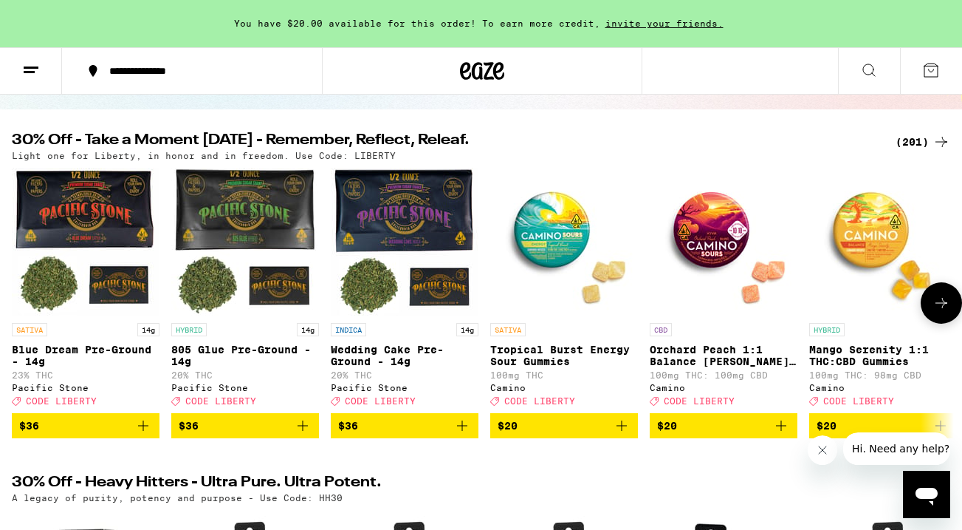
scroll to position [125, 0]
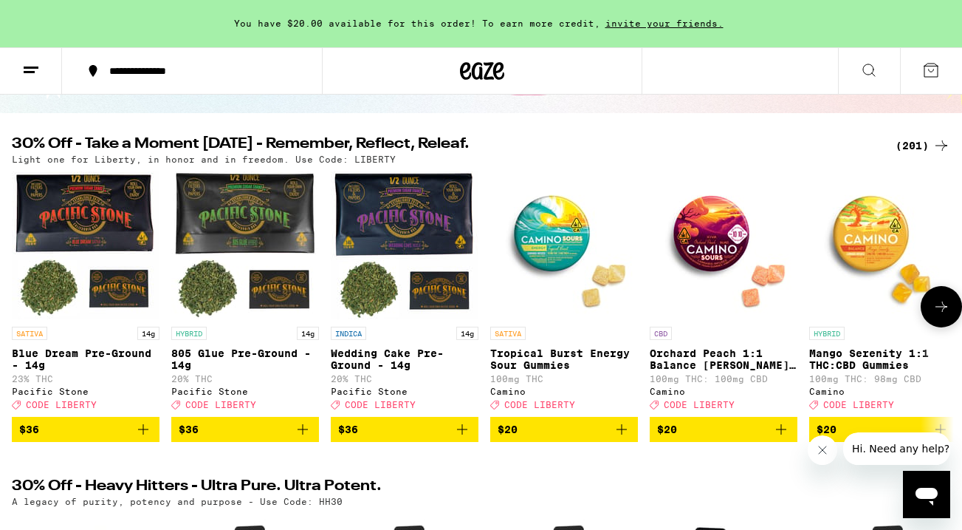
click at [945, 314] on icon at bounding box center [942, 307] width 18 height 18
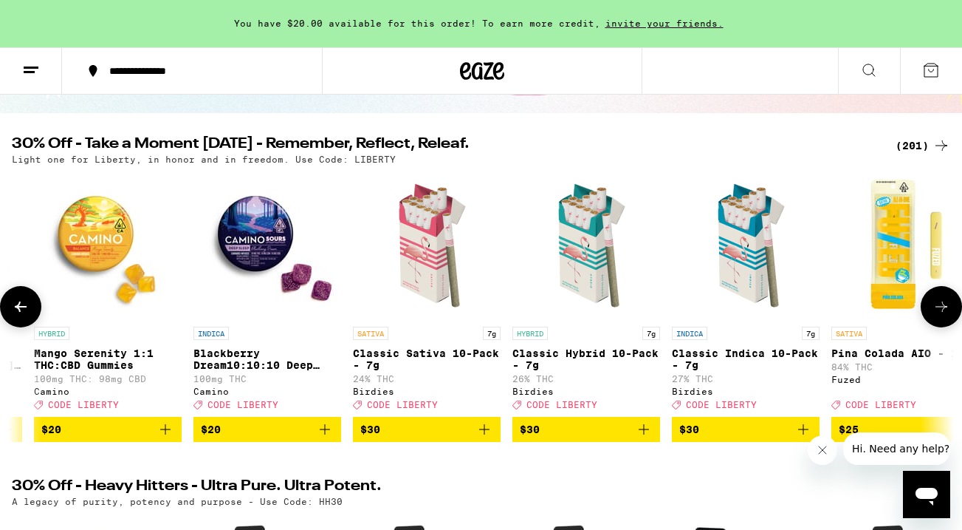
click at [945, 314] on icon at bounding box center [942, 307] width 18 height 18
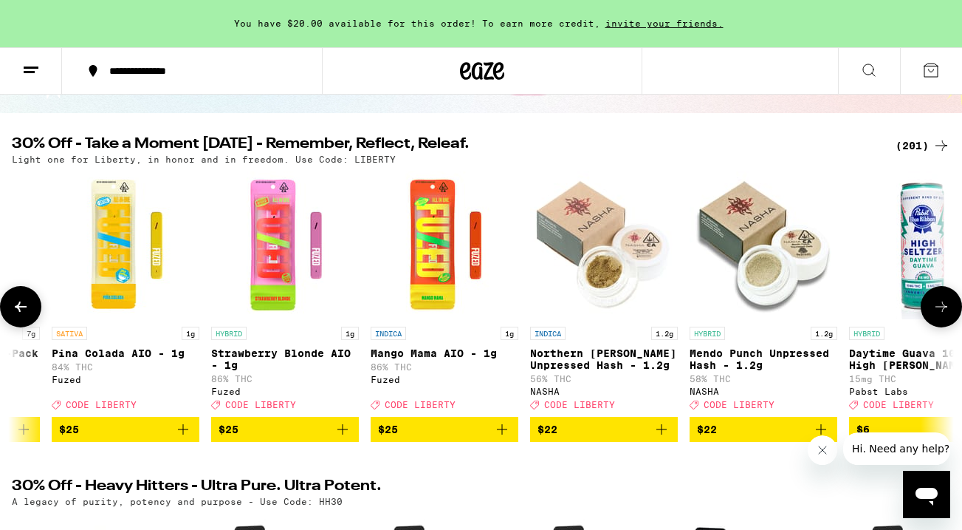
click at [945, 314] on icon at bounding box center [942, 307] width 18 height 18
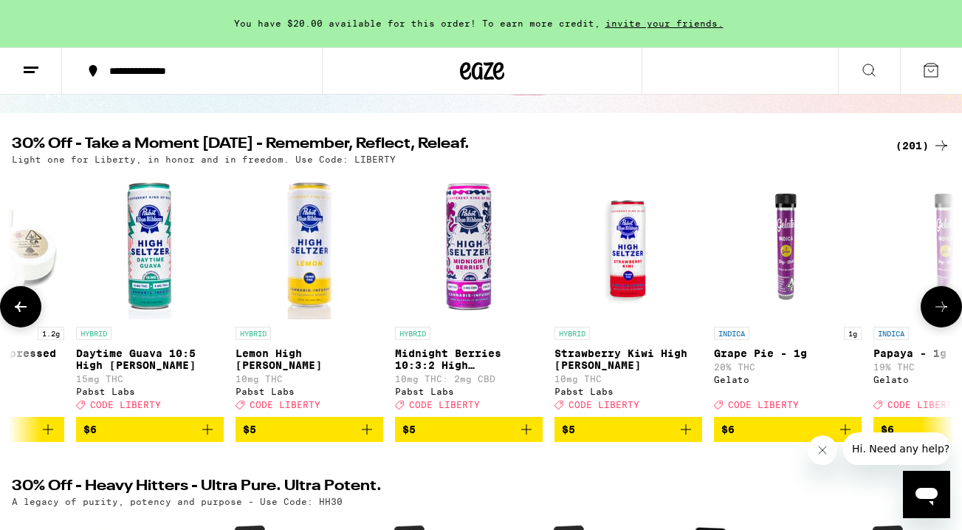
scroll to position [0, 2333]
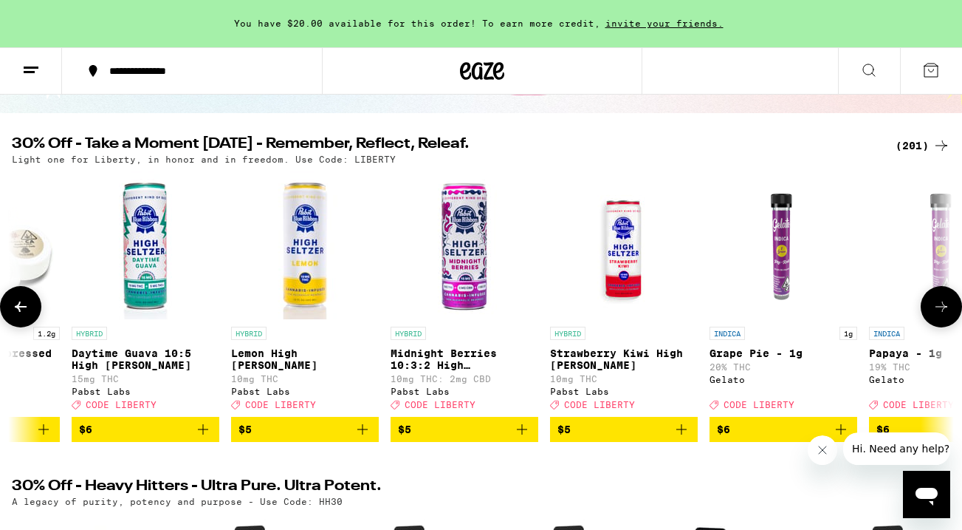
click at [945, 314] on icon at bounding box center [942, 307] width 18 height 18
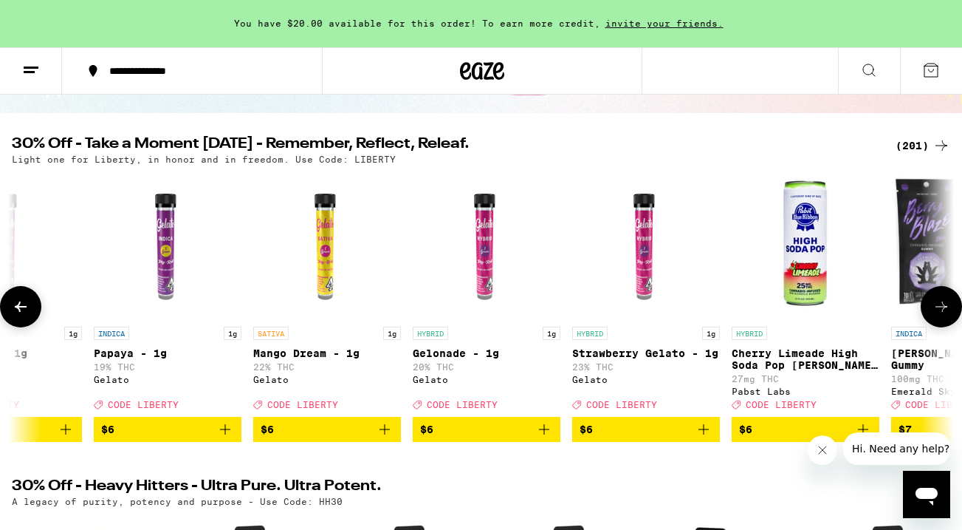
scroll to position [0, 3111]
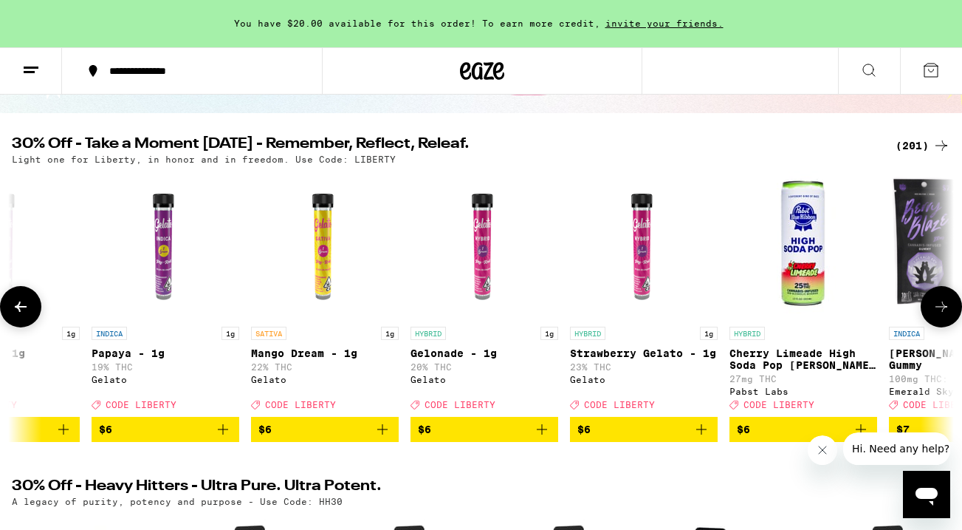
click at [634, 438] on span "$6" at bounding box center [644, 429] width 133 height 18
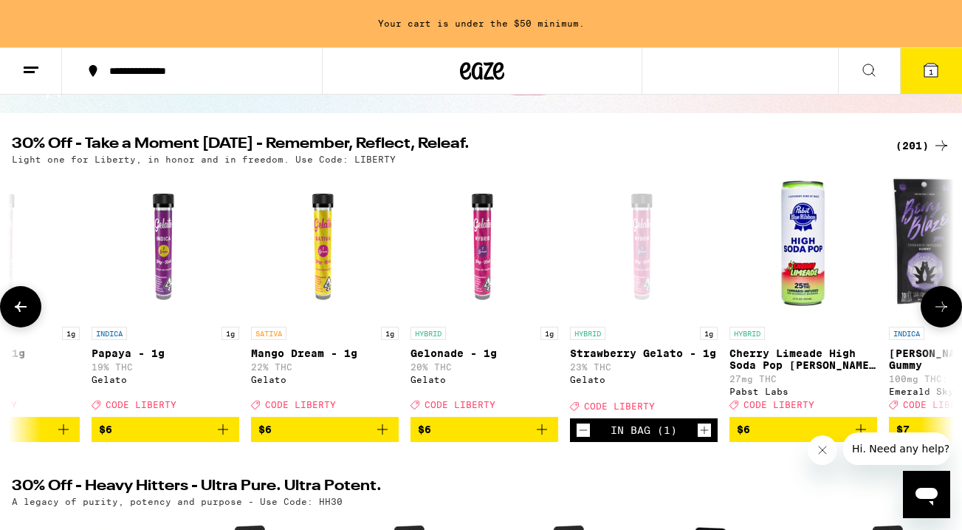
click at [941, 309] on icon at bounding box center [942, 307] width 18 height 18
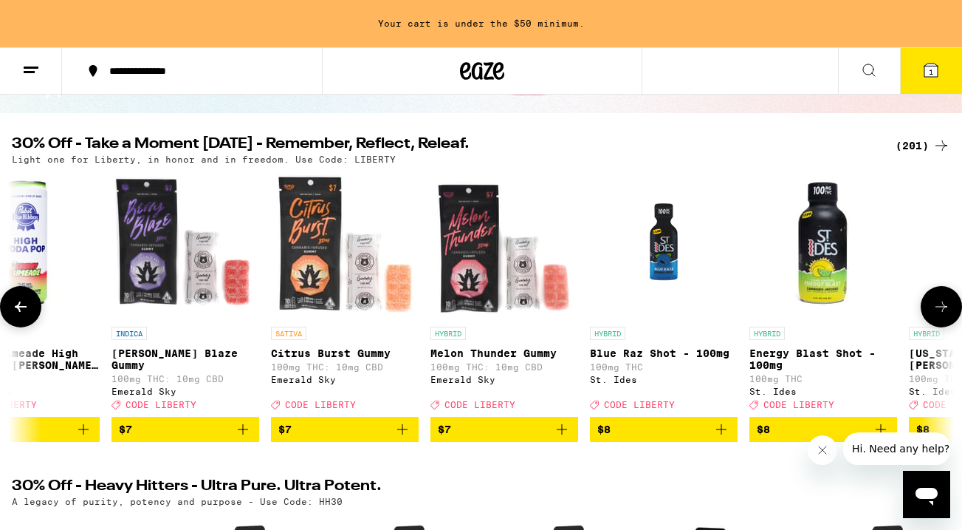
click at [941, 309] on icon at bounding box center [942, 307] width 18 height 18
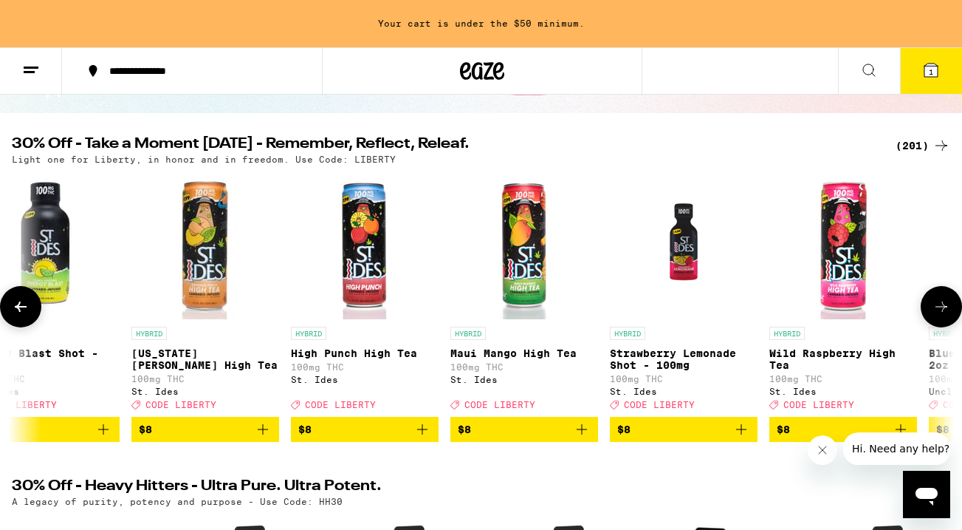
click at [941, 309] on icon at bounding box center [942, 307] width 18 height 18
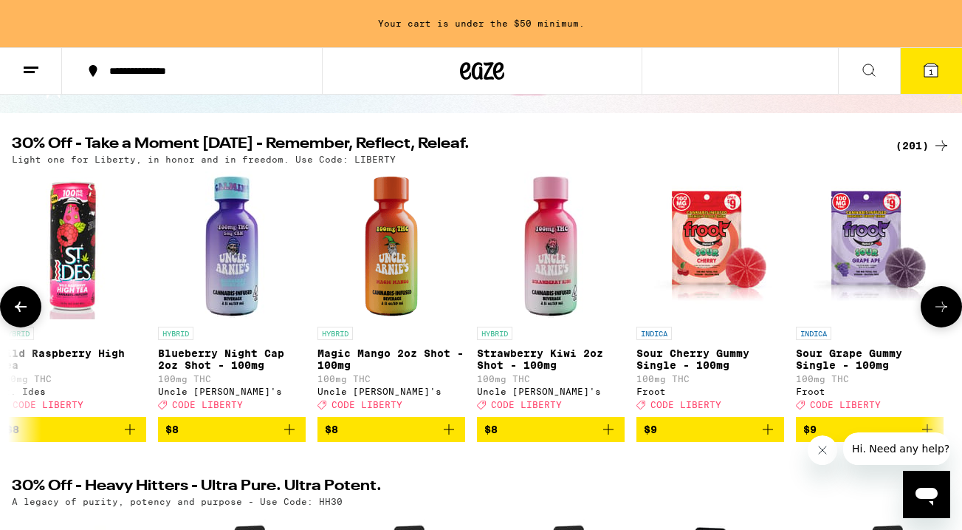
scroll to position [0, 5444]
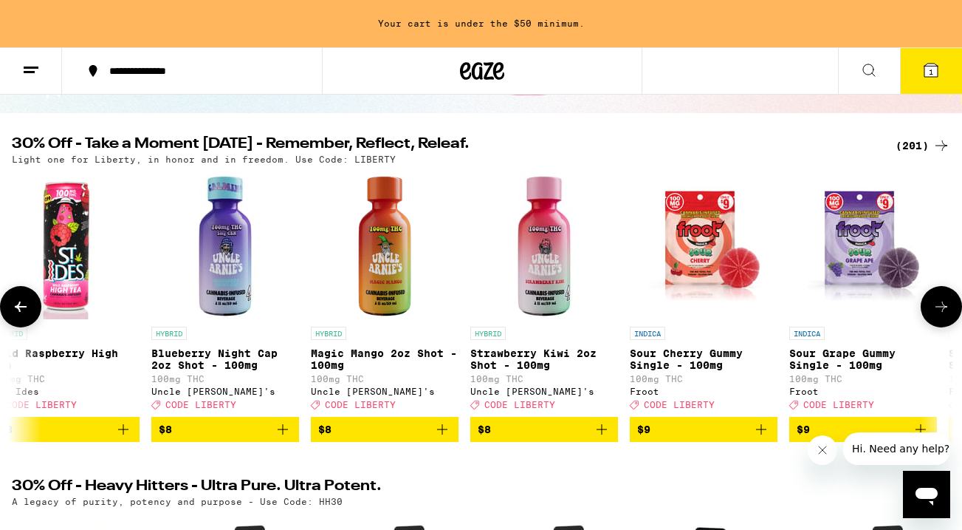
click at [941, 309] on icon at bounding box center [942, 307] width 18 height 18
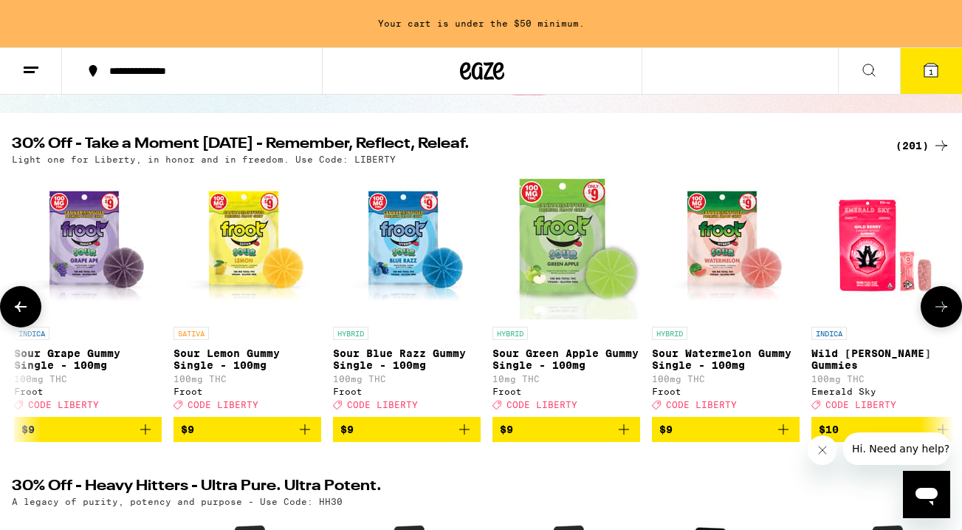
scroll to position [0, 6222]
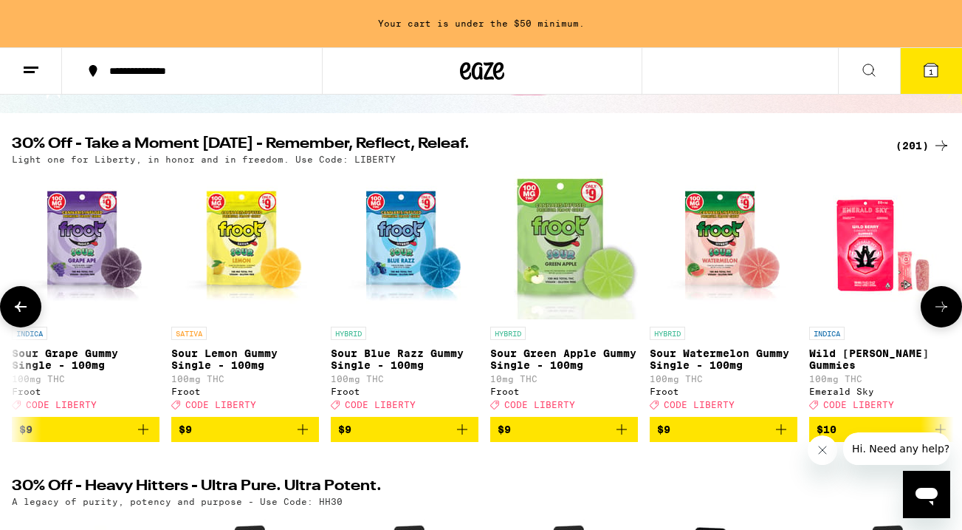
click at [705, 438] on span "$9" at bounding box center [723, 429] width 133 height 18
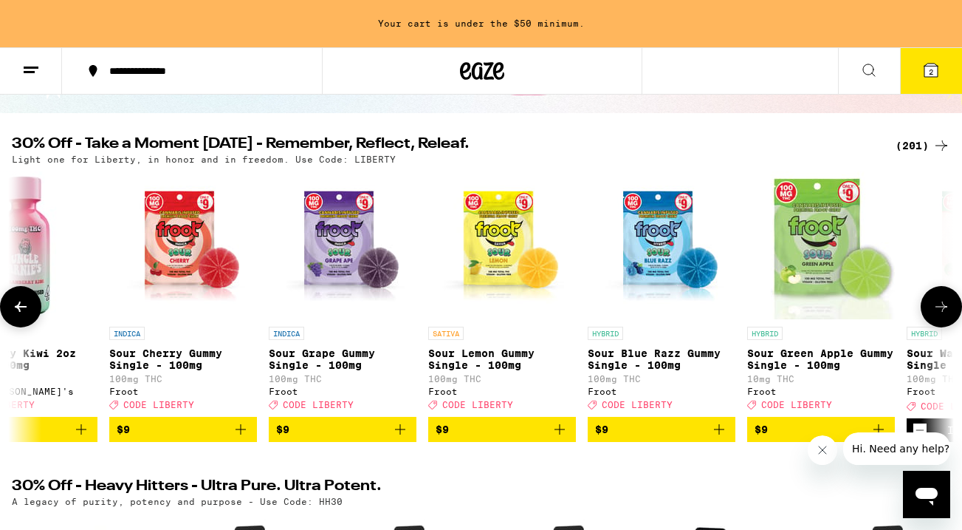
scroll to position [0, 5964]
click at [202, 442] on button "$9" at bounding box center [184, 429] width 148 height 25
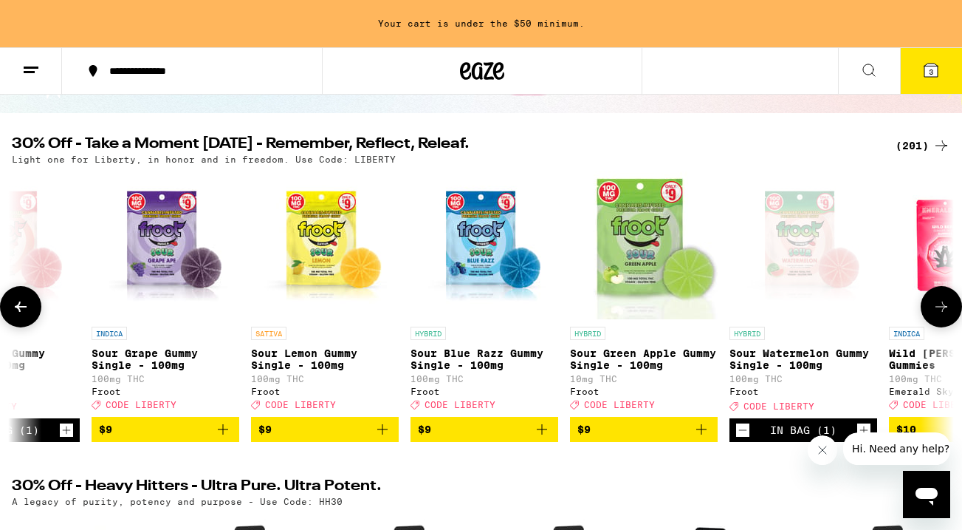
scroll to position [0, 6144]
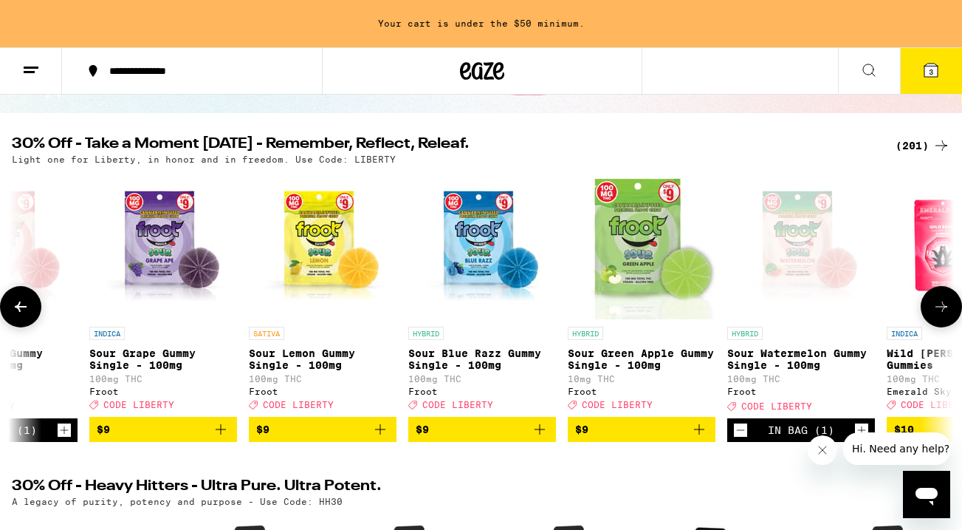
click at [485, 438] on span "$9" at bounding box center [482, 429] width 133 height 18
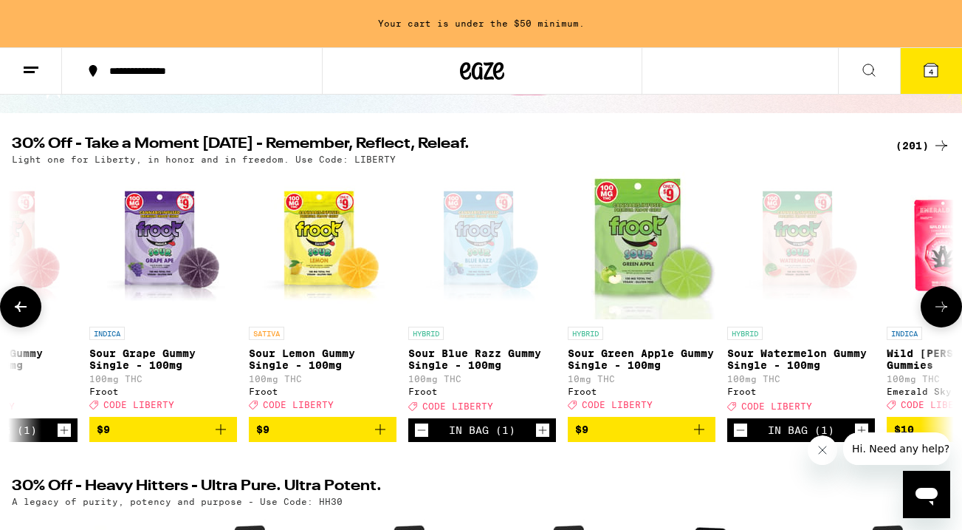
click at [941, 312] on icon at bounding box center [942, 306] width 12 height 10
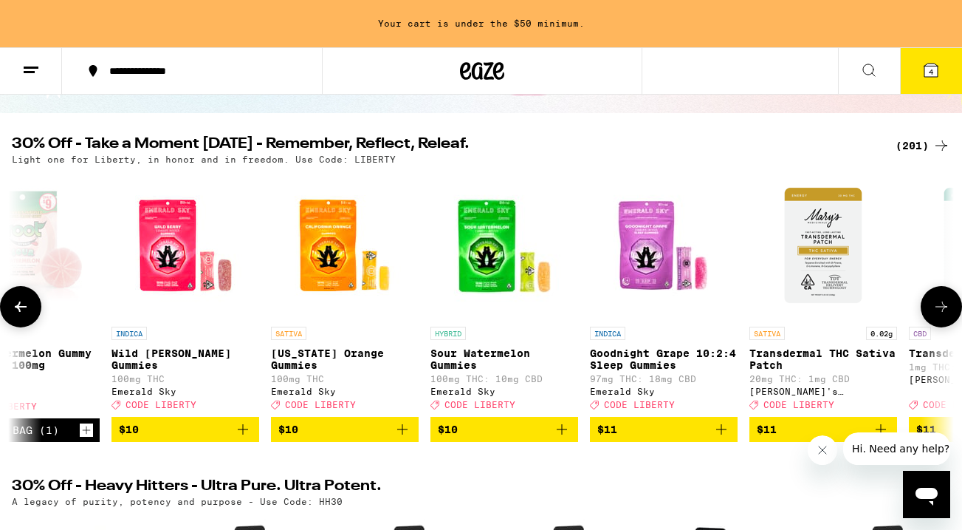
scroll to position [0, 6922]
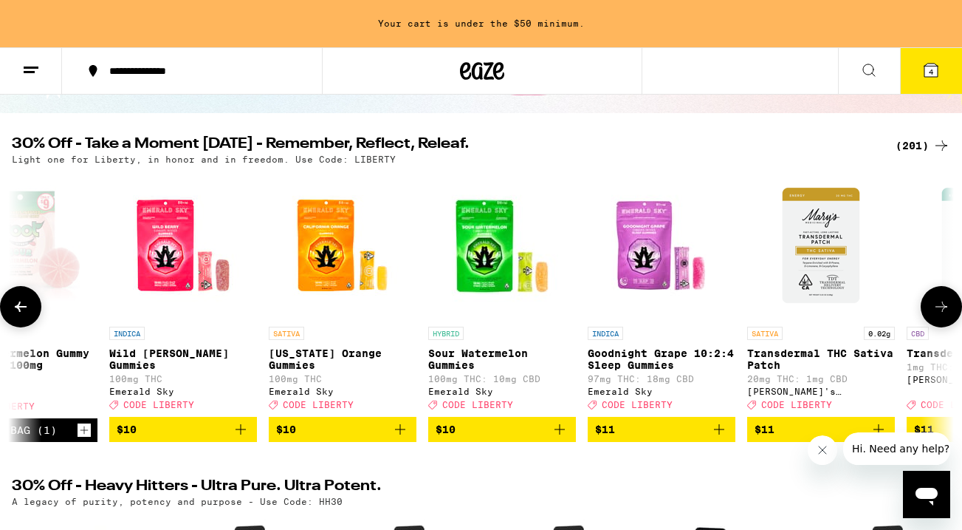
click at [493, 438] on span "$10" at bounding box center [502, 429] width 133 height 18
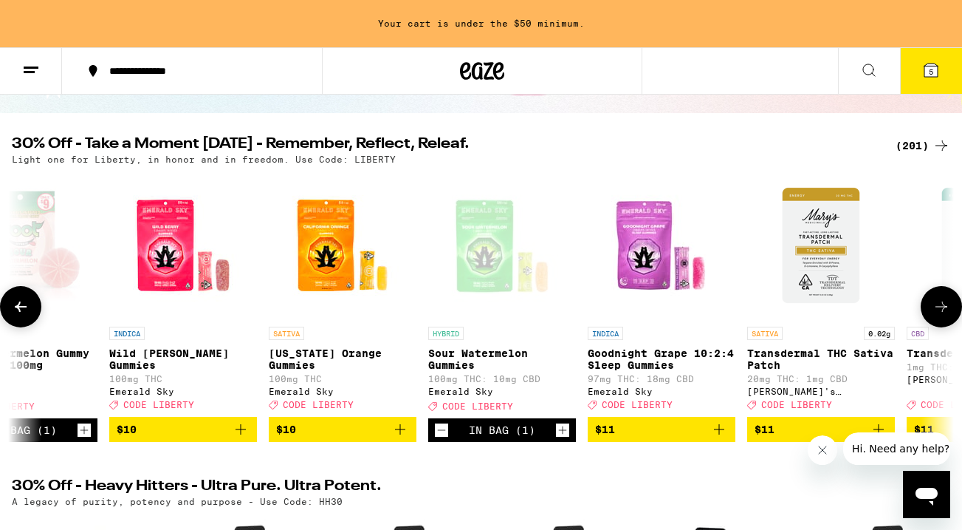
click at [937, 315] on icon at bounding box center [942, 307] width 18 height 18
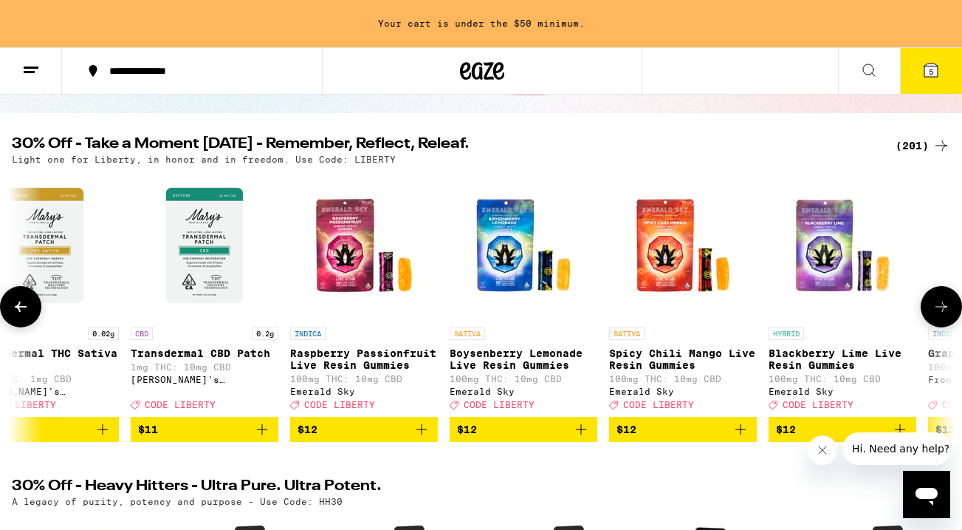
scroll to position [0, 7700]
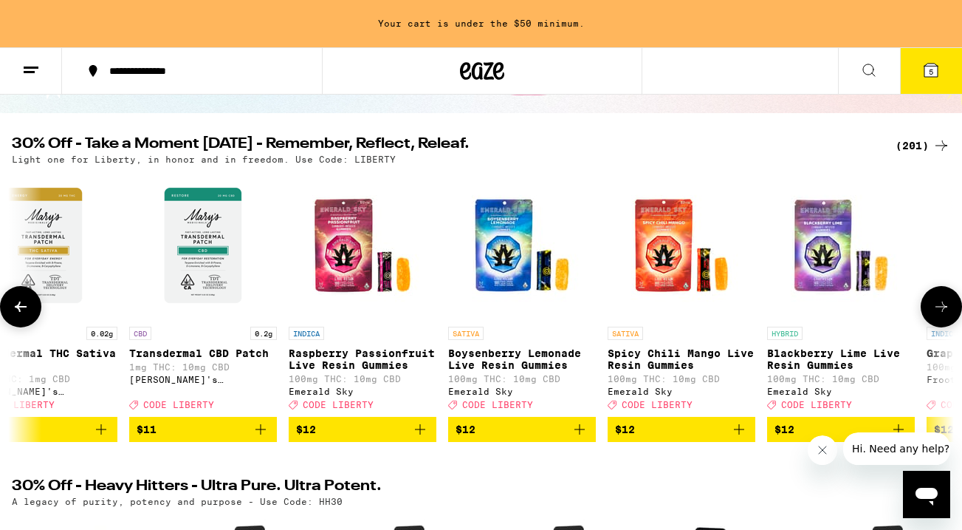
click at [937, 315] on icon at bounding box center [942, 307] width 18 height 18
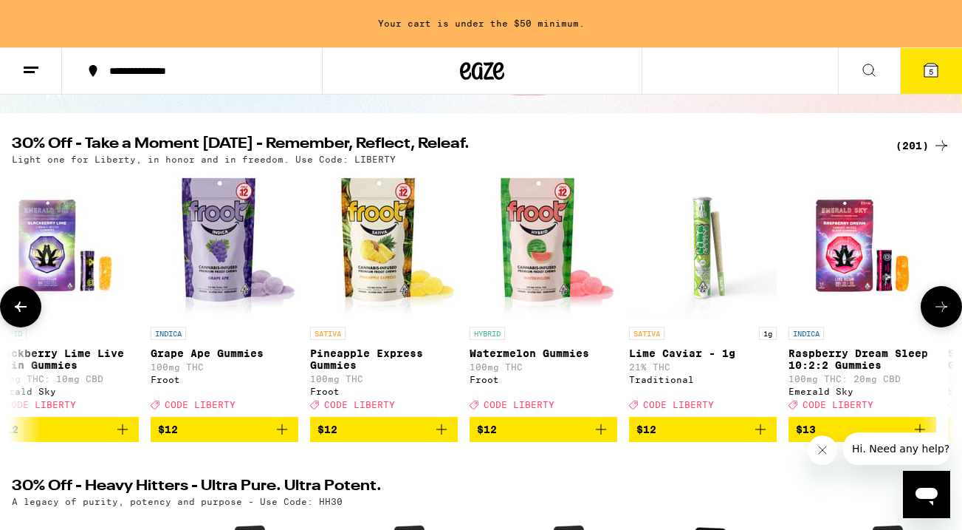
scroll to position [0, 8478]
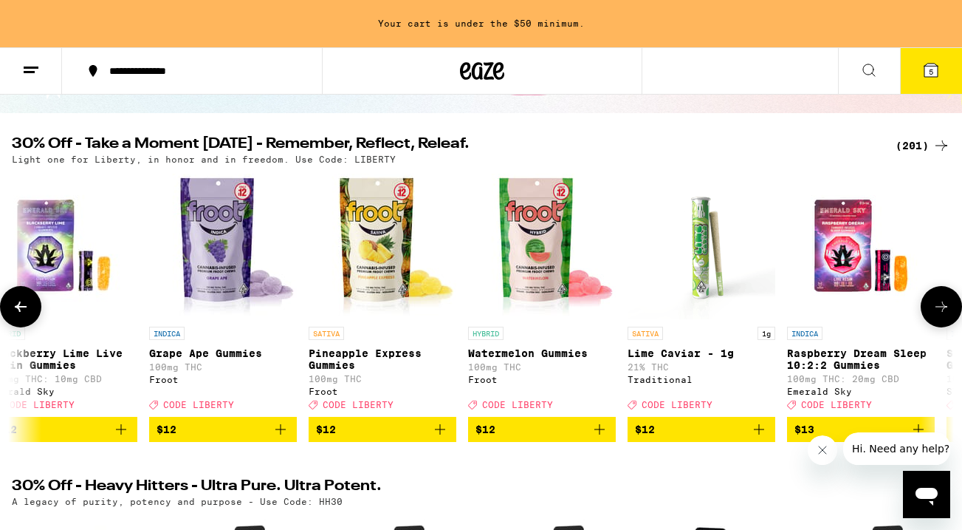
click at [937, 315] on icon at bounding box center [942, 307] width 18 height 18
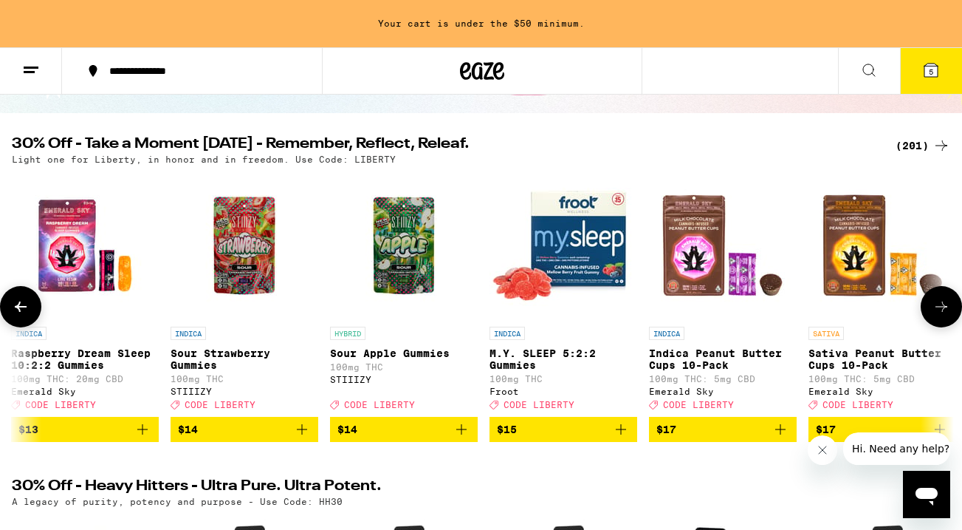
scroll to position [0, 9255]
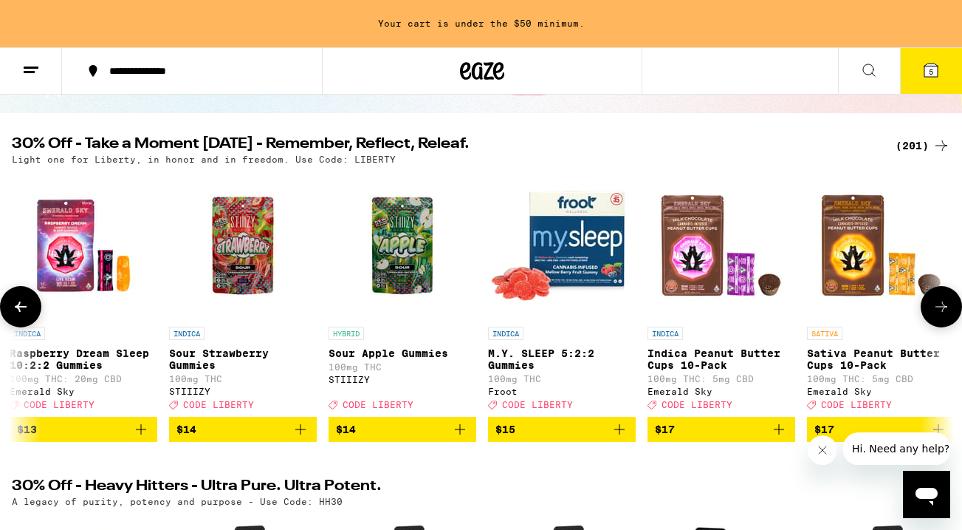
click at [937, 315] on icon at bounding box center [942, 307] width 18 height 18
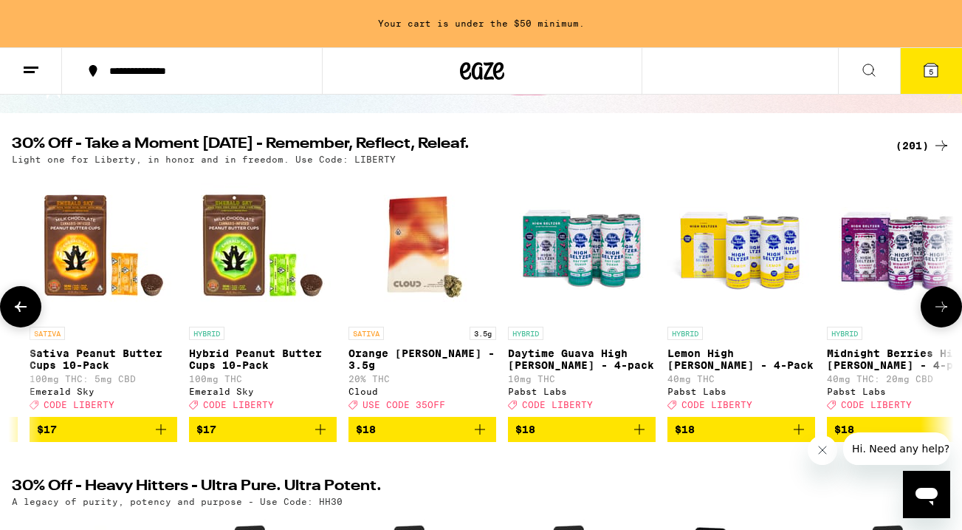
click at [937, 315] on icon at bounding box center [942, 307] width 18 height 18
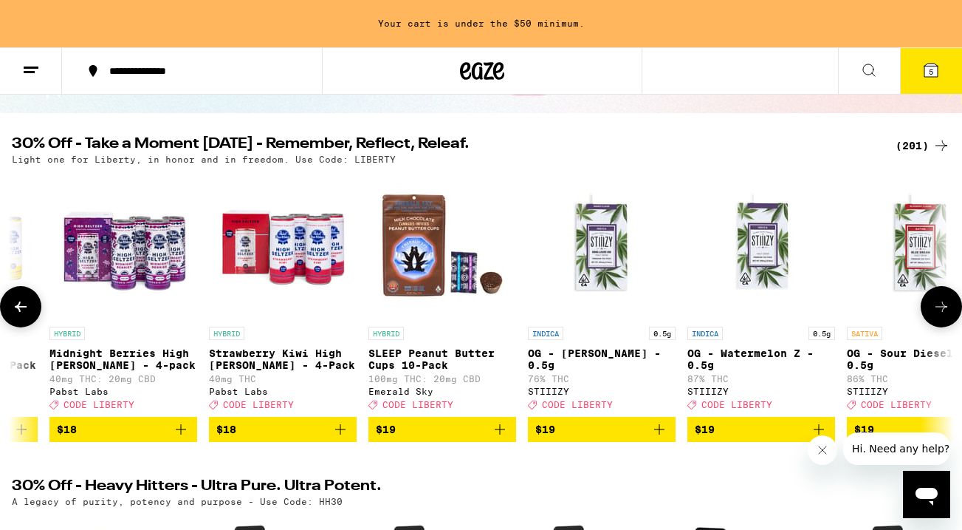
click at [937, 315] on icon at bounding box center [942, 307] width 18 height 18
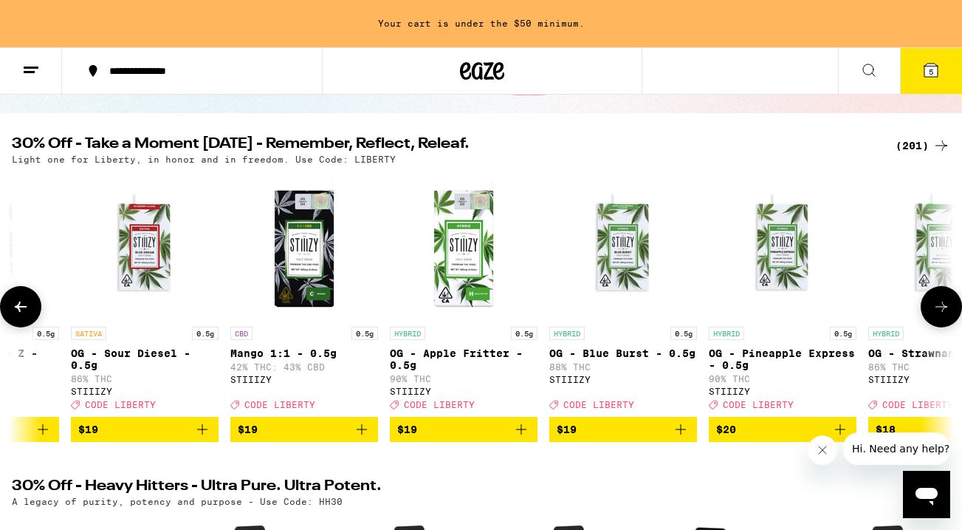
click at [937, 315] on icon at bounding box center [942, 307] width 18 height 18
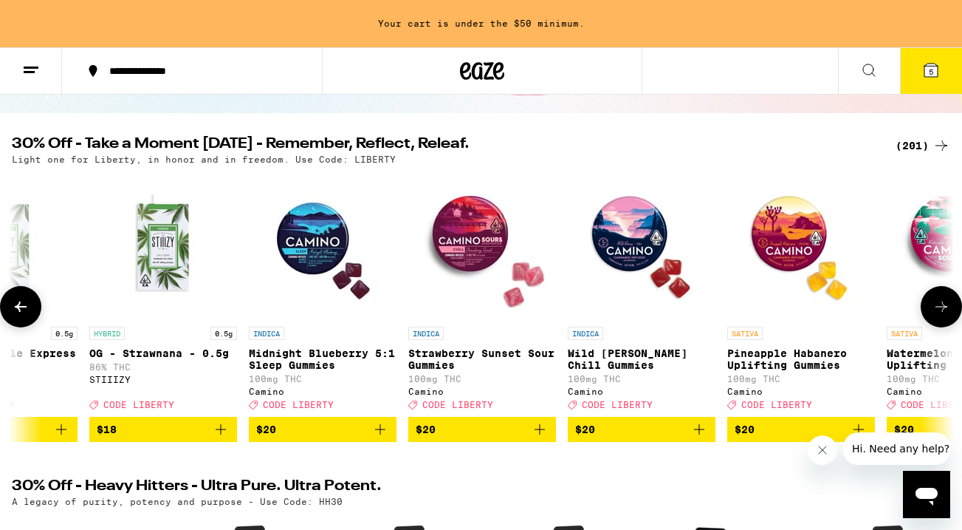
click at [937, 315] on icon at bounding box center [942, 307] width 18 height 18
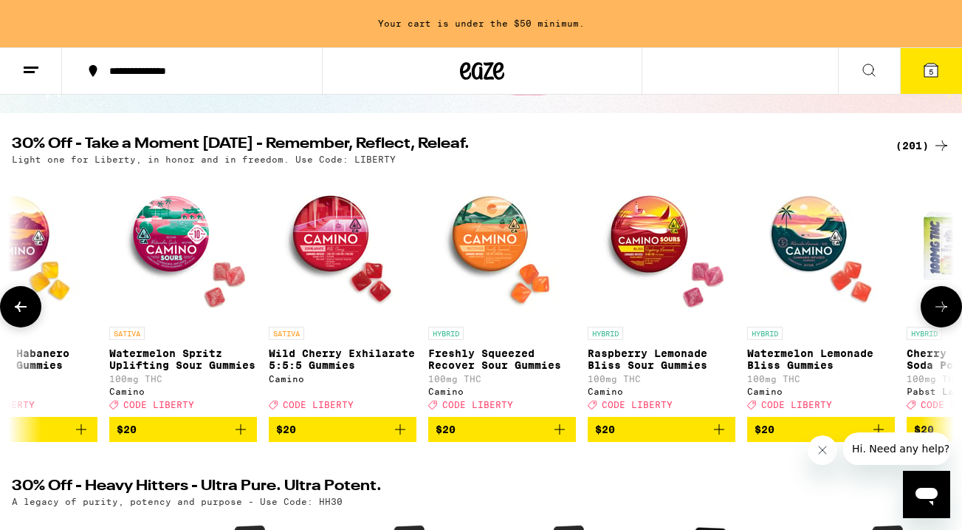
click at [937, 315] on icon at bounding box center [942, 307] width 18 height 18
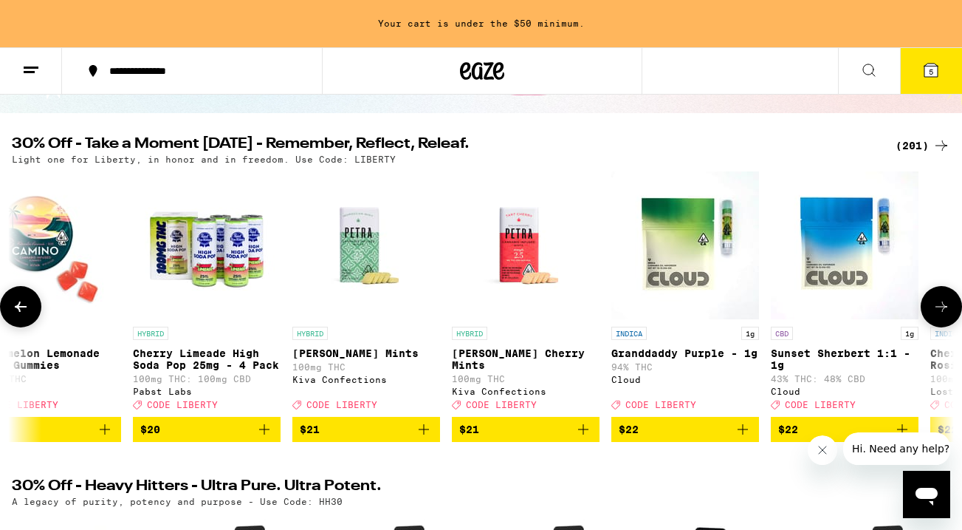
scroll to position [0, 13922]
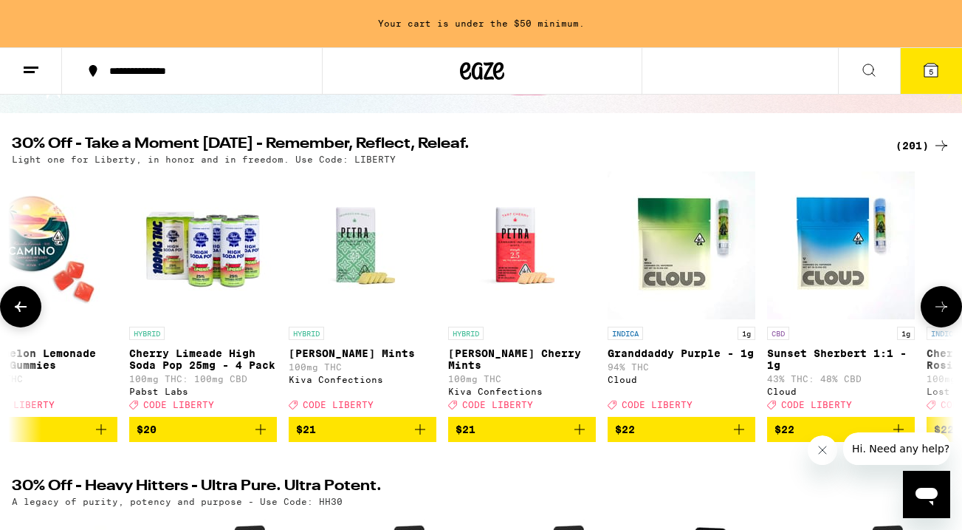
click at [937, 315] on icon at bounding box center [942, 307] width 18 height 18
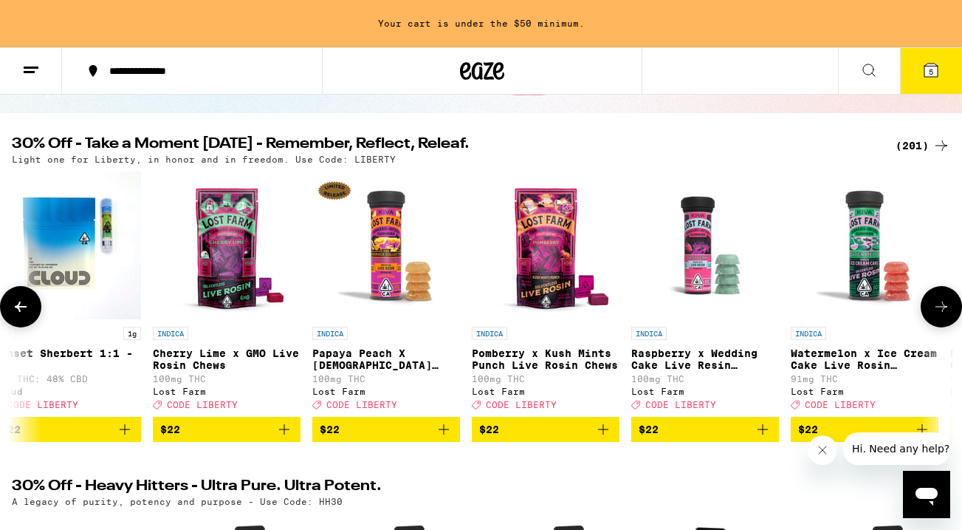
scroll to position [0, 14700]
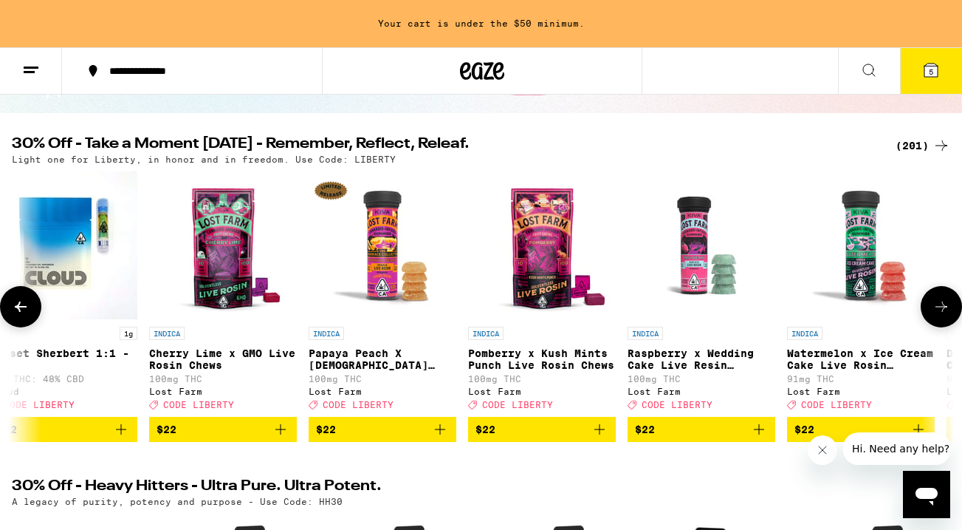
click at [937, 315] on icon at bounding box center [942, 307] width 18 height 18
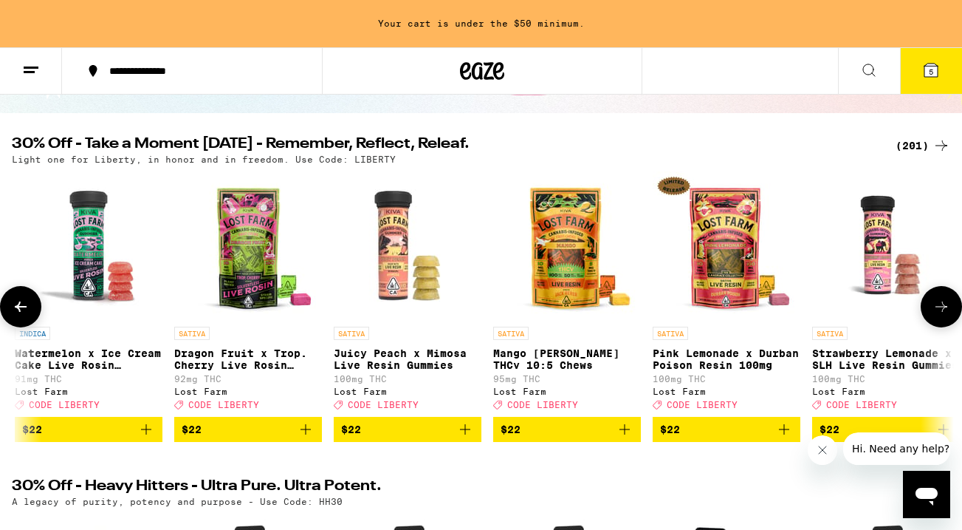
scroll to position [0, 15477]
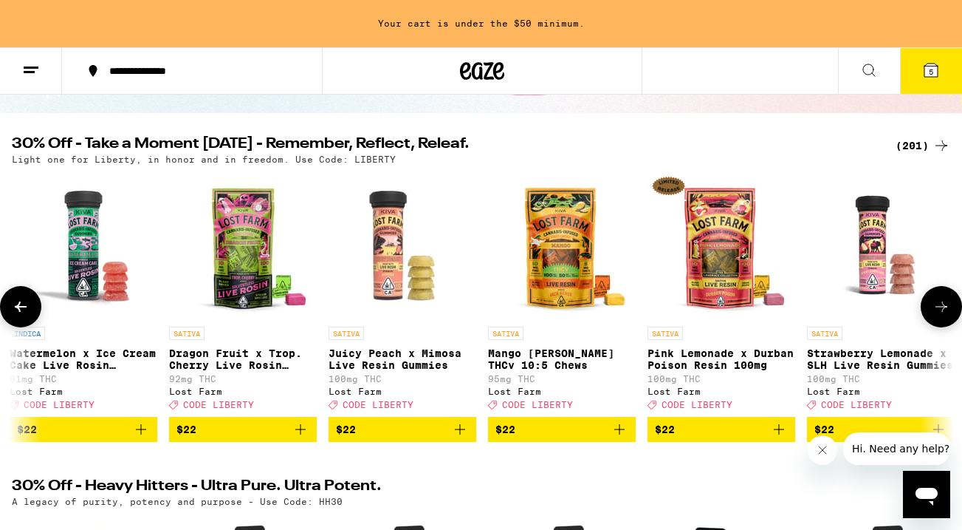
click at [940, 315] on icon at bounding box center [942, 307] width 18 height 18
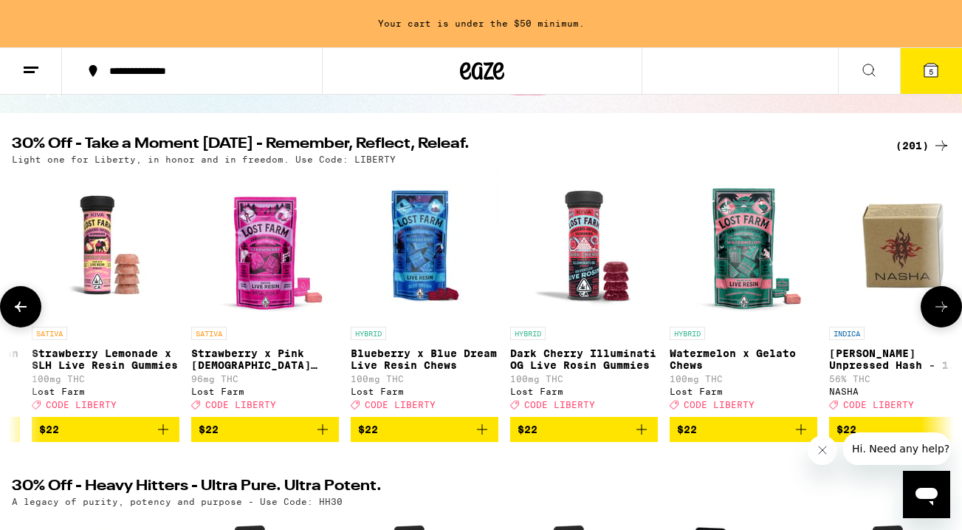
scroll to position [0, 16255]
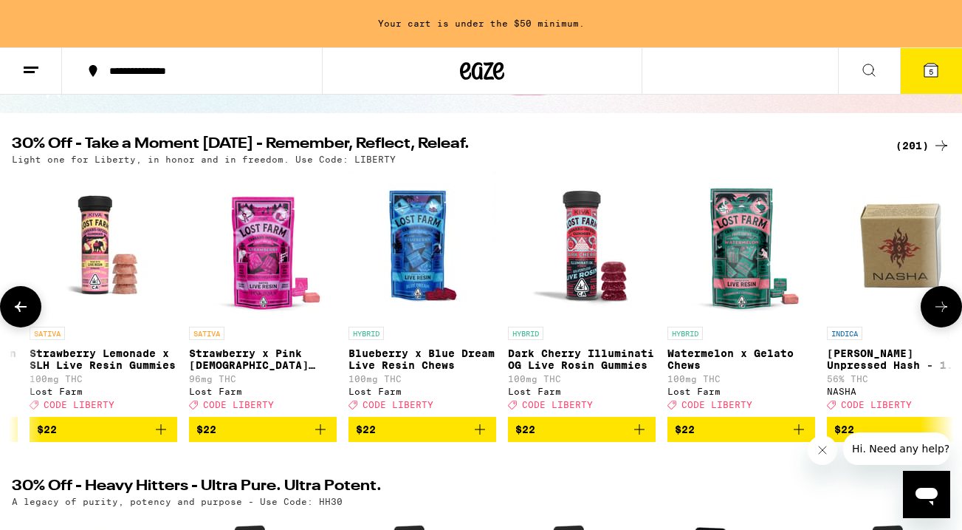
click at [268, 438] on span "$22" at bounding box center [262, 429] width 133 height 18
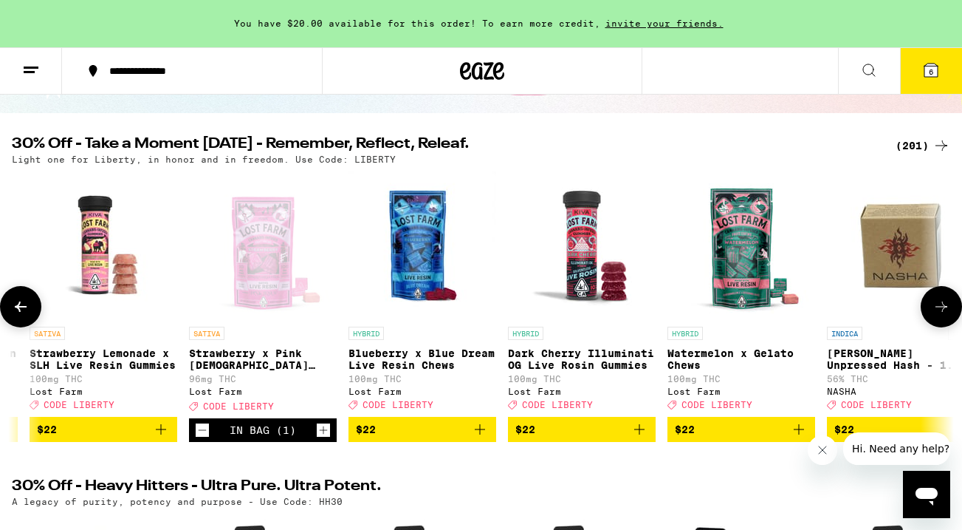
click at [940, 312] on icon at bounding box center [942, 307] width 18 height 18
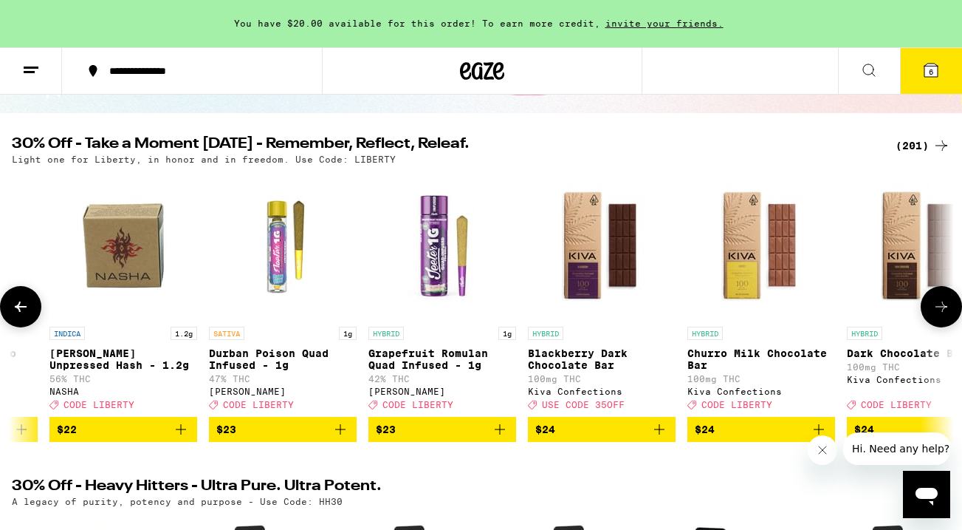
click at [940, 312] on icon at bounding box center [942, 307] width 18 height 18
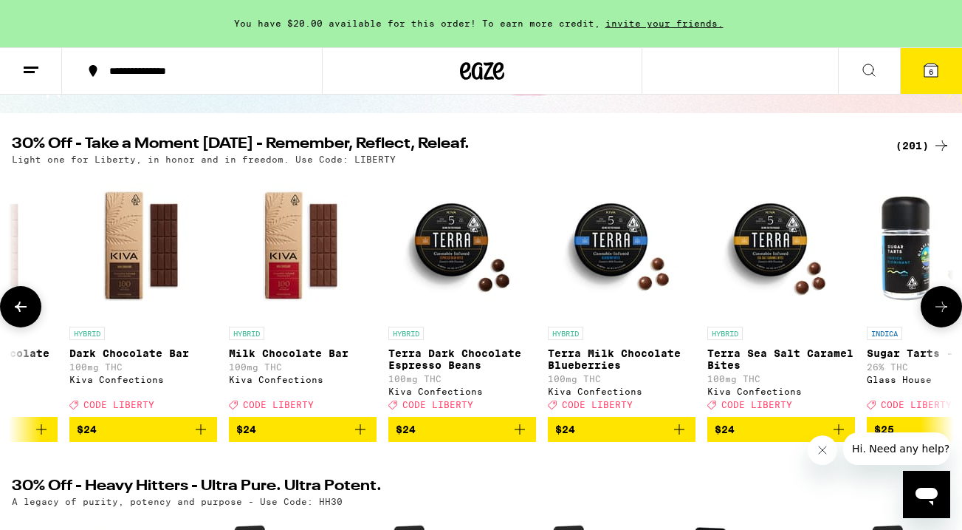
click at [940, 312] on icon at bounding box center [942, 307] width 18 height 18
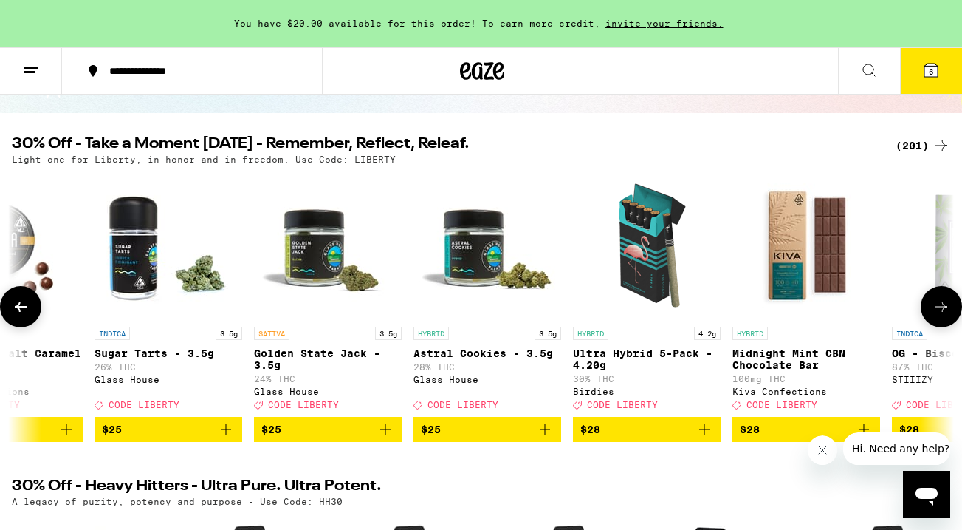
scroll to position [0, 18588]
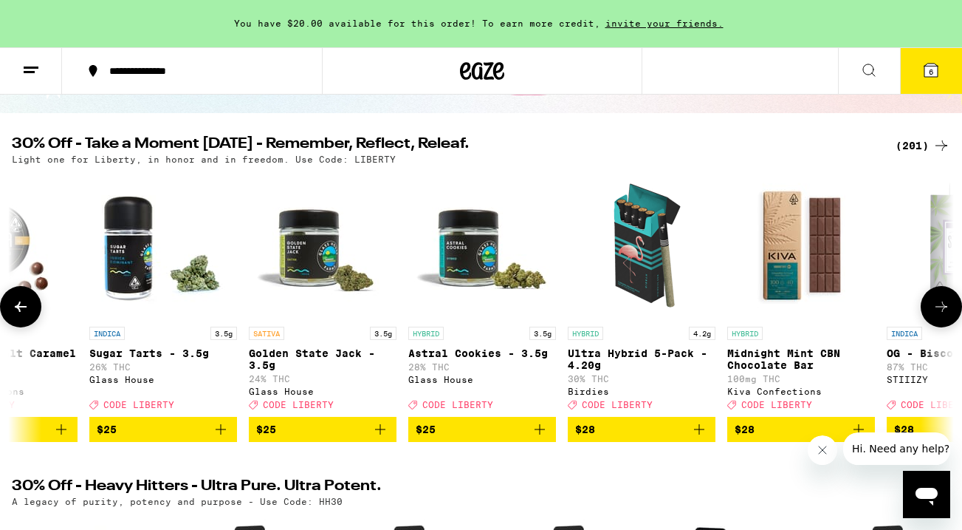
click at [940, 312] on icon at bounding box center [942, 307] width 18 height 18
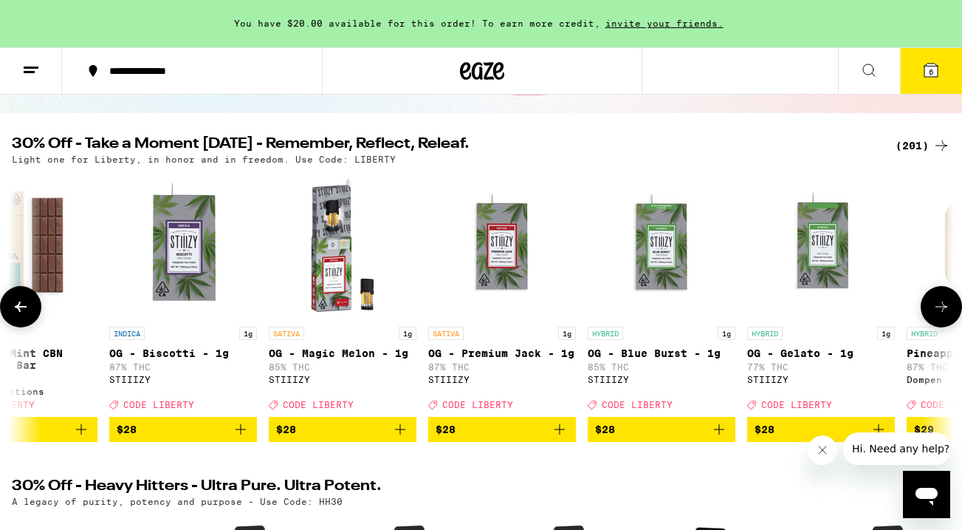
click at [940, 312] on icon at bounding box center [942, 307] width 18 height 18
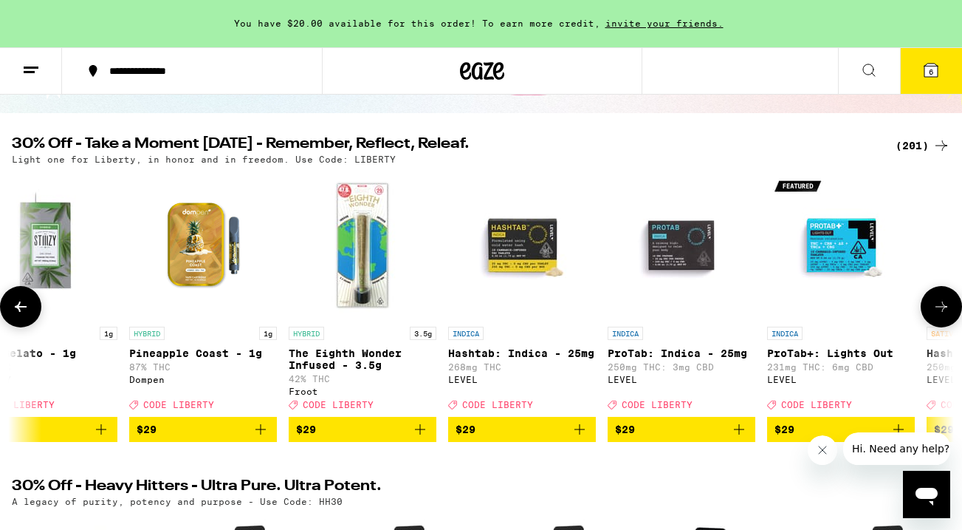
click at [940, 312] on icon at bounding box center [942, 307] width 18 height 18
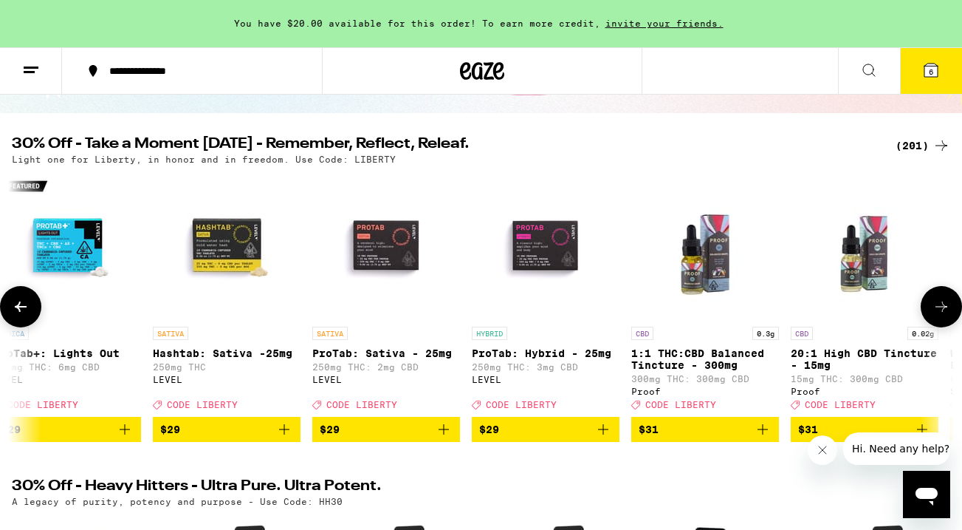
scroll to position [0, 20922]
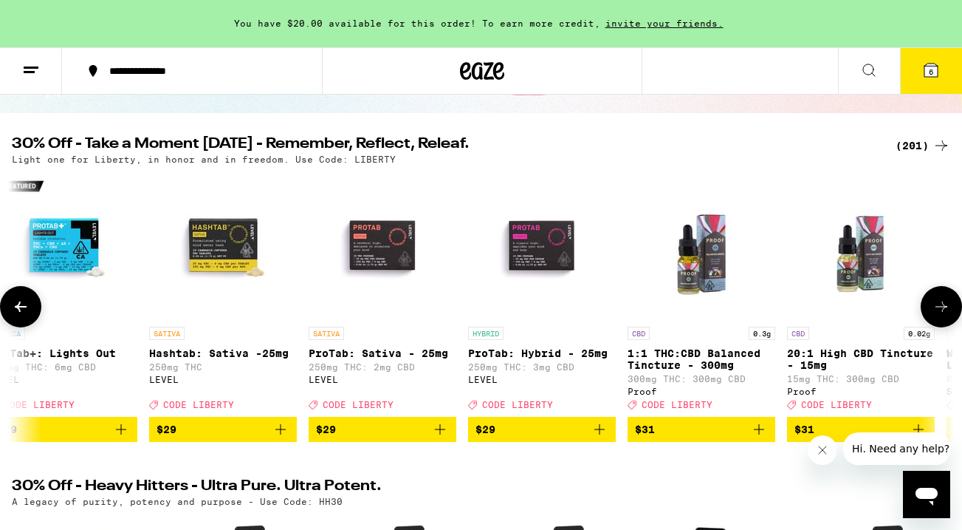
click at [940, 312] on icon at bounding box center [942, 307] width 18 height 18
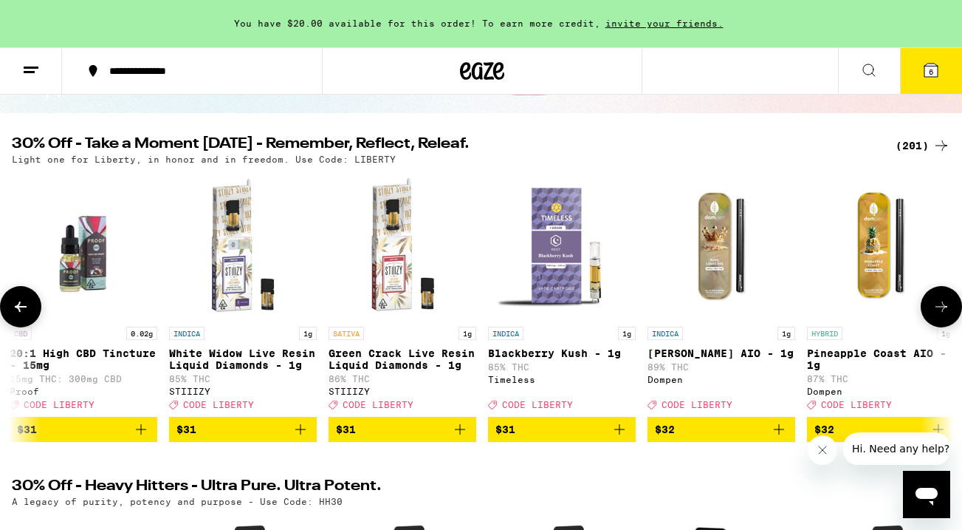
click at [940, 312] on icon at bounding box center [942, 307] width 18 height 18
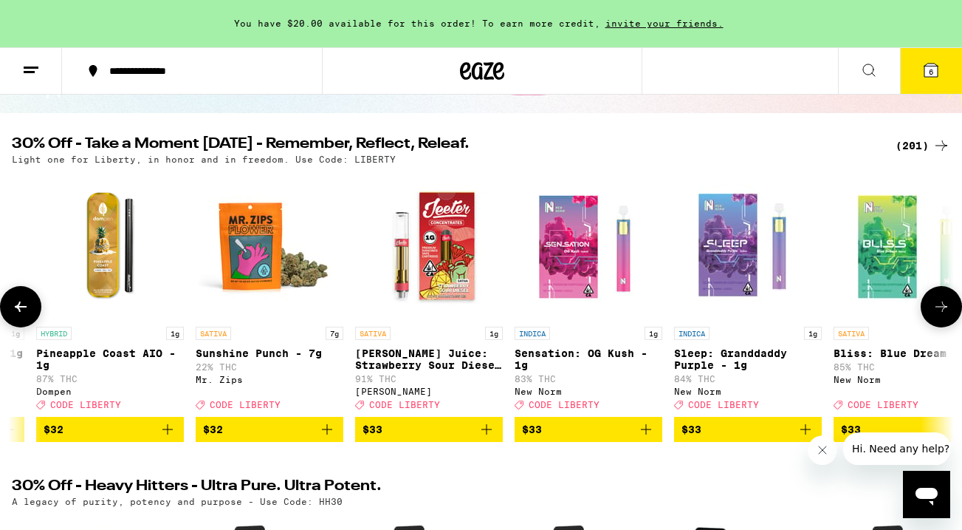
scroll to position [0, 22477]
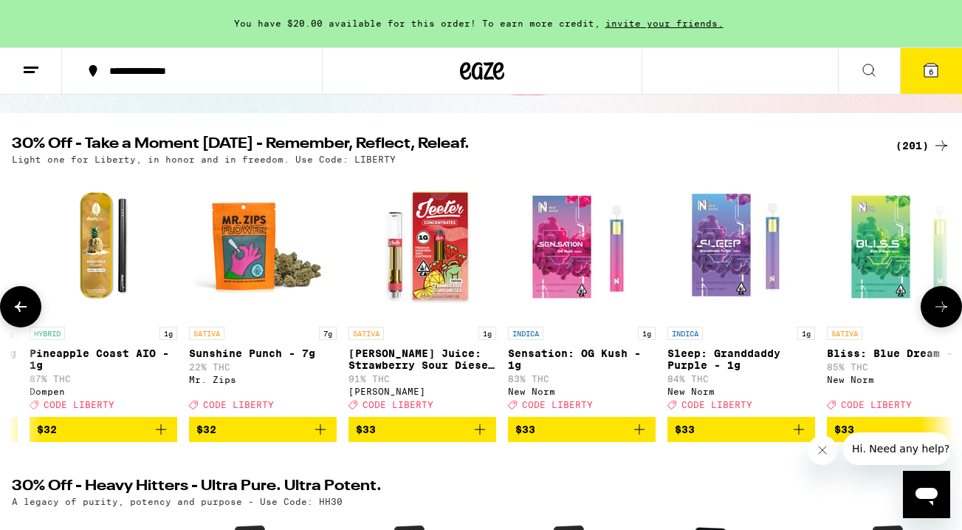
click at [940, 312] on icon at bounding box center [942, 307] width 18 height 18
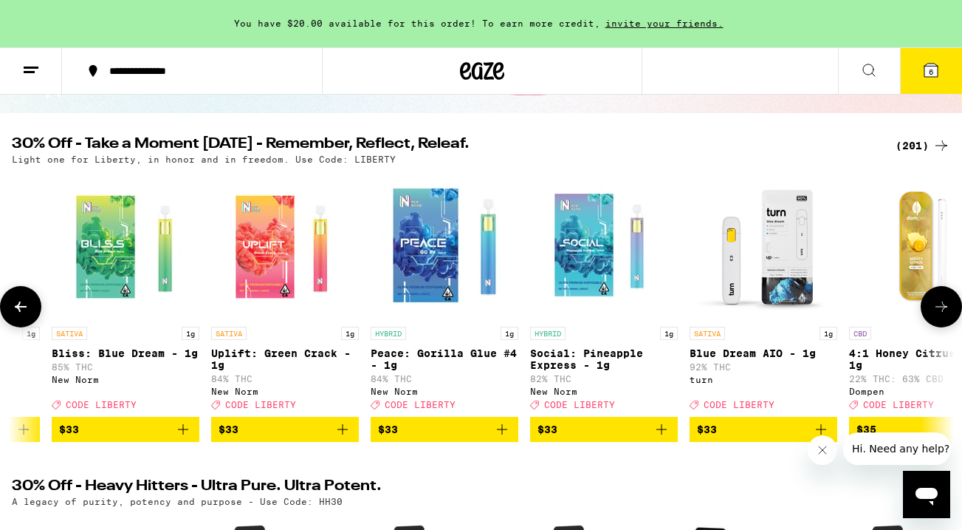
scroll to position [0, 23255]
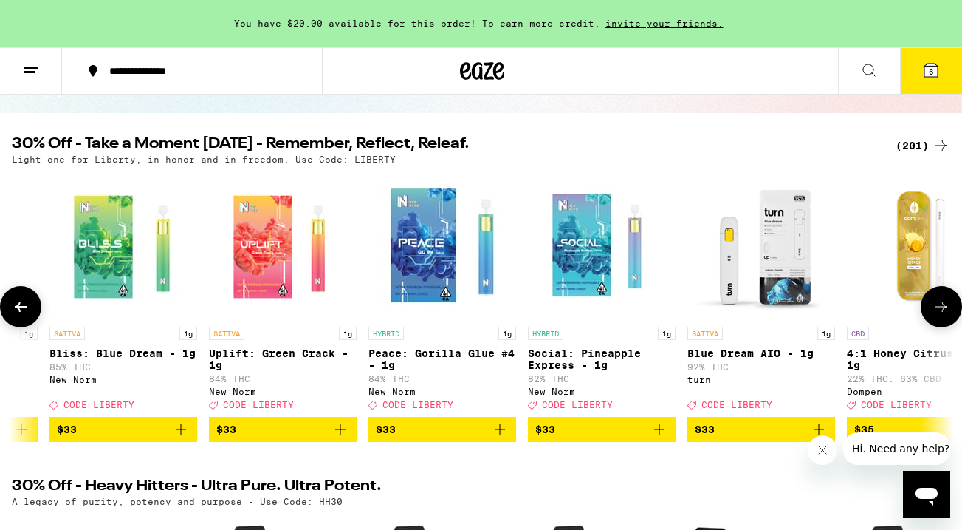
click at [940, 312] on icon at bounding box center [942, 307] width 18 height 18
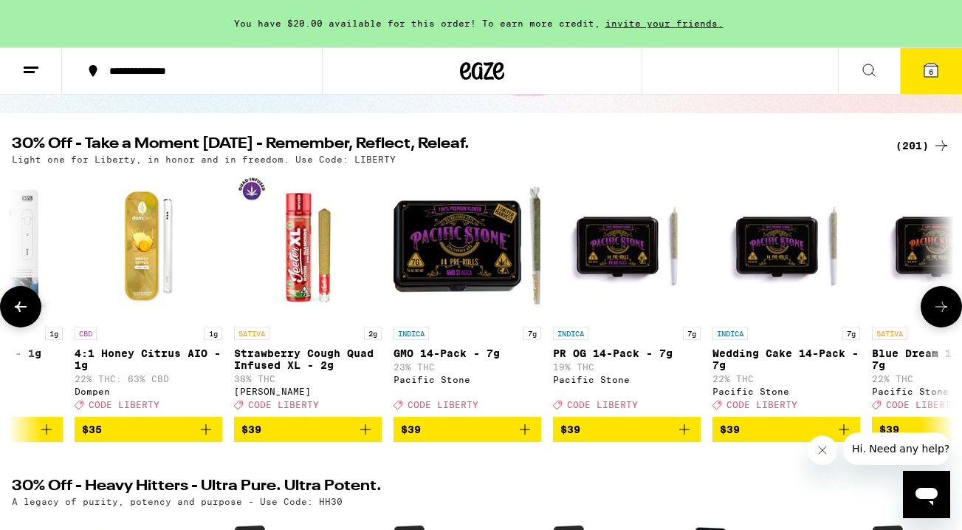
scroll to position [0, 24033]
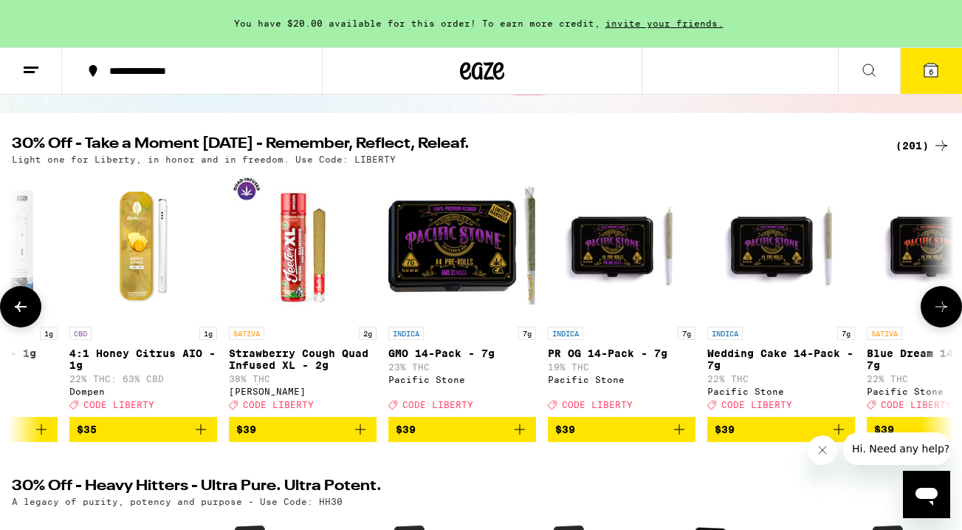
click at [940, 312] on icon at bounding box center [942, 307] width 18 height 18
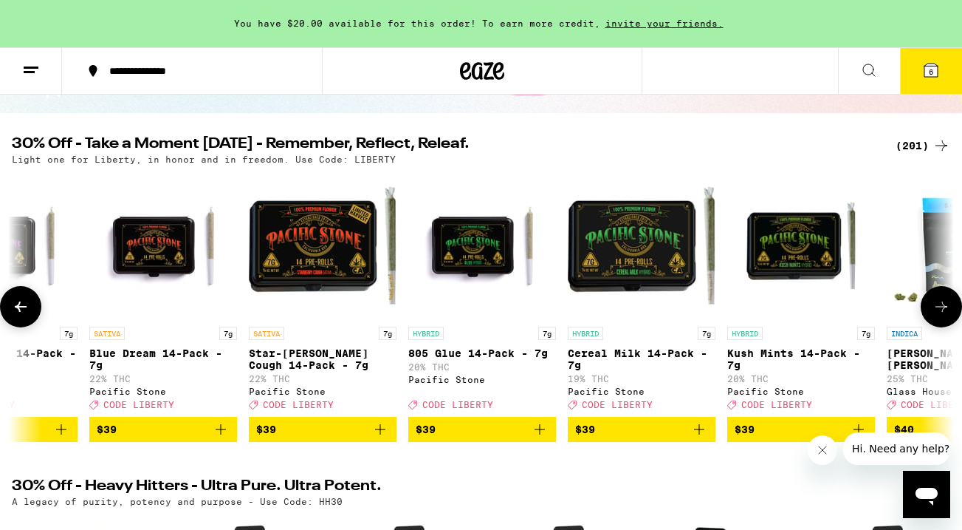
click at [940, 312] on icon at bounding box center [942, 307] width 18 height 18
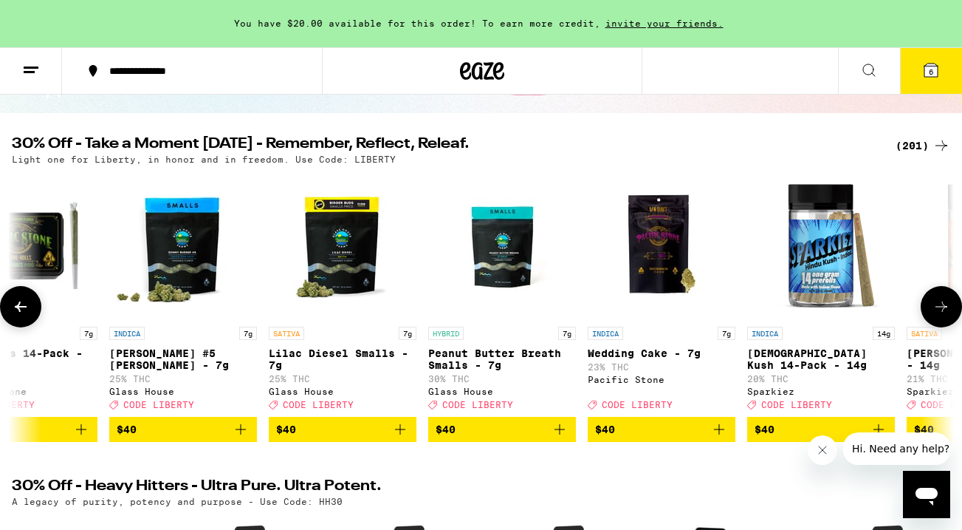
click at [940, 312] on icon at bounding box center [942, 307] width 18 height 18
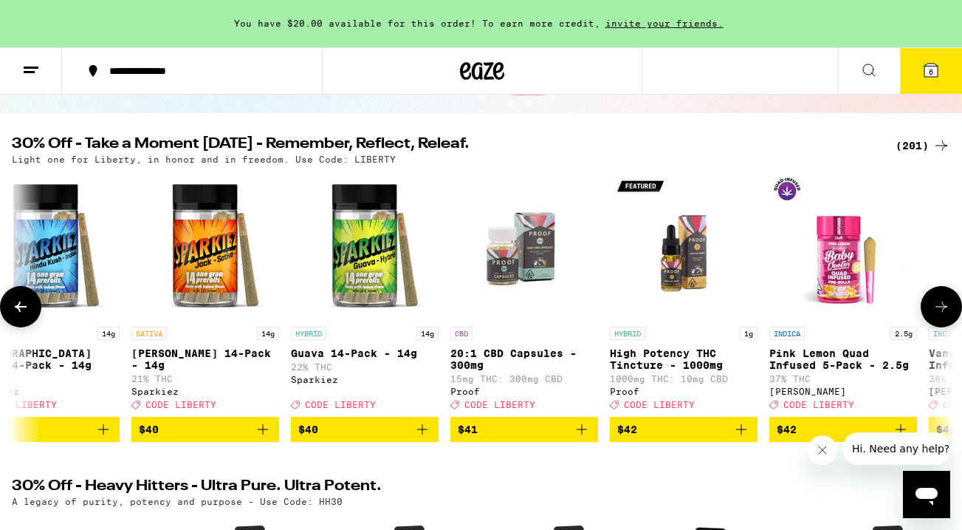
scroll to position [0, 26366]
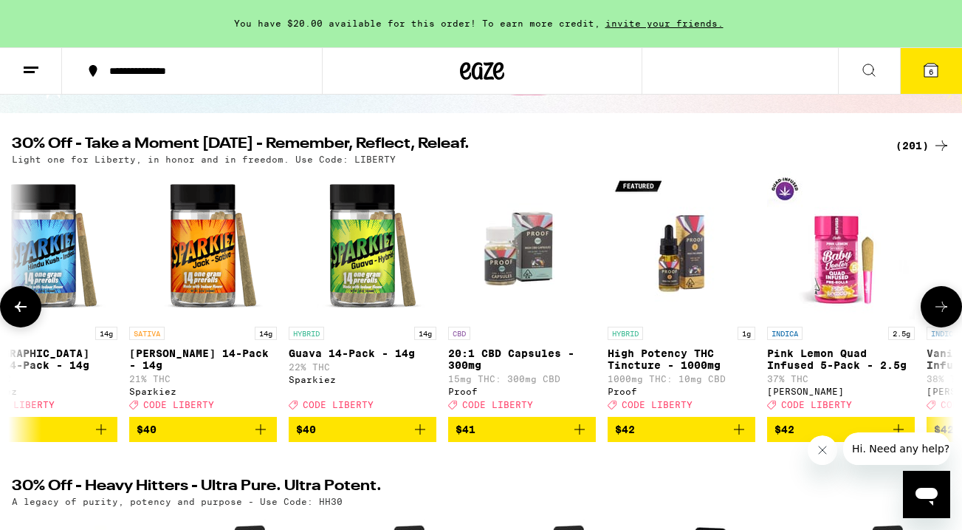
click at [940, 312] on icon at bounding box center [942, 307] width 18 height 18
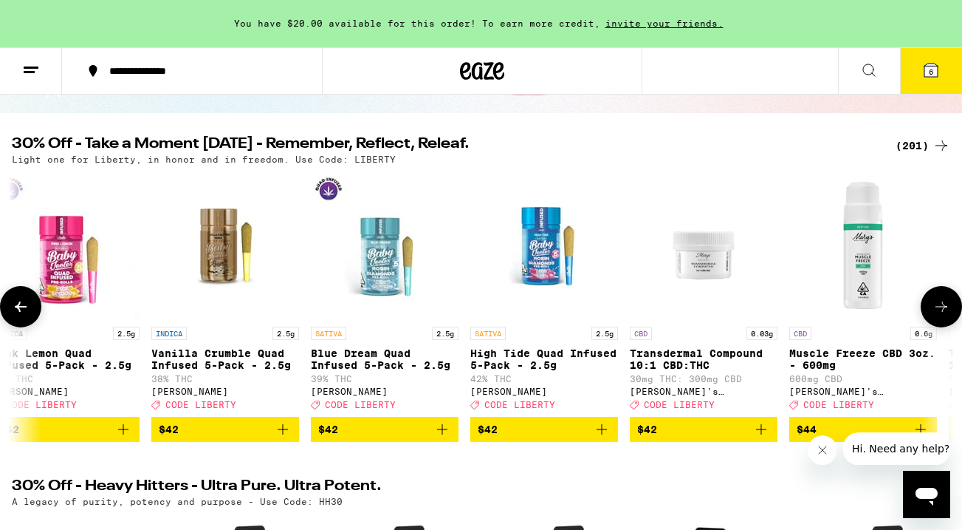
scroll to position [0, 27144]
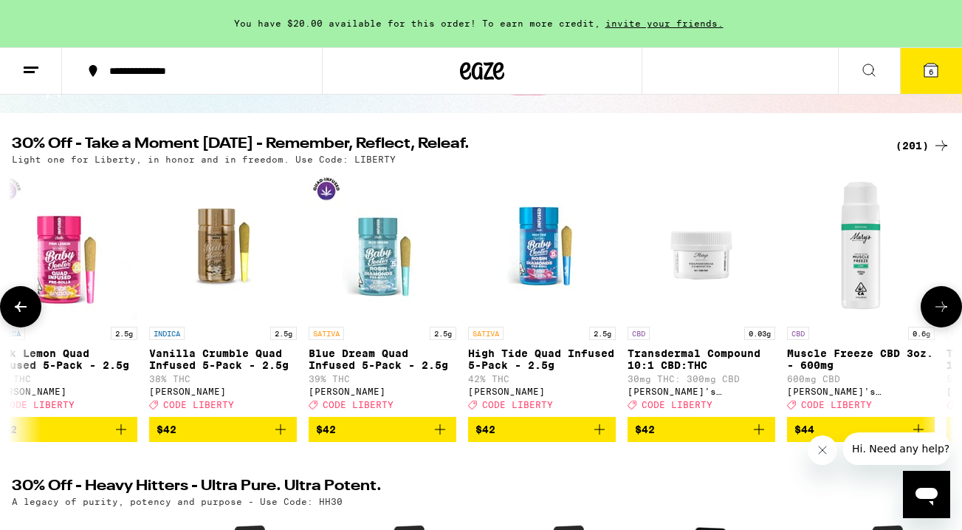
click at [23, 314] on icon at bounding box center [21, 307] width 18 height 18
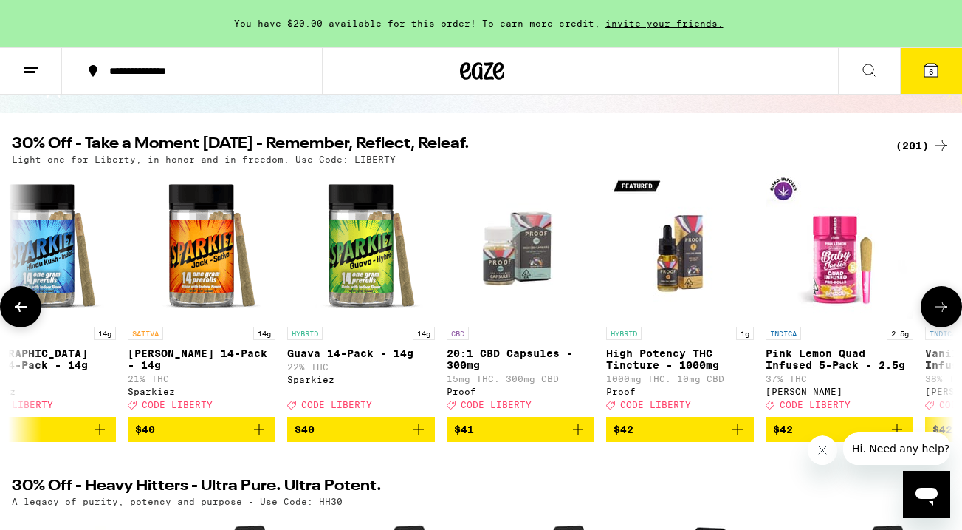
scroll to position [0, 26366]
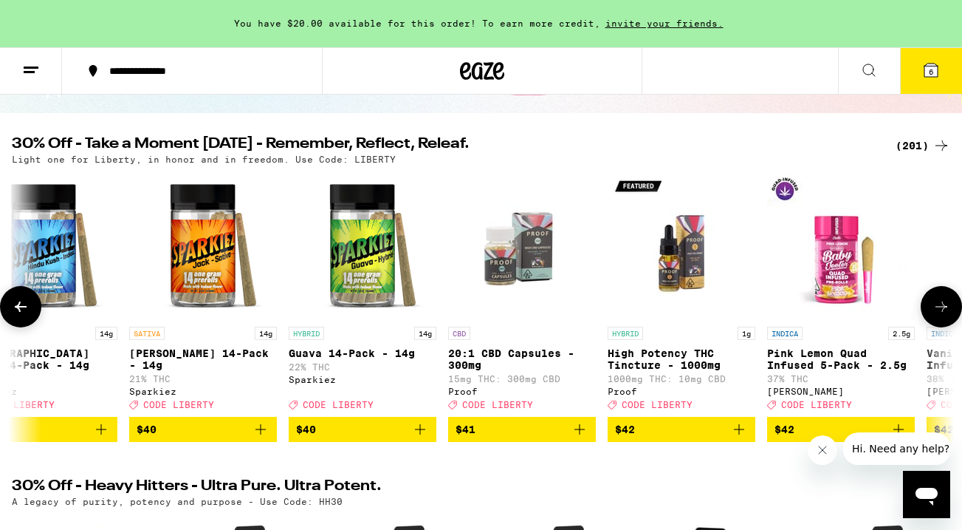
click at [944, 309] on icon at bounding box center [942, 307] width 18 height 18
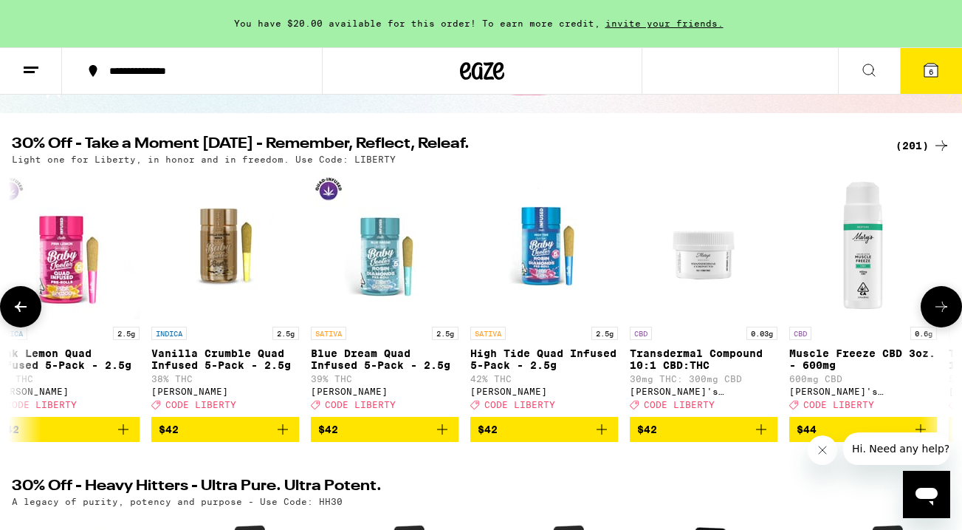
scroll to position [0, 27144]
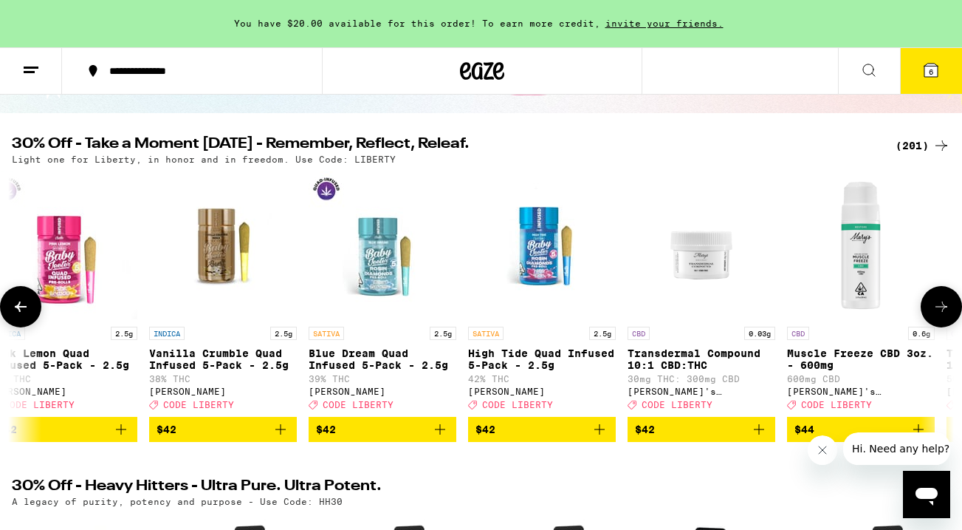
click at [21, 312] on icon at bounding box center [21, 306] width 12 height 10
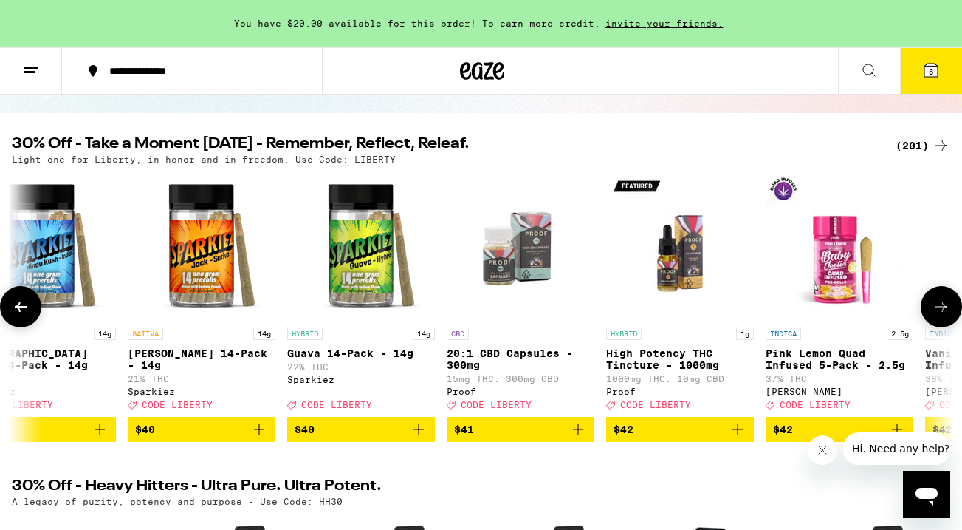
scroll to position [0, 26366]
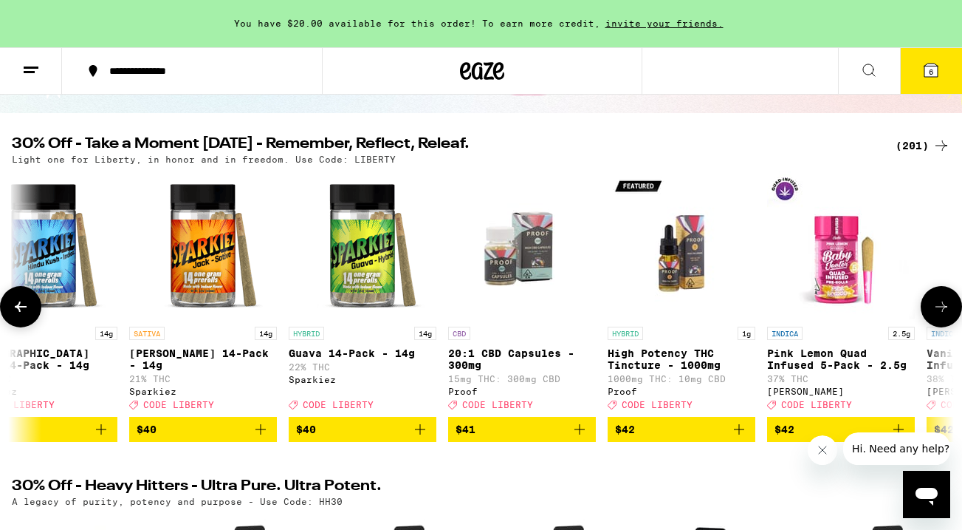
click at [939, 312] on icon at bounding box center [942, 306] width 12 height 10
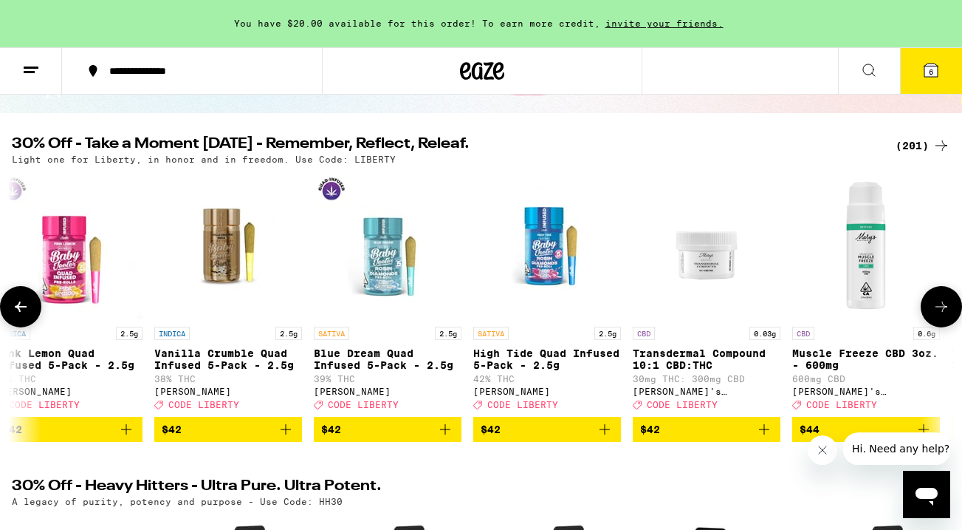
scroll to position [0, 27144]
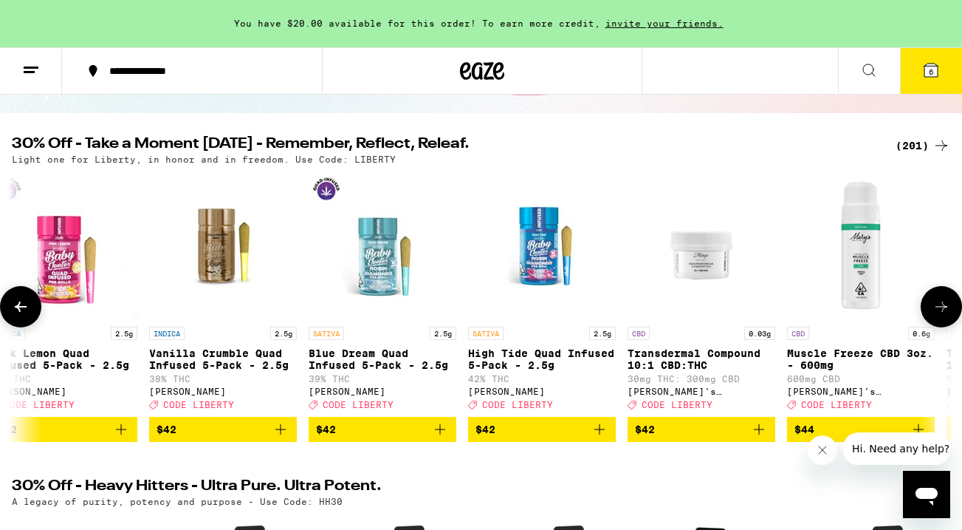
click at [213, 438] on span "$42" at bounding box center [223, 429] width 133 height 18
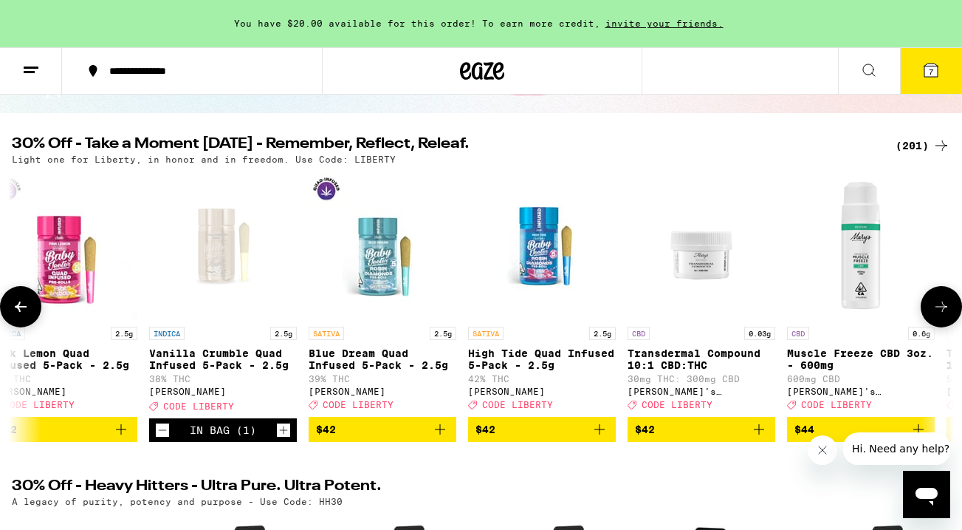
click at [949, 311] on icon at bounding box center [942, 307] width 18 height 18
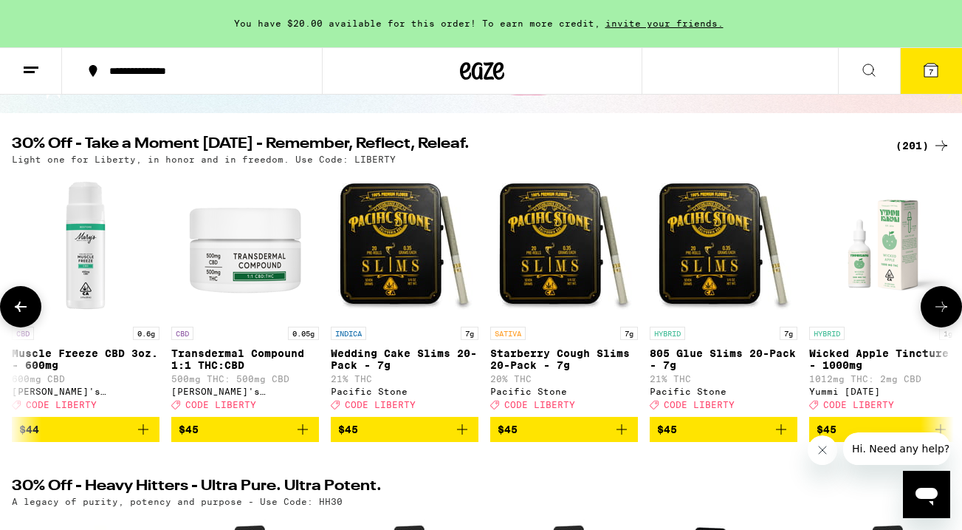
scroll to position [0, 27921]
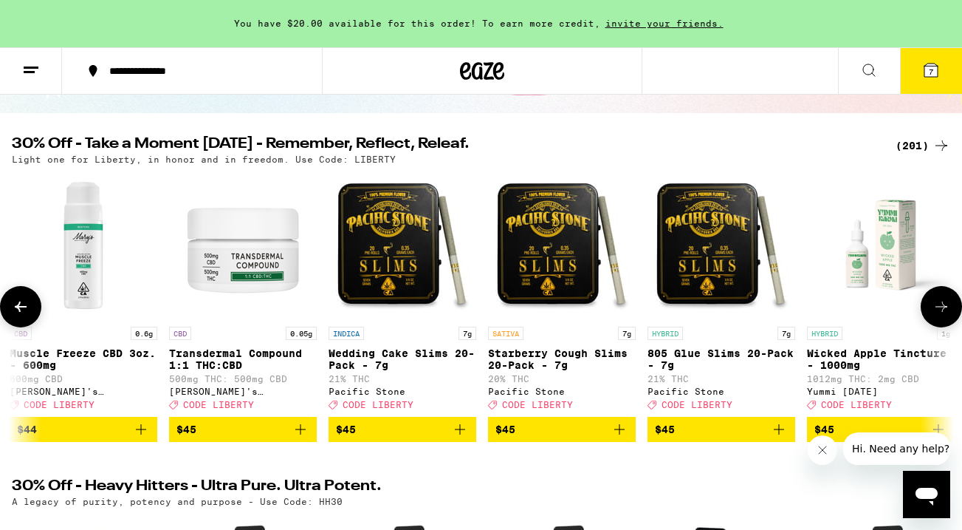
click at [705, 438] on span "$45" at bounding box center [721, 429] width 133 height 18
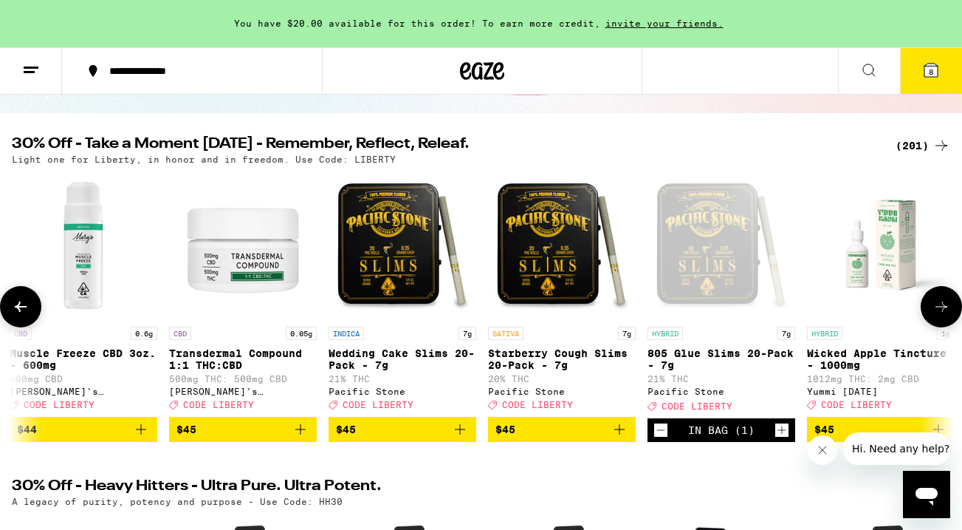
click at [945, 312] on icon at bounding box center [942, 306] width 12 height 10
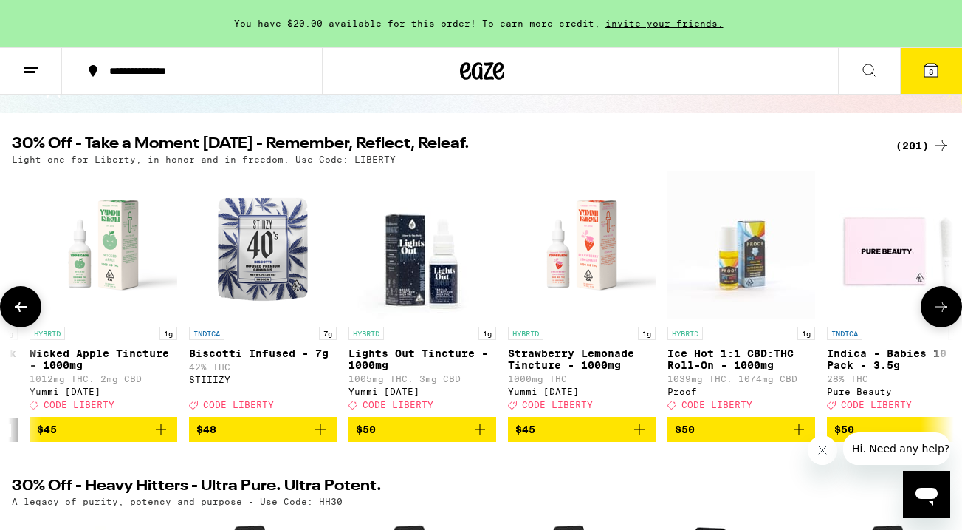
click at [945, 312] on icon at bounding box center [942, 306] width 12 height 10
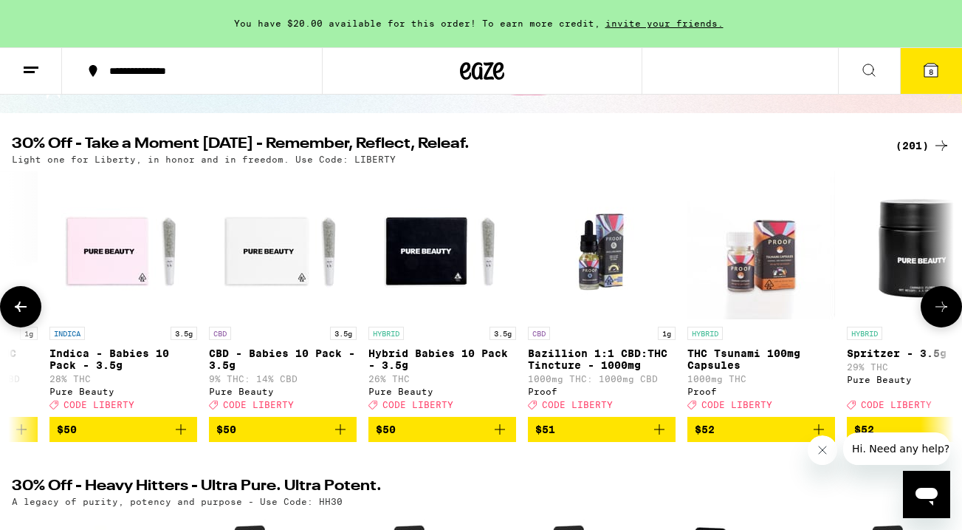
click at [945, 312] on icon at bounding box center [942, 306] width 12 height 10
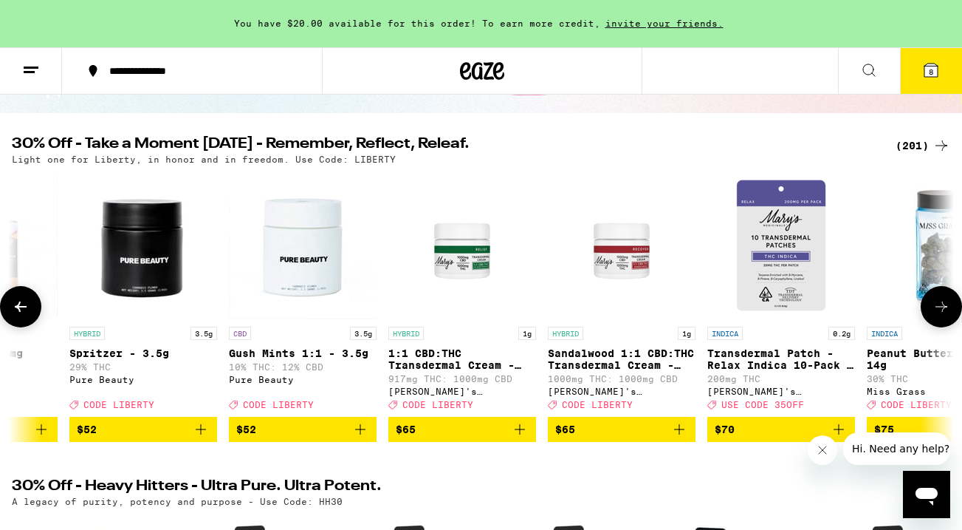
click at [945, 312] on icon at bounding box center [942, 306] width 12 height 10
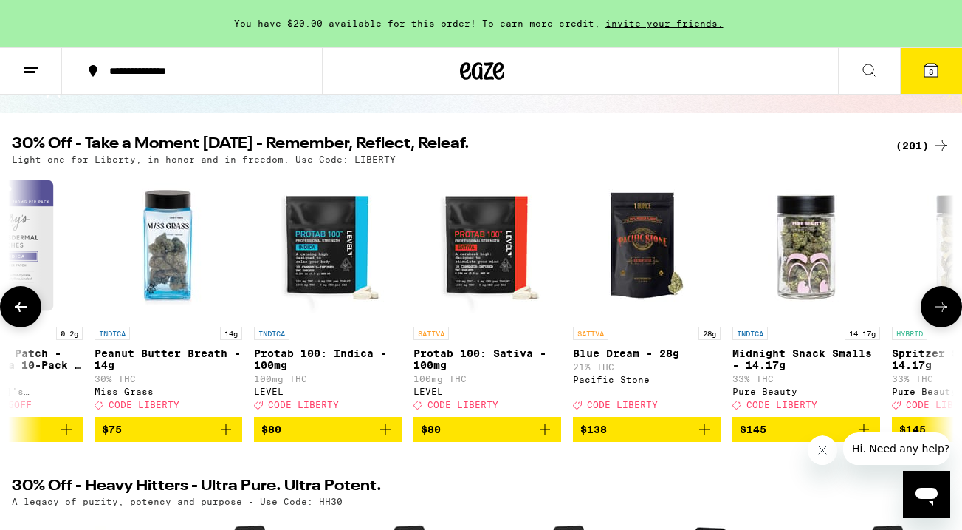
scroll to position [0, 31032]
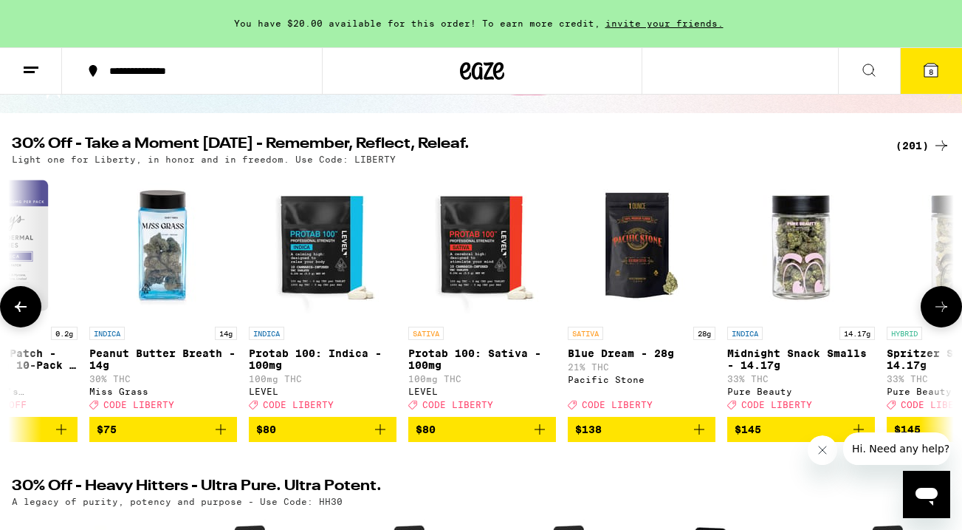
click at [945, 312] on icon at bounding box center [942, 306] width 12 height 10
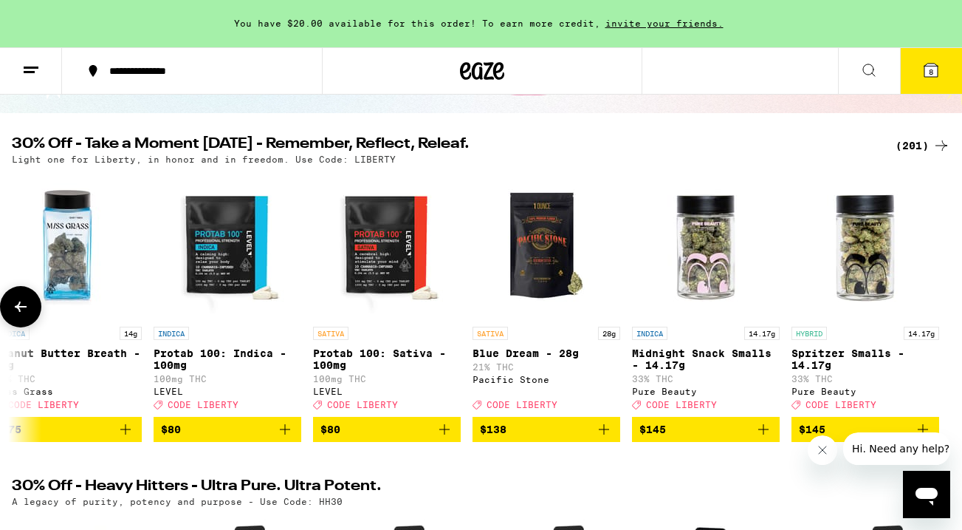
scroll to position [0, 31128]
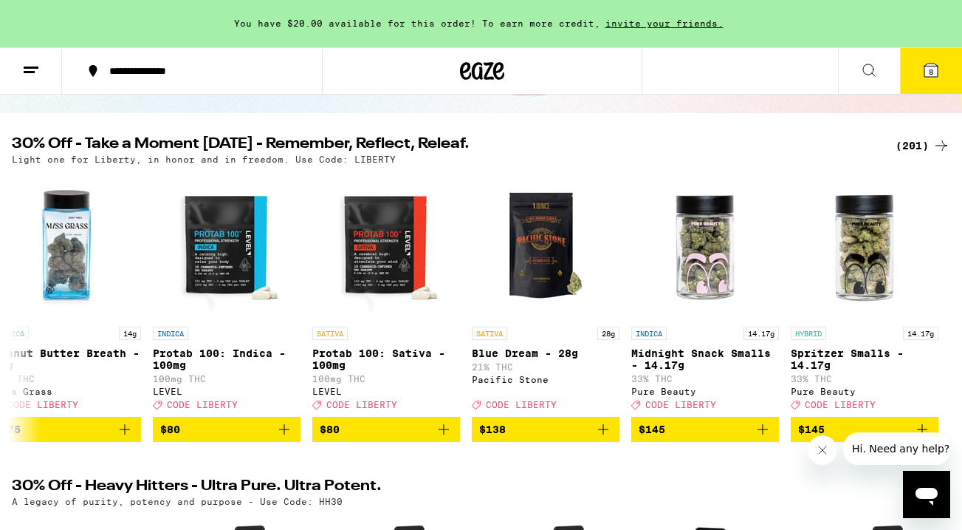
click at [932, 69] on span "8" at bounding box center [931, 71] width 4 height 9
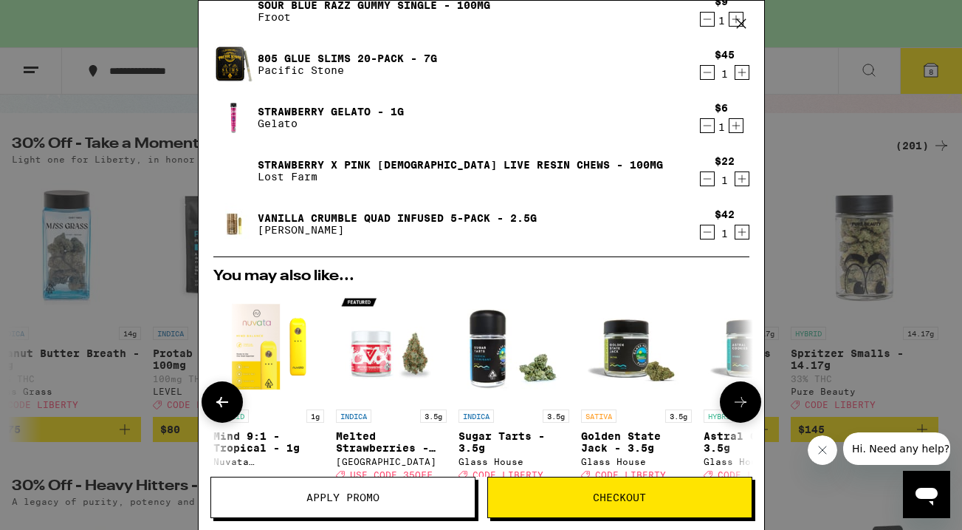
scroll to position [288, 0]
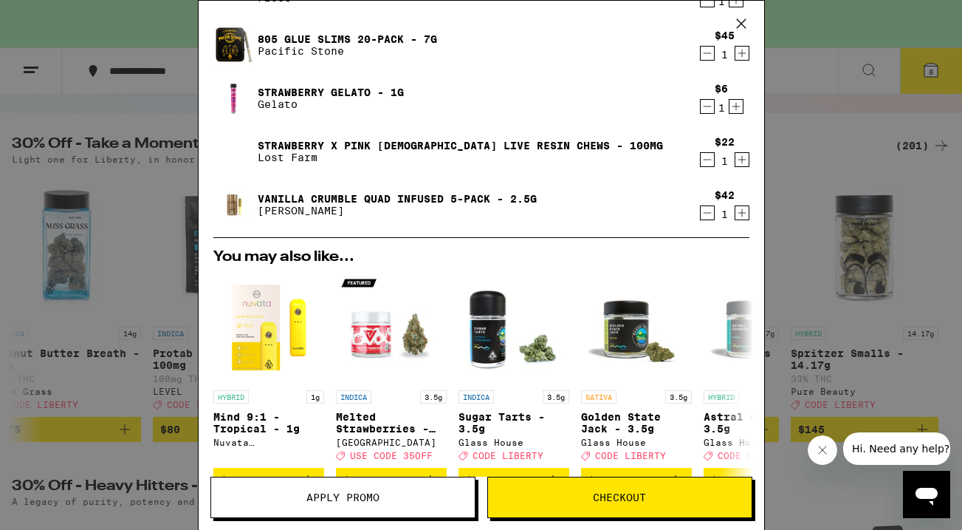
click at [343, 499] on span "Apply Promo" at bounding box center [343, 497] width 73 height 10
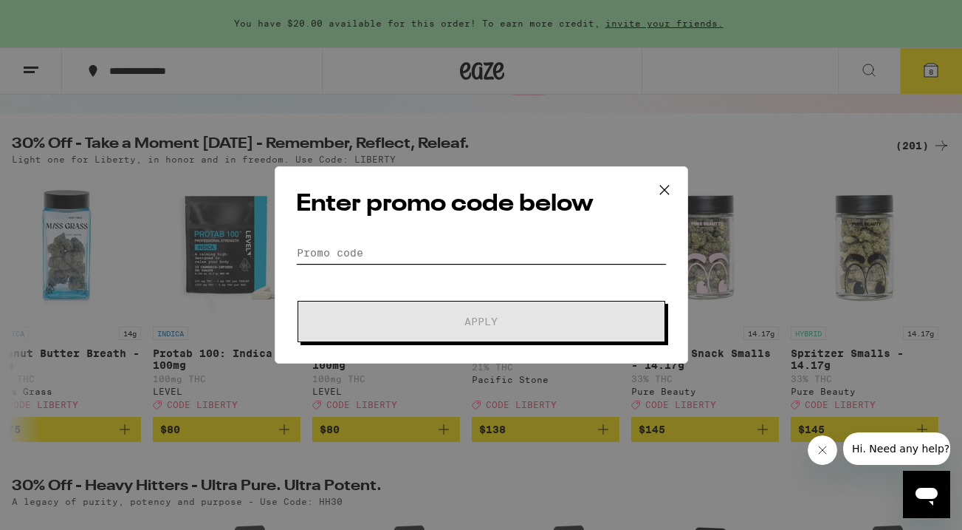
click at [407, 244] on input "Promo Code" at bounding box center [481, 253] width 371 height 22
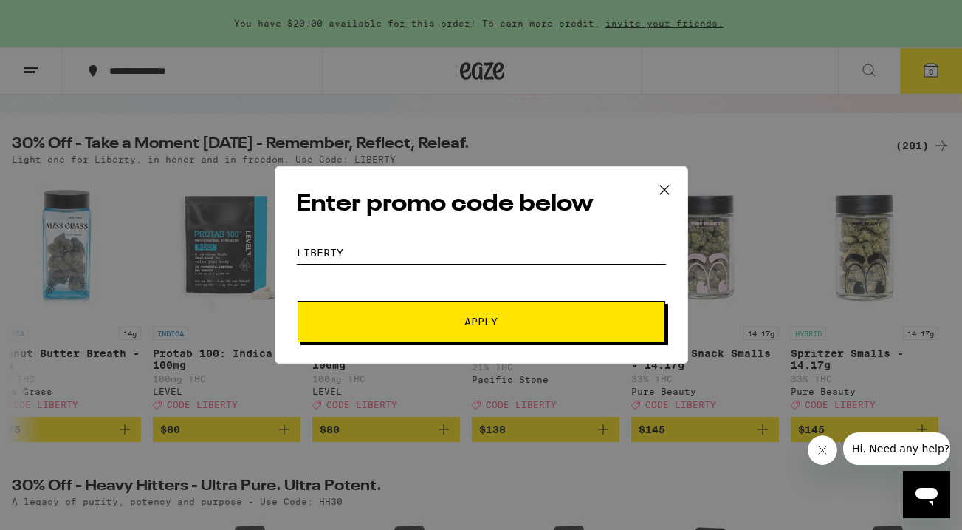
type input "liberty"
click at [470, 339] on button "Apply" at bounding box center [482, 321] width 368 height 41
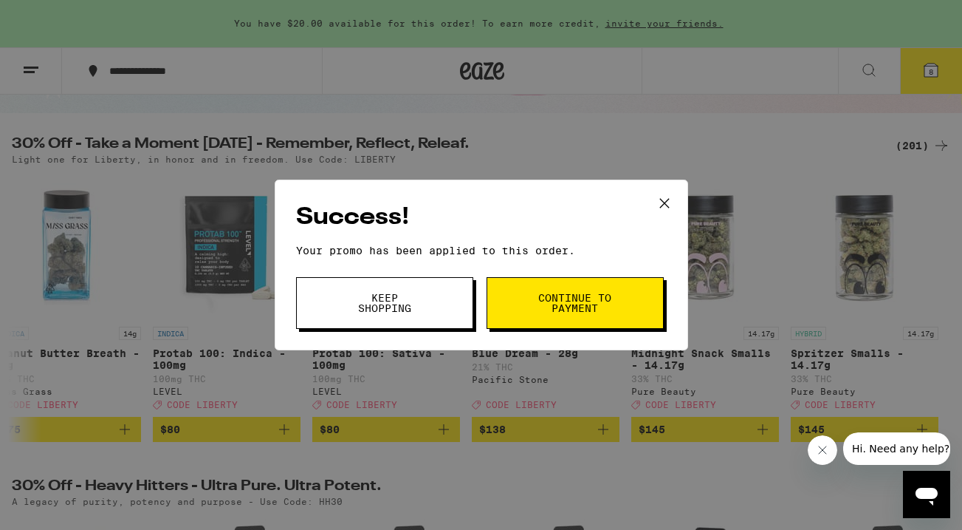
click at [581, 298] on span "Continue to payment" at bounding box center [575, 302] width 75 height 21
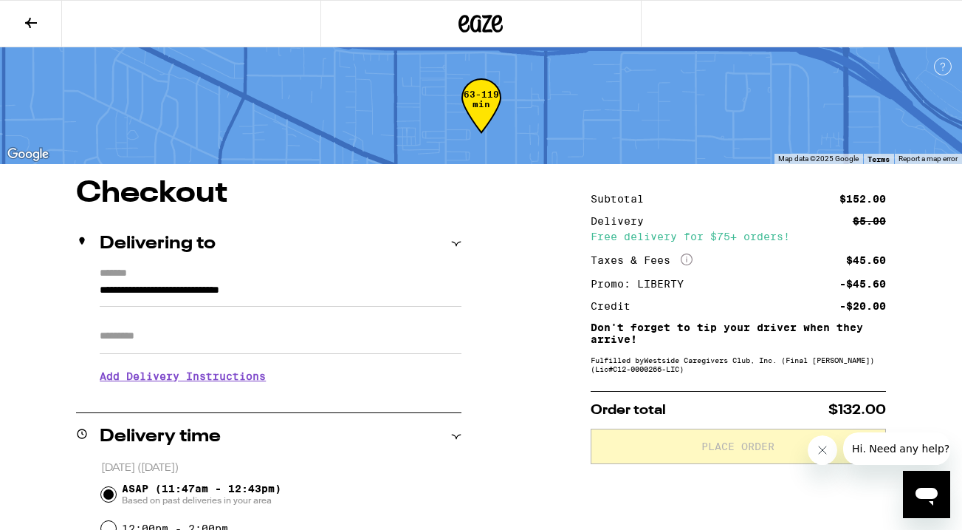
click at [179, 327] on input "Apt/Suite" at bounding box center [281, 335] width 362 height 35
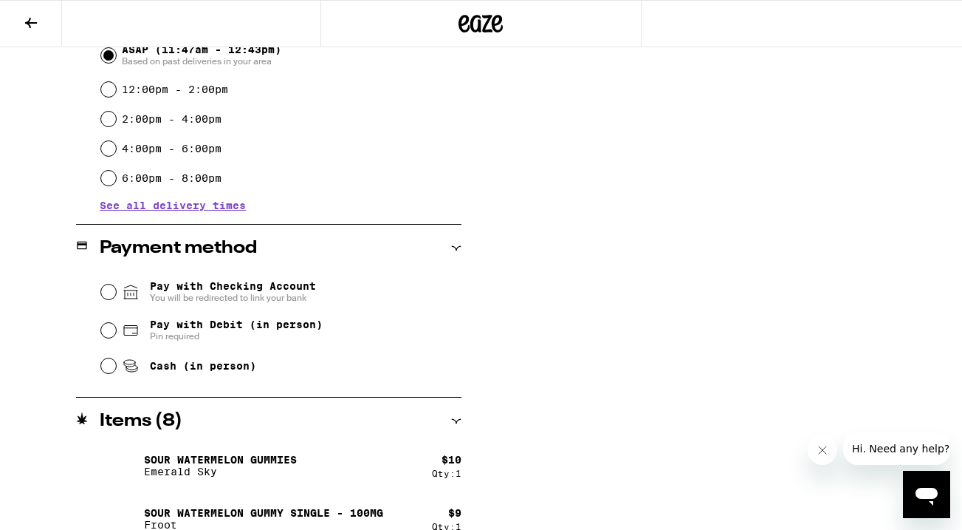
scroll to position [450, 0]
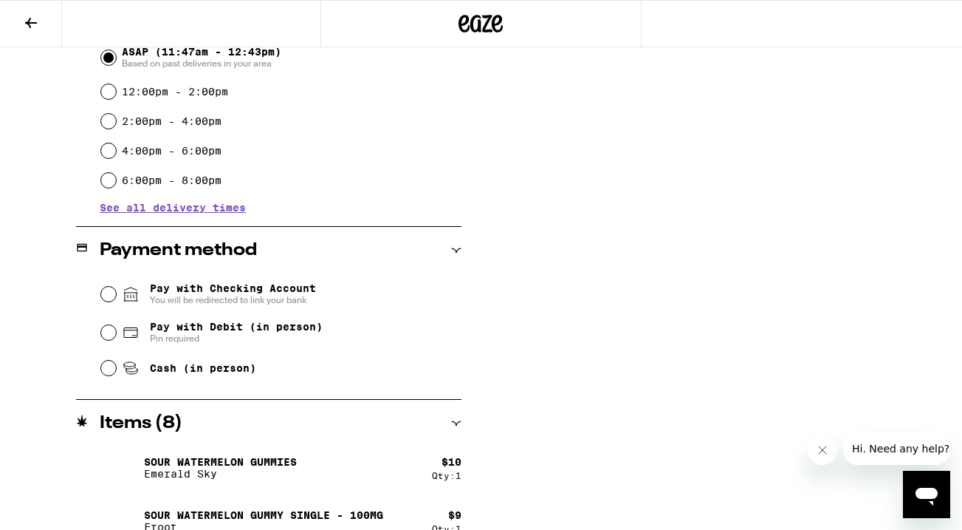
type input "***"
click at [108, 337] on input "Pay with Debit (in person) Pin required" at bounding box center [108, 332] width 15 height 15
radio input "true"
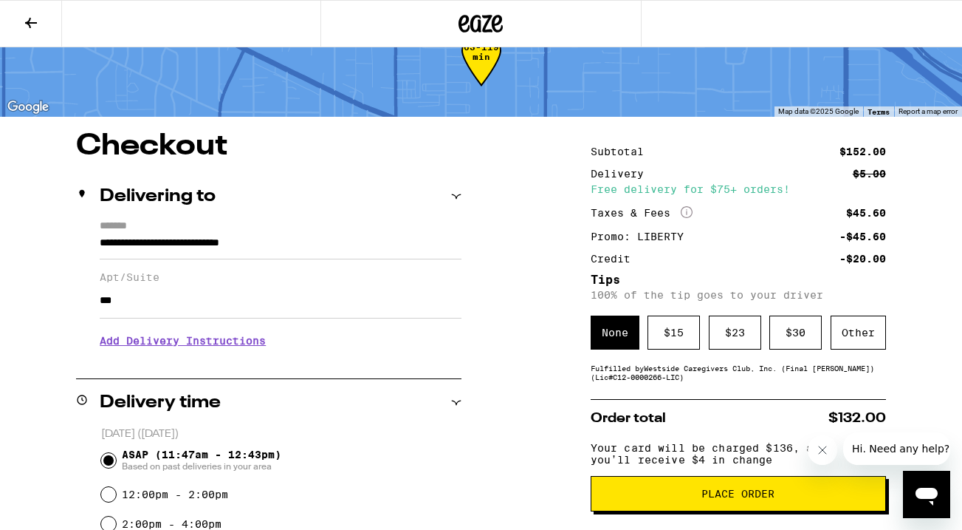
scroll to position [50, 0]
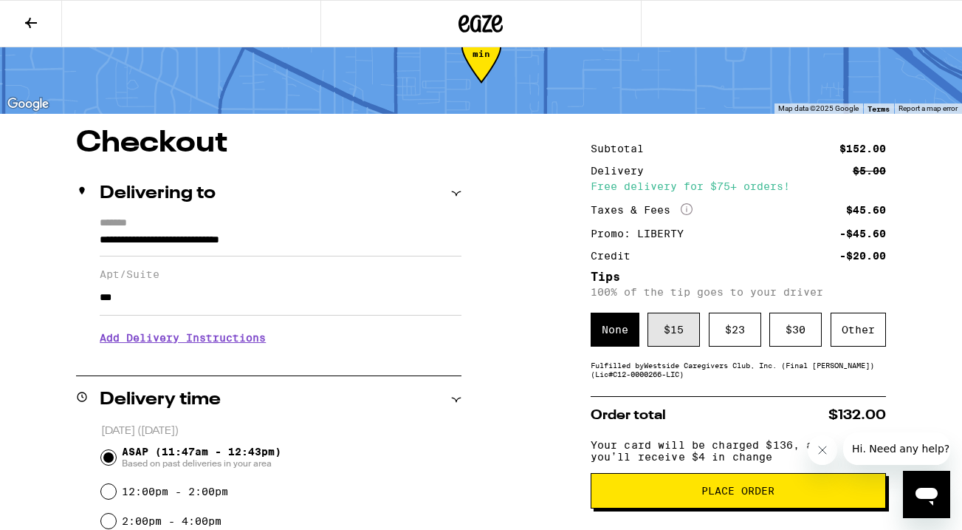
click at [671, 332] on div "$ 15" at bounding box center [674, 329] width 52 height 34
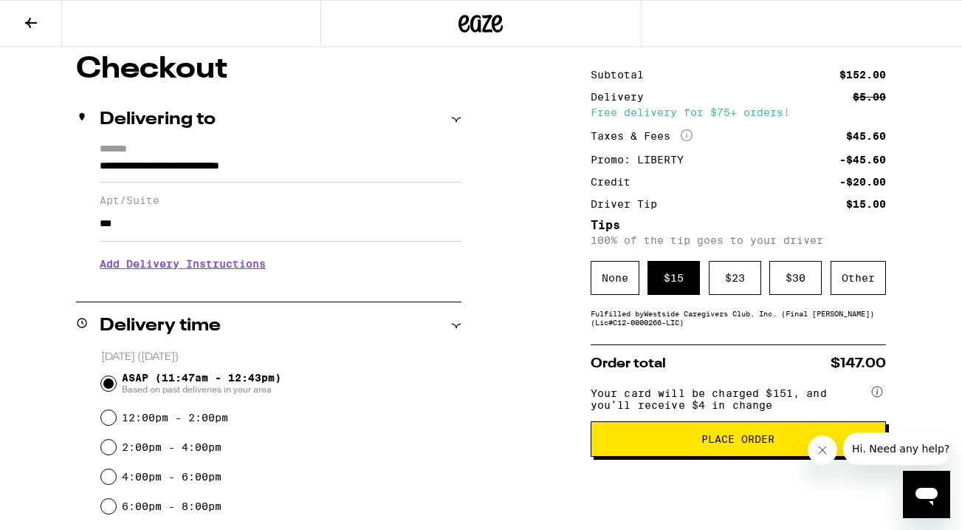
scroll to position [144, 0]
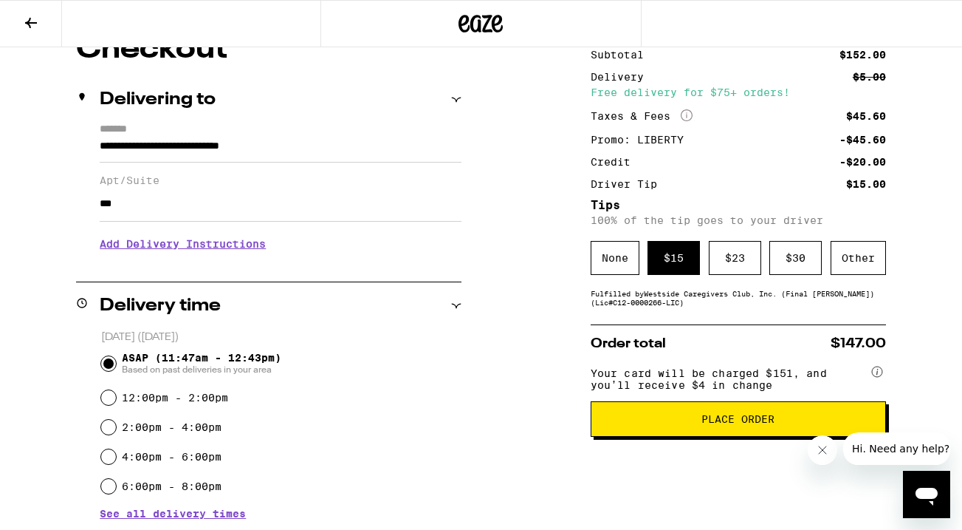
click at [696, 424] on span "Place Order" at bounding box center [738, 419] width 270 height 10
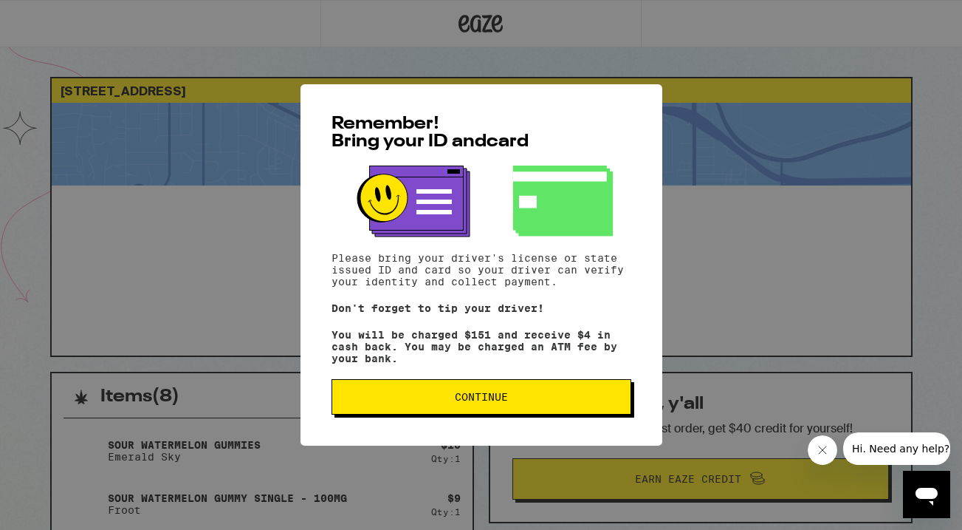
click at [490, 402] on span "Continue" at bounding box center [481, 396] width 53 height 10
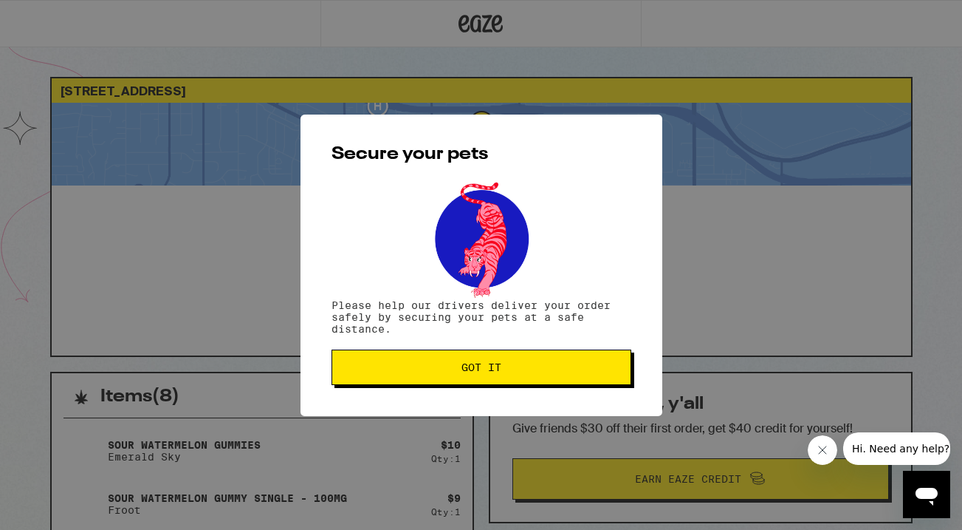
click at [485, 372] on span "Got it" at bounding box center [482, 367] width 40 height 10
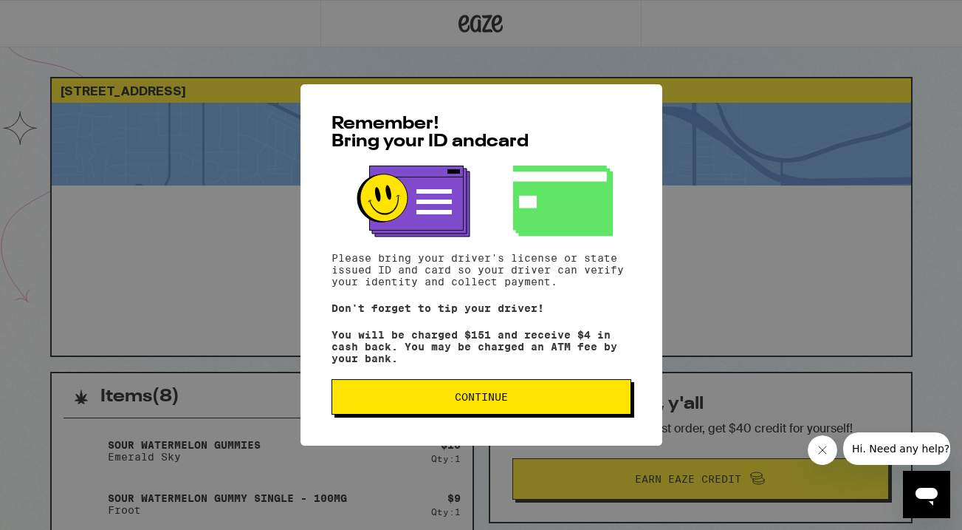
click at [481, 402] on span "Continue" at bounding box center [481, 396] width 53 height 10
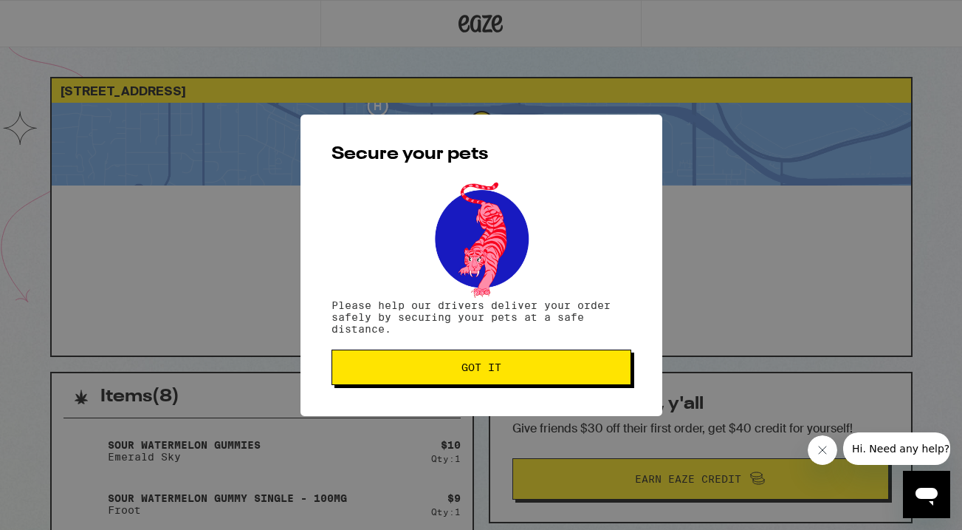
click at [484, 368] on span "Got it" at bounding box center [482, 367] width 40 height 10
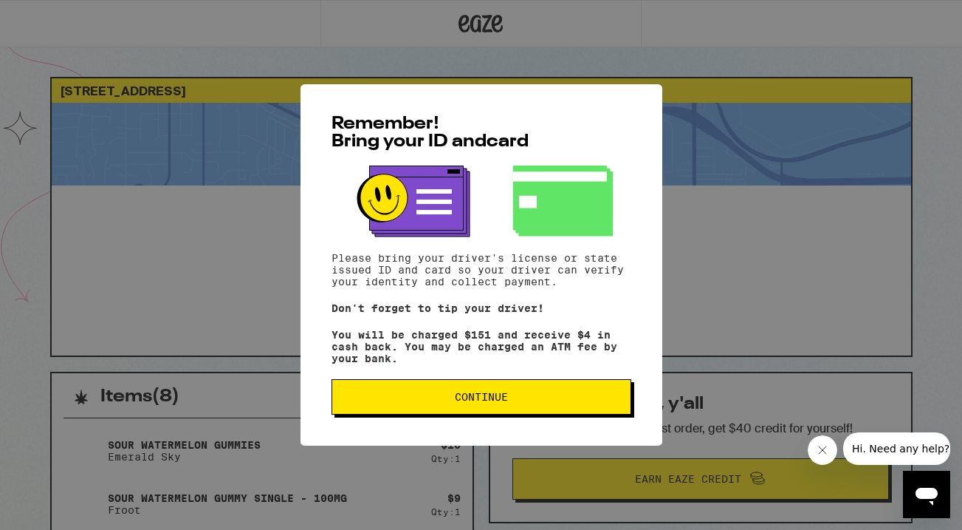
click at [480, 402] on span "Continue" at bounding box center [481, 396] width 53 height 10
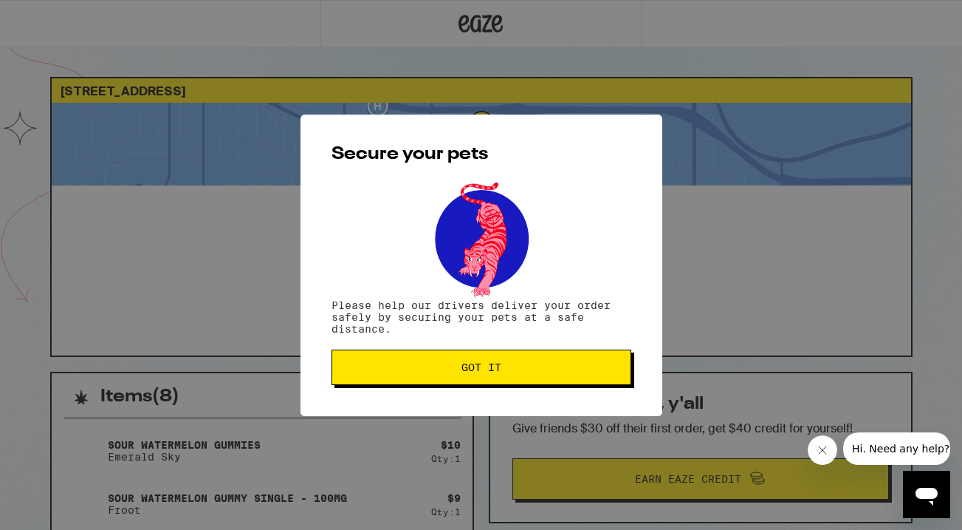
click at [487, 377] on button "Got it" at bounding box center [482, 366] width 300 height 35
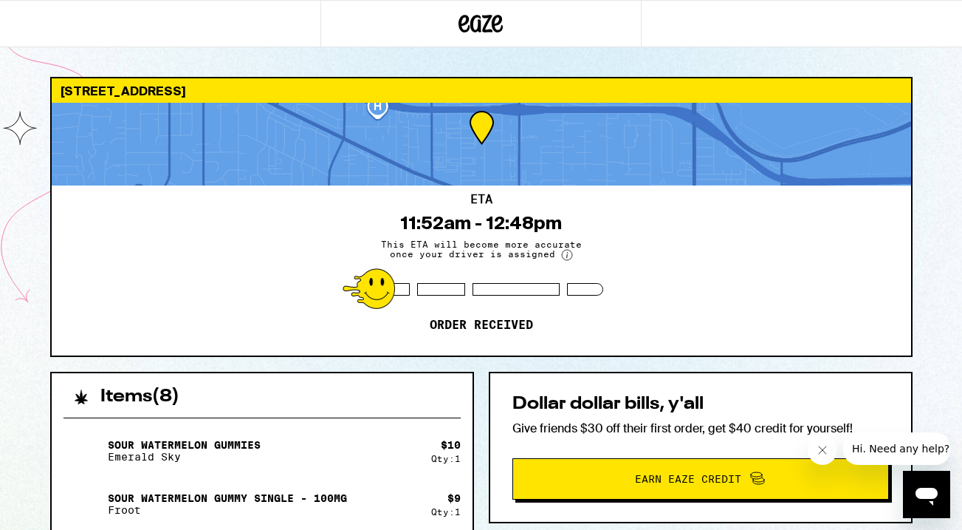
click at [476, 21] on icon at bounding box center [481, 23] width 44 height 27
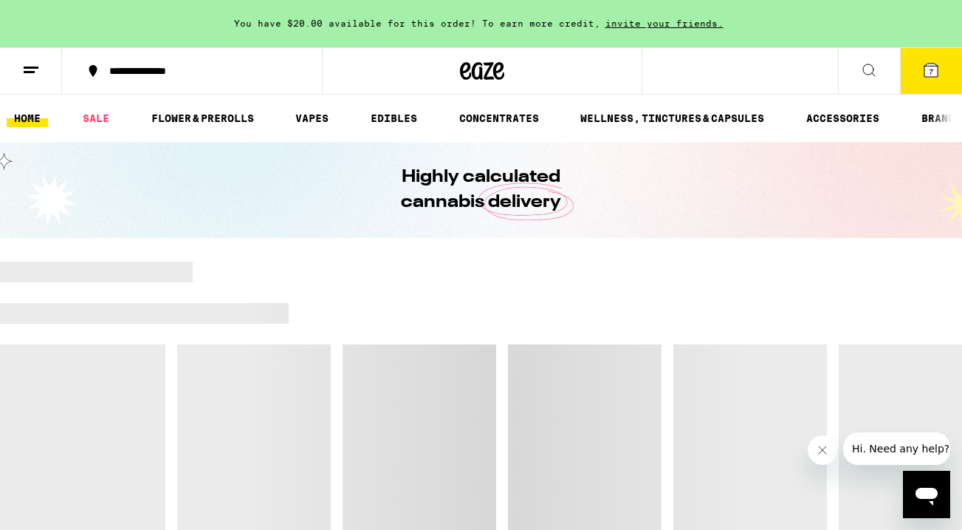
click at [925, 67] on icon at bounding box center [931, 70] width 13 height 13
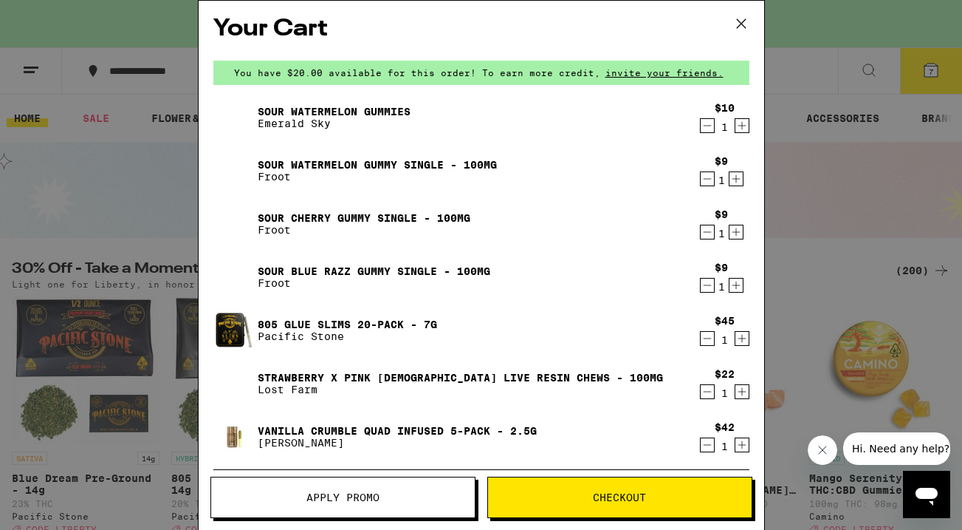
scroll to position [2, 0]
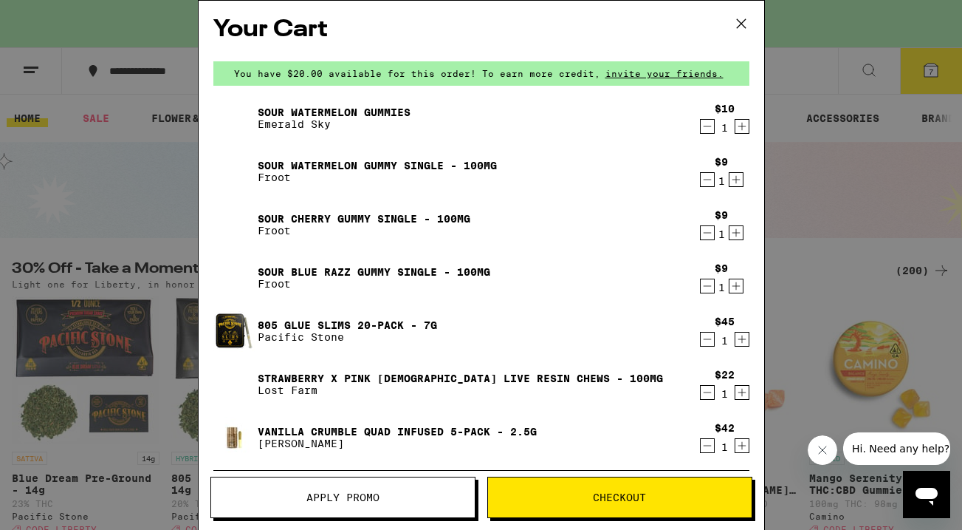
click at [346, 501] on span "Apply Promo" at bounding box center [343, 497] width 73 height 10
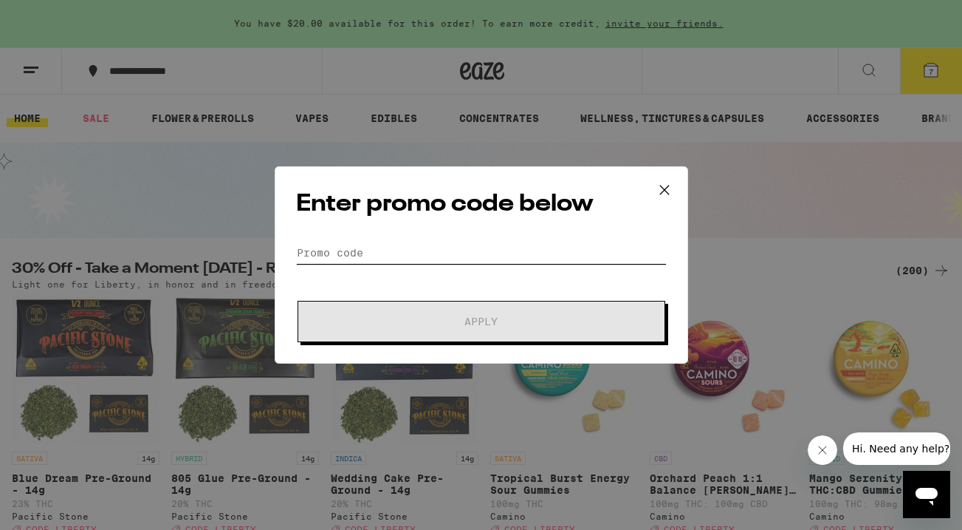
click at [430, 256] on input "Promo Code" at bounding box center [481, 253] width 371 height 22
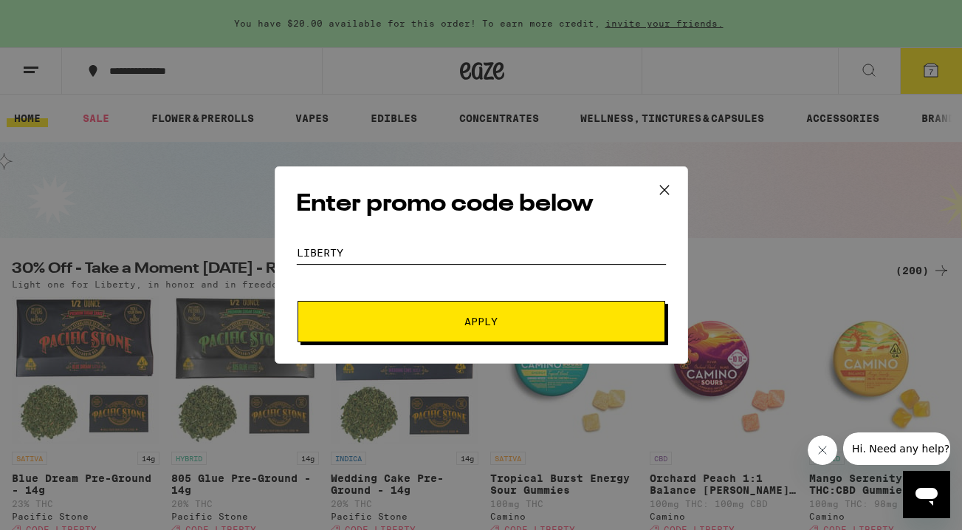
type input "liberty"
click at [479, 308] on button "Apply" at bounding box center [482, 321] width 368 height 41
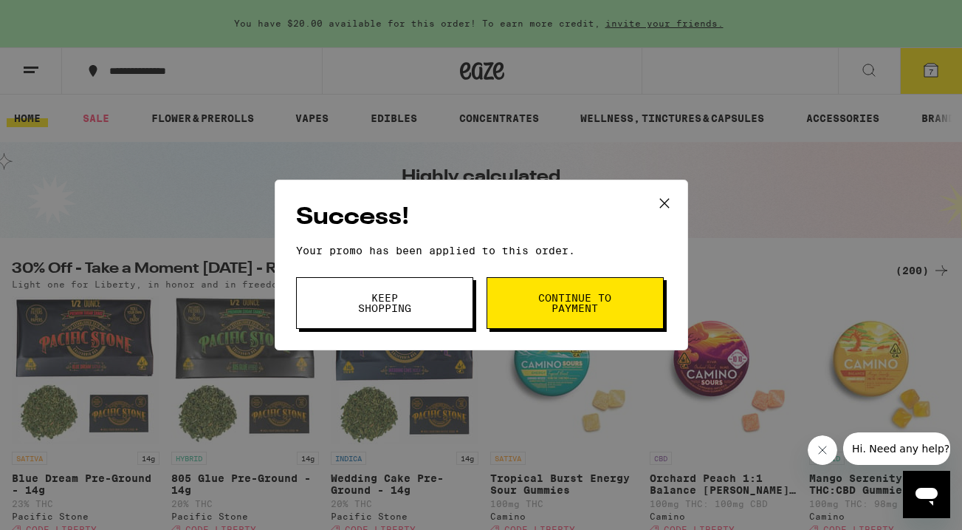
click at [589, 301] on span "Continue to payment" at bounding box center [575, 302] width 75 height 21
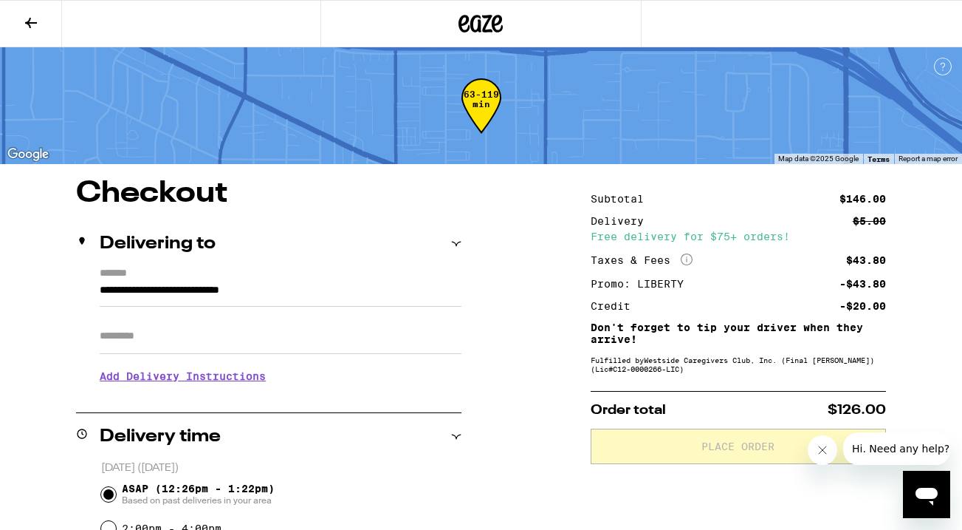
click at [214, 346] on input "Apt/Suite" at bounding box center [281, 335] width 362 height 35
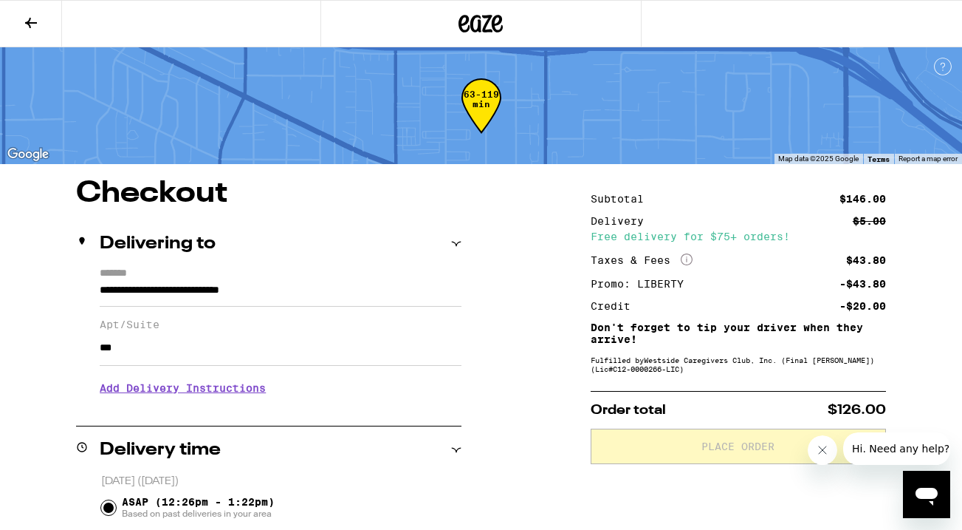
type input "***"
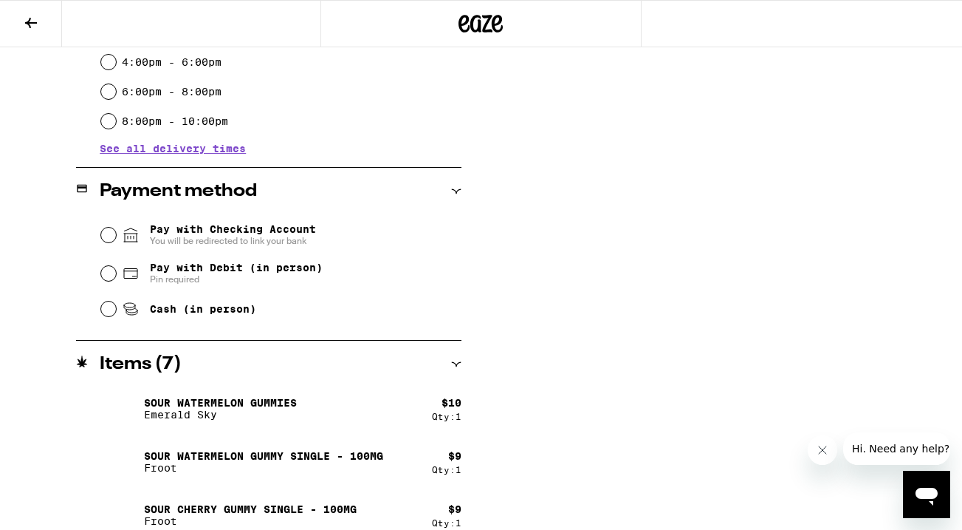
scroll to position [535, 0]
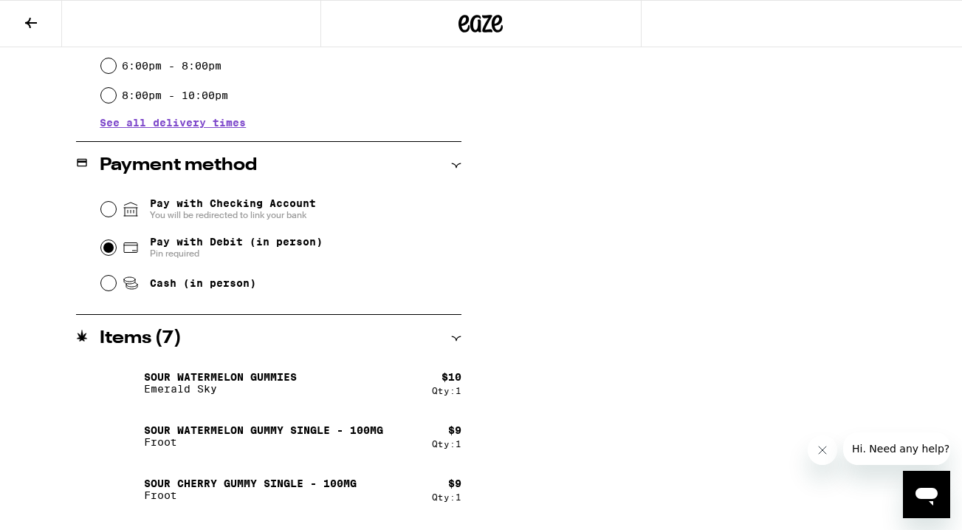
click at [107, 247] on input "Pay with Debit (in person) Pin required" at bounding box center [108, 247] width 15 height 15
radio input "true"
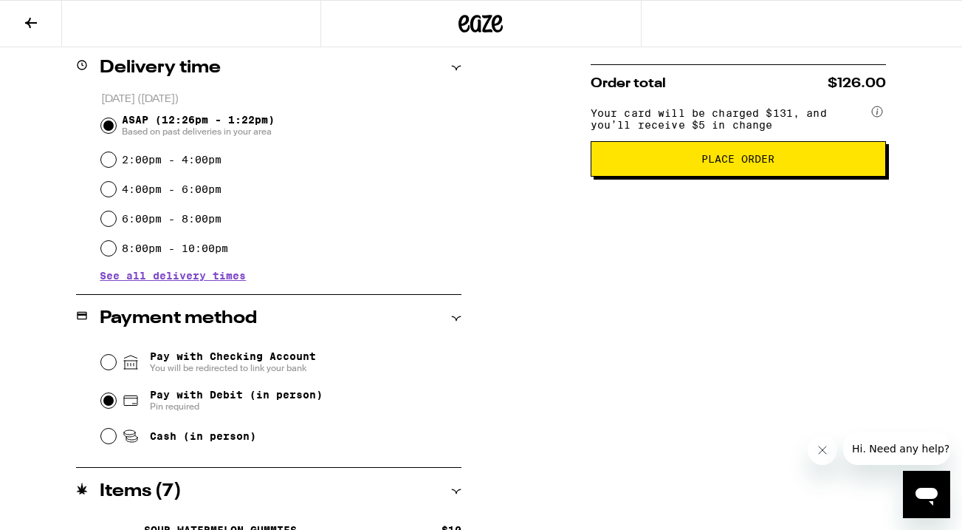
scroll to position [135, 0]
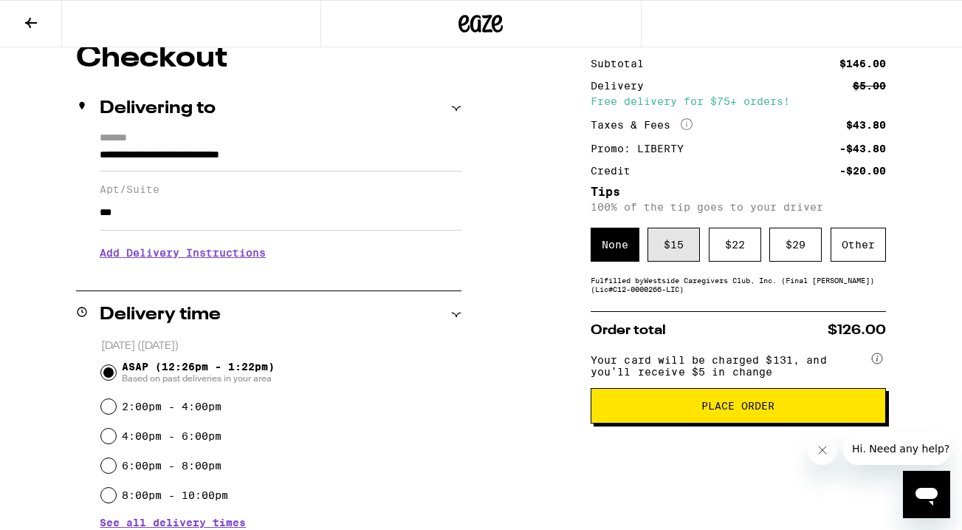
click at [677, 247] on div "$ 15" at bounding box center [674, 244] width 52 height 34
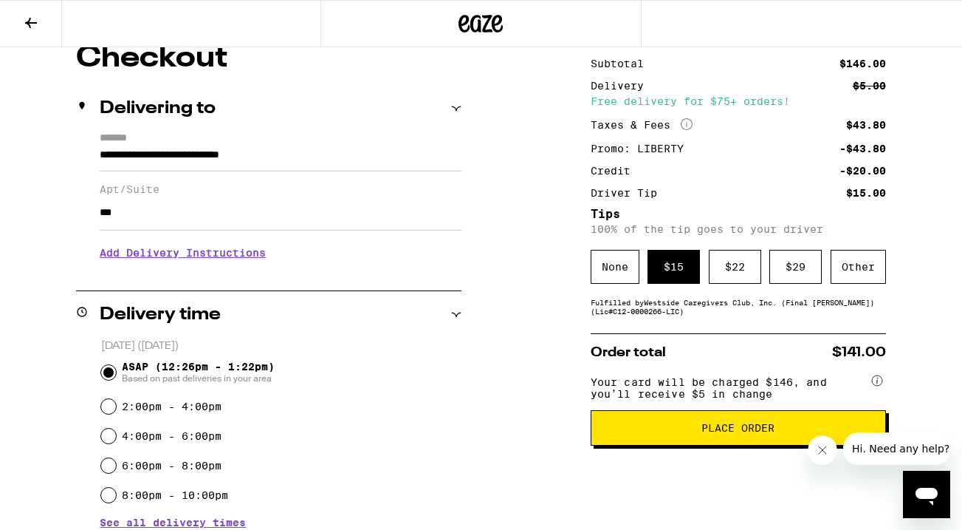
scroll to position [185, 0]
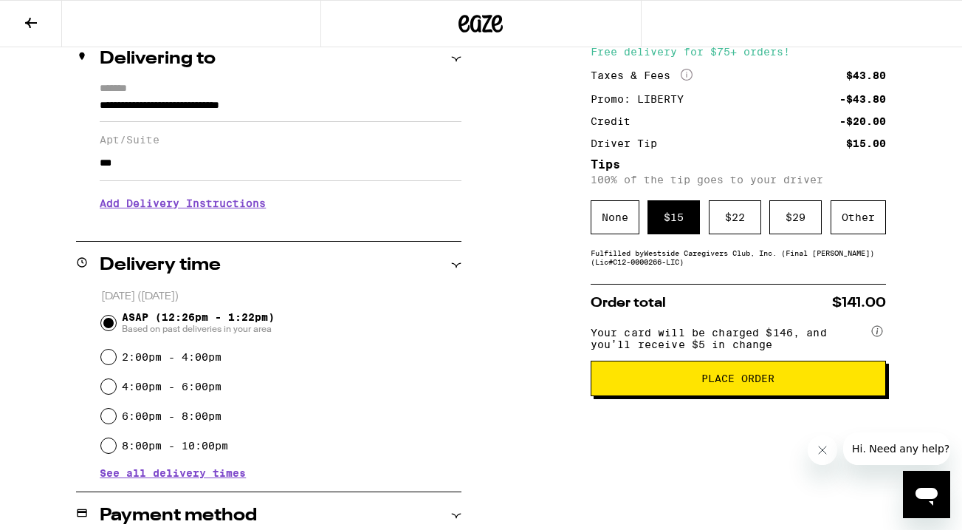
click at [723, 383] on span "Place Order" at bounding box center [738, 378] width 73 height 10
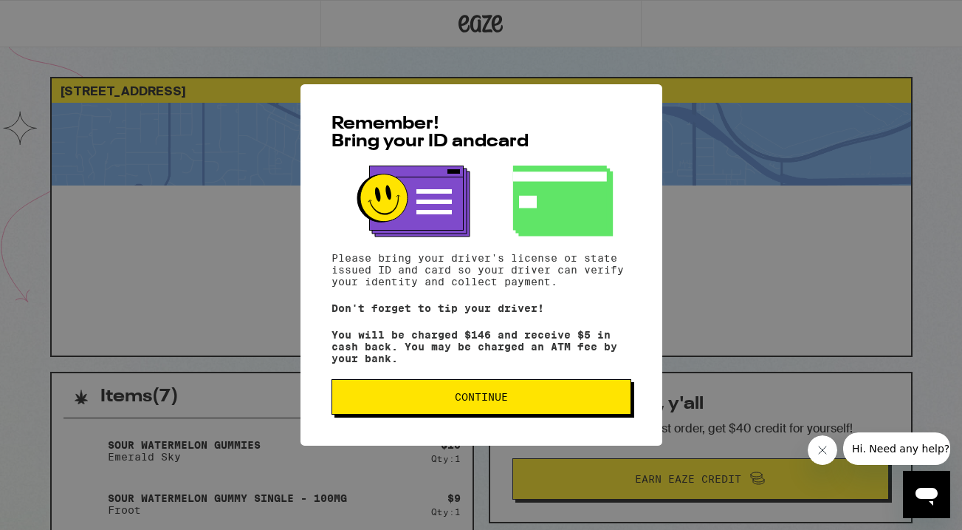
click at [510, 402] on span "Continue" at bounding box center [481, 396] width 275 height 10
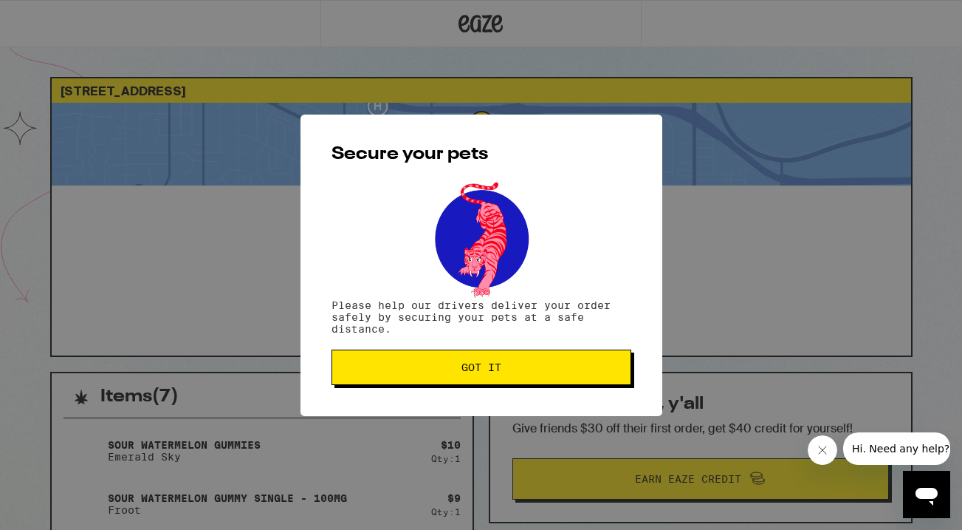
click at [490, 363] on span "Got it" at bounding box center [482, 367] width 40 height 10
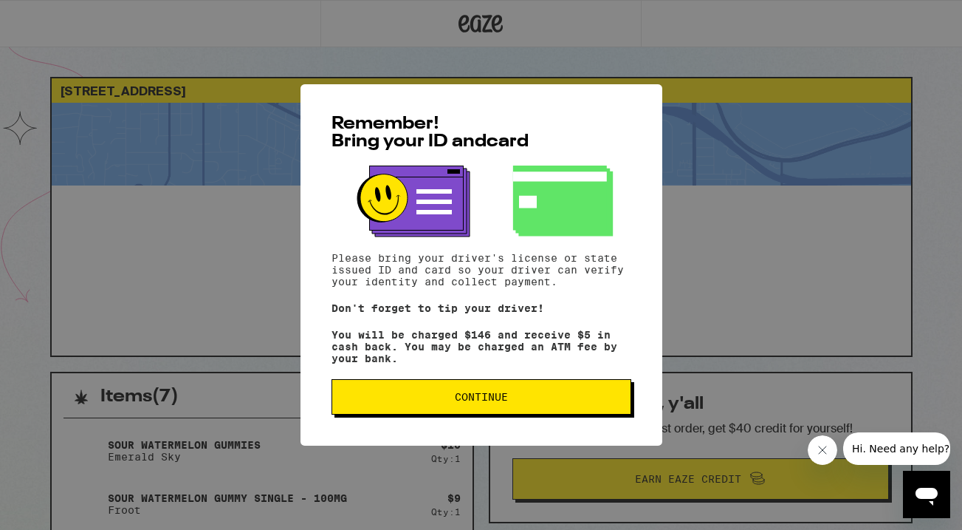
click at [452, 409] on button "Continue" at bounding box center [482, 396] width 300 height 35
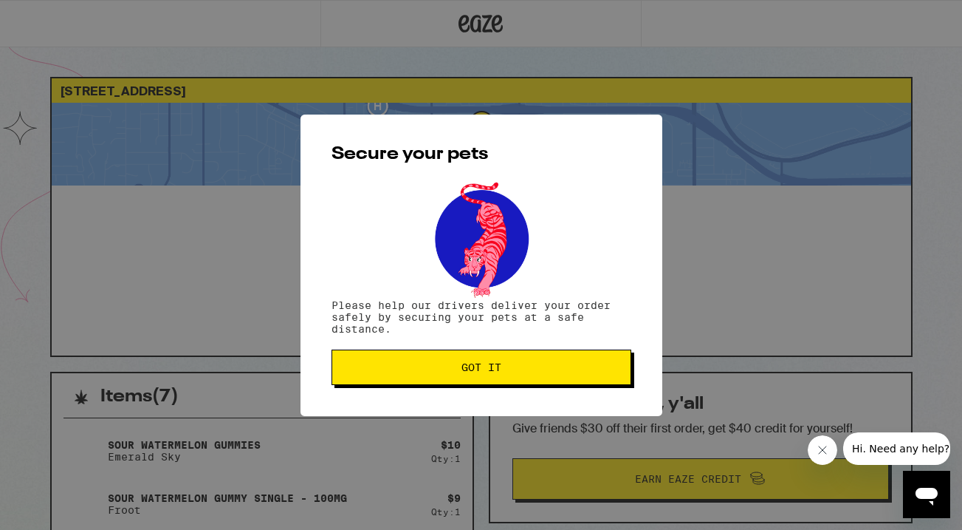
click at [467, 381] on button "Got it" at bounding box center [482, 366] width 300 height 35
